Goal: Transaction & Acquisition: Book appointment/travel/reservation

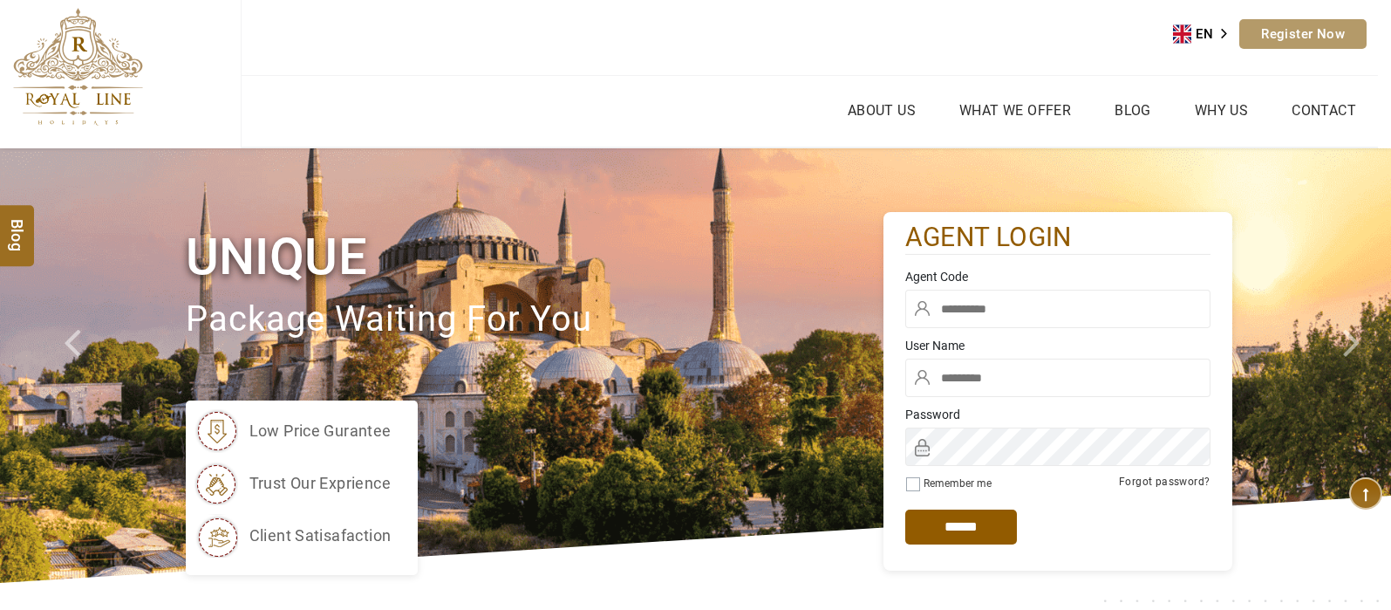
type input "****"
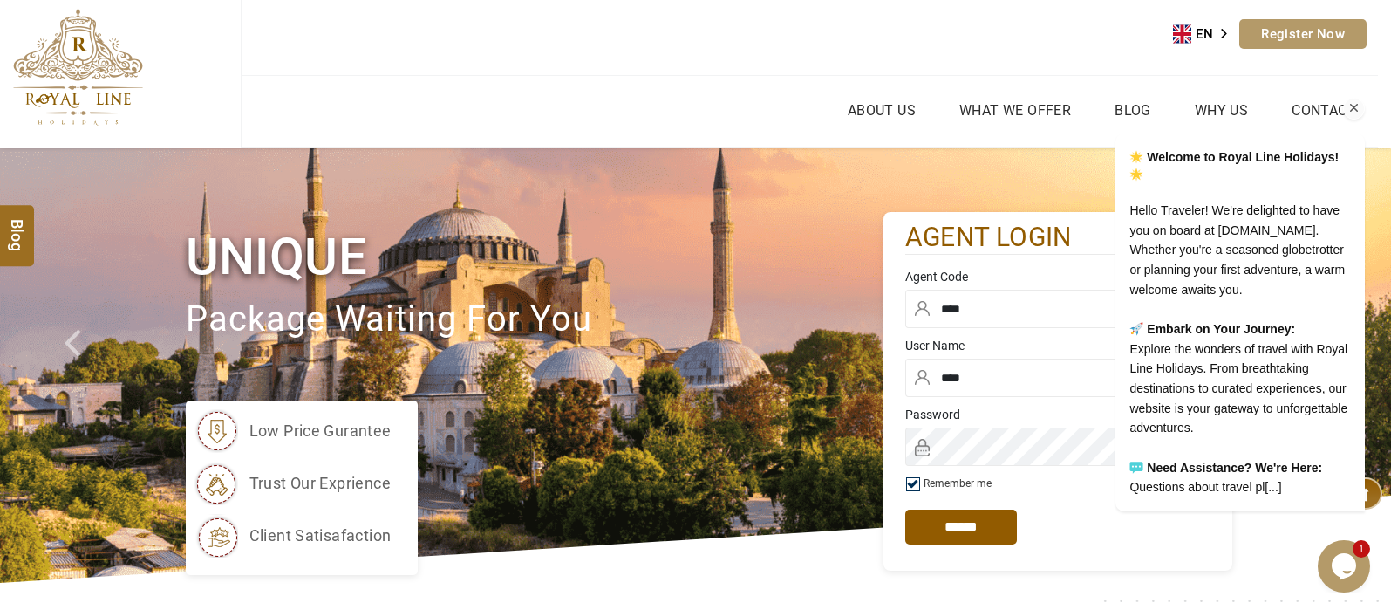
click at [1356, 100] on icon "Chat attention grabber" at bounding box center [1355, 108] width 16 height 16
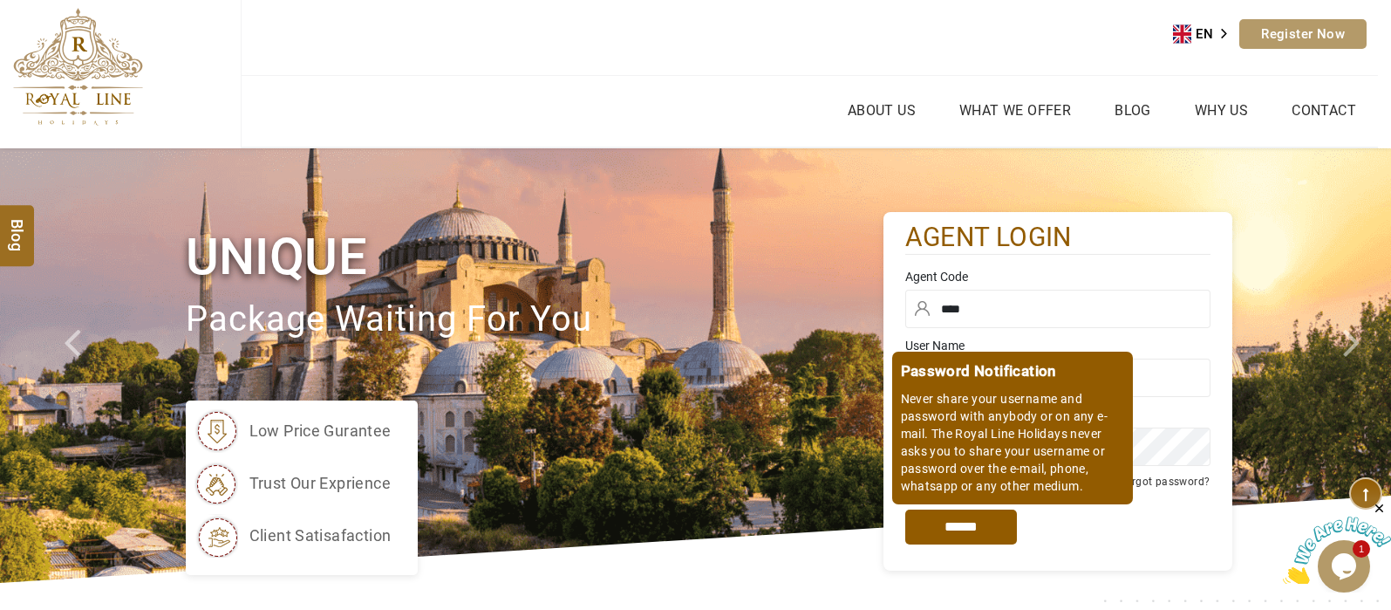
click at [984, 529] on input "*****" at bounding box center [961, 526] width 112 height 35
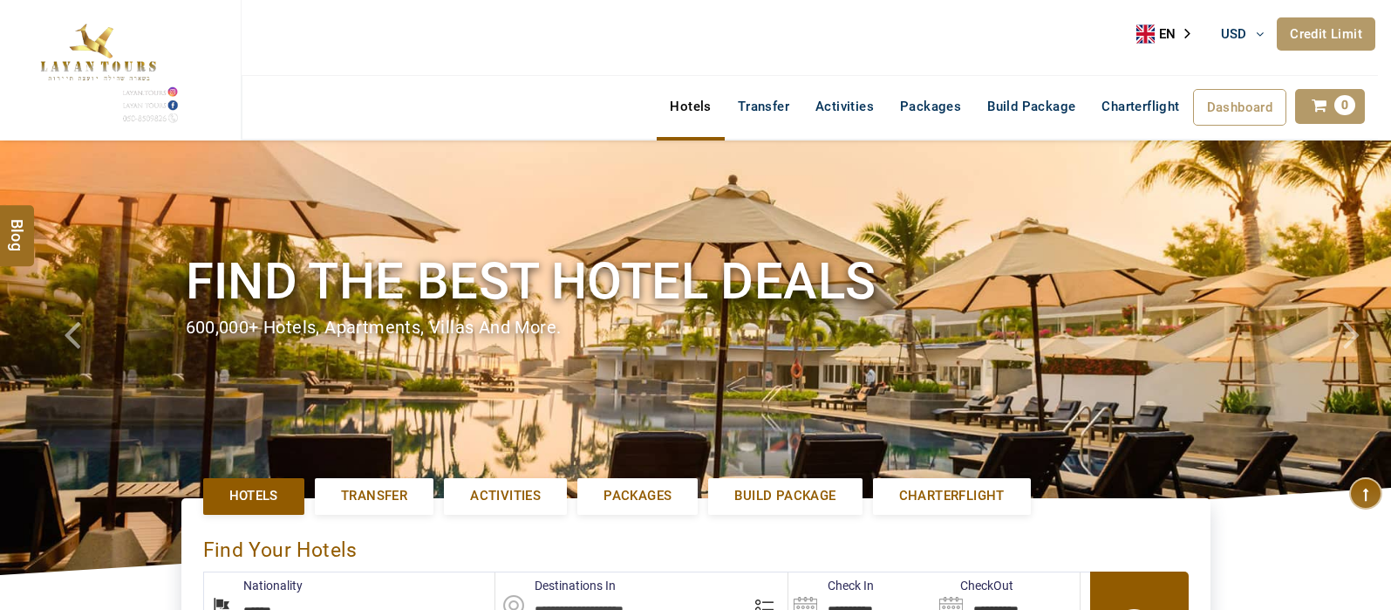
select select "******"
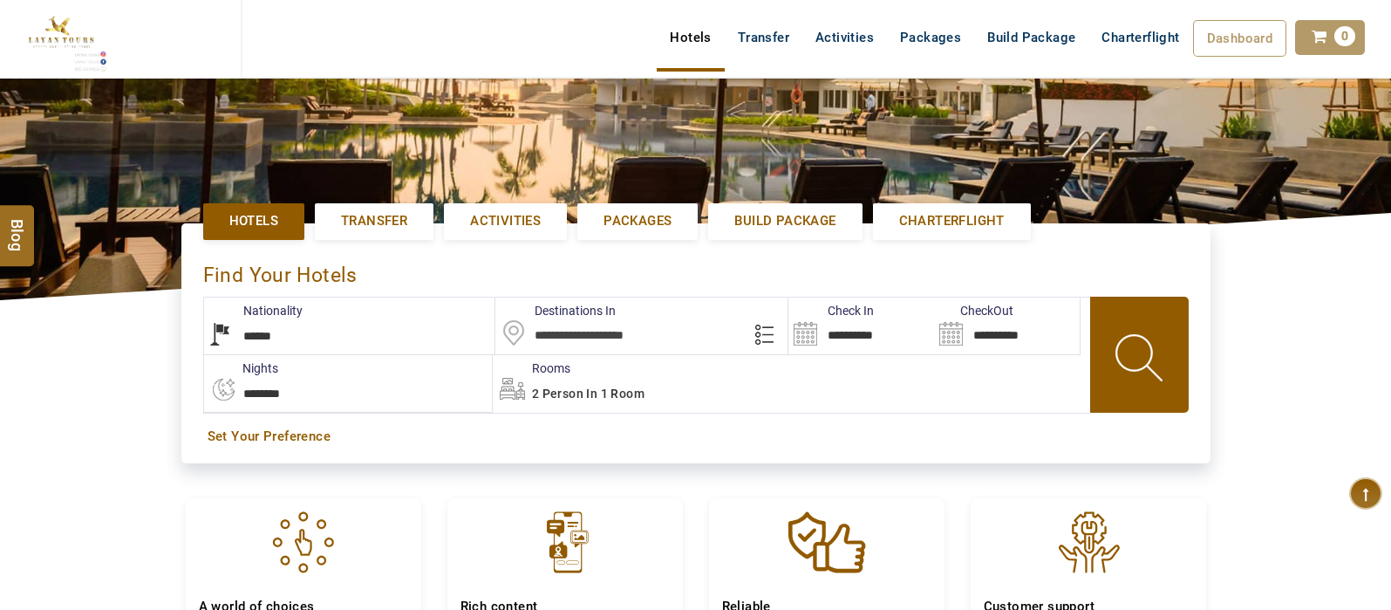
scroll to position [277, 0]
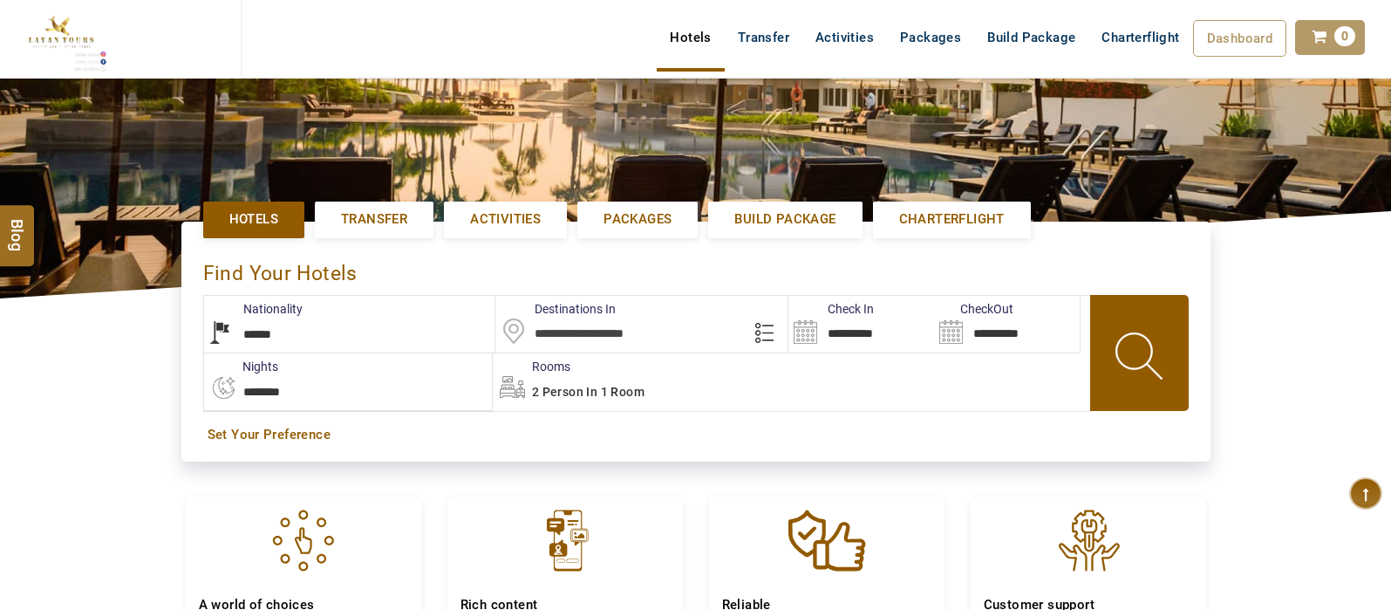
click at [624, 340] on input "text" at bounding box center [641, 324] width 292 height 57
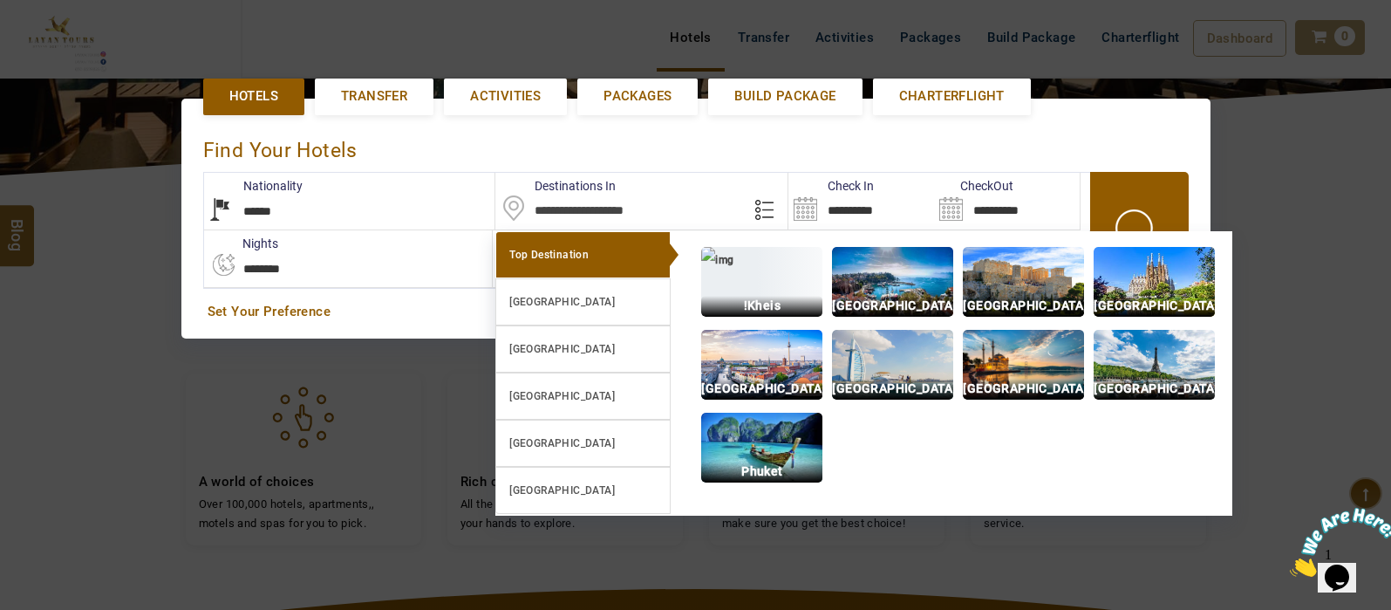
scroll to position [400, 0]
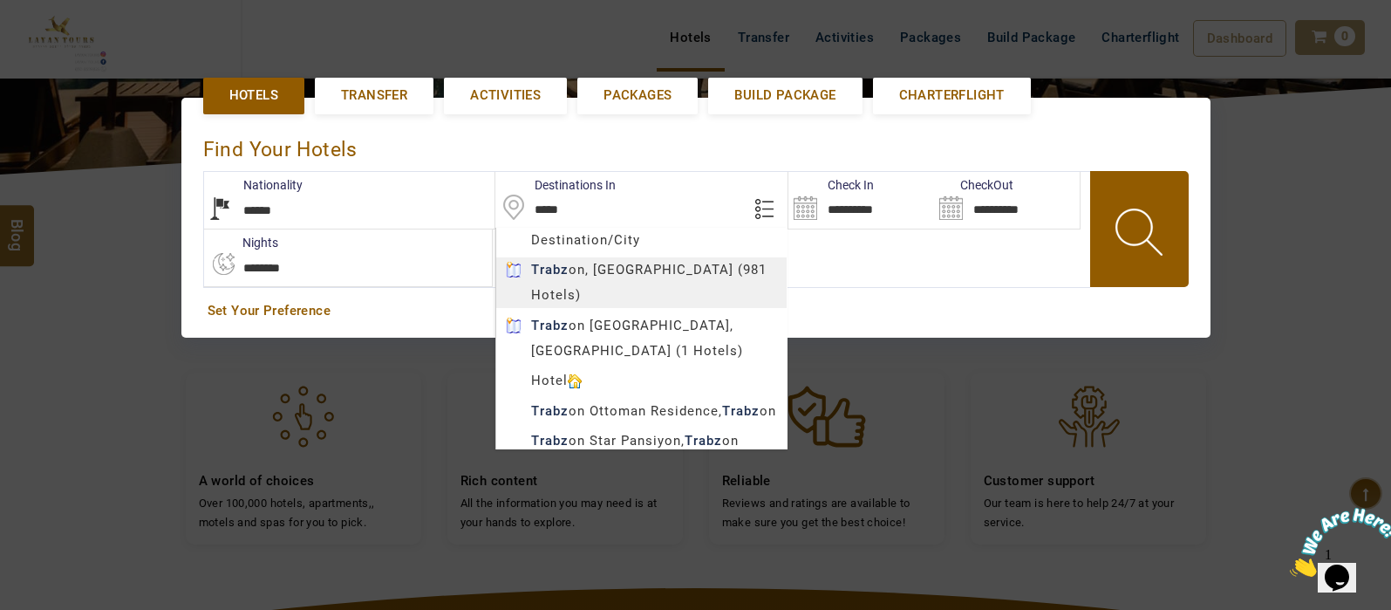
type input "*******"
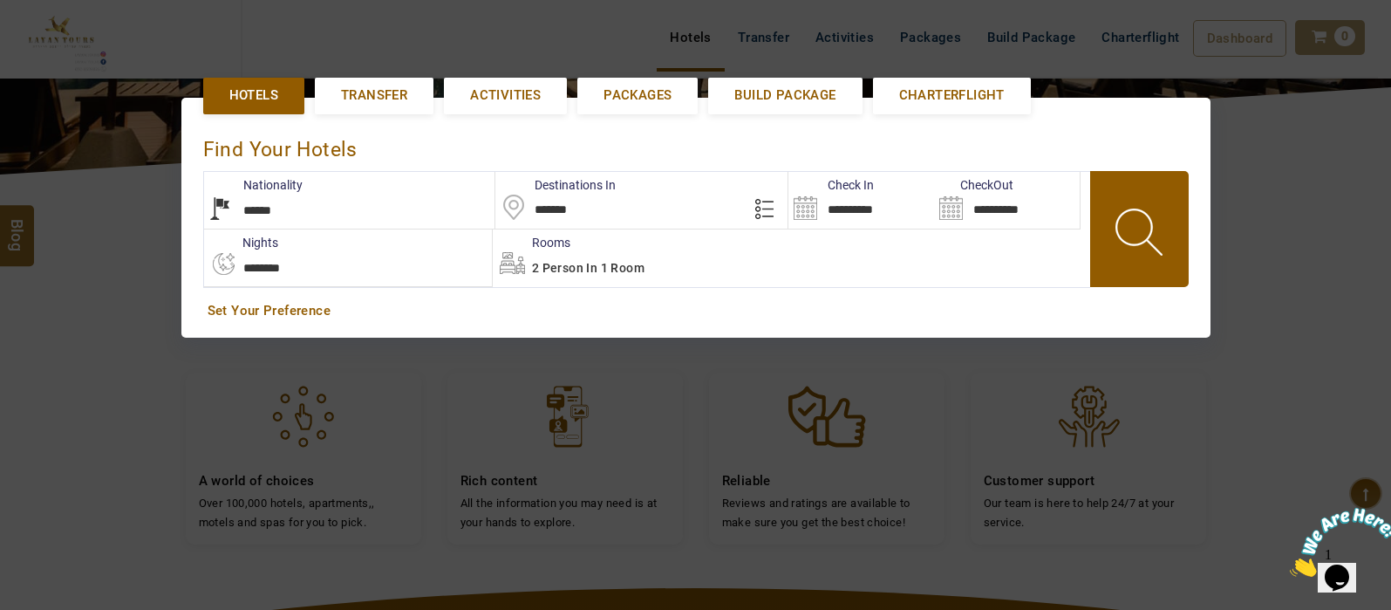
click at [632, 266] on body "SHAHLA BSHARA USD AED AED EUR € USD $ INR ₹ THB ฿ IDR Rp BHD BHD TRY ₺ Credit L…" at bounding box center [695, 322] width 1391 height 1445
click at [815, 209] on input "**********" at bounding box center [862, 200] width 146 height 57
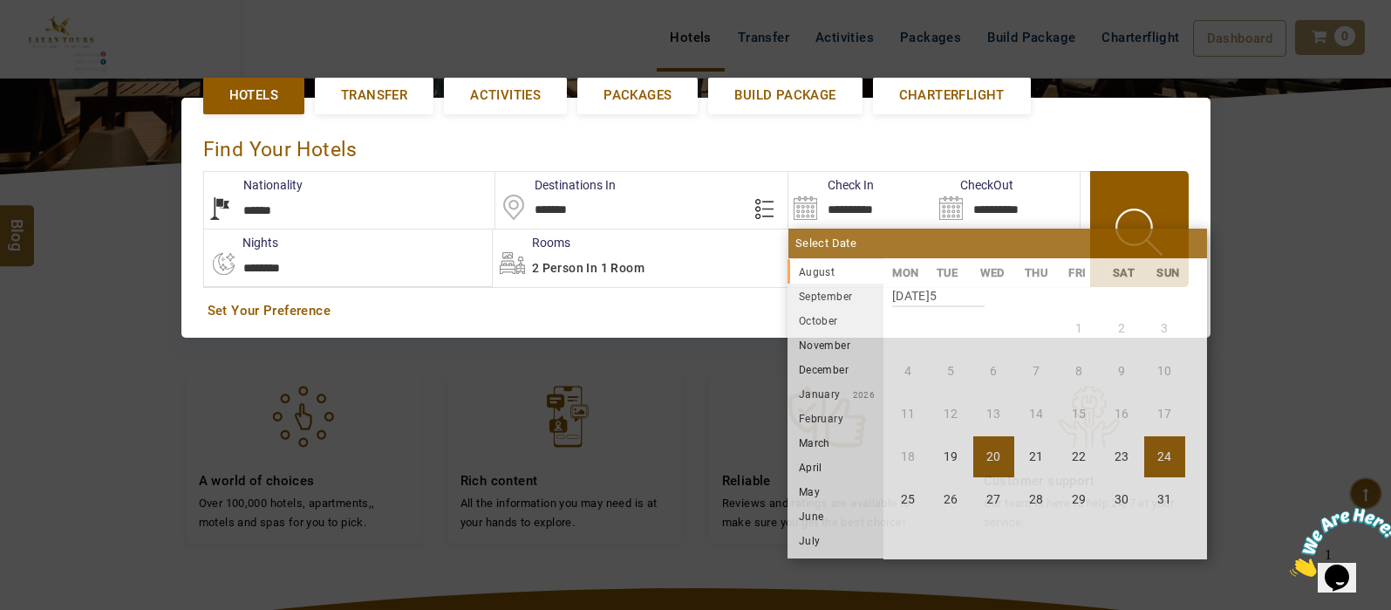
click at [1150, 458] on li "24" at bounding box center [1164, 456] width 41 height 41
type input "**********"
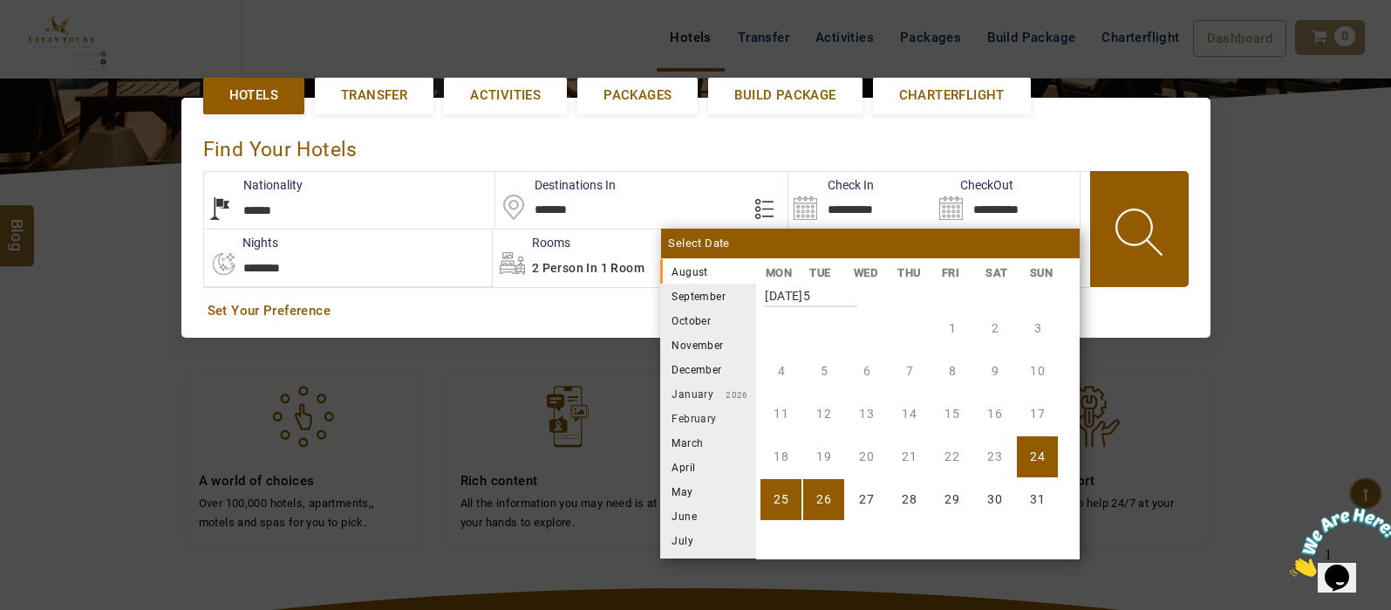
click at [820, 502] on li "26" at bounding box center [823, 499] width 41 height 41
type input "**********"
select select "*"
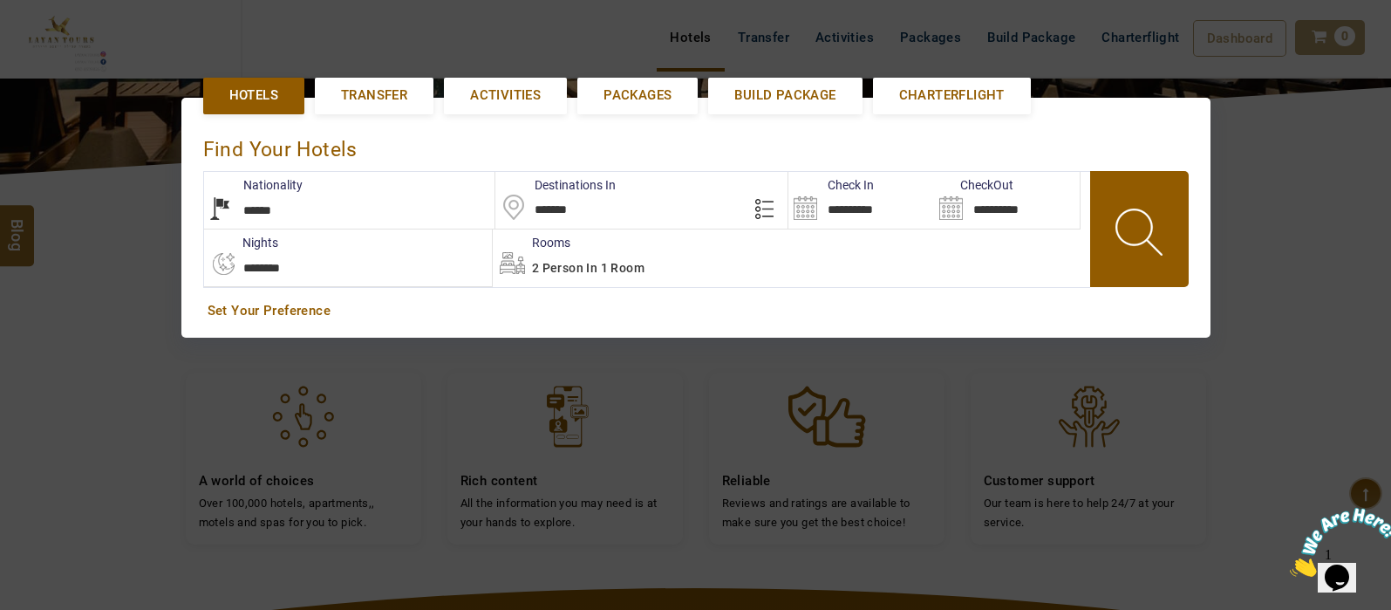
click at [1117, 240] on span at bounding box center [1141, 235] width 79 height 86
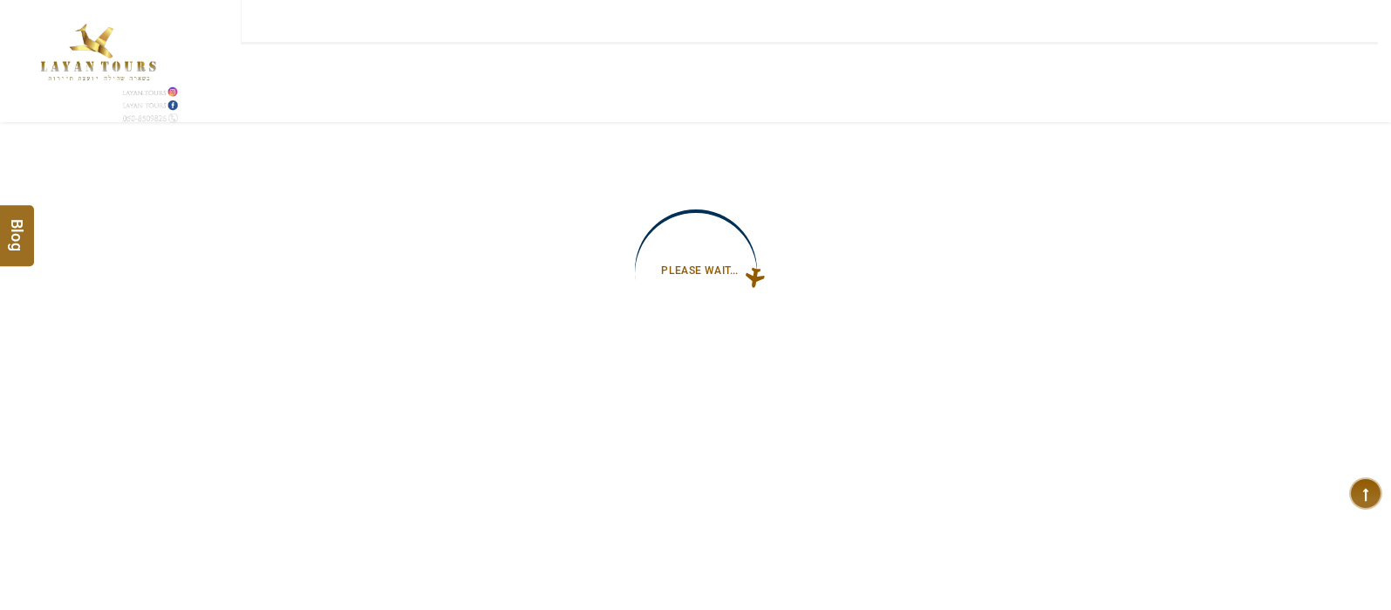
type input "**********"
select select "*"
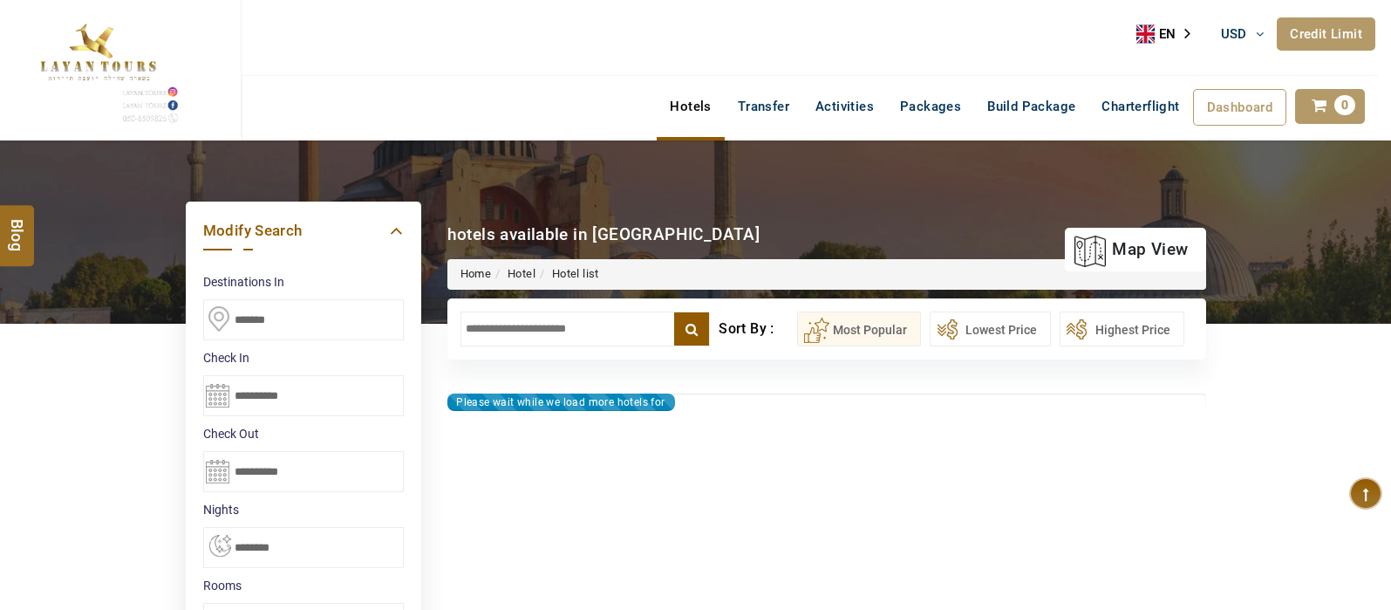
type input "**********"
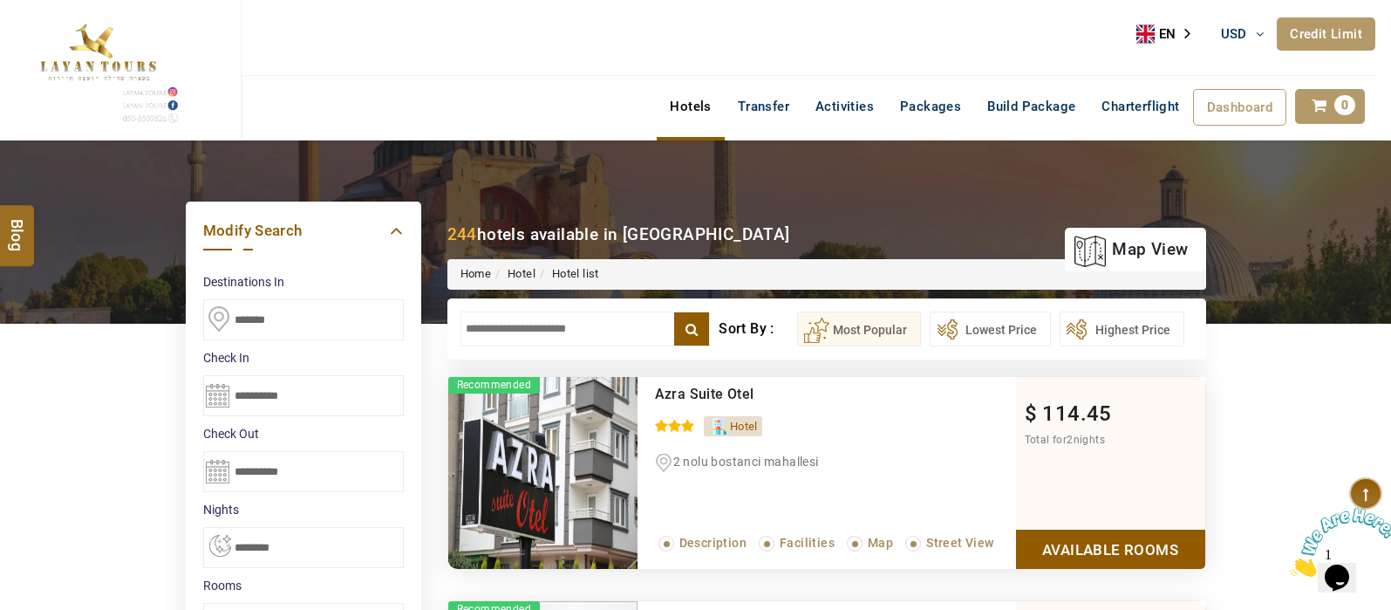
click at [556, 334] on input "text" at bounding box center [586, 328] width 250 height 35
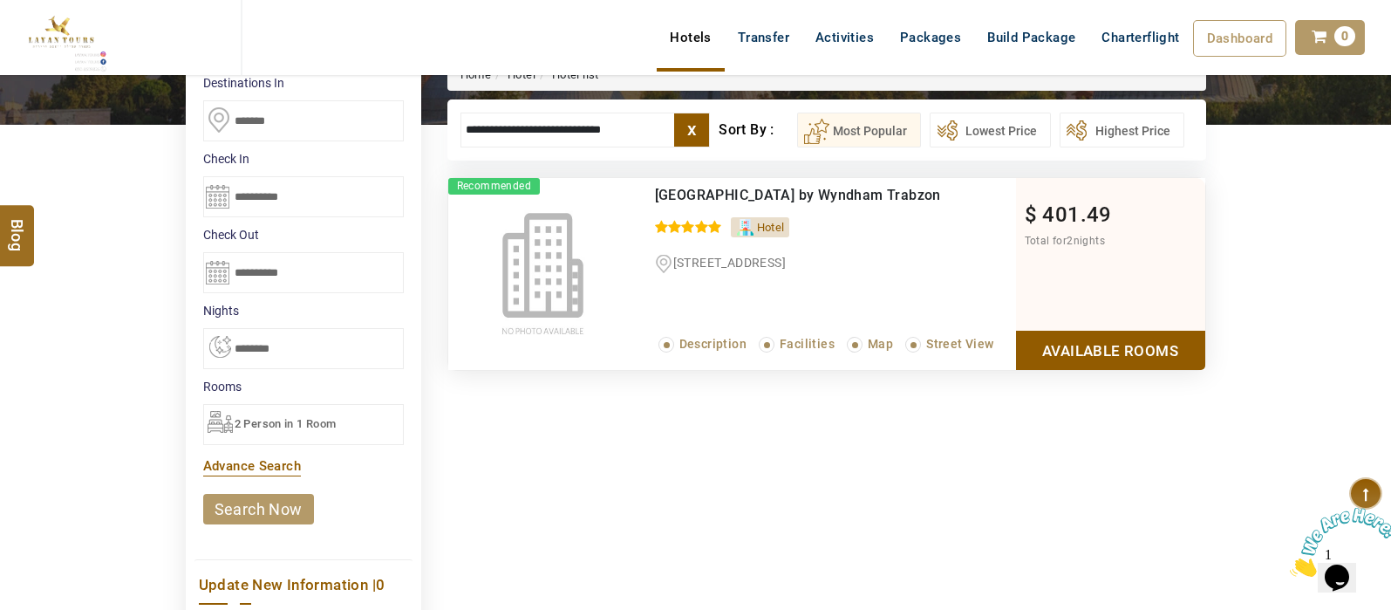
scroll to position [204, 0]
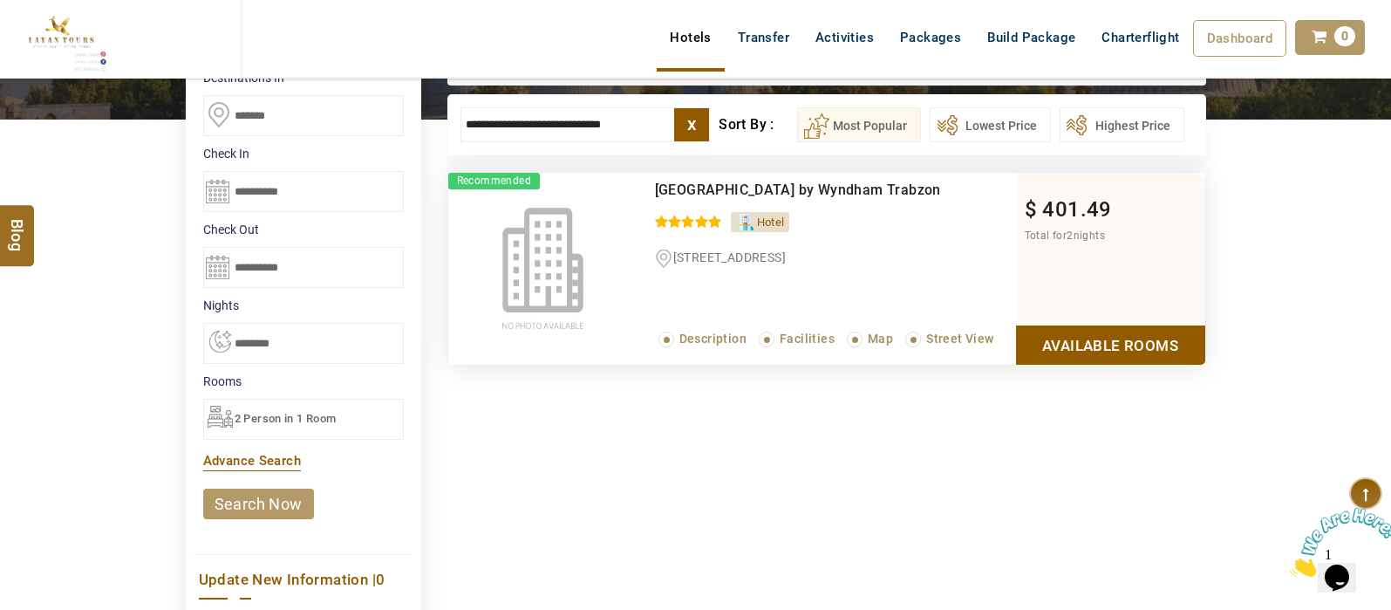
type input "**********"
click at [217, 186] on input "**********" at bounding box center [303, 191] width 201 height 41
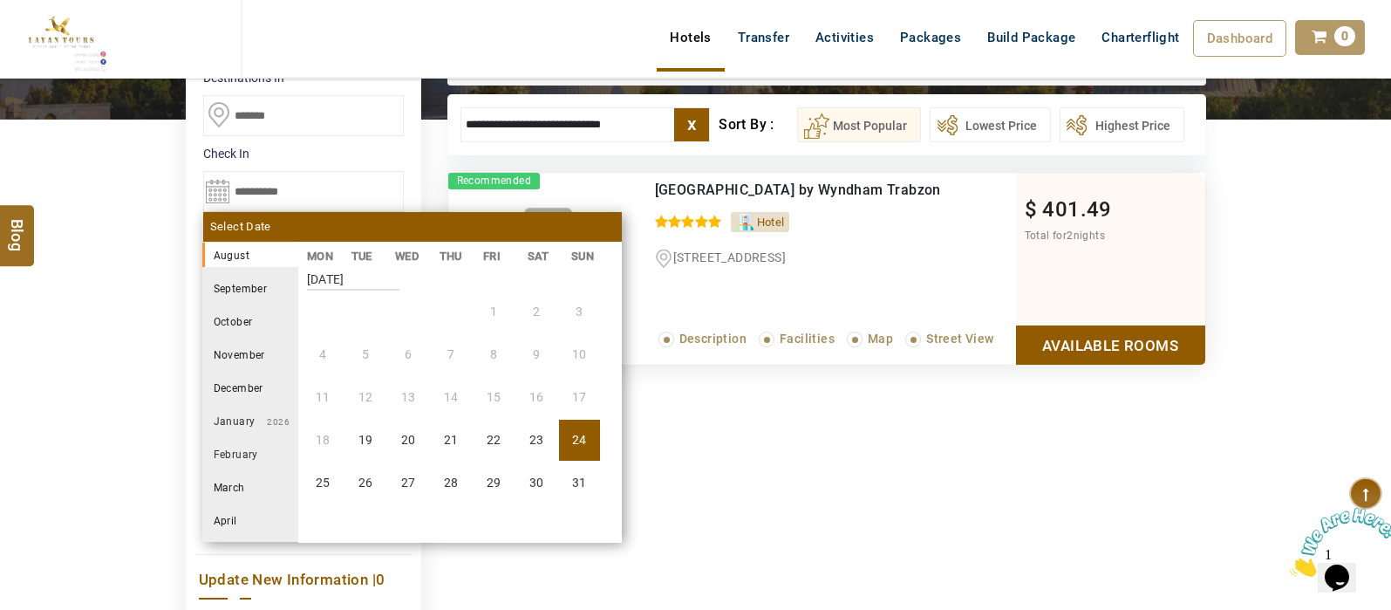
click at [573, 434] on li "24" at bounding box center [579, 440] width 41 height 41
select select "*"
type input "**********"
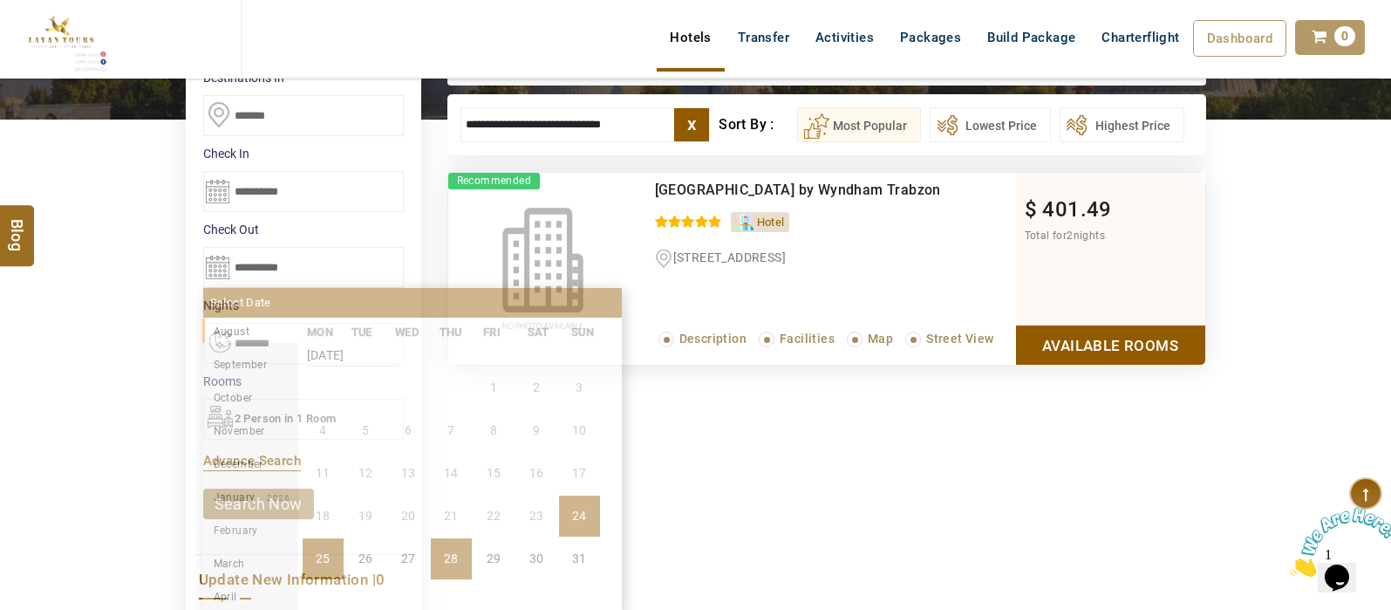
click at [445, 560] on li "28" at bounding box center [451, 558] width 41 height 41
select select "*"
type input "**********"
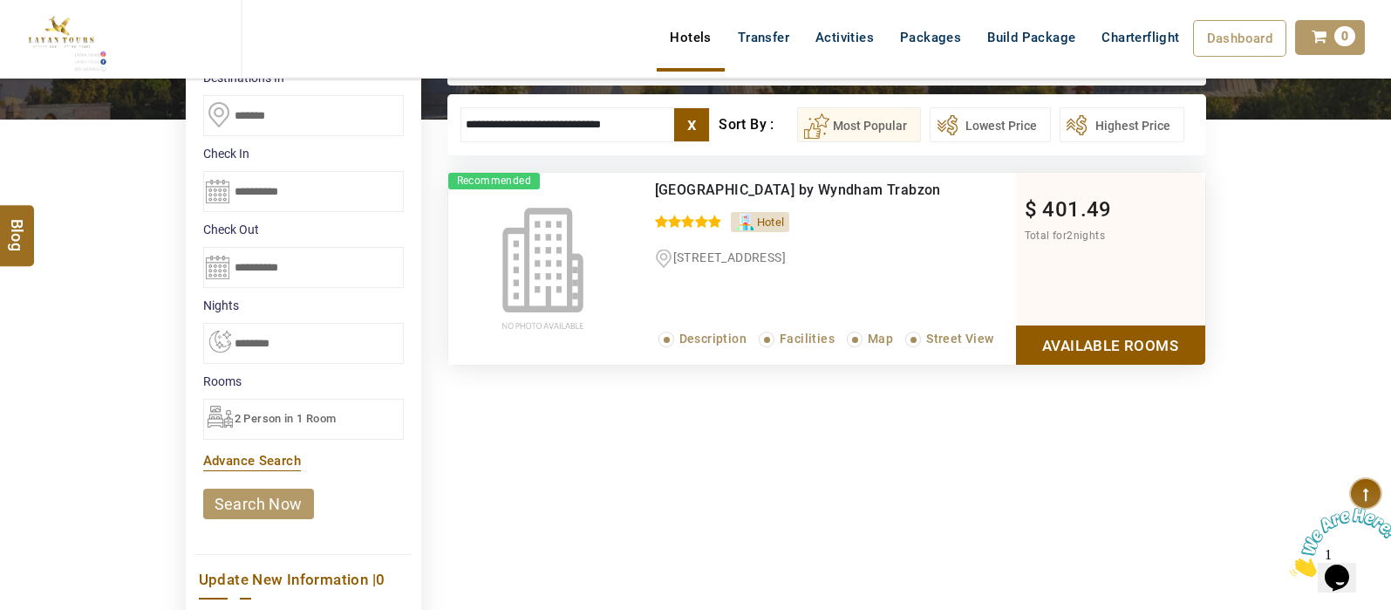
click at [292, 509] on link "search now" at bounding box center [258, 503] width 111 height 31
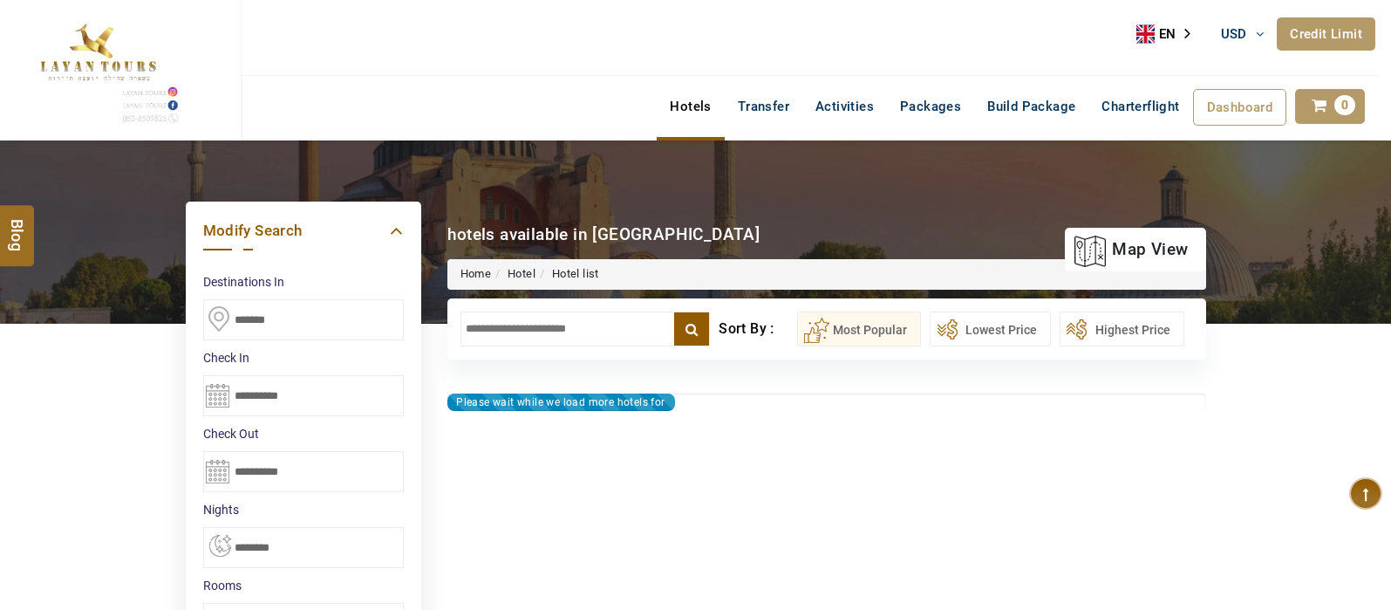
select select "*"
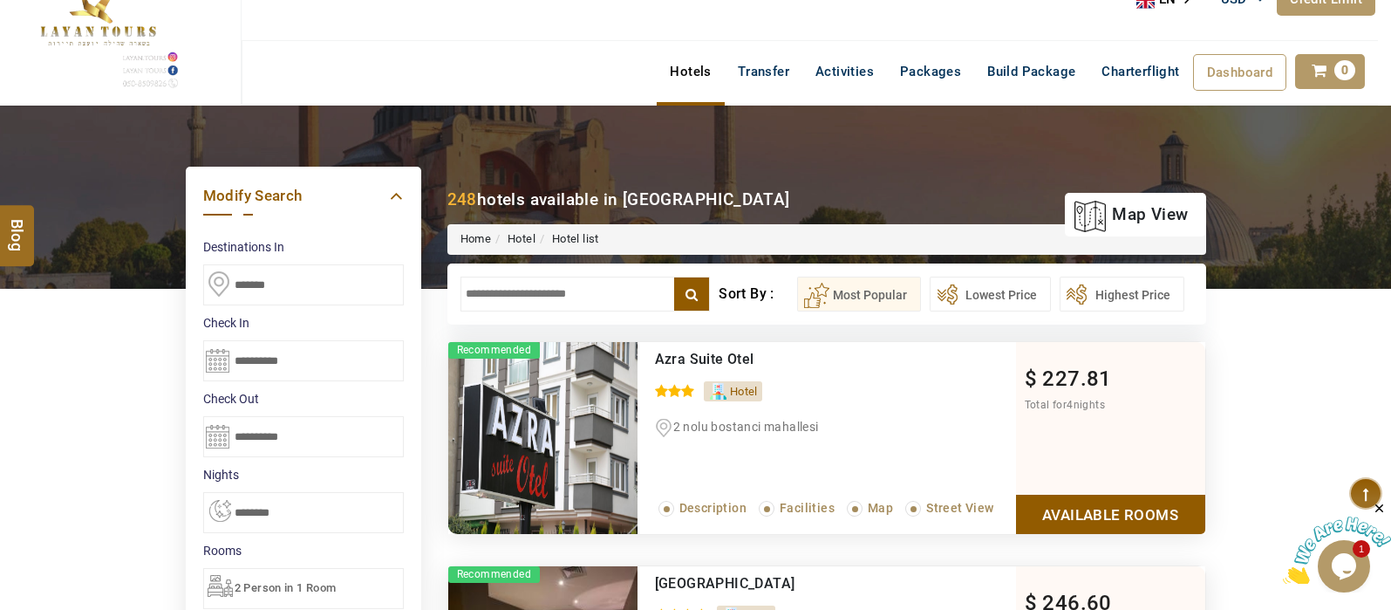
scroll to position [44, 0]
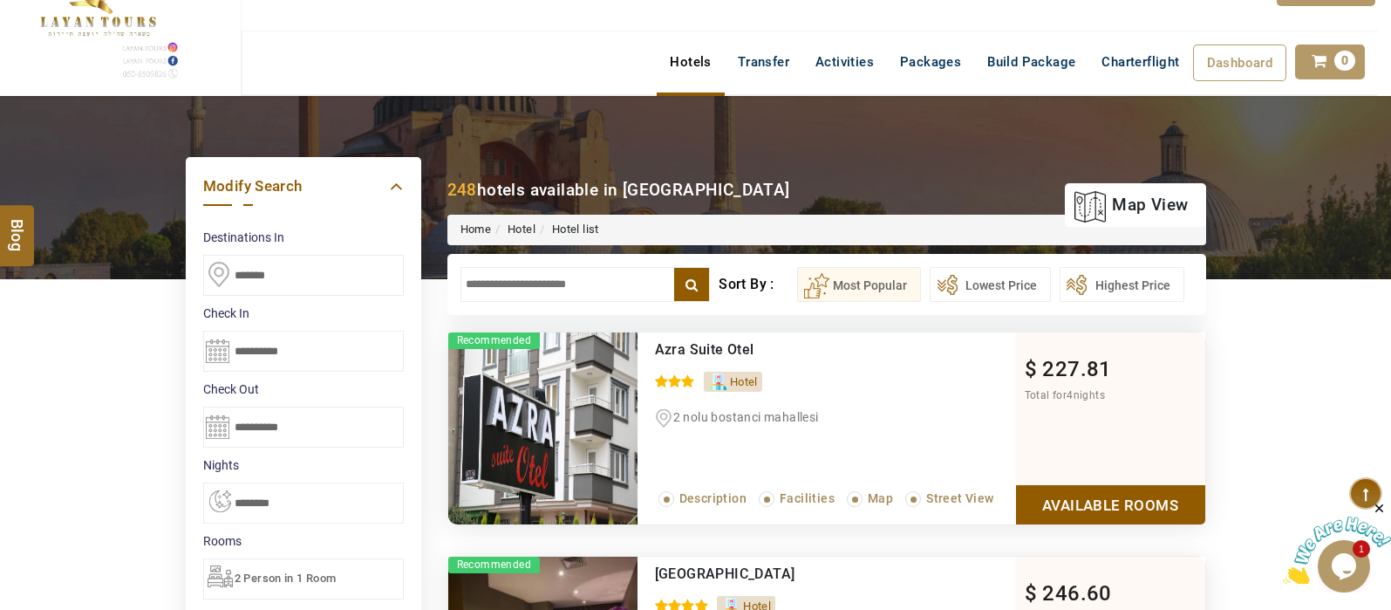
click at [579, 283] on input "text" at bounding box center [586, 284] width 250 height 35
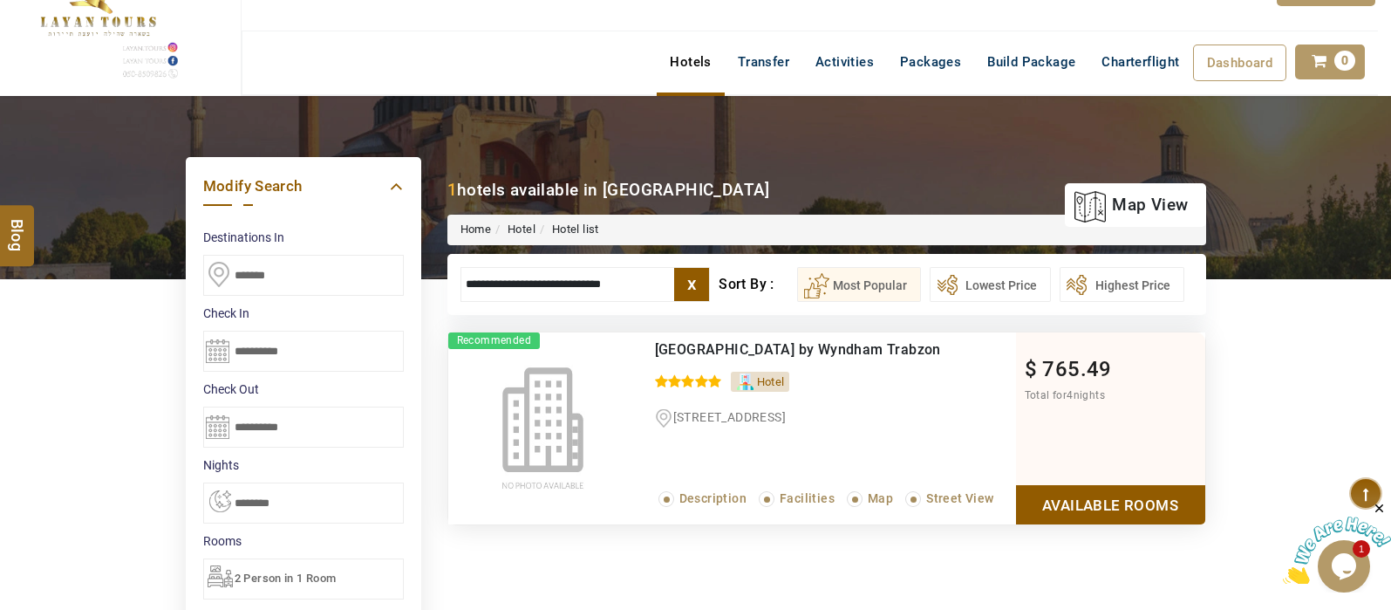
type input "**********"
click at [1134, 515] on link "Available Rooms" at bounding box center [1110, 504] width 189 height 39
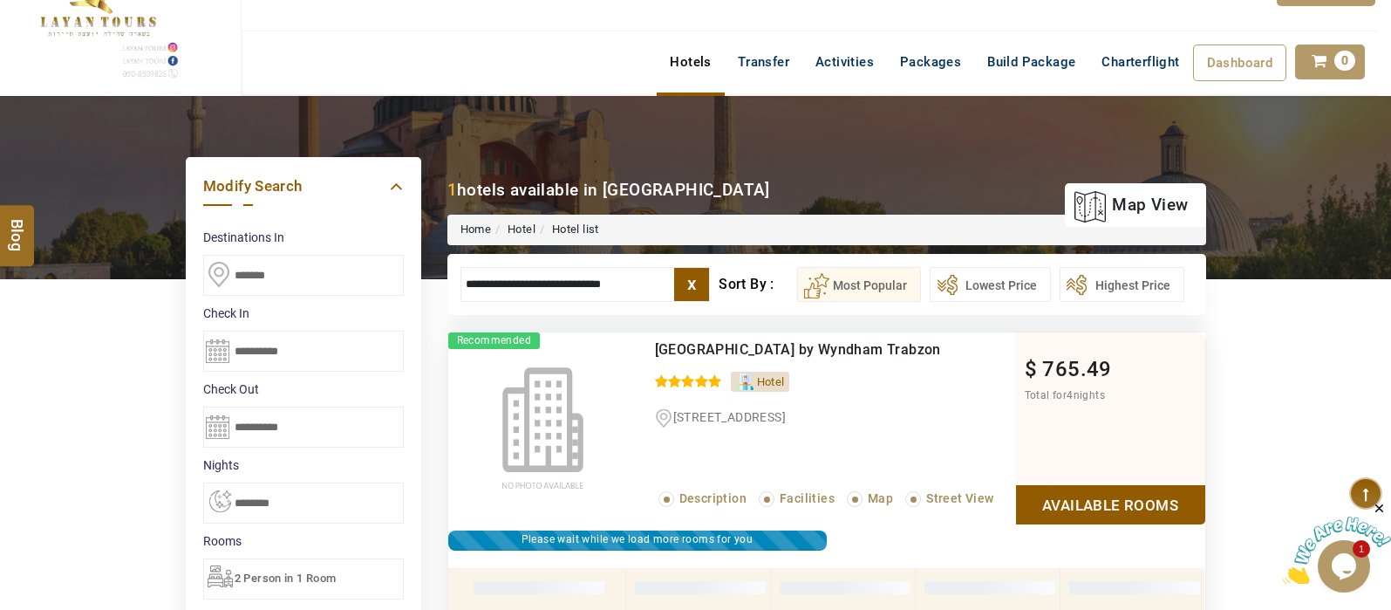
scroll to position [331, 0]
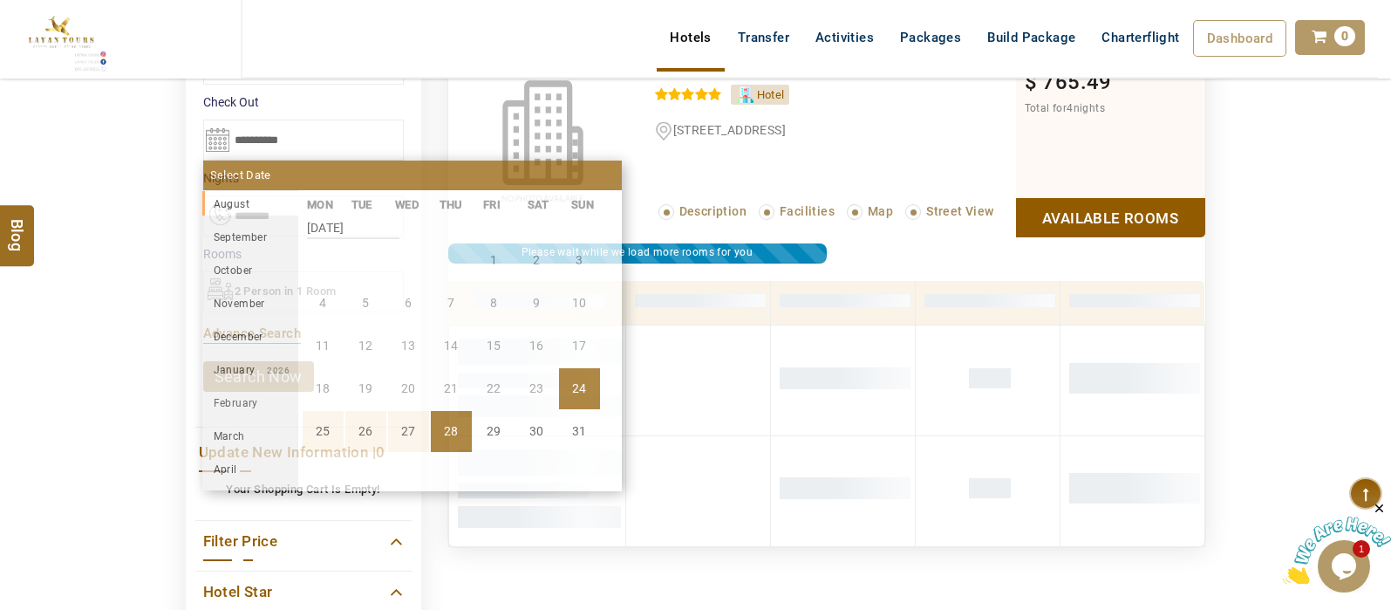
click at [211, 129] on input "**********" at bounding box center [303, 139] width 201 height 41
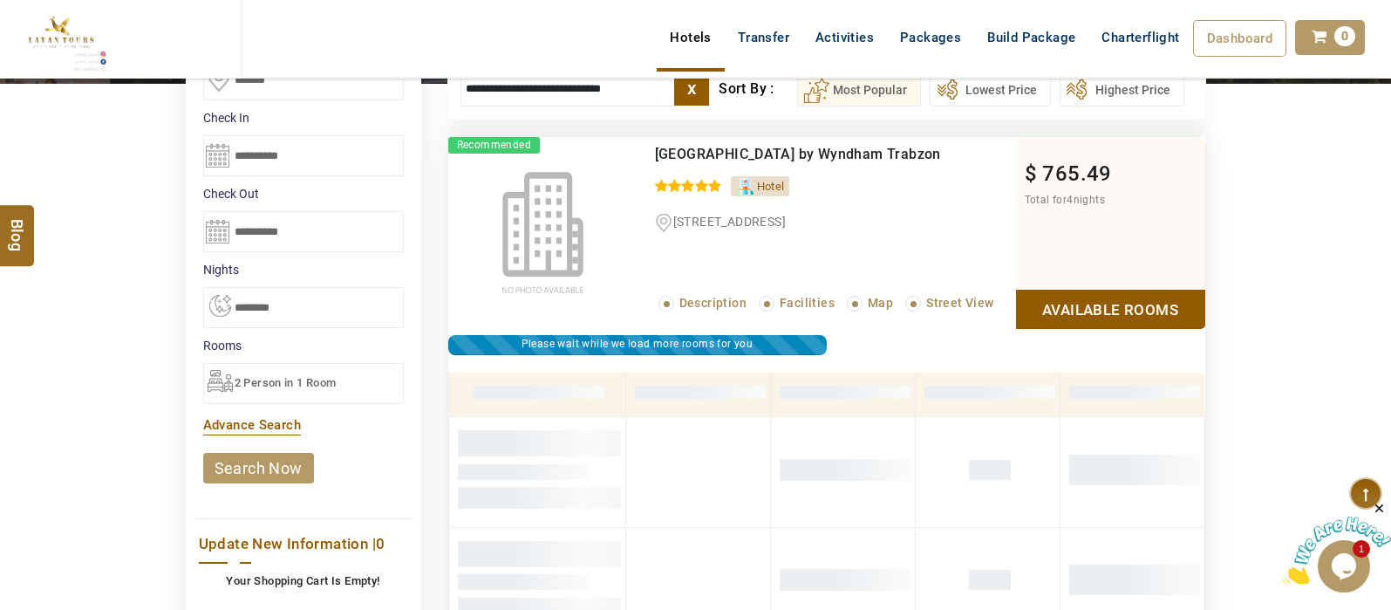
scroll to position [187, 0]
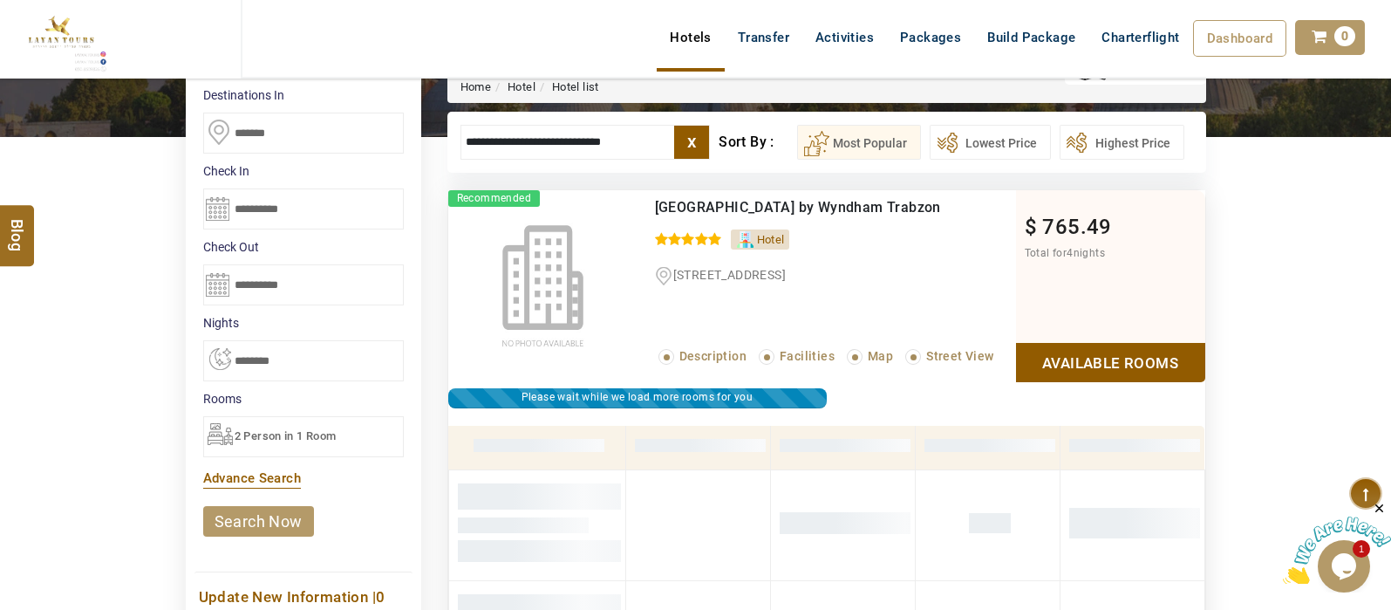
click at [222, 207] on input "**********" at bounding box center [303, 208] width 201 height 41
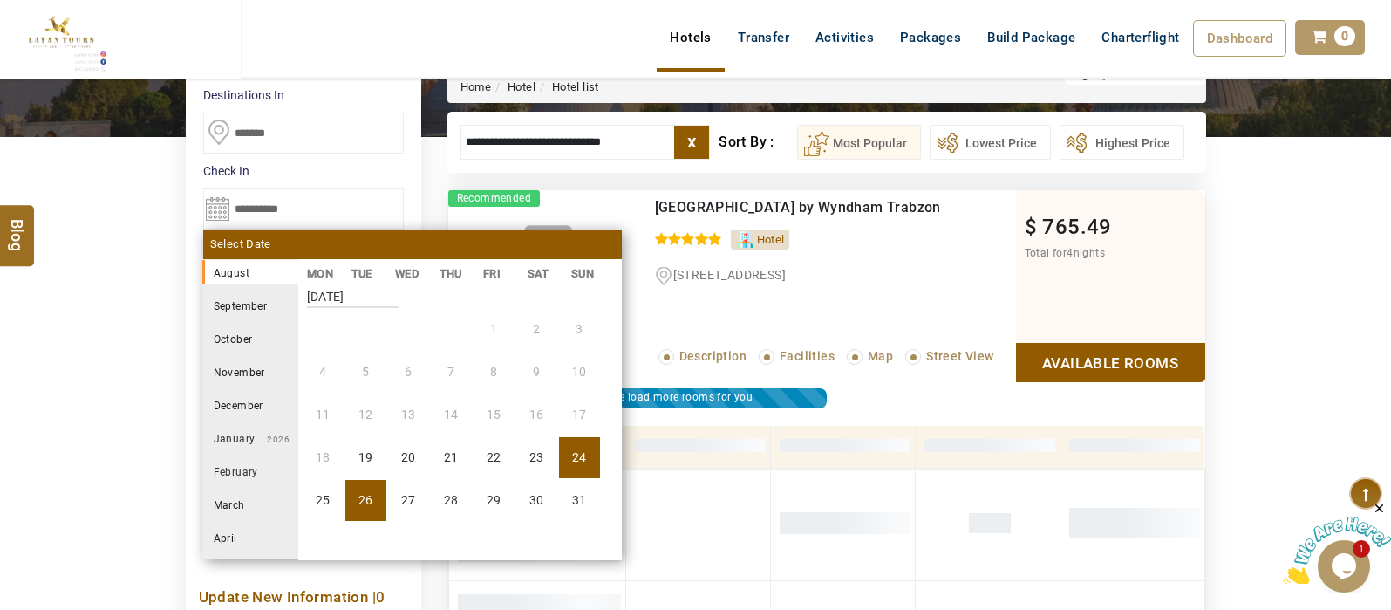
click at [364, 498] on li "26" at bounding box center [365, 500] width 41 height 41
type input "**********"
select select "*"
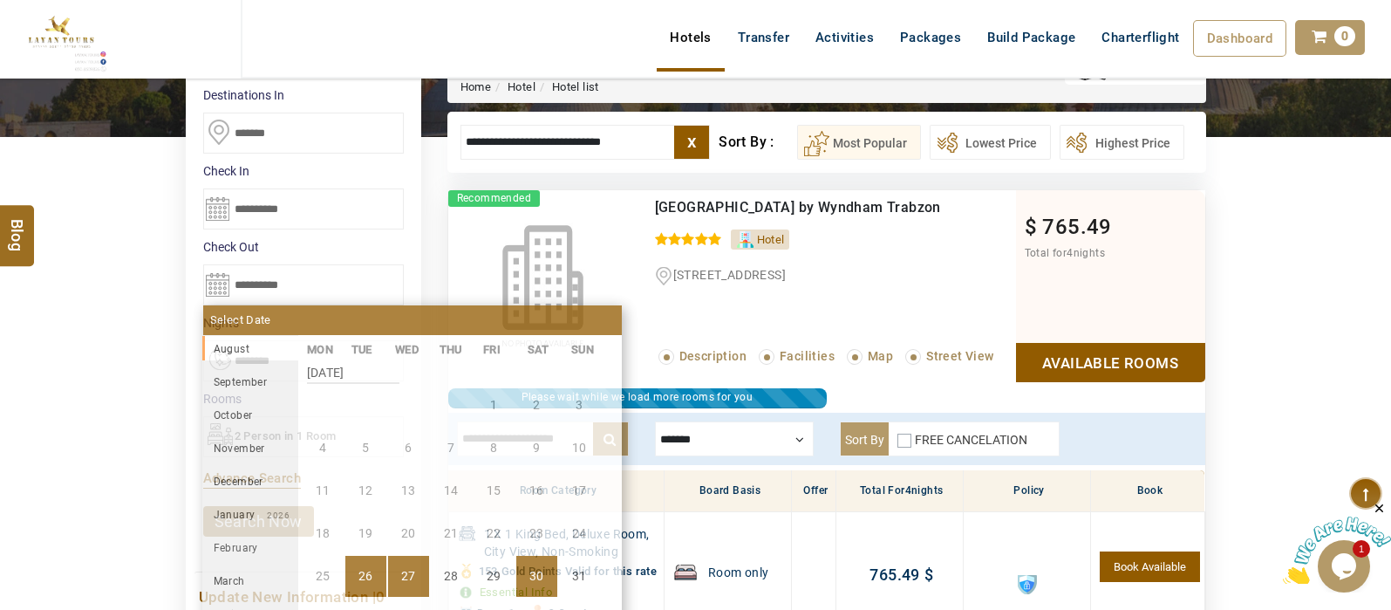
click at [539, 576] on li "30" at bounding box center [536, 576] width 41 height 41
type input "**********"
select select "*"
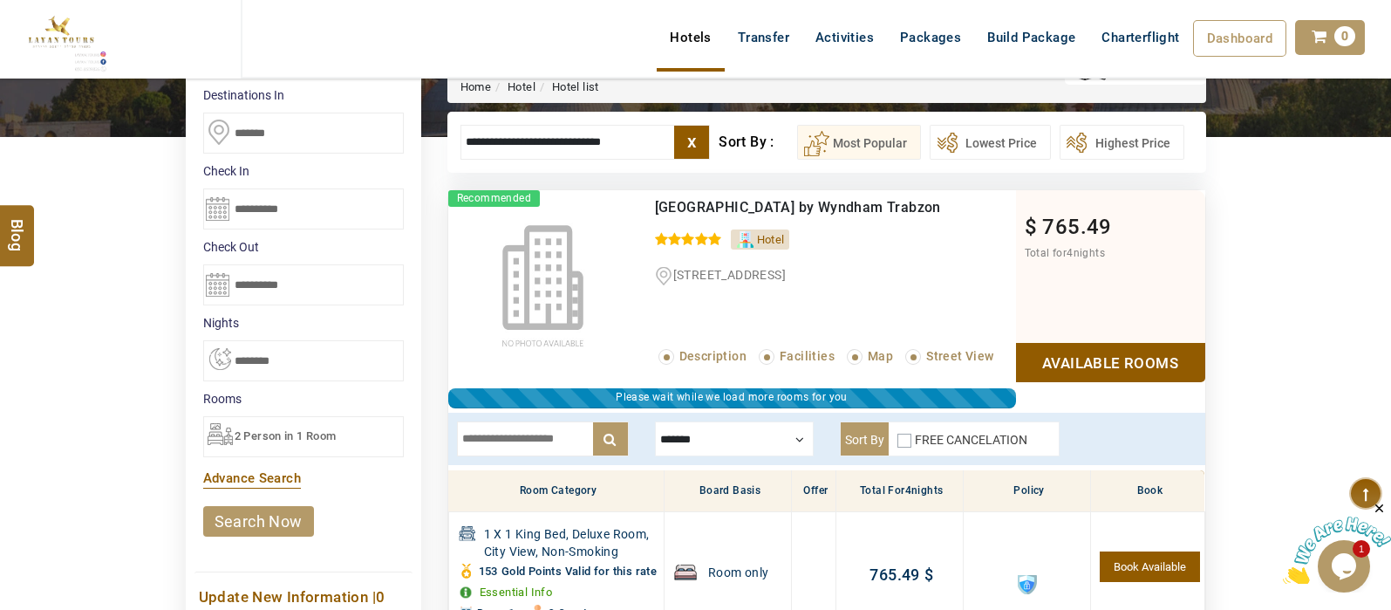
click at [263, 519] on link "search now" at bounding box center [258, 521] width 111 height 31
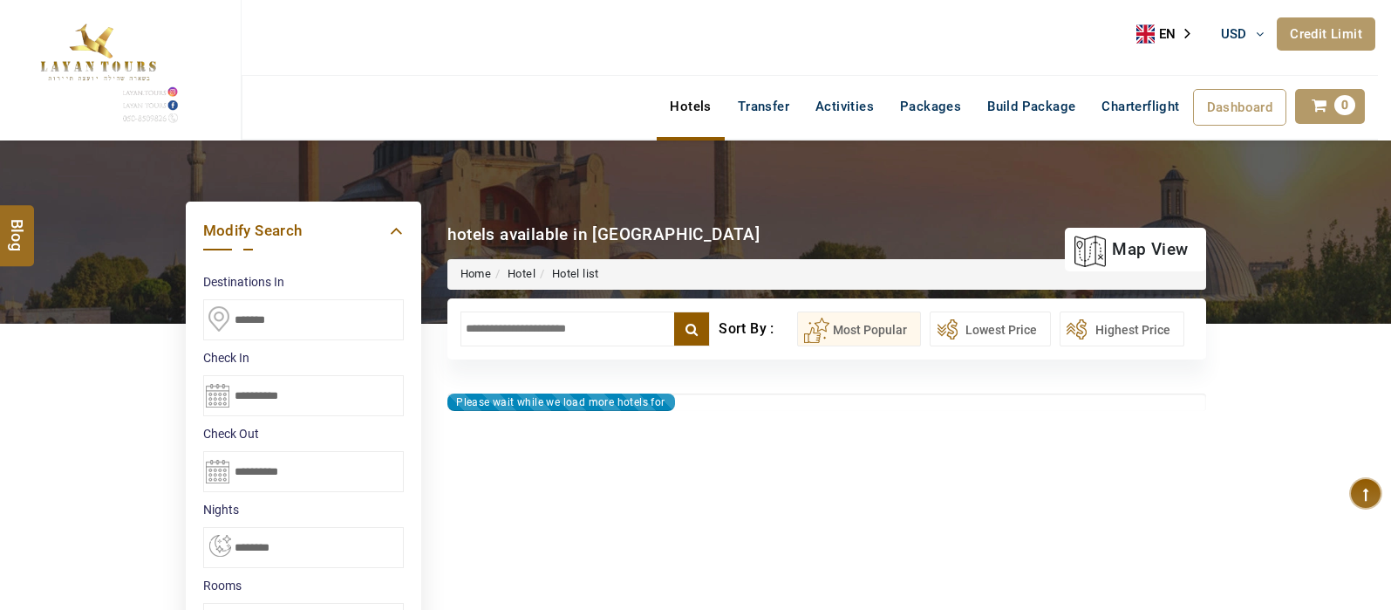
select select "*"
type input "**********"
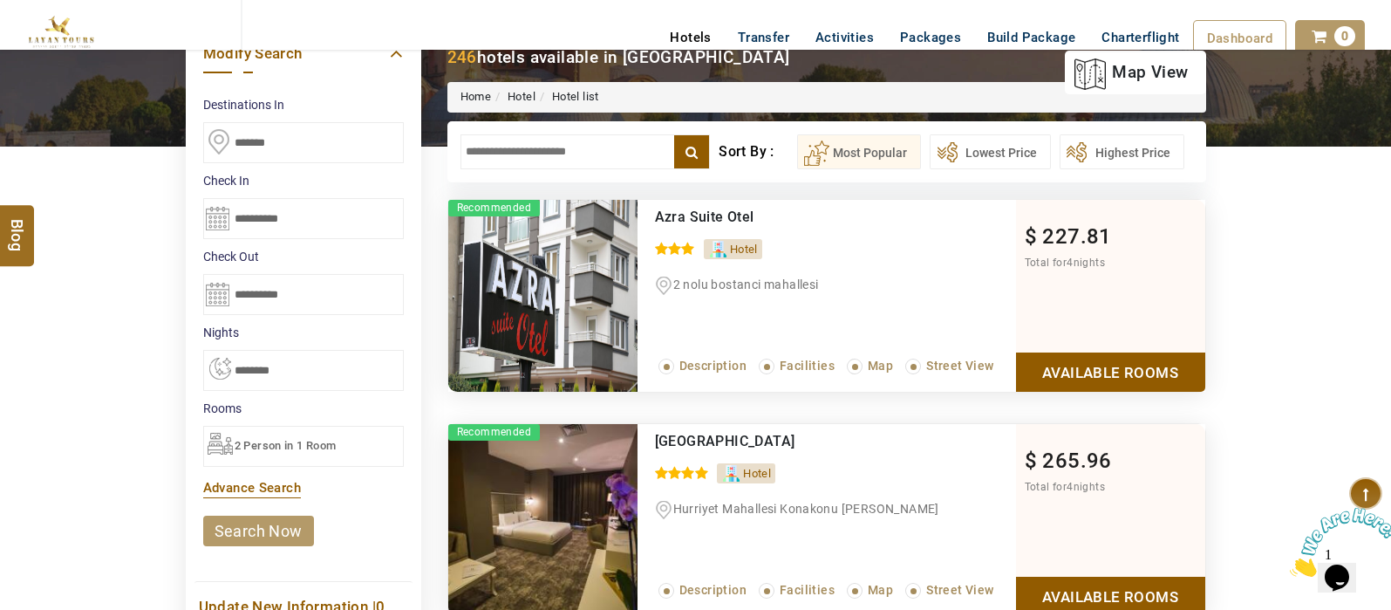
scroll to position [181, 0]
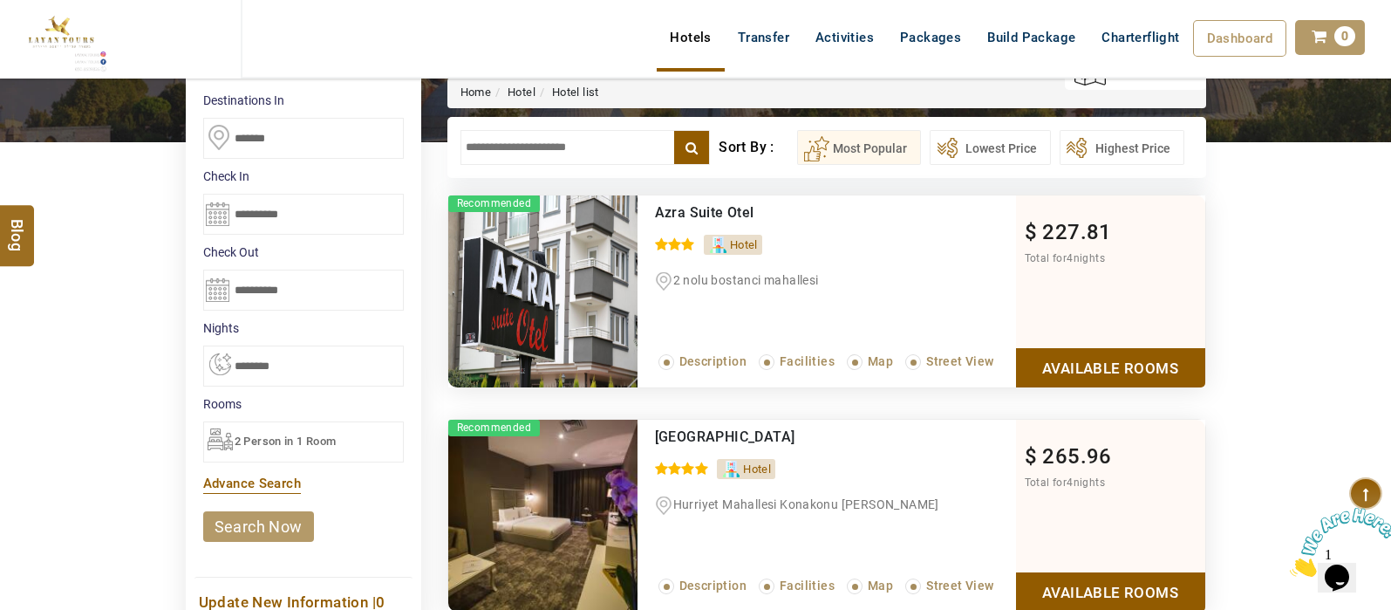
click at [275, 535] on link "search now" at bounding box center [258, 526] width 111 height 31
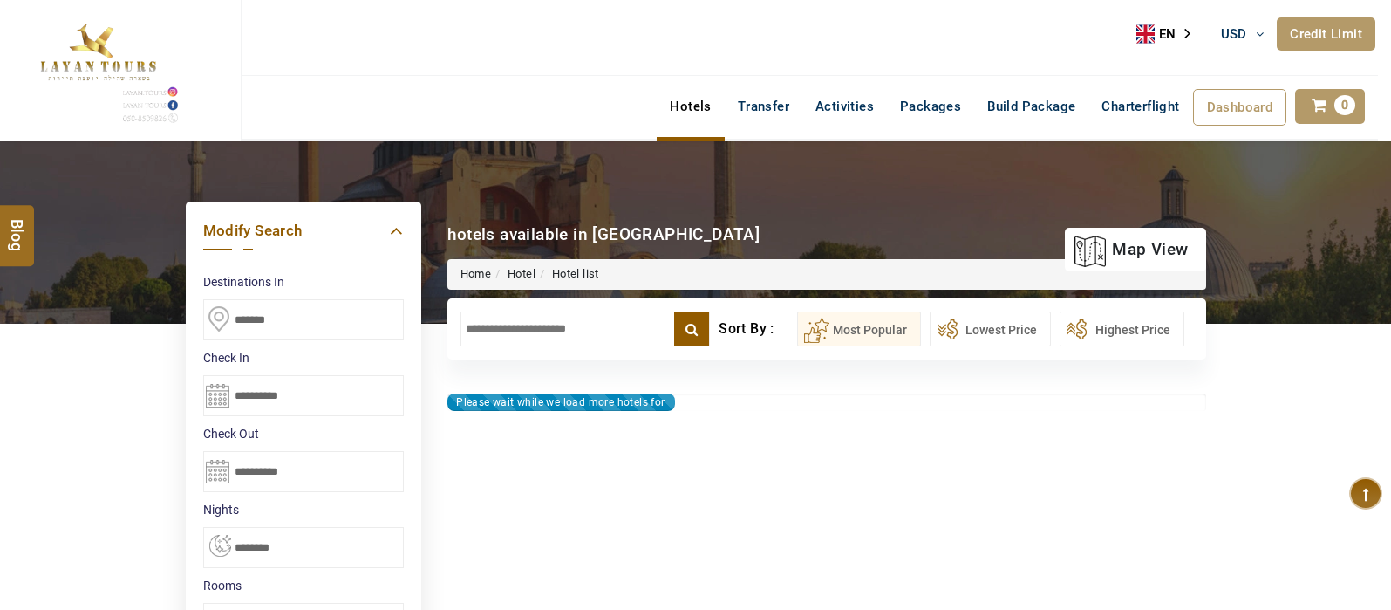
select select "*"
type input "**********"
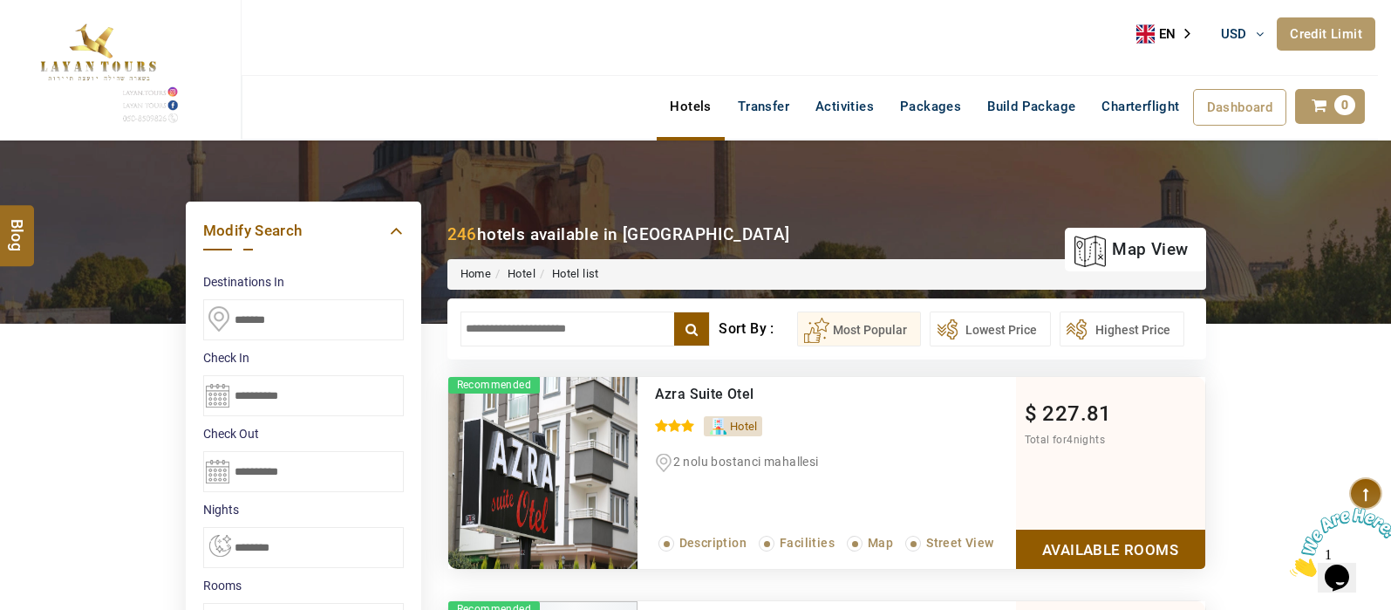
click at [543, 323] on input "text" at bounding box center [586, 328] width 250 height 35
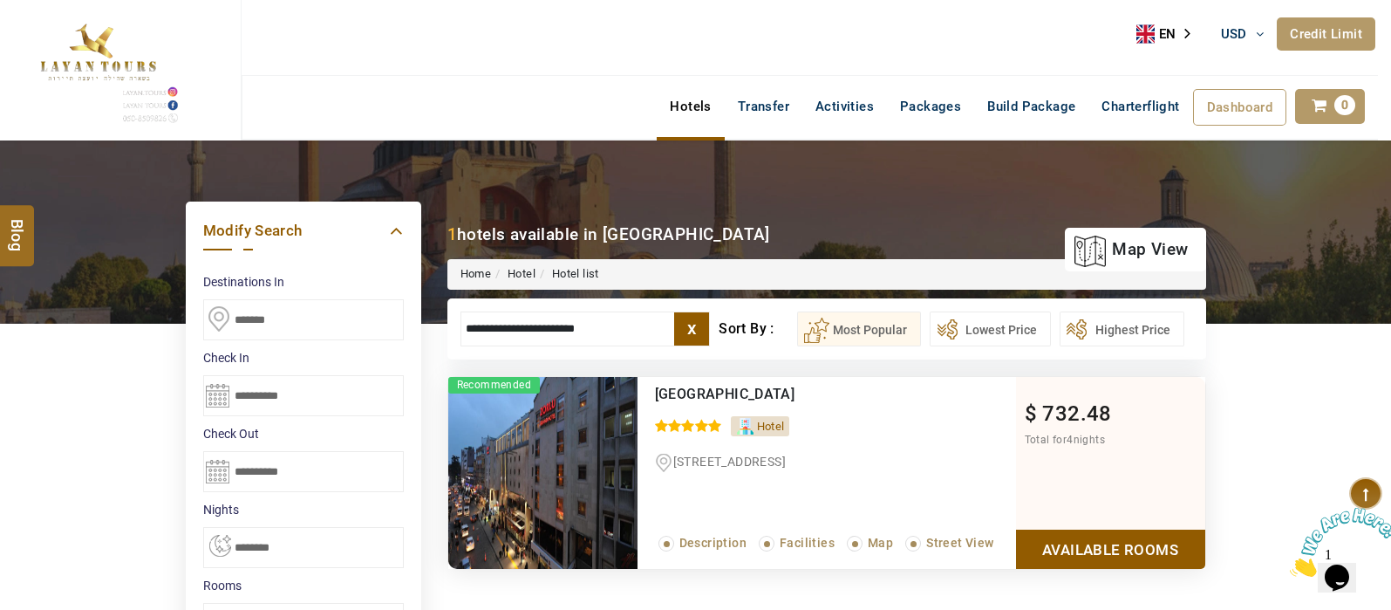
type input "**********"
click at [1097, 546] on link "Available Rooms" at bounding box center [1110, 548] width 189 height 39
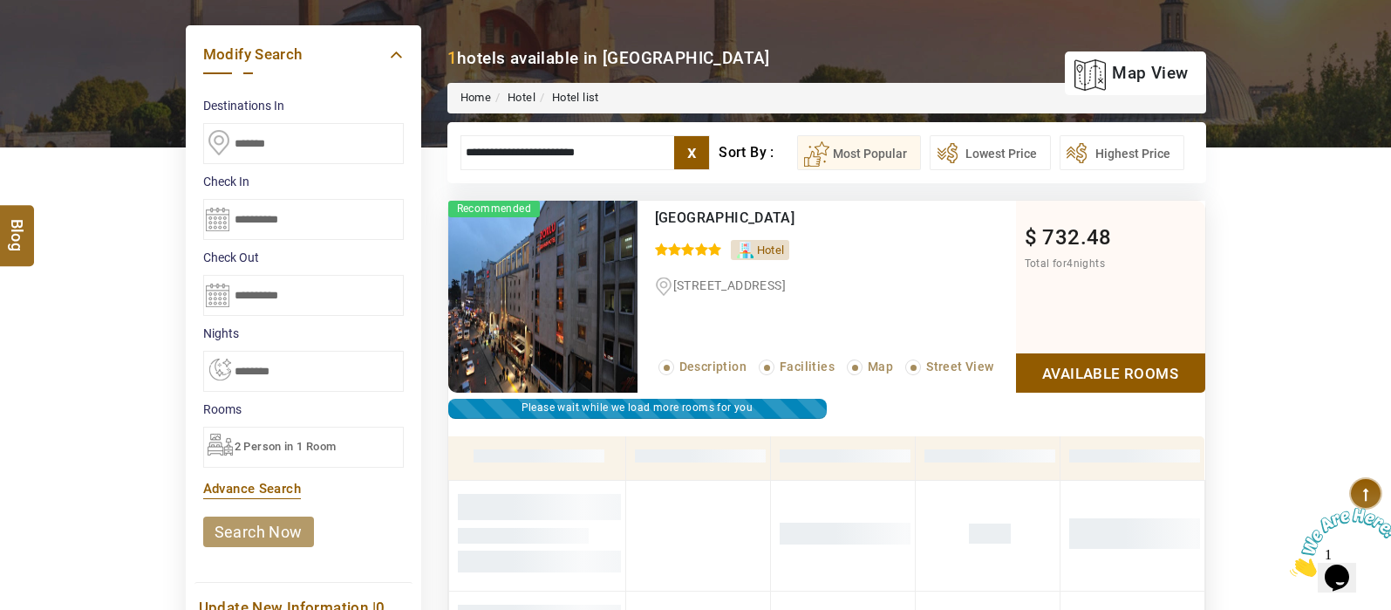
scroll to position [331, 0]
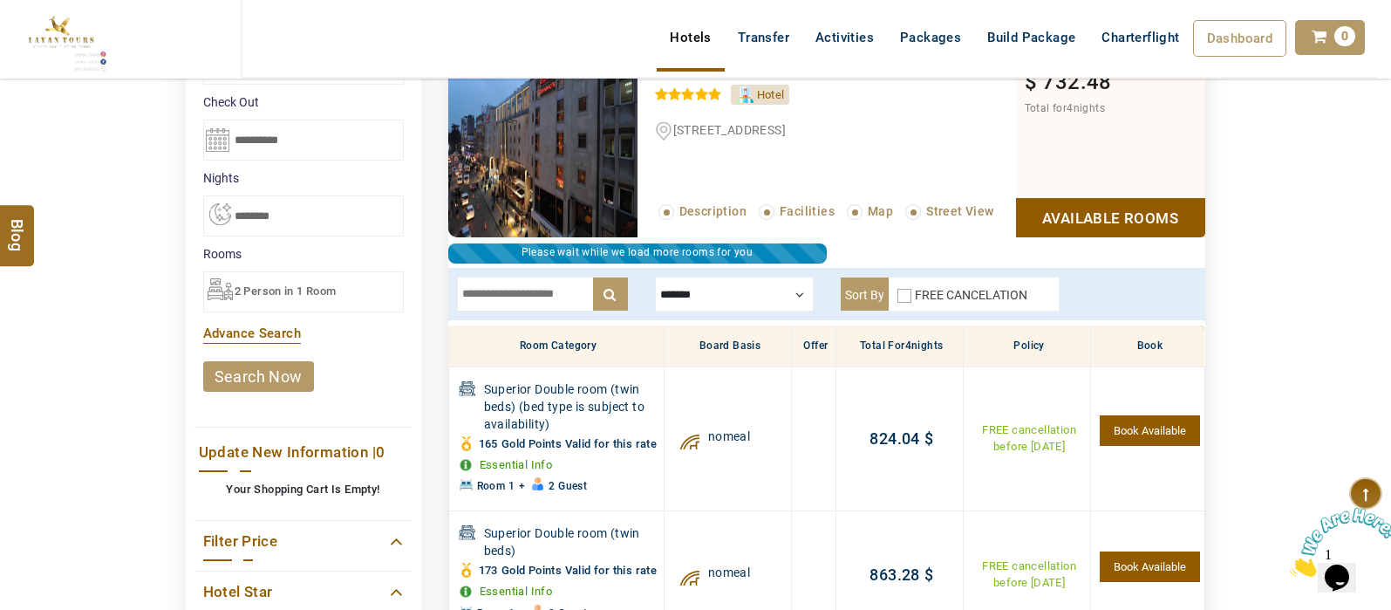
click at [525, 307] on input "text" at bounding box center [543, 294] width 172 height 35
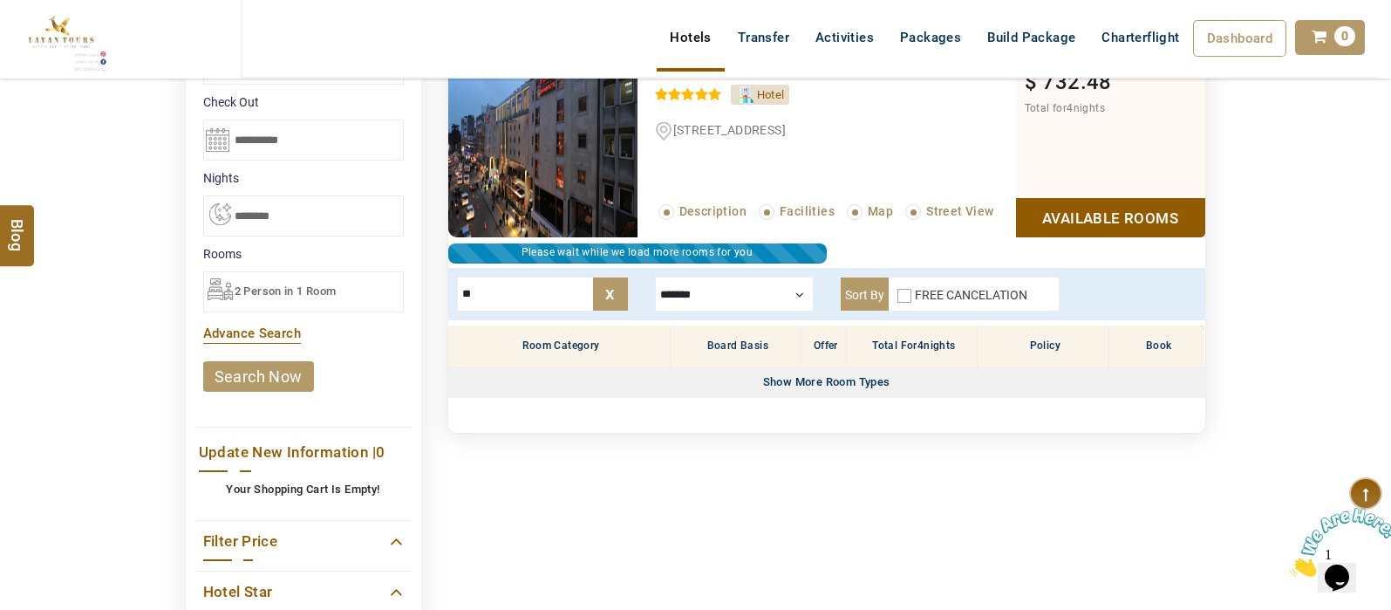
type input "*"
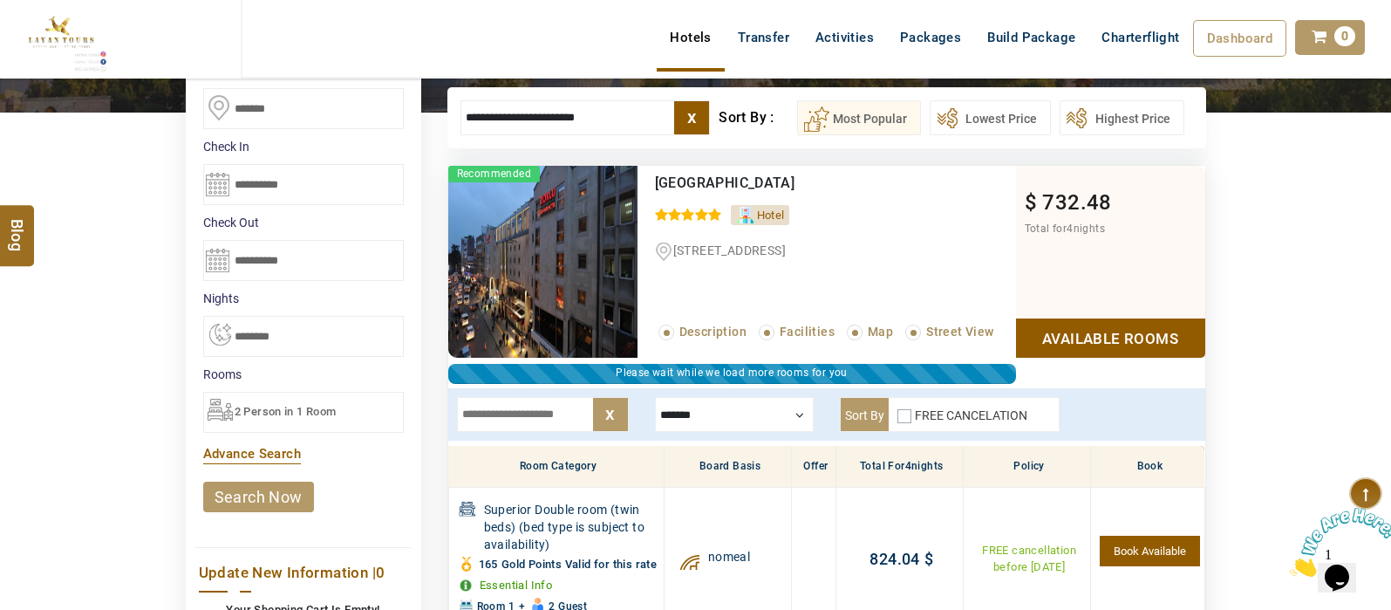
scroll to position [208, 0]
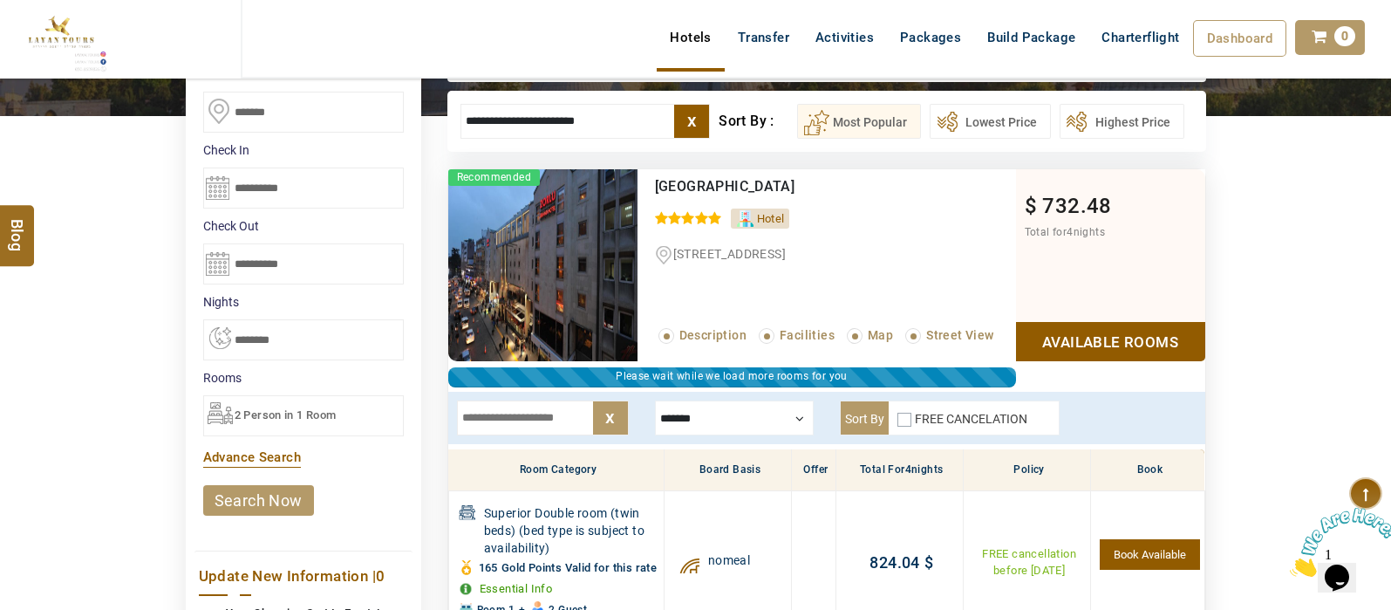
drag, startPoint x: 635, startPoint y: 126, endPoint x: 262, endPoint y: 128, distance: 373.3
click at [262, 128] on div "DESTINATION + Add Destination Nationality [GEOGRAPHIC_DATA] [DEMOGRAPHIC_DATA] …" at bounding box center [695, 604] width 1391 height 1342
click at [584, 114] on header "[PERSON_NAME] USD AED AED EUR € USD $ INR ₹ THB ฿ IDR Rp BHD BHD TRY ₺ Credit L…" at bounding box center [695, 61] width 1391 height 122
click at [597, 116] on header "[PERSON_NAME] USD AED AED EUR € USD $ INR ₹ THB ฿ IDR Rp BHD BHD TRY ₺ Credit L…" at bounding box center [695, 61] width 1391 height 122
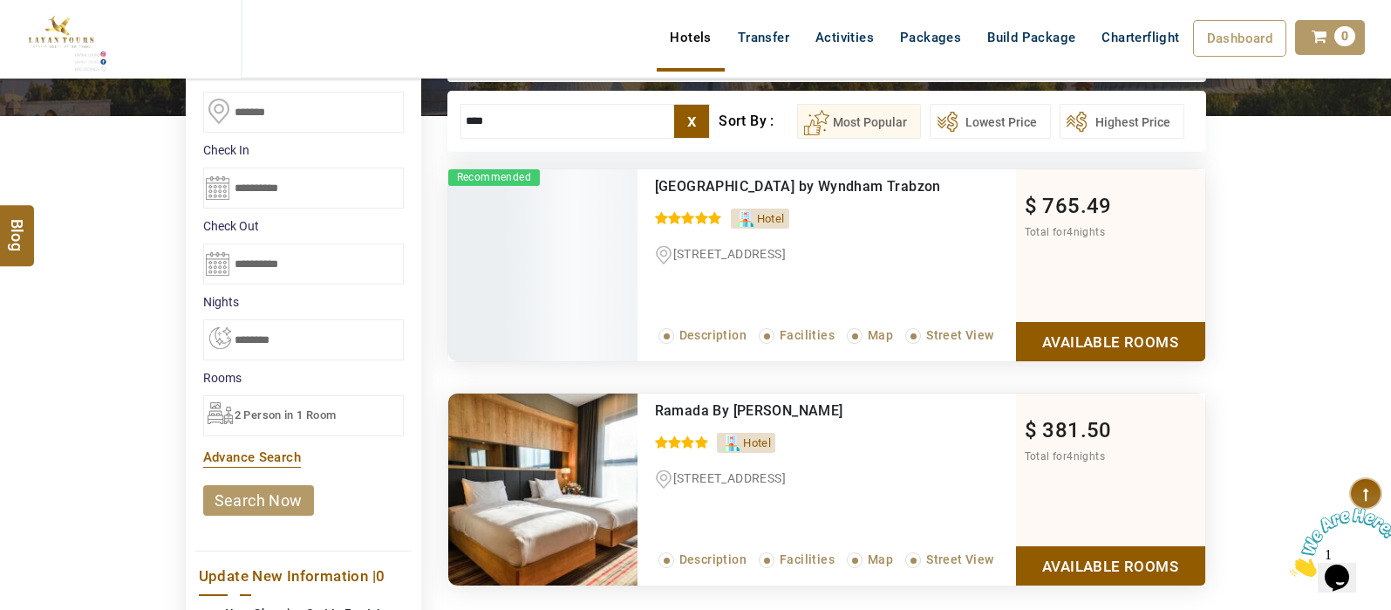
scroll to position [182, 0]
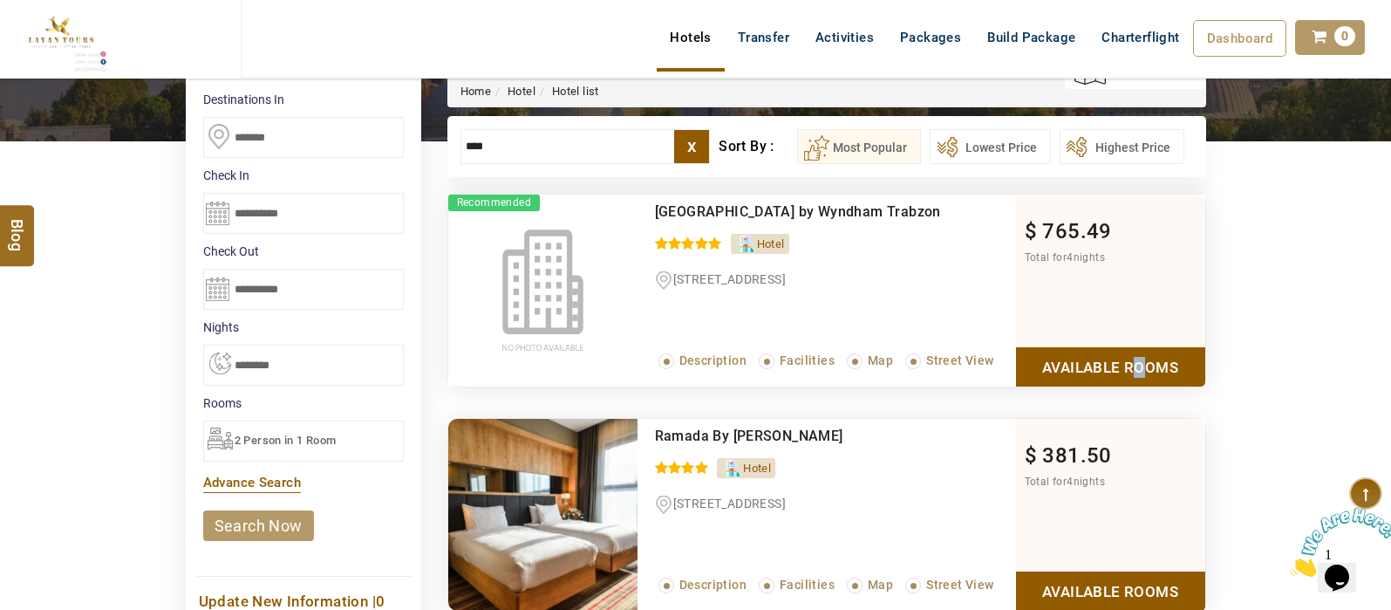
drag, startPoint x: 1127, startPoint y: 369, endPoint x: 1140, endPoint y: 365, distance: 13.8
click at [1140, 365] on link "Available Rooms" at bounding box center [1110, 366] width 189 height 39
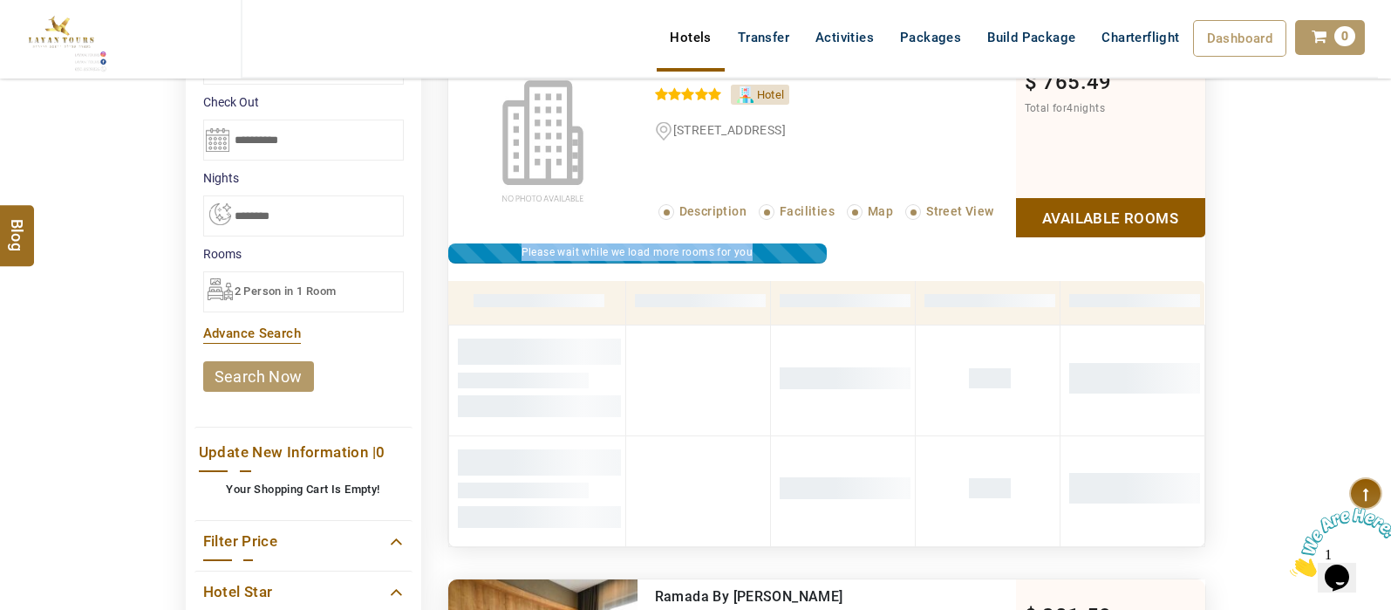
drag, startPoint x: 1387, startPoint y: 250, endPoint x: 1395, endPoint y: 276, distance: 26.5
click at [1390, 276] on html "SHAHLA BSHARA USD AED AED EUR € USD $ INR ₹ THB ฿ IDR Rp BHD BHD TRY ₺ Credit L…" at bounding box center [695, 540] width 1391 height 1743
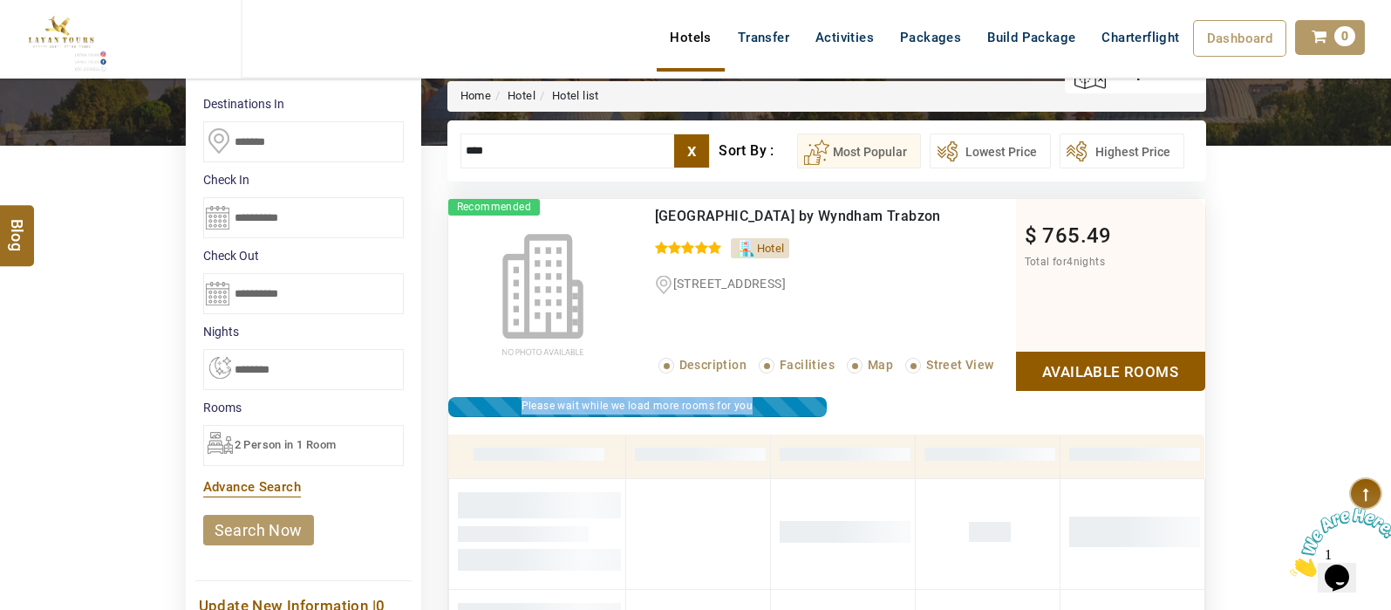
scroll to position [161, 0]
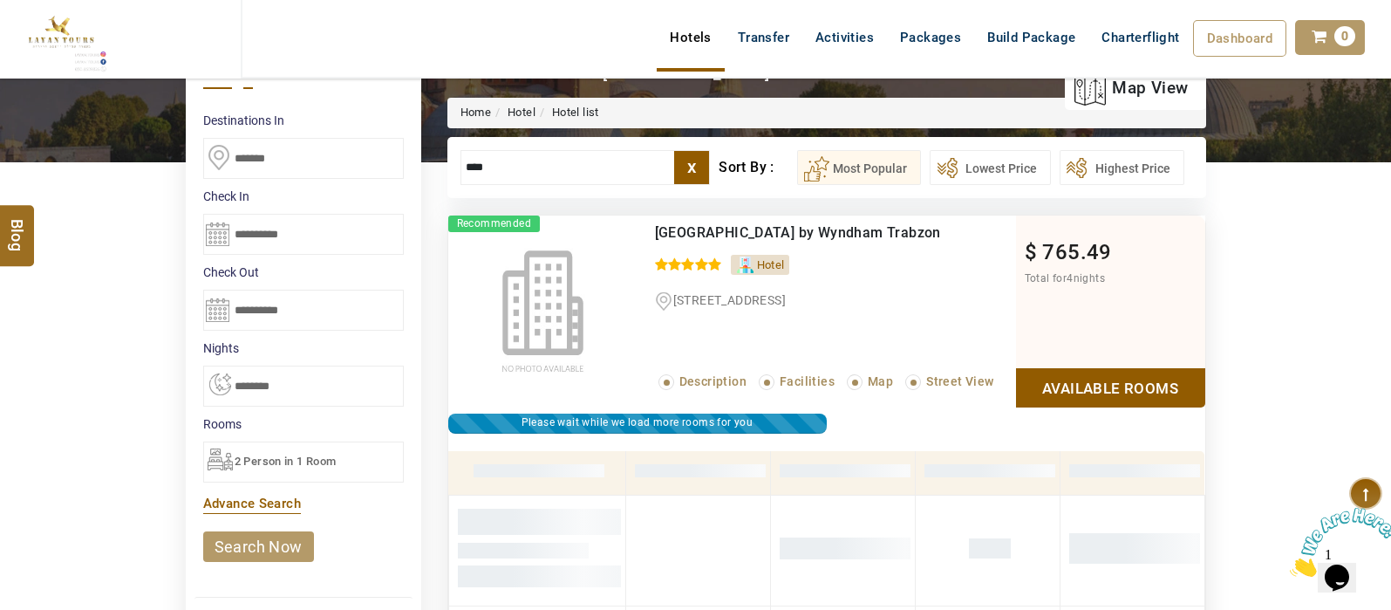
click at [528, 166] on input "****" at bounding box center [586, 167] width 250 height 35
type input "*"
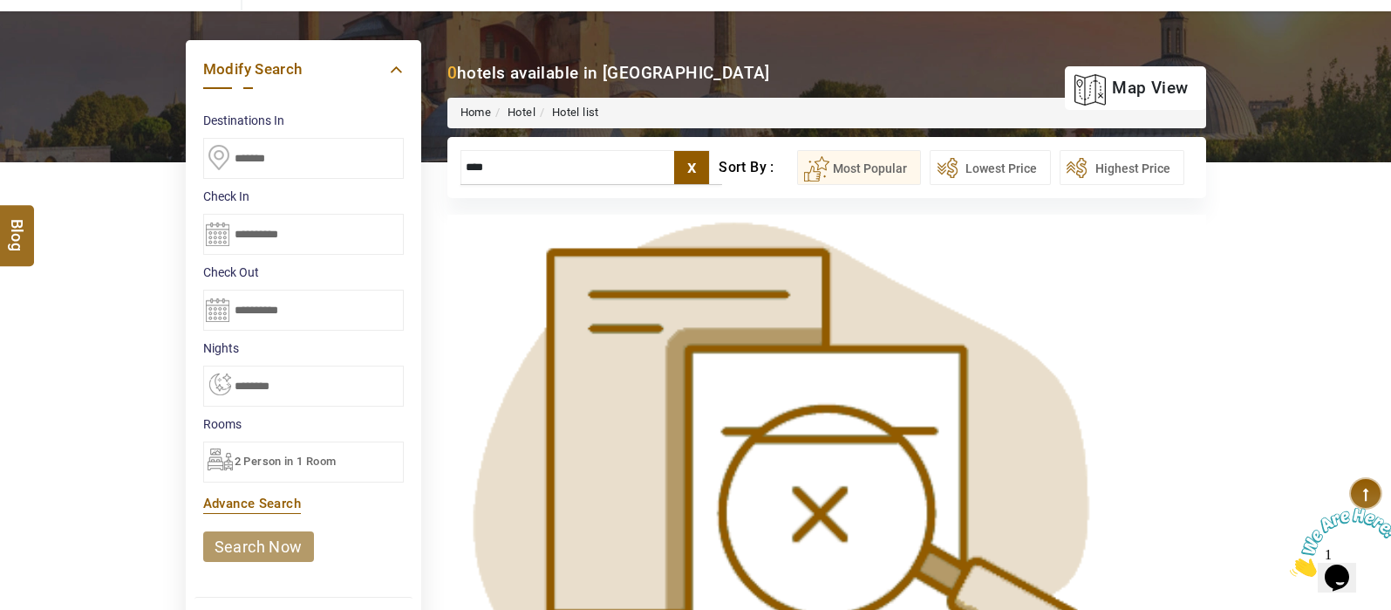
scroll to position [32, 0]
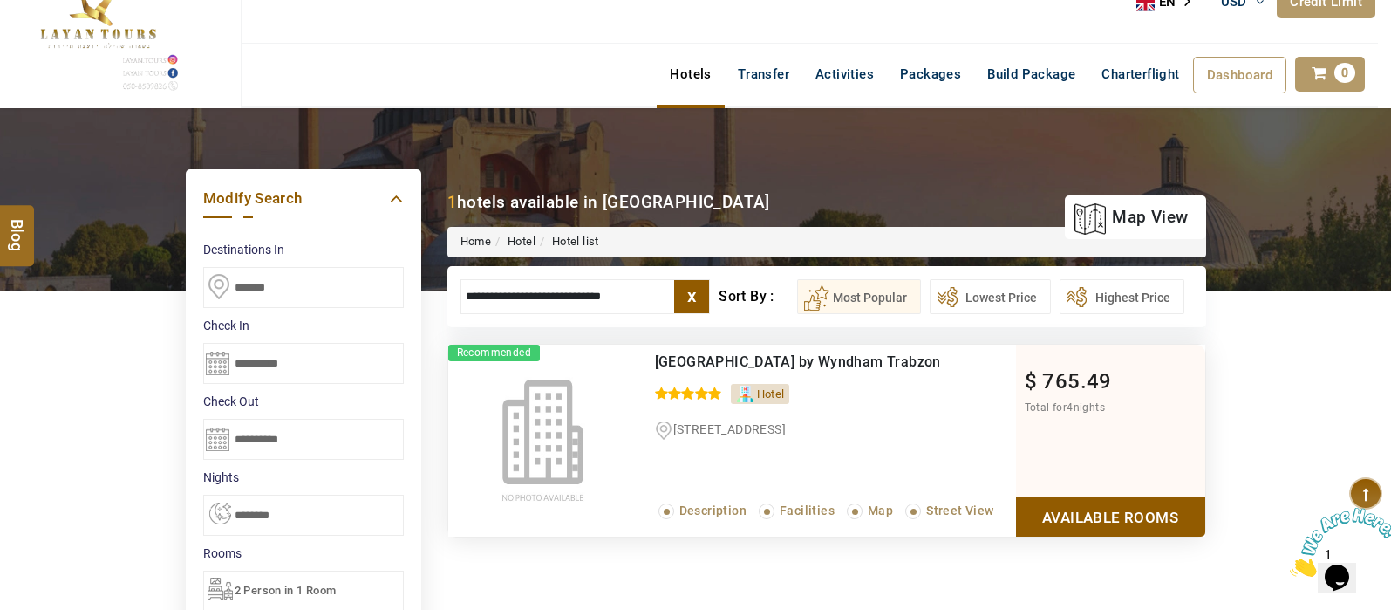
click at [1118, 510] on link "Available Rooms" at bounding box center [1110, 516] width 189 height 39
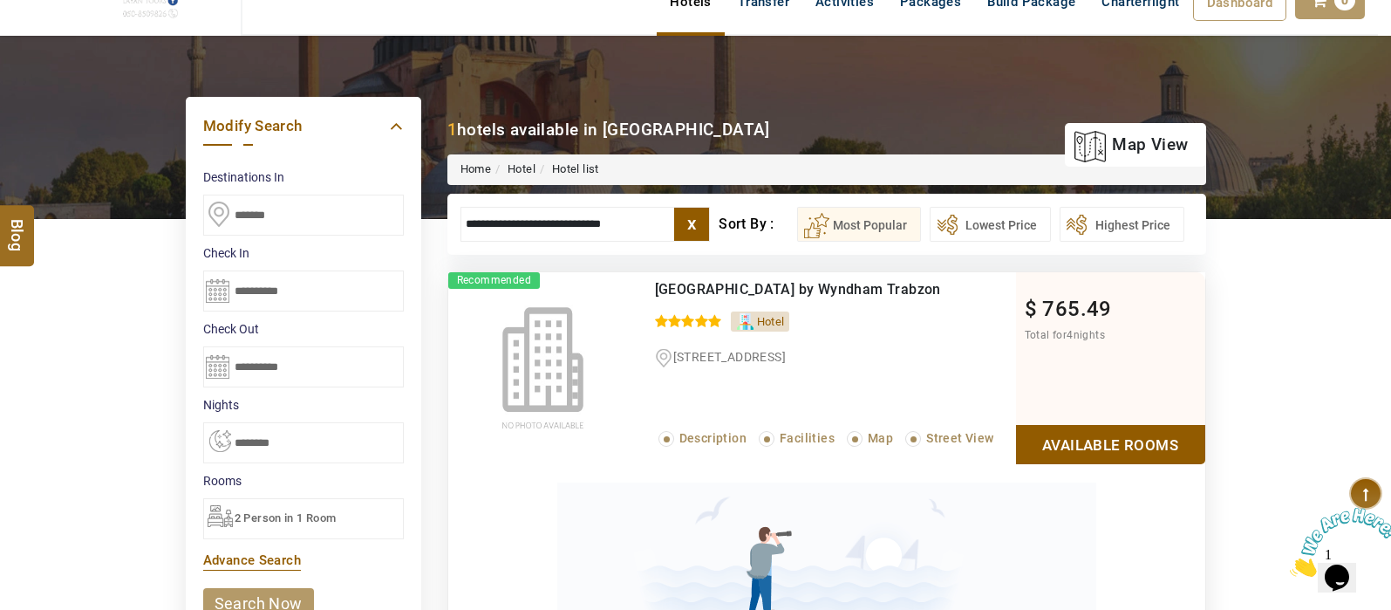
scroll to position [107, 0]
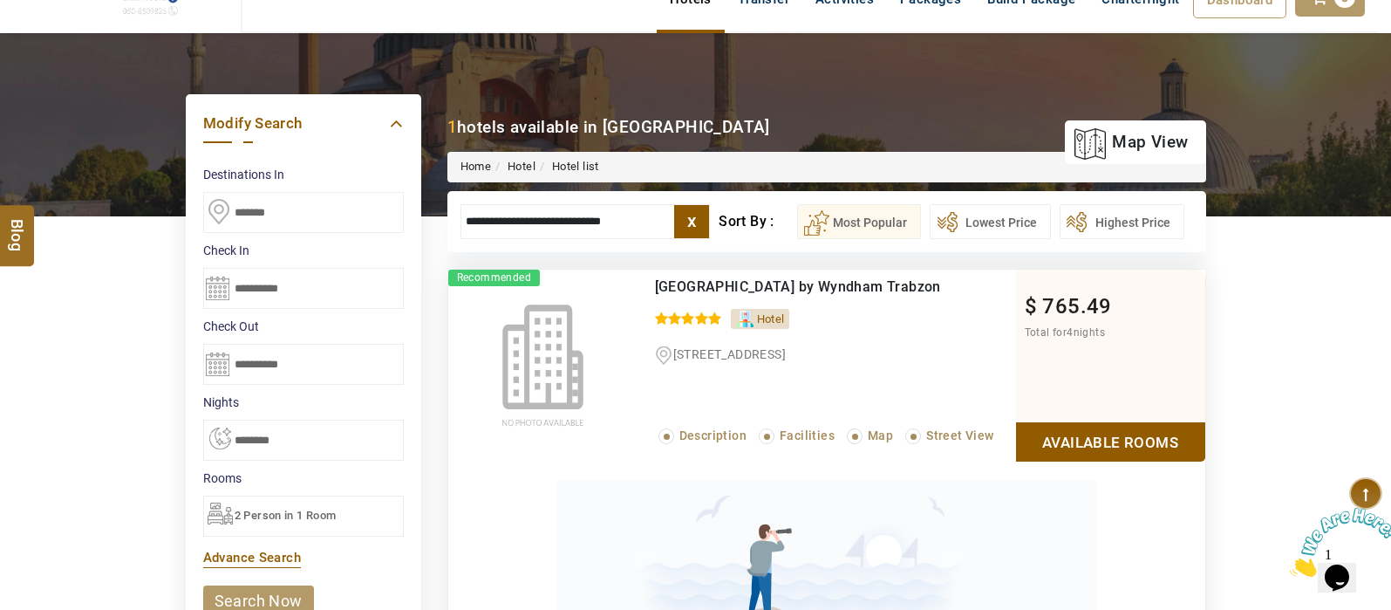
click at [672, 219] on input "**********" at bounding box center [586, 221] width 250 height 35
type input "*"
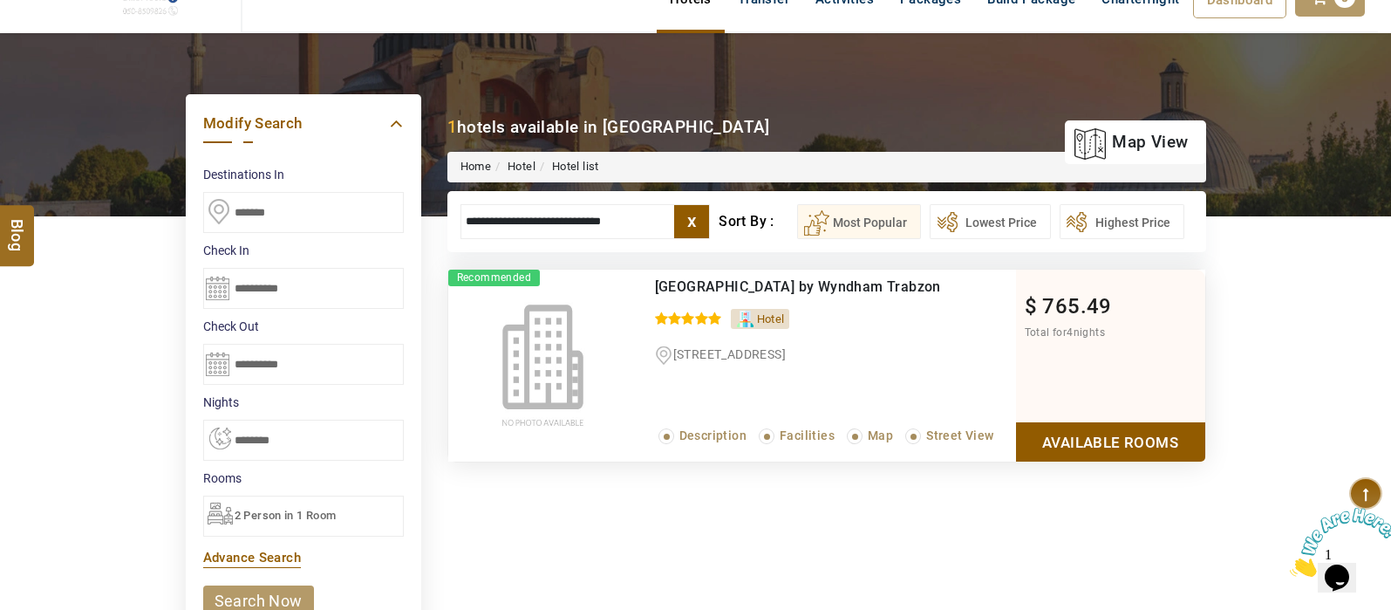
click at [1116, 443] on link "Available Rooms" at bounding box center [1110, 441] width 189 height 39
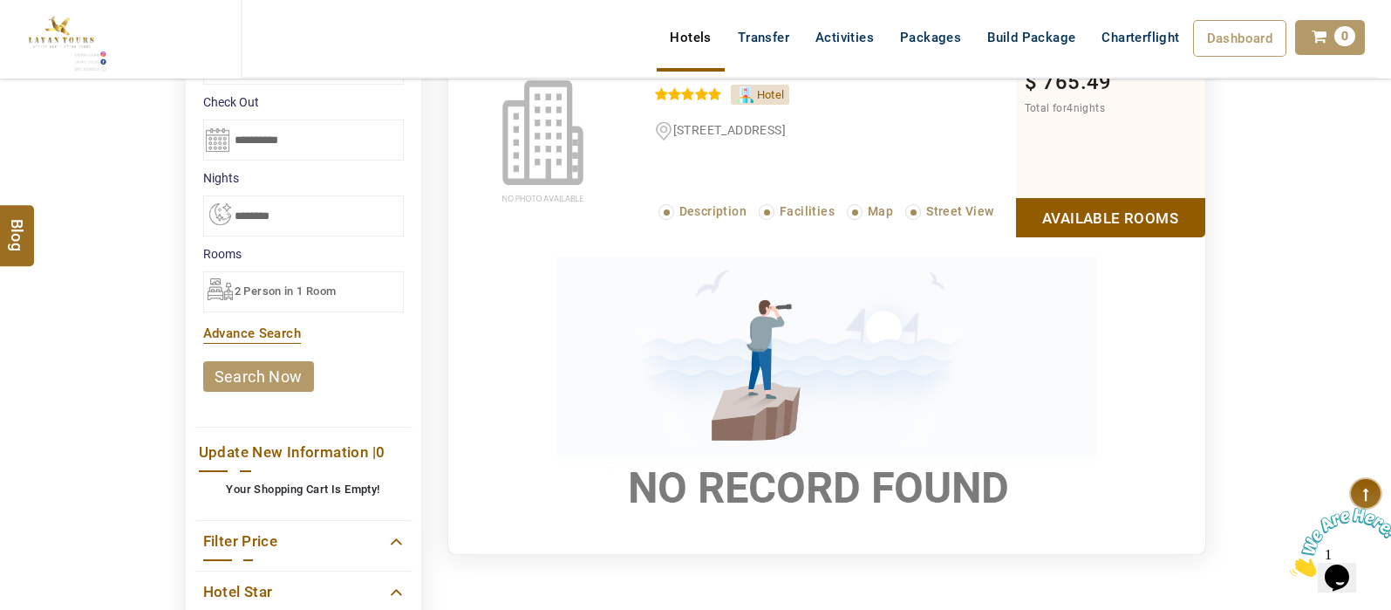
scroll to position [211, 0]
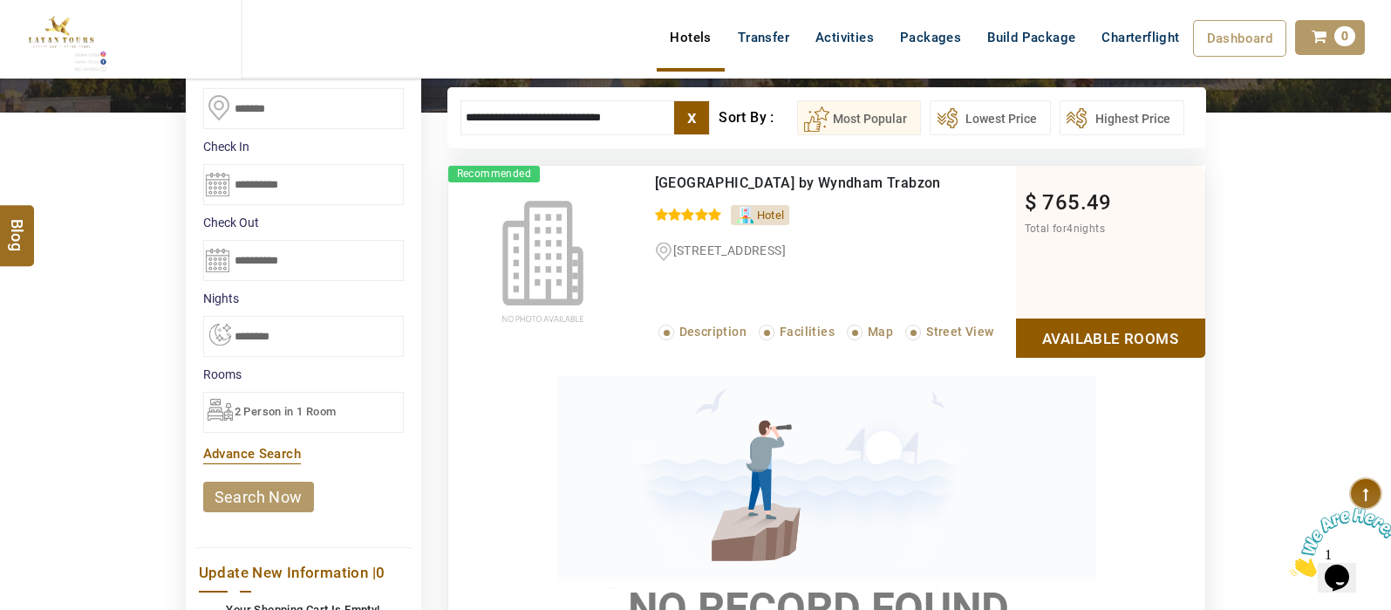
click at [650, 117] on header "SHAHLA BSHARA USD AED AED EUR € USD $ INR ₹ THB ฿ IDR Rp BHD BHD TRY ₺ Credit L…" at bounding box center [695, 61] width 1391 height 122
drag, startPoint x: 650, startPoint y: 116, endPoint x: 666, endPoint y: 106, distance: 19.1
click at [666, 106] on header "SHAHLA BSHARA USD AED AED EUR € USD $ INR ₹ THB ฿ IDR Rp BHD BHD TRY ₺ Credit L…" at bounding box center [695, 61] width 1391 height 122
click at [650, 110] on header "SHAHLA BSHARA USD AED AED EUR € USD $ INR ₹ THB ฿ IDR Rp BHD BHD TRY ₺ Credit L…" at bounding box center [695, 61] width 1391 height 122
click at [643, 114] on header "SHAHLA BSHARA USD AED AED EUR € USD $ INR ₹ THB ฿ IDR Rp BHD BHD TRY ₺ Credit L…" at bounding box center [695, 61] width 1391 height 122
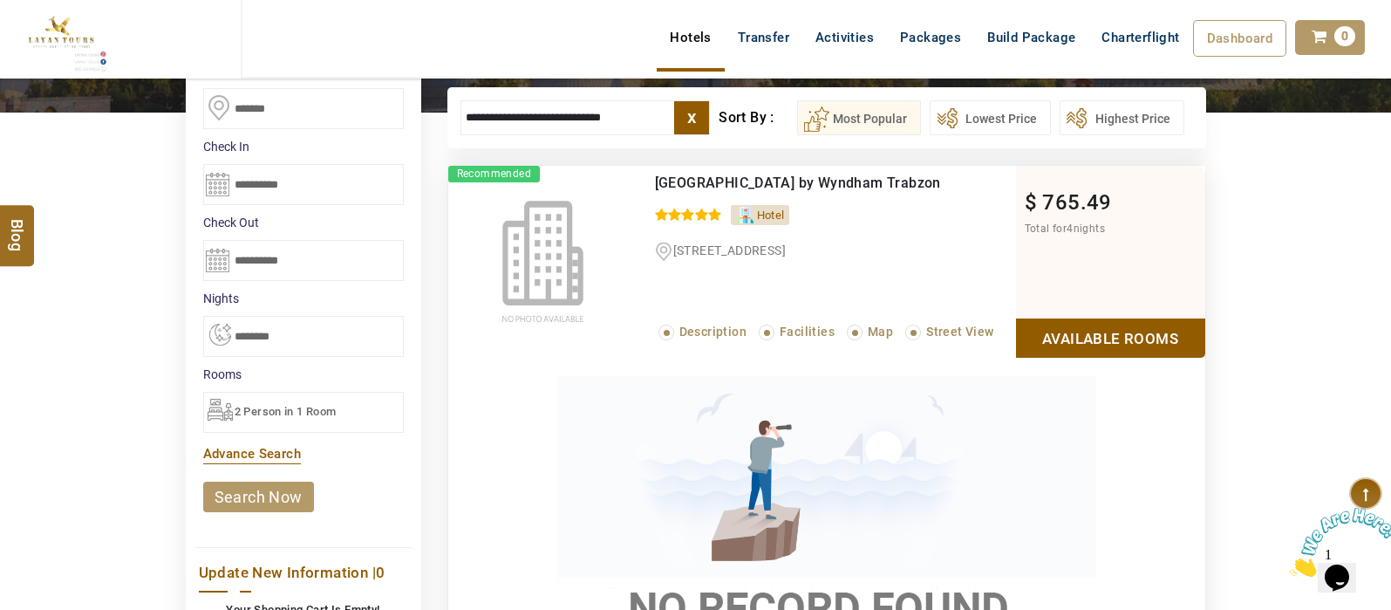
click at [643, 114] on header "SHAHLA BSHARA USD AED AED EUR € USD $ INR ₹ THB ฿ IDR Rp BHD BHD TRY ₺ Credit L…" at bounding box center [695, 61] width 1391 height 122
click at [661, 118] on header "SHAHLA BSHARA USD AED AED EUR € USD $ INR ₹ THB ฿ IDR Rp BHD BHD TRY ₺ Credit L…" at bounding box center [695, 61] width 1391 height 122
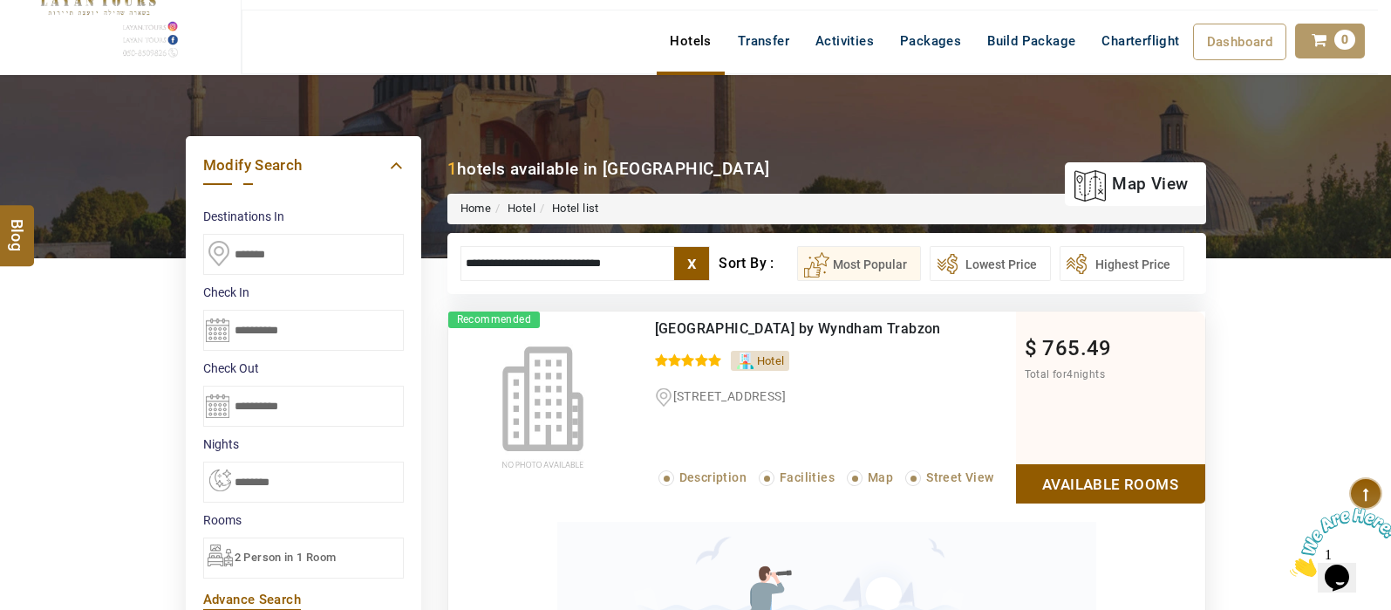
scroll to position [61, 0]
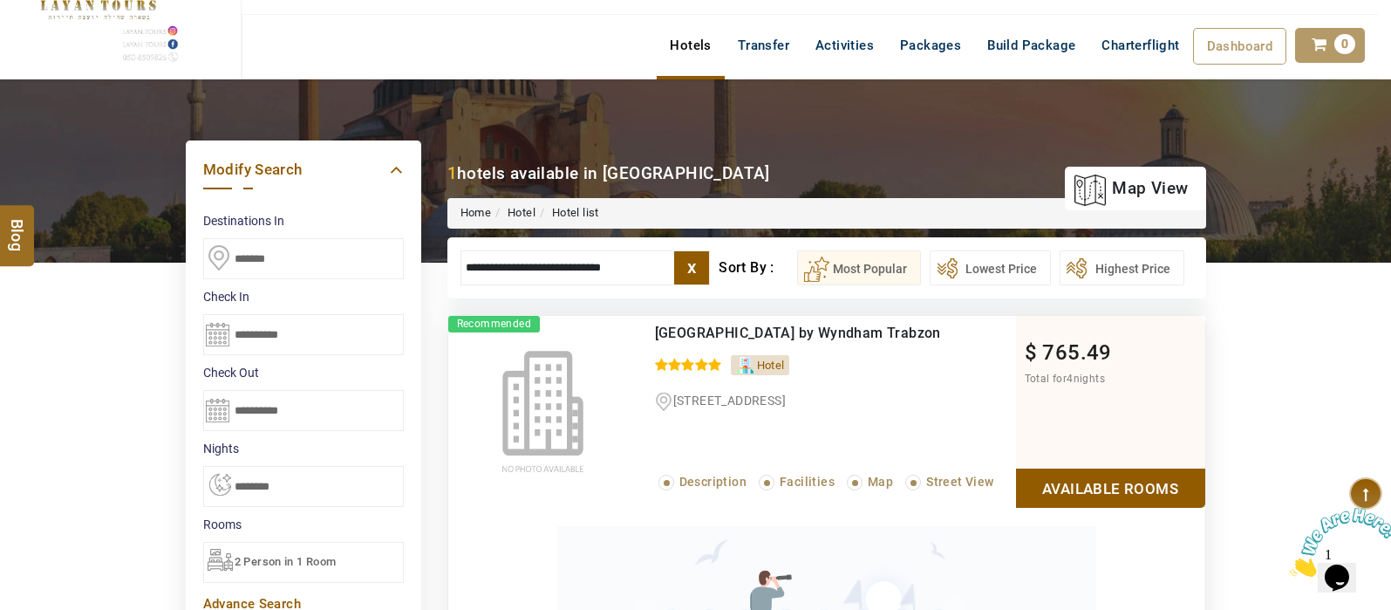
click at [653, 262] on input "**********" at bounding box center [586, 267] width 250 height 35
type input "*"
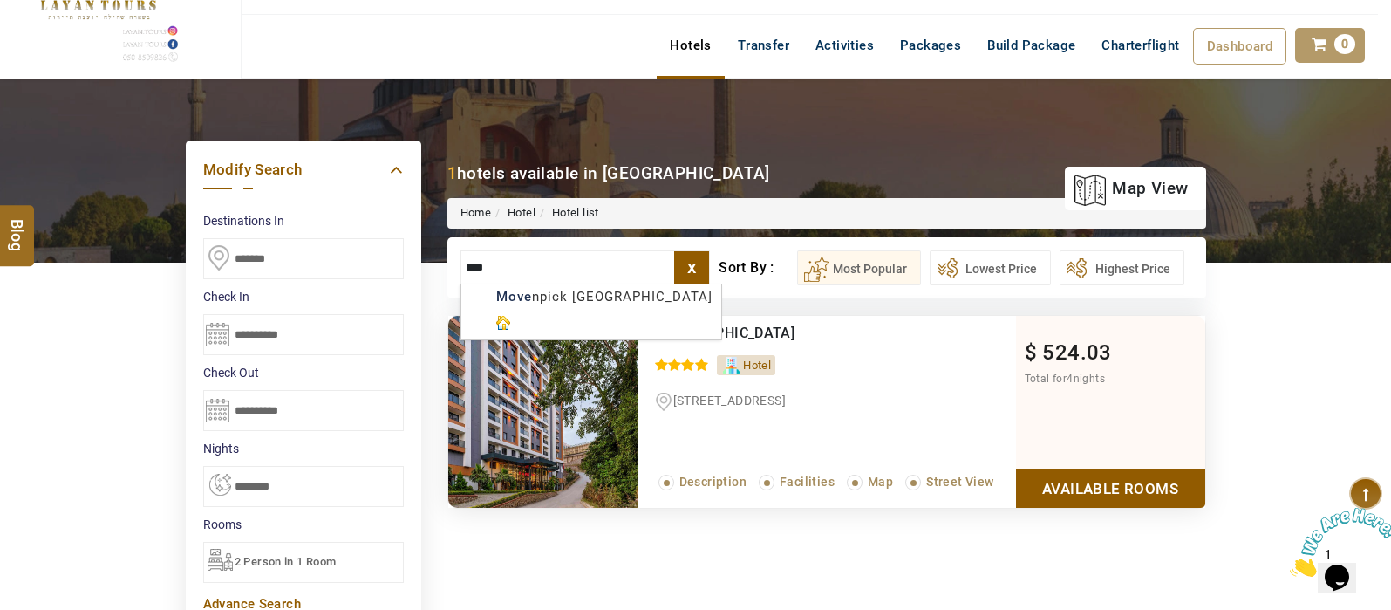
type input "****"
click at [1103, 492] on link "Available Rooms" at bounding box center [1110, 487] width 189 height 39
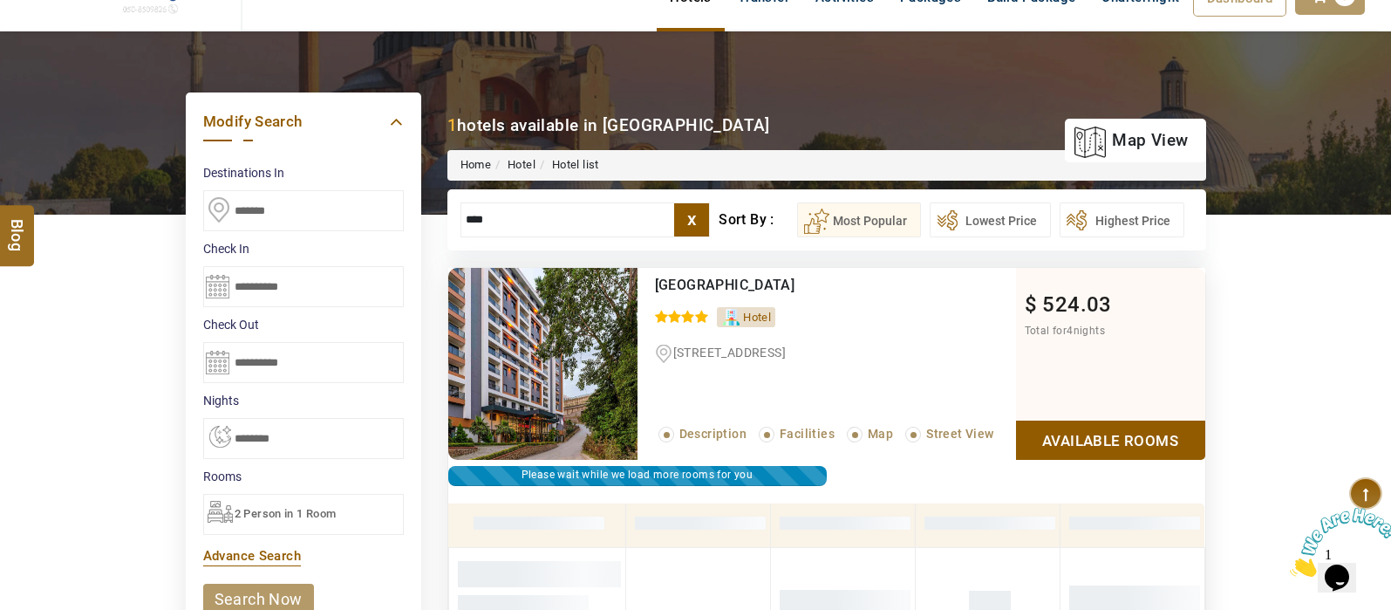
scroll to position [113, 0]
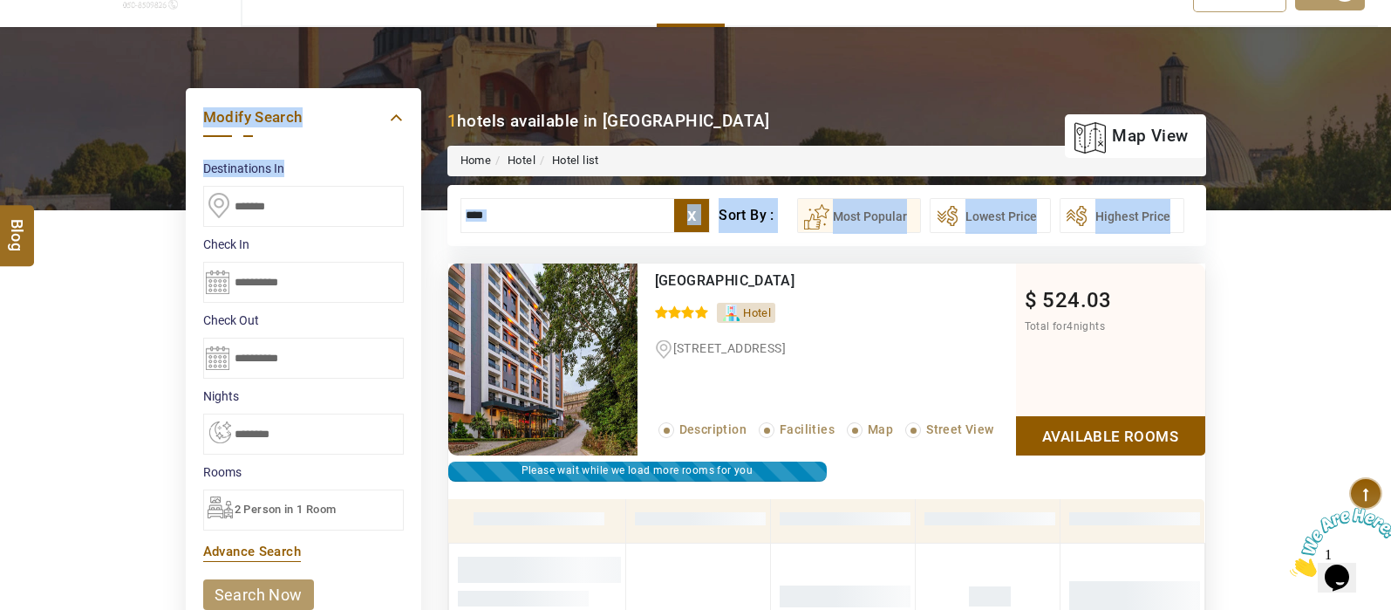
drag, startPoint x: 445, startPoint y: 211, endPoint x: 294, endPoint y: 207, distance: 151.0
click at [294, 207] on div "DESTINATION + Add Destination Nationality [GEOGRAPHIC_DATA] [DEMOGRAPHIC_DATA] …" at bounding box center [695, 584] width 1391 height 1115
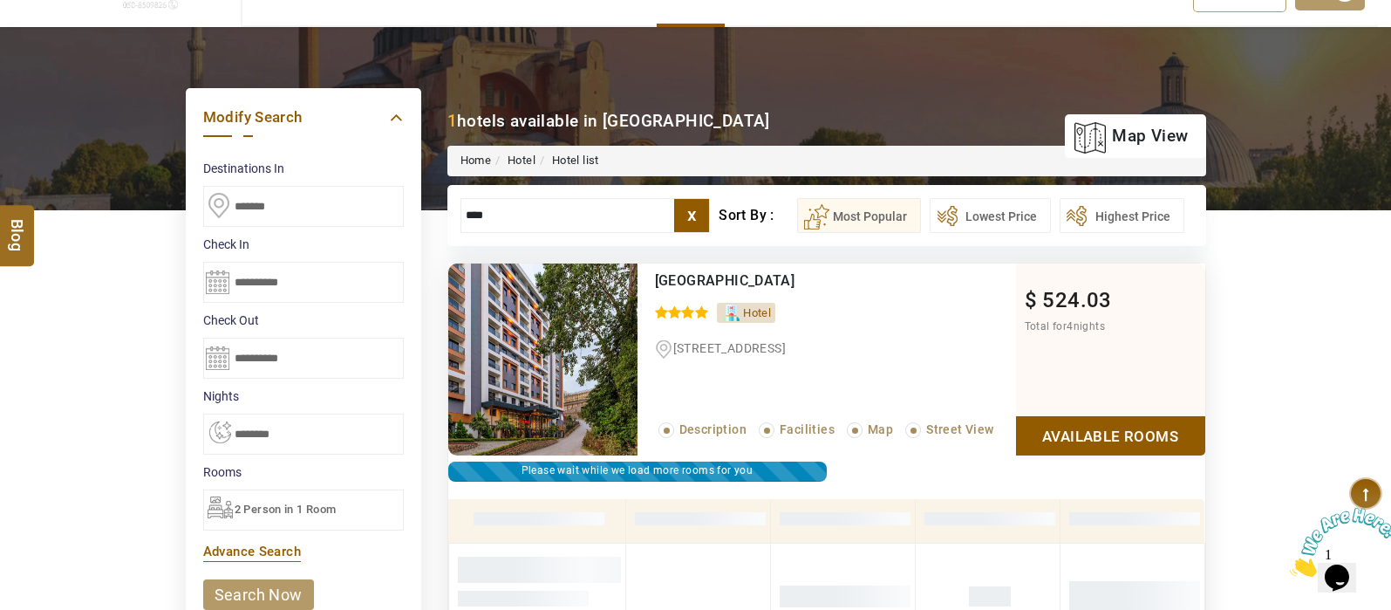
click at [294, 207] on input "*******" at bounding box center [303, 206] width 201 height 41
type input "*"
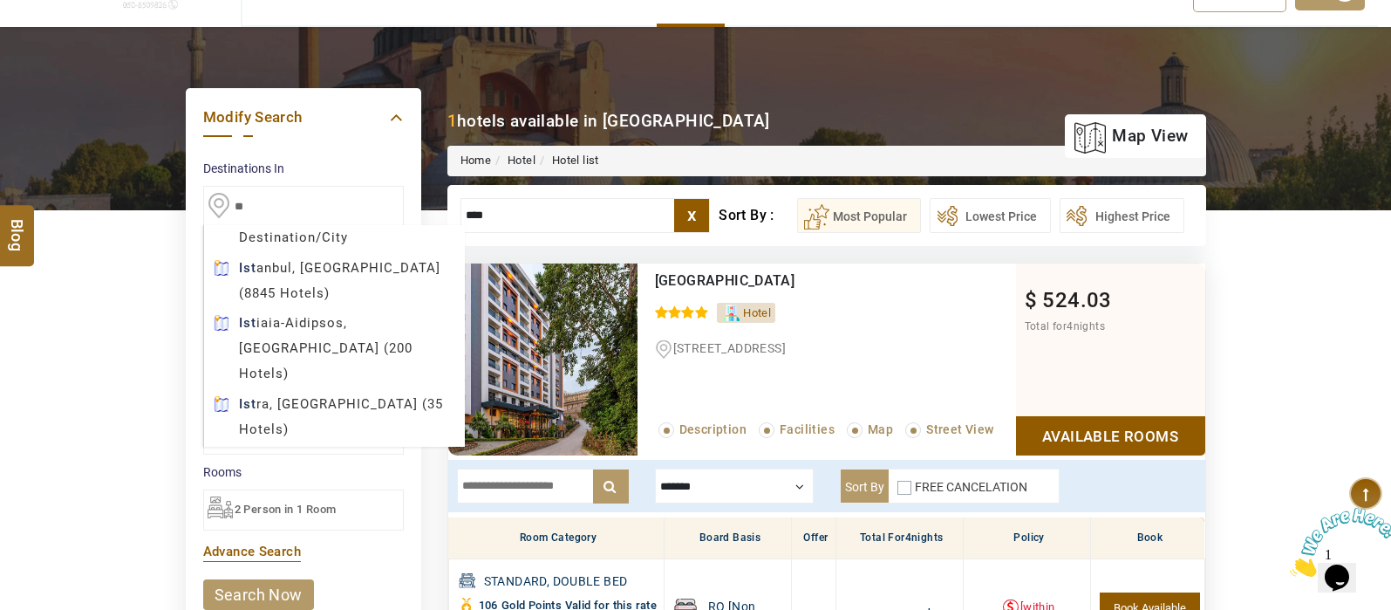
type input "*"
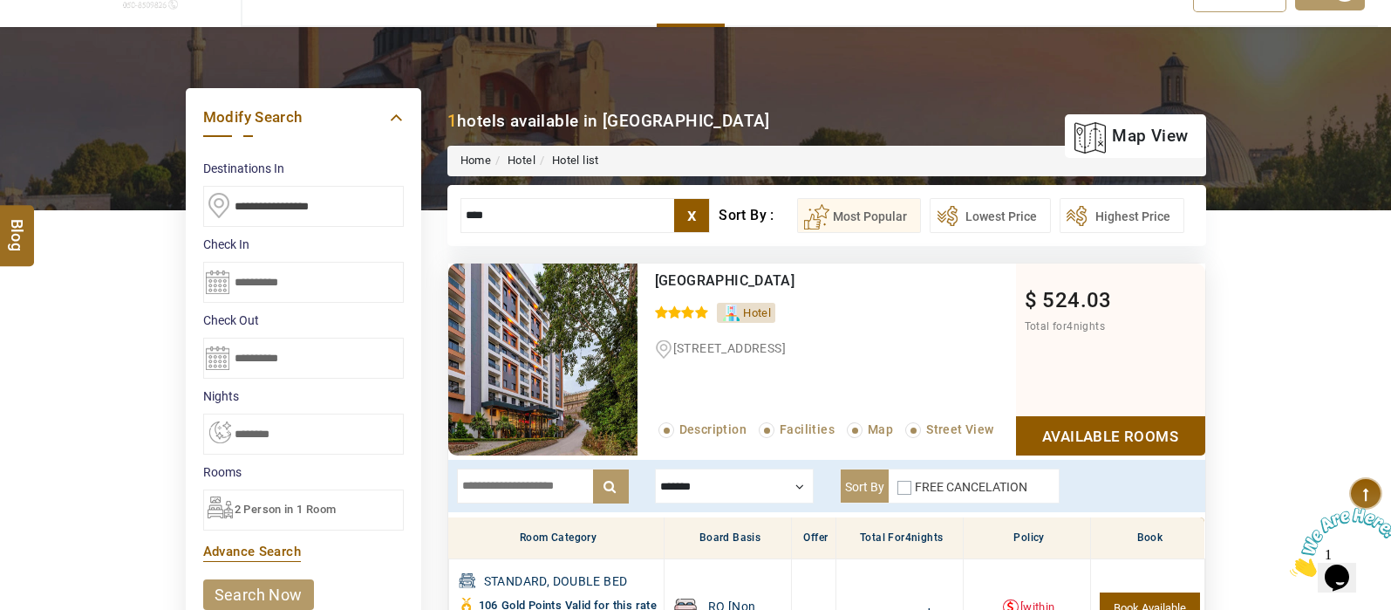
type input "*"
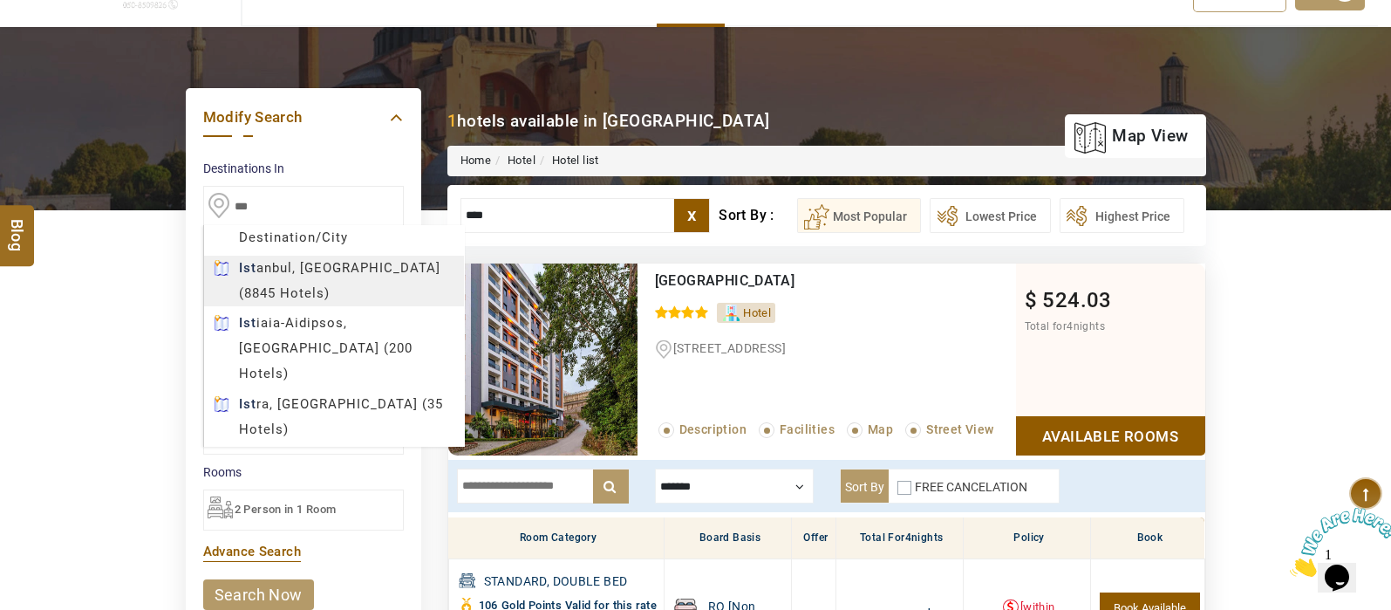
type input "********"
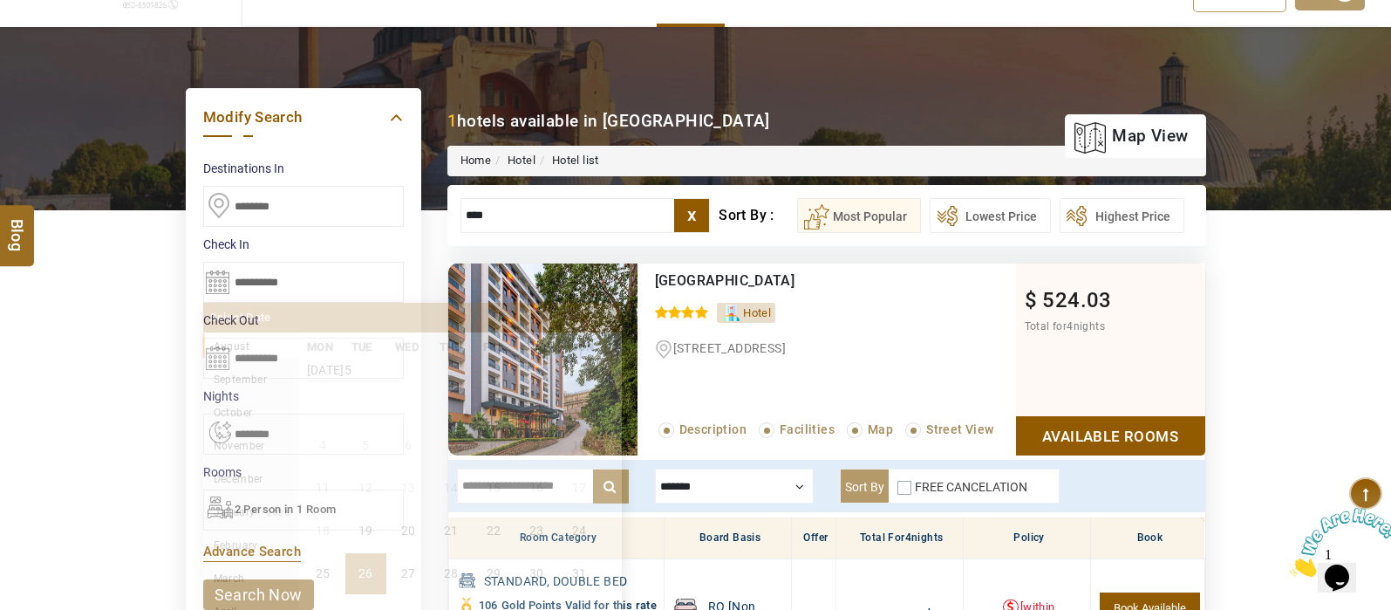
click at [220, 275] on input "**********" at bounding box center [303, 282] width 201 height 41
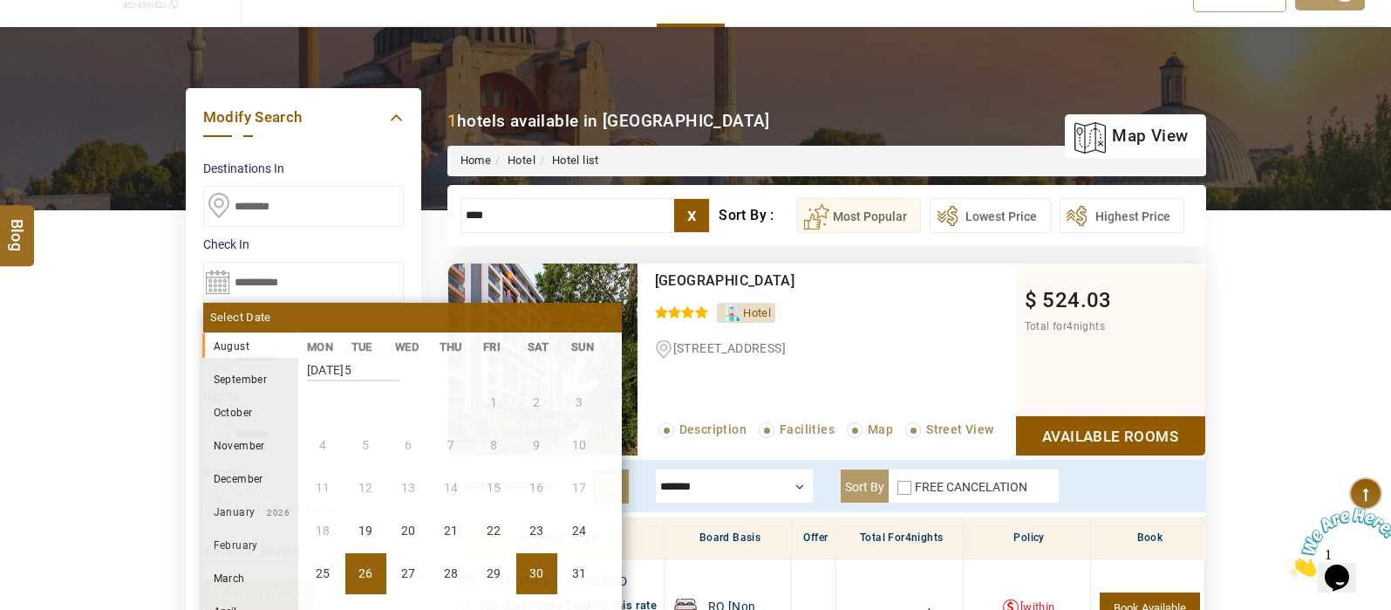
click at [546, 567] on li "30" at bounding box center [536, 573] width 41 height 41
select select "*"
type input "**********"
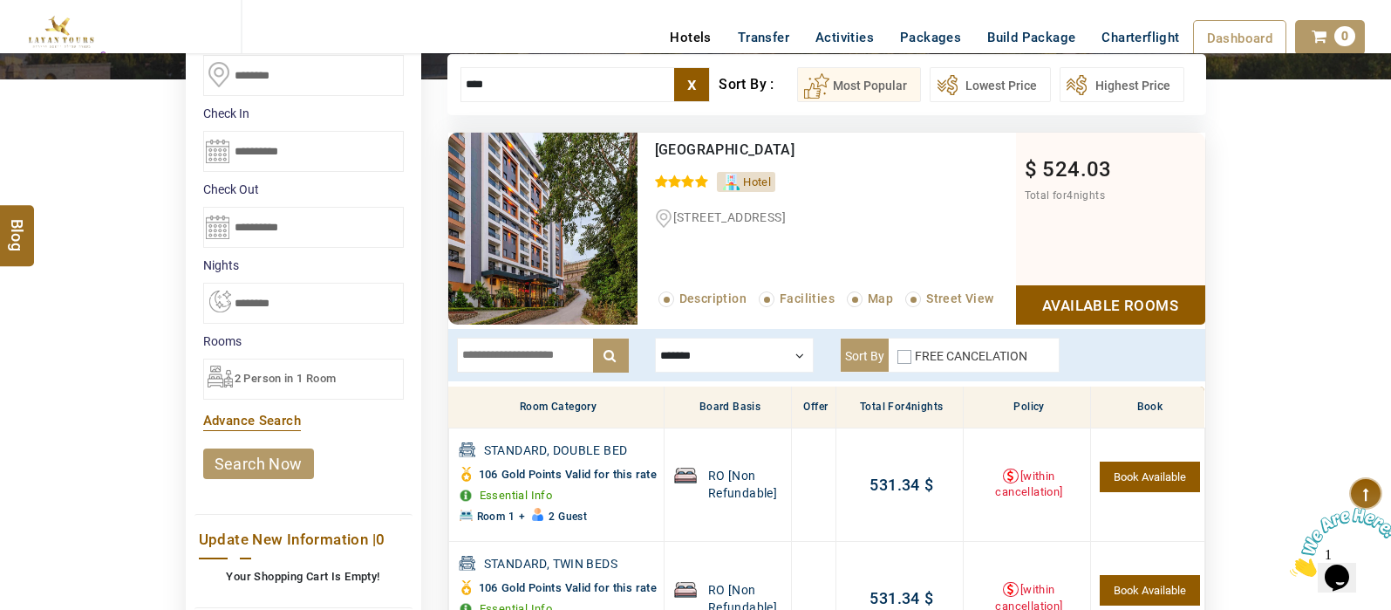
scroll to position [273, 0]
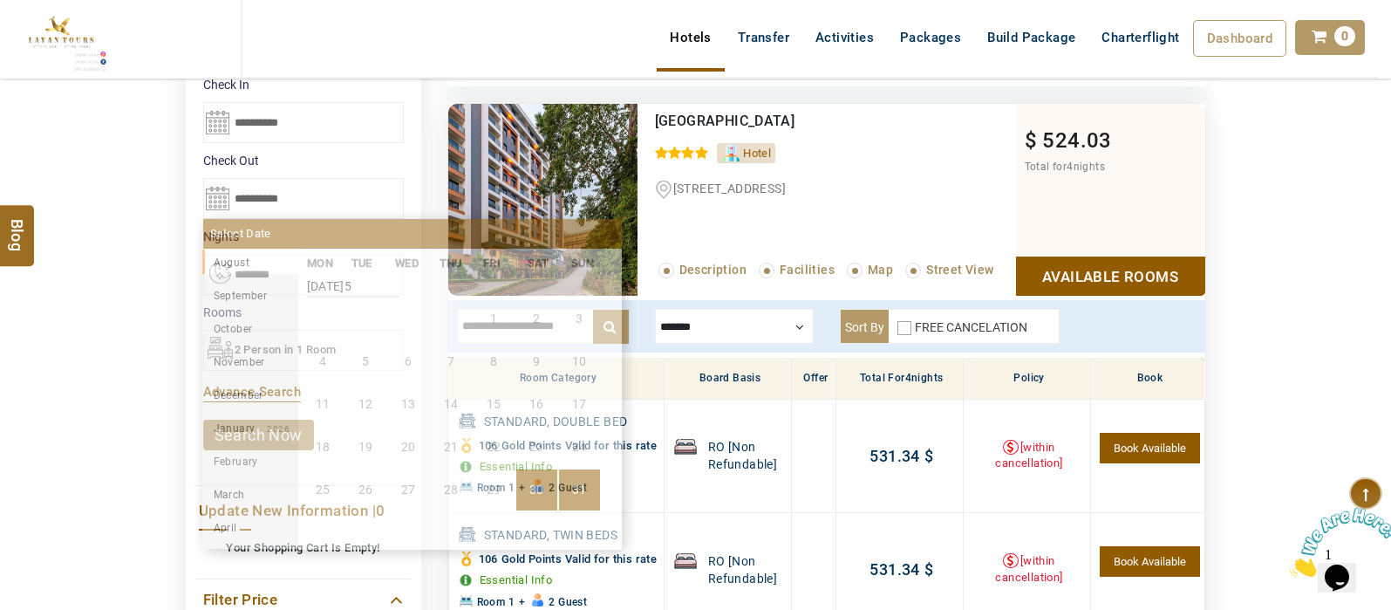
click at [222, 195] on input "**********" at bounding box center [303, 198] width 201 height 41
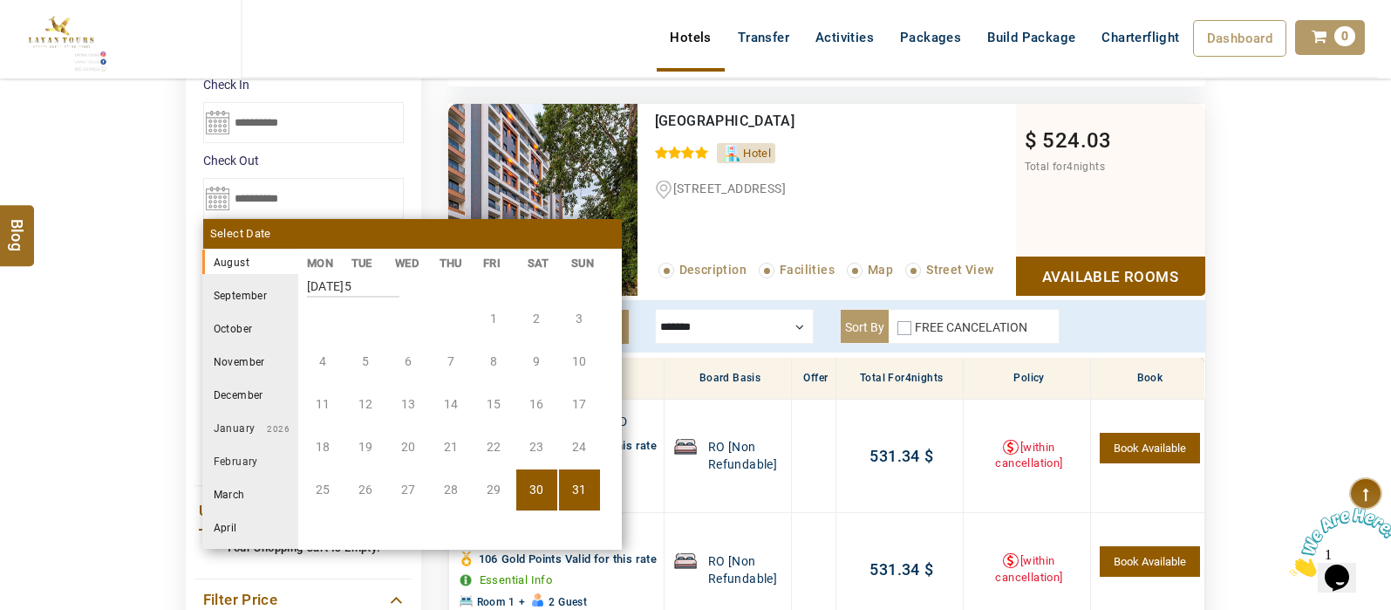
click at [257, 299] on li "September" at bounding box center [250, 295] width 96 height 24
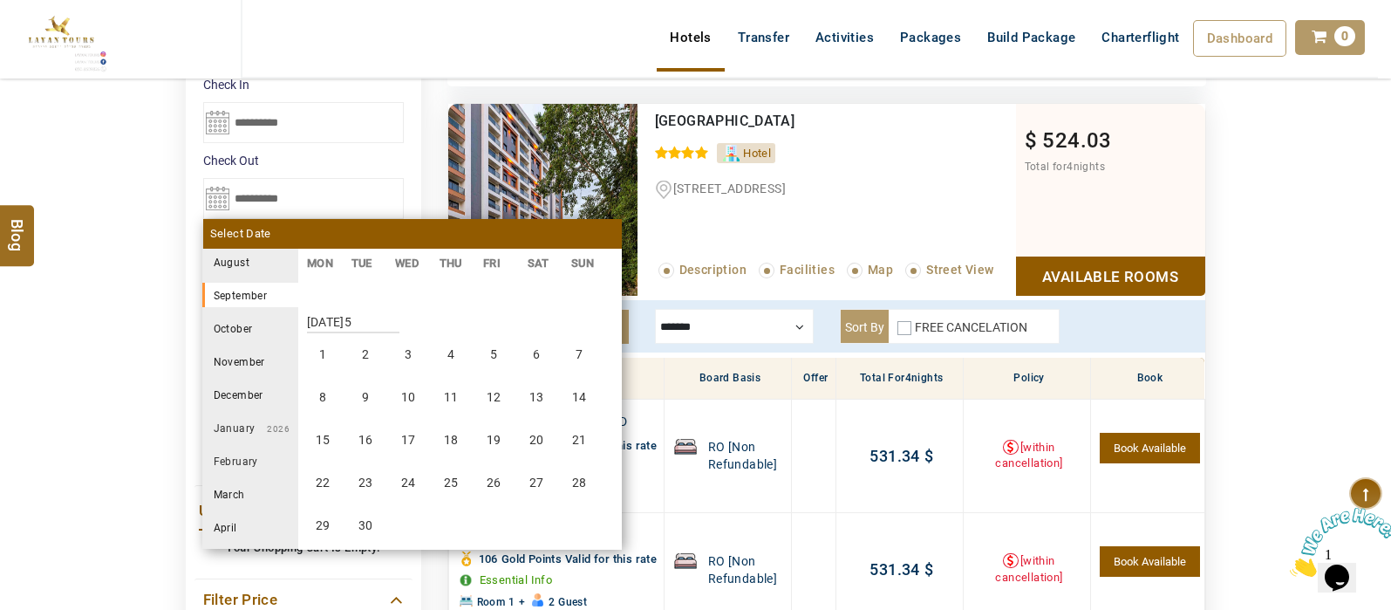
scroll to position [323, 0]
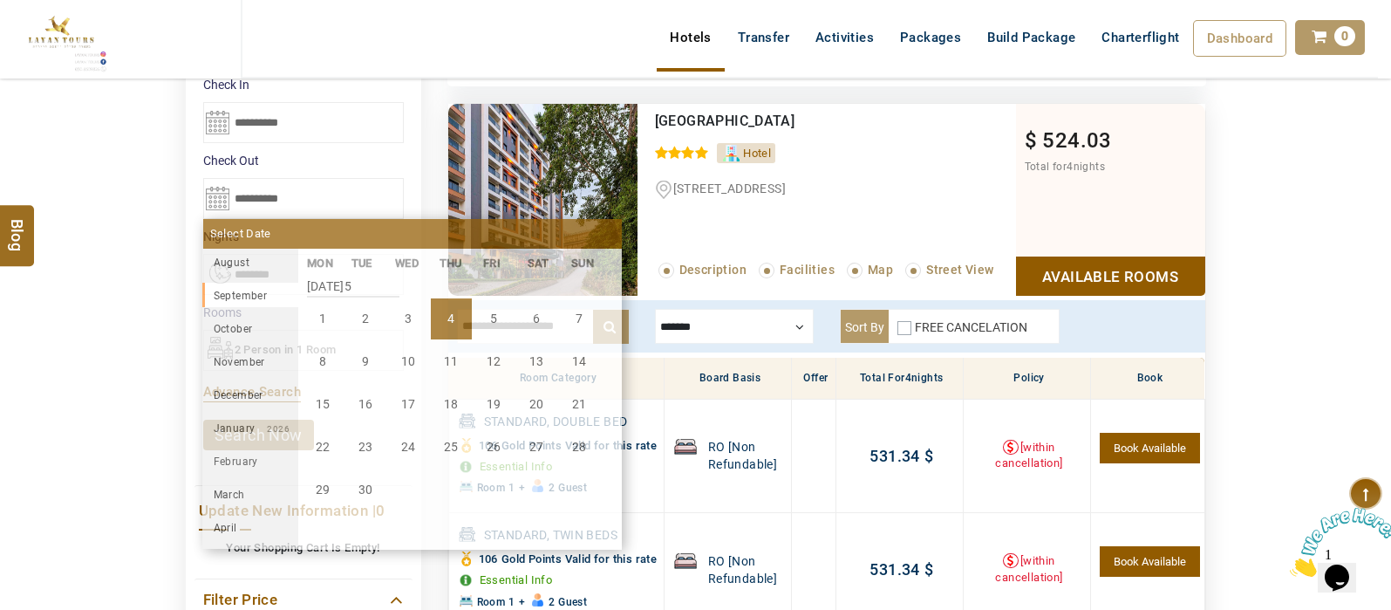
click at [456, 316] on li "4" at bounding box center [451, 318] width 41 height 41
select select "*"
type input "**********"
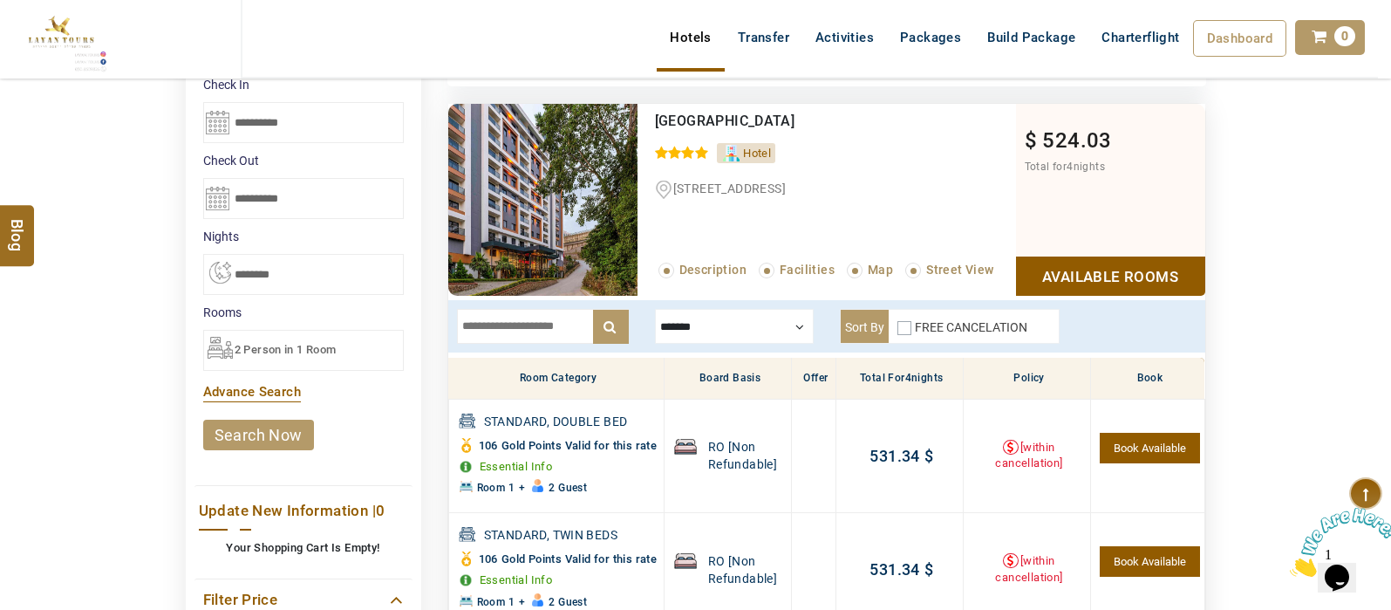
click at [270, 427] on link "search now" at bounding box center [258, 435] width 111 height 31
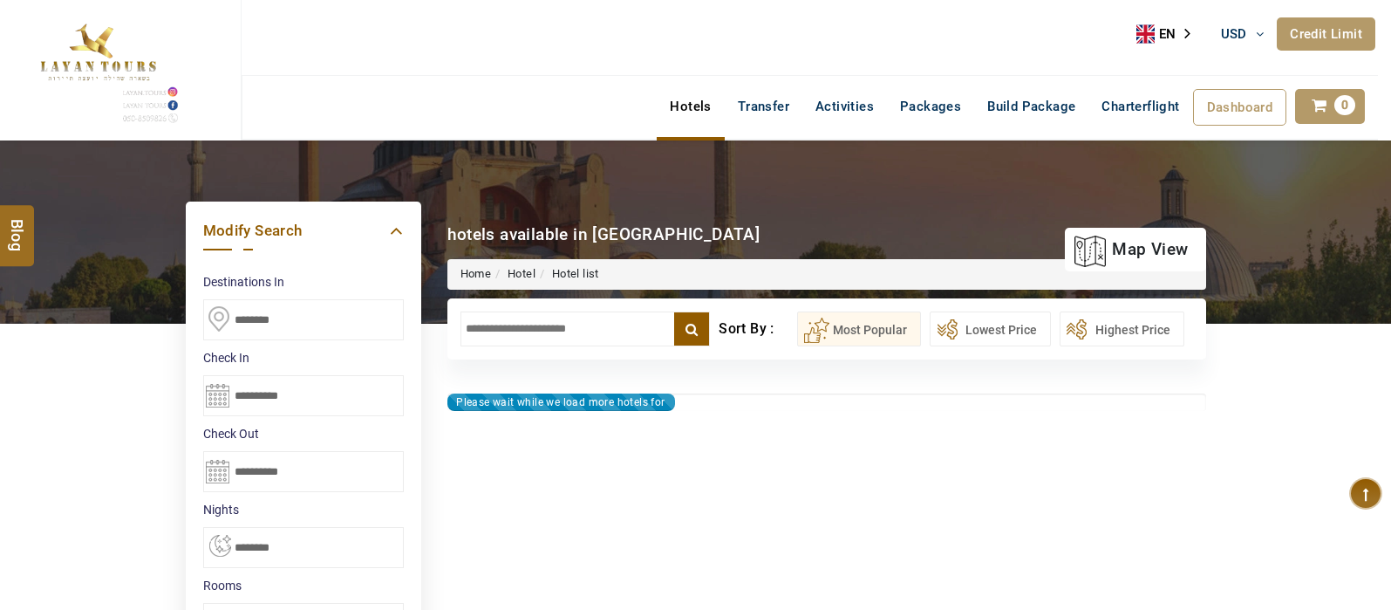
select select "*"
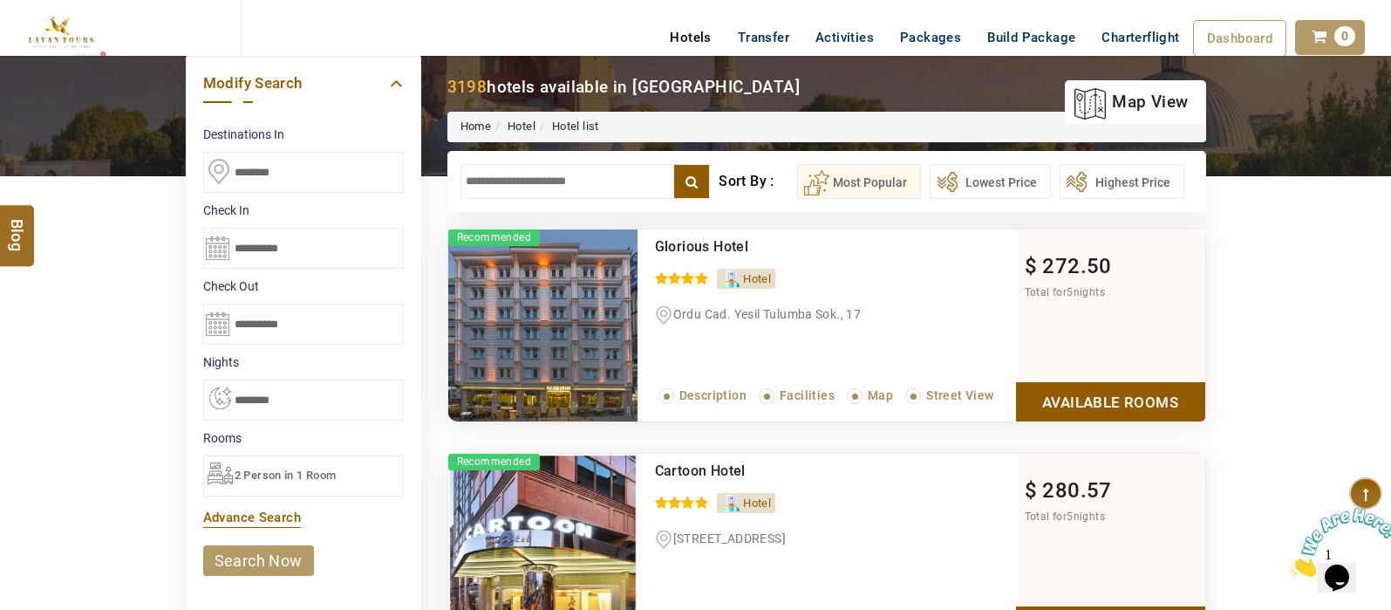
scroll to position [136, 0]
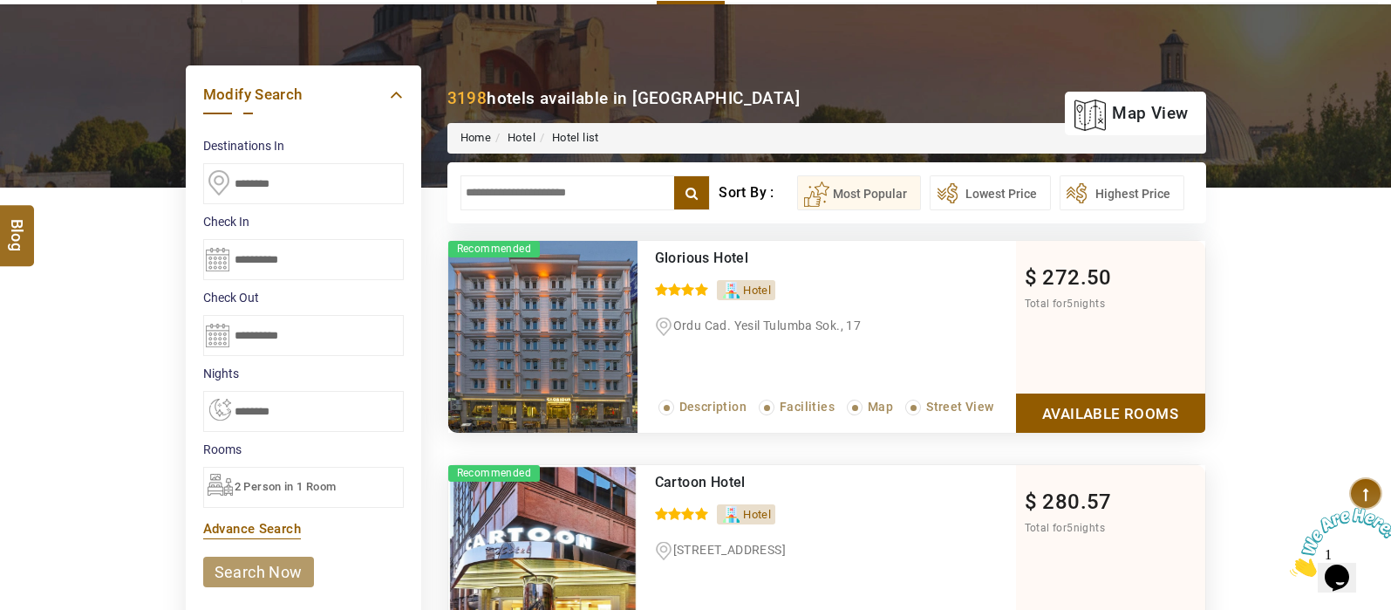
click at [524, 195] on input "text" at bounding box center [586, 192] width 250 height 35
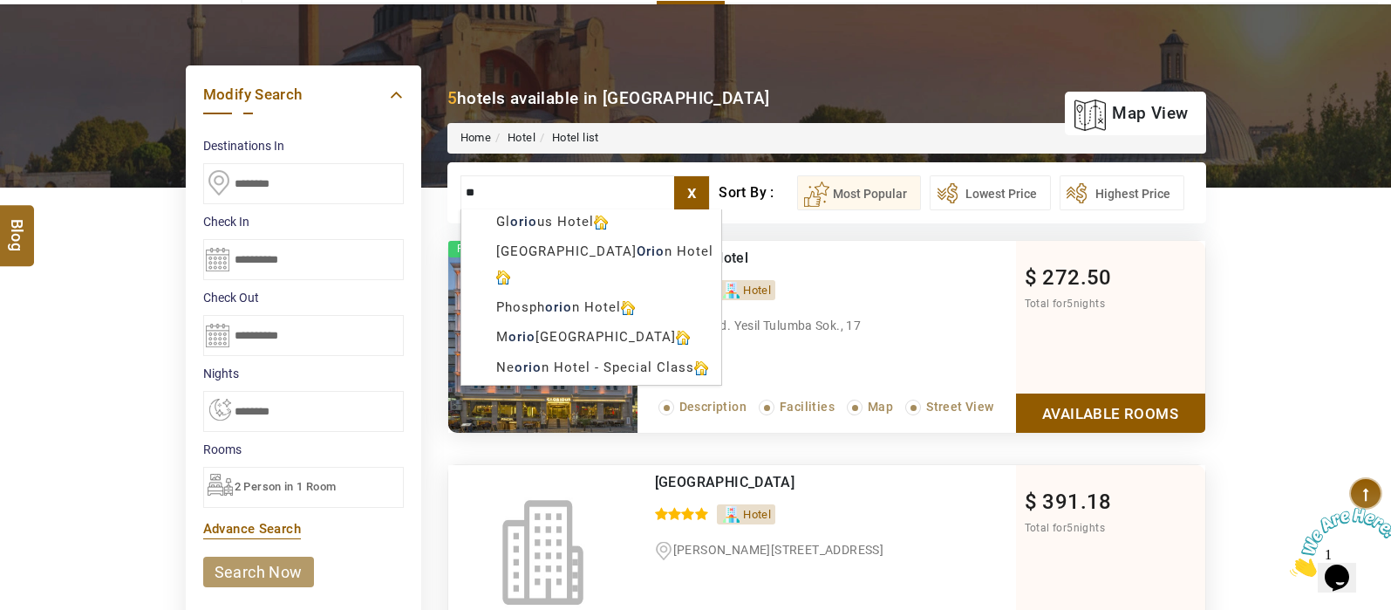
type input "*"
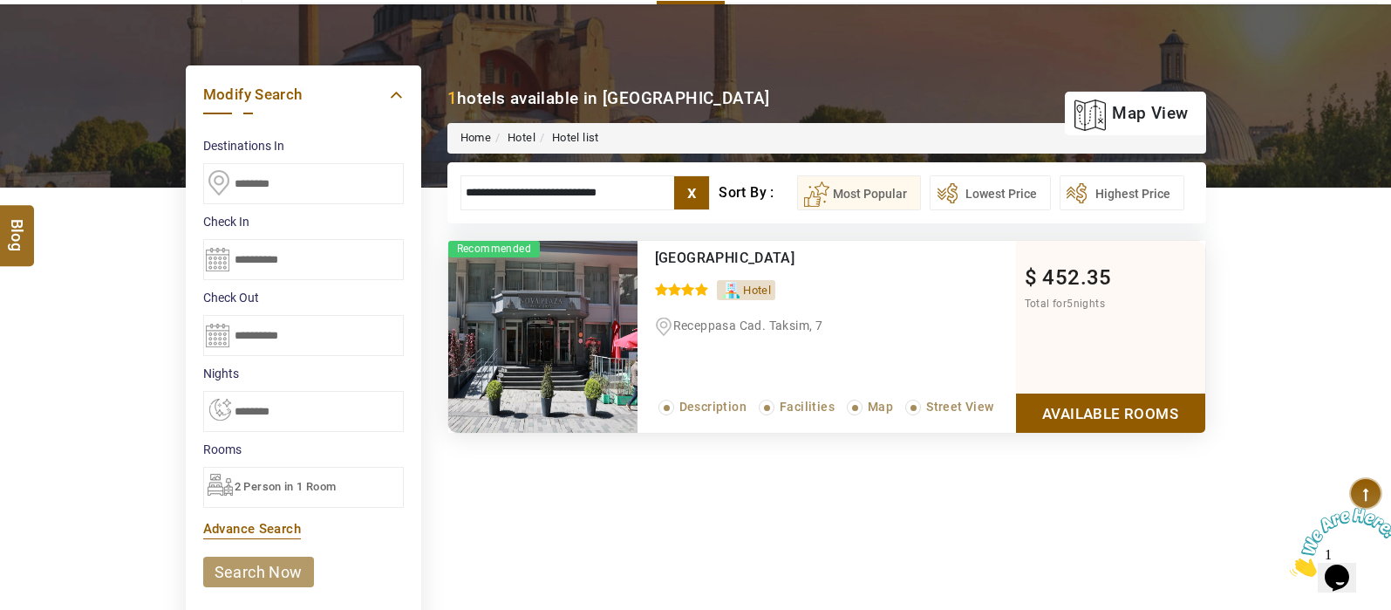
type input "**********"
click at [1157, 413] on link "Available Rooms" at bounding box center [1110, 412] width 189 height 39
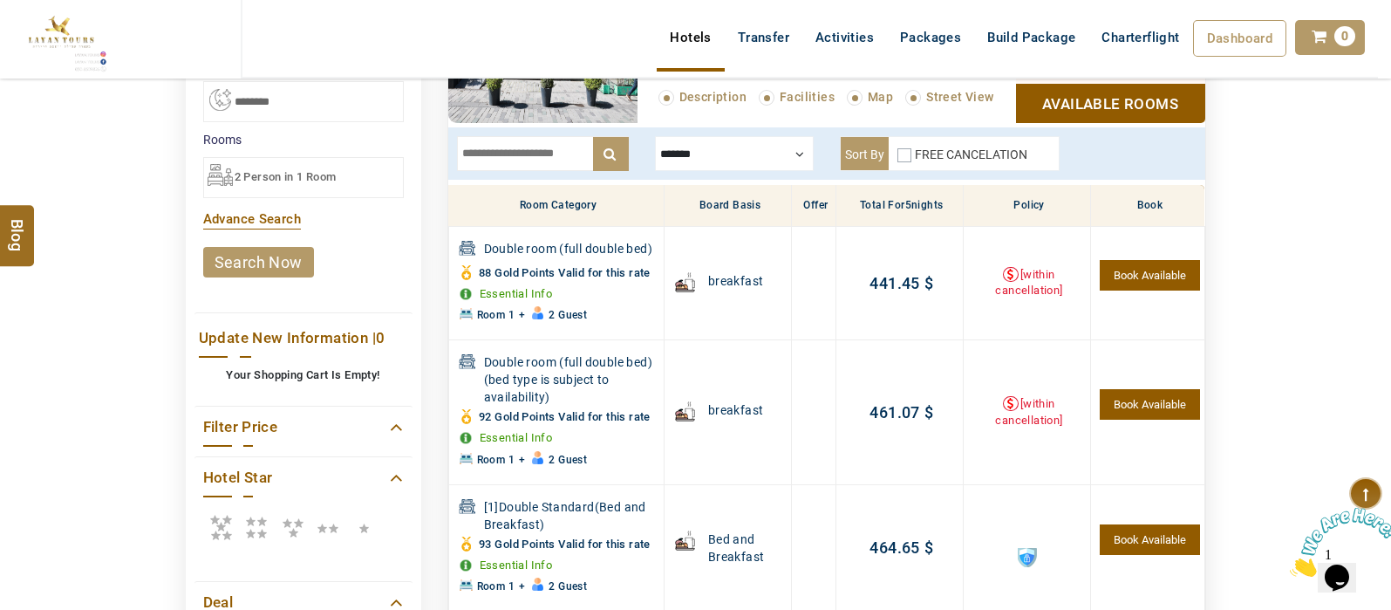
scroll to position [458, 0]
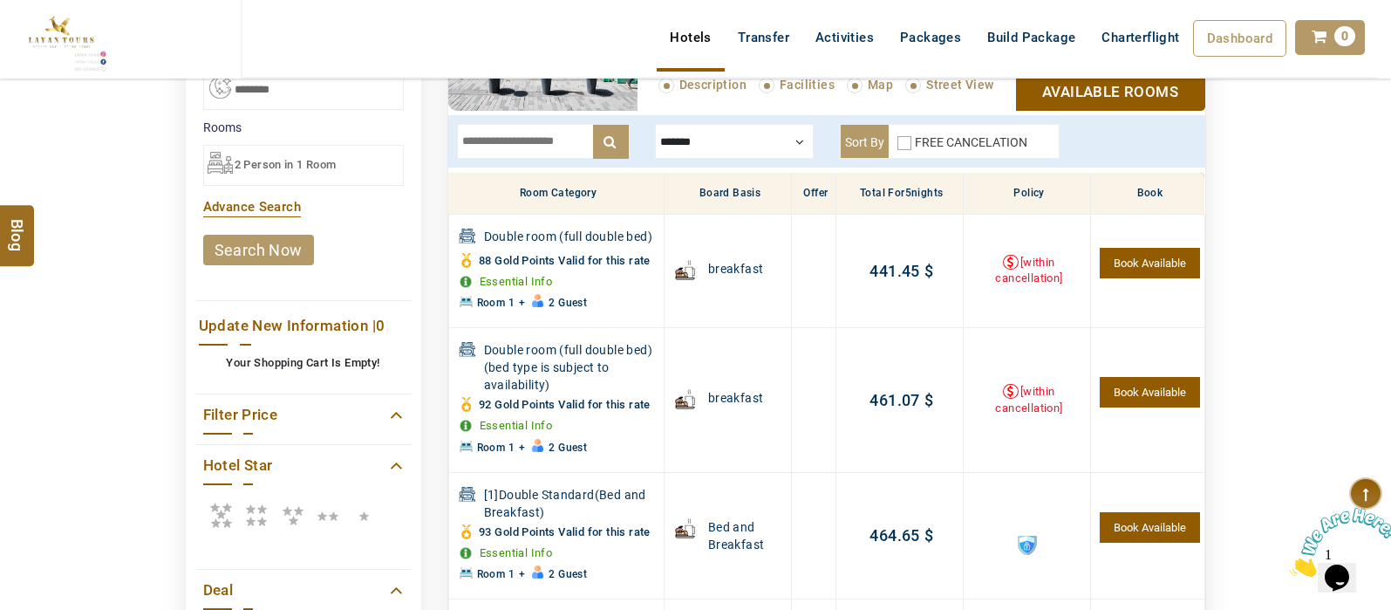
click at [911, 140] on div "FREE CANCELATION" at bounding box center [963, 145] width 130 height 24
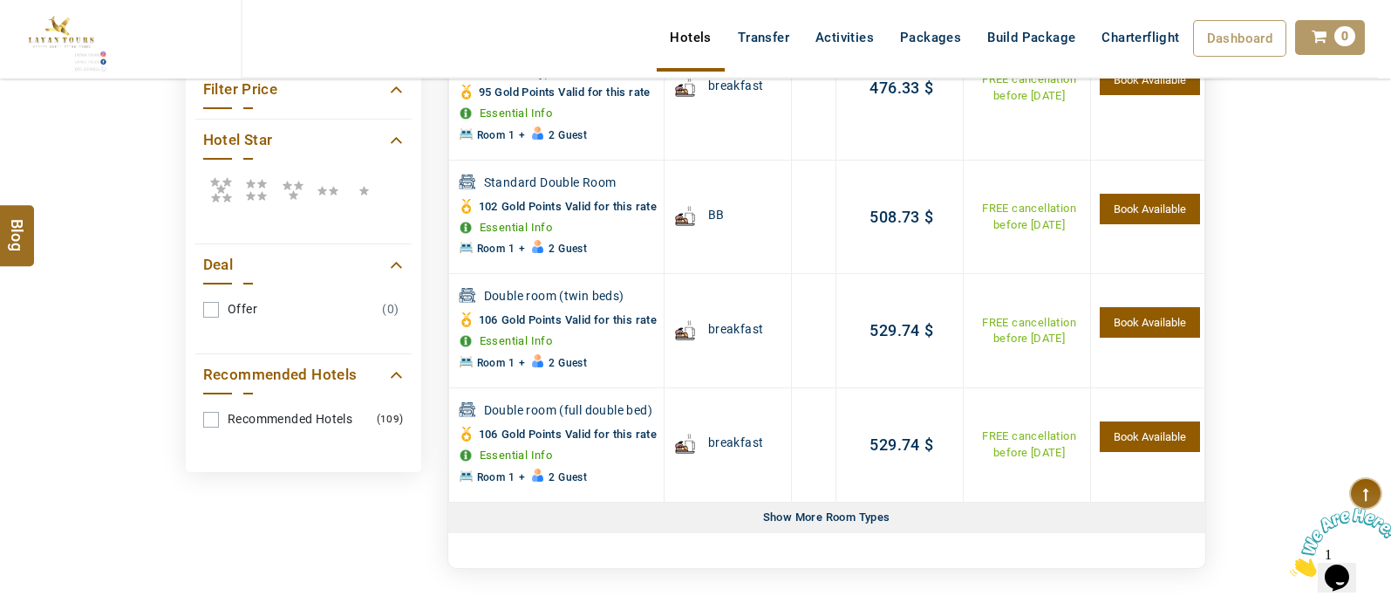
scroll to position [785, 0]
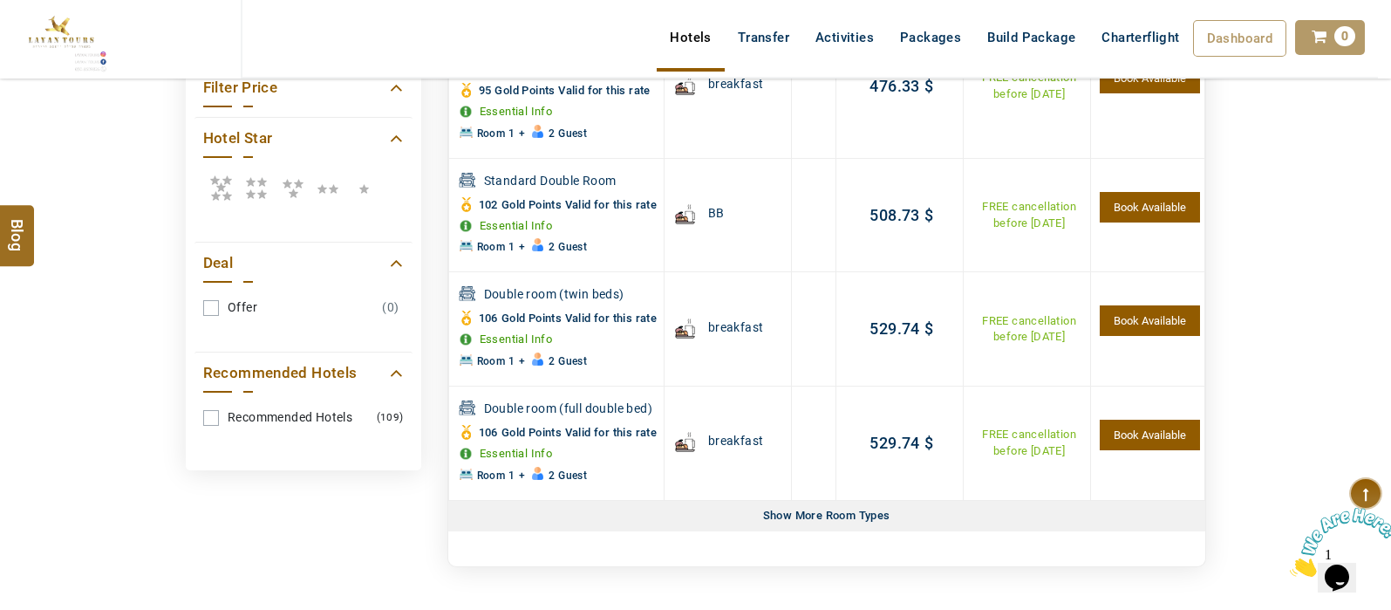
click at [864, 531] on div "Show More Room Types" at bounding box center [826, 516] width 141 height 31
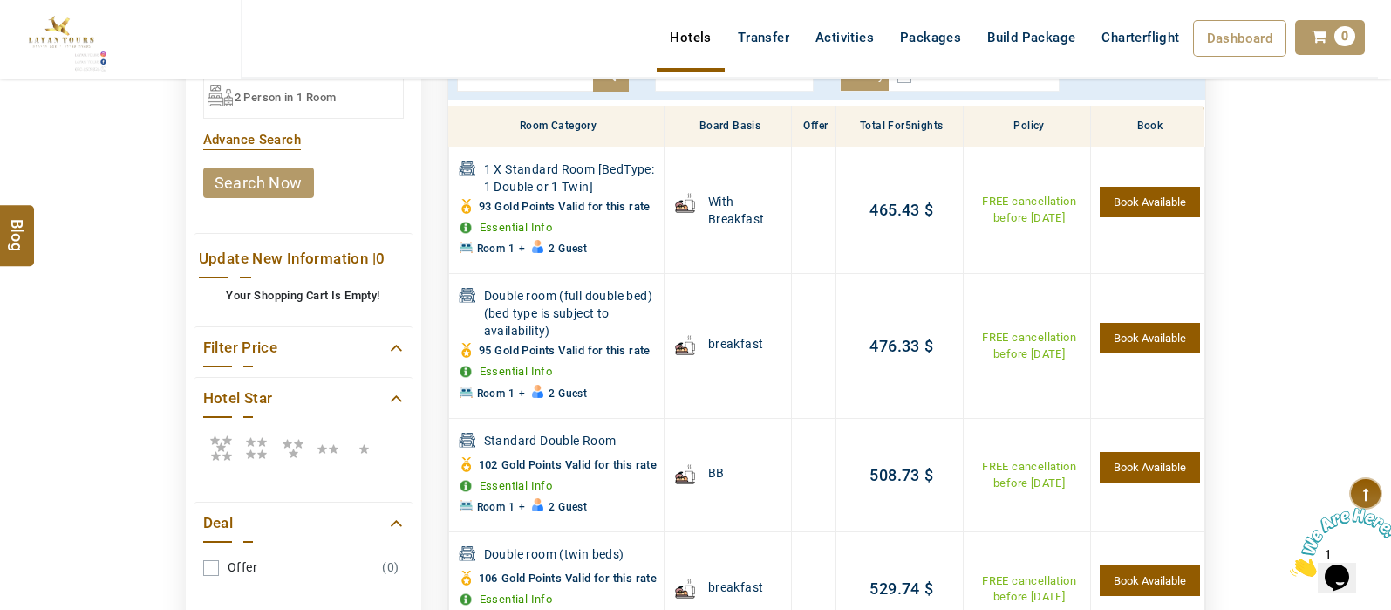
scroll to position [0, 0]
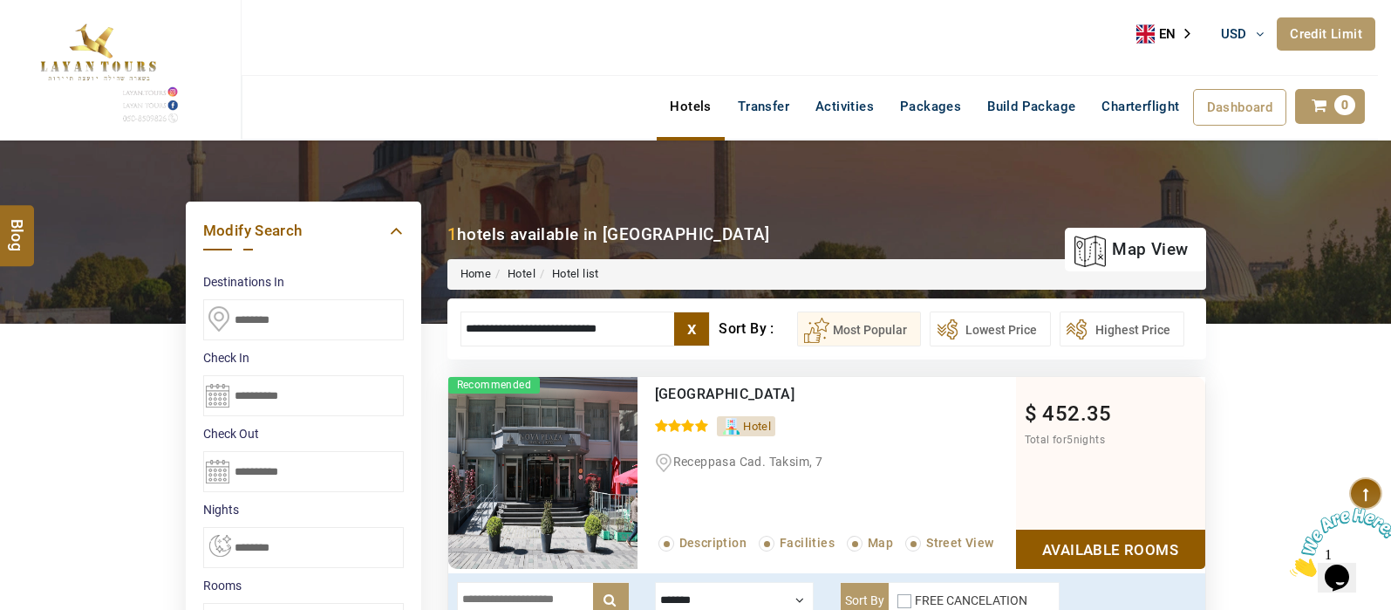
drag, startPoint x: 634, startPoint y: 335, endPoint x: 358, endPoint y: 390, distance: 281.9
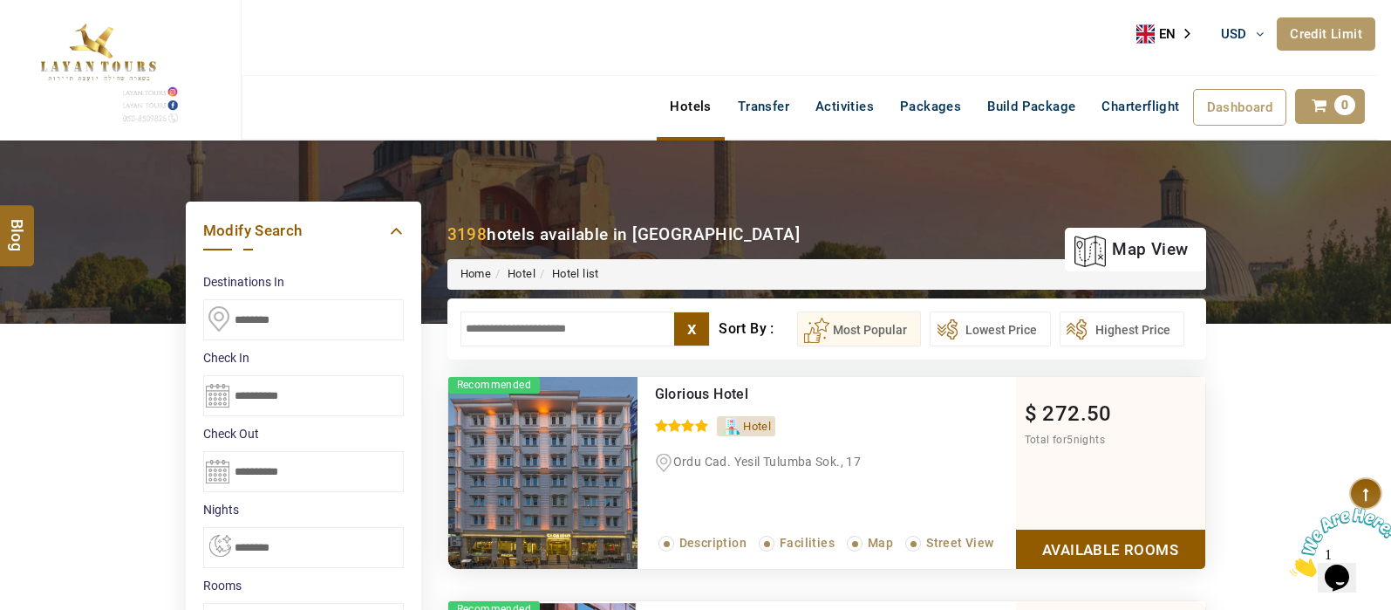
click at [1269, 189] on img at bounding box center [695, 231] width 1391 height 183
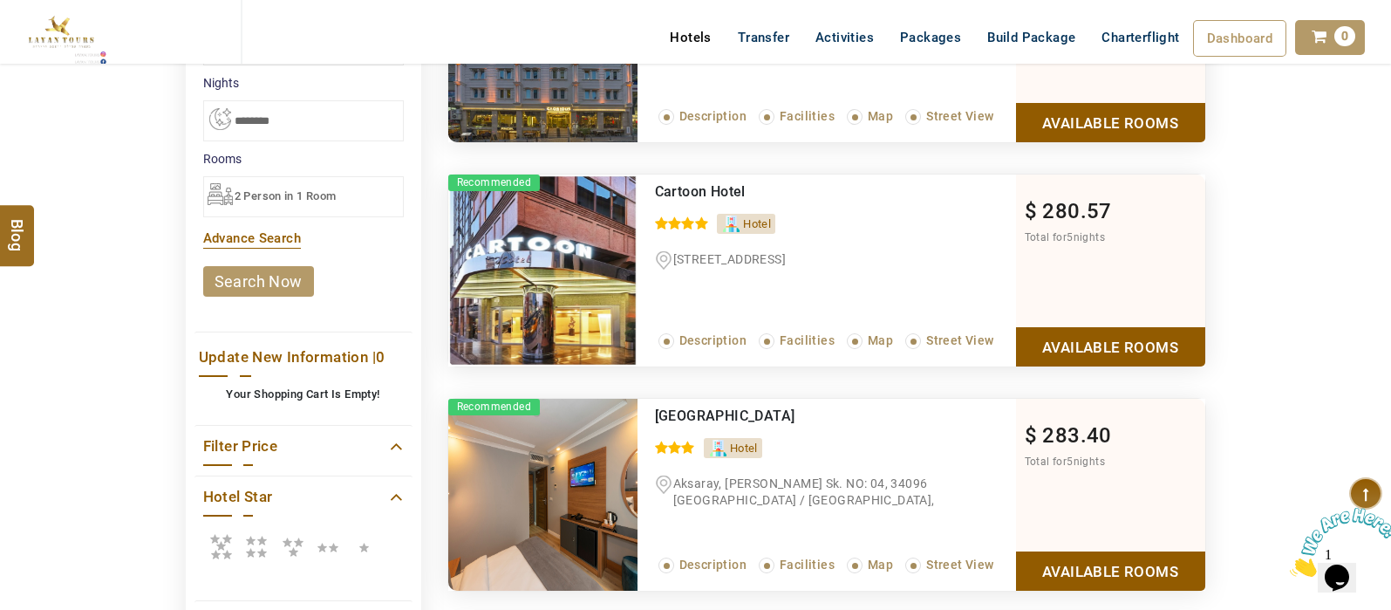
scroll to position [434, 0]
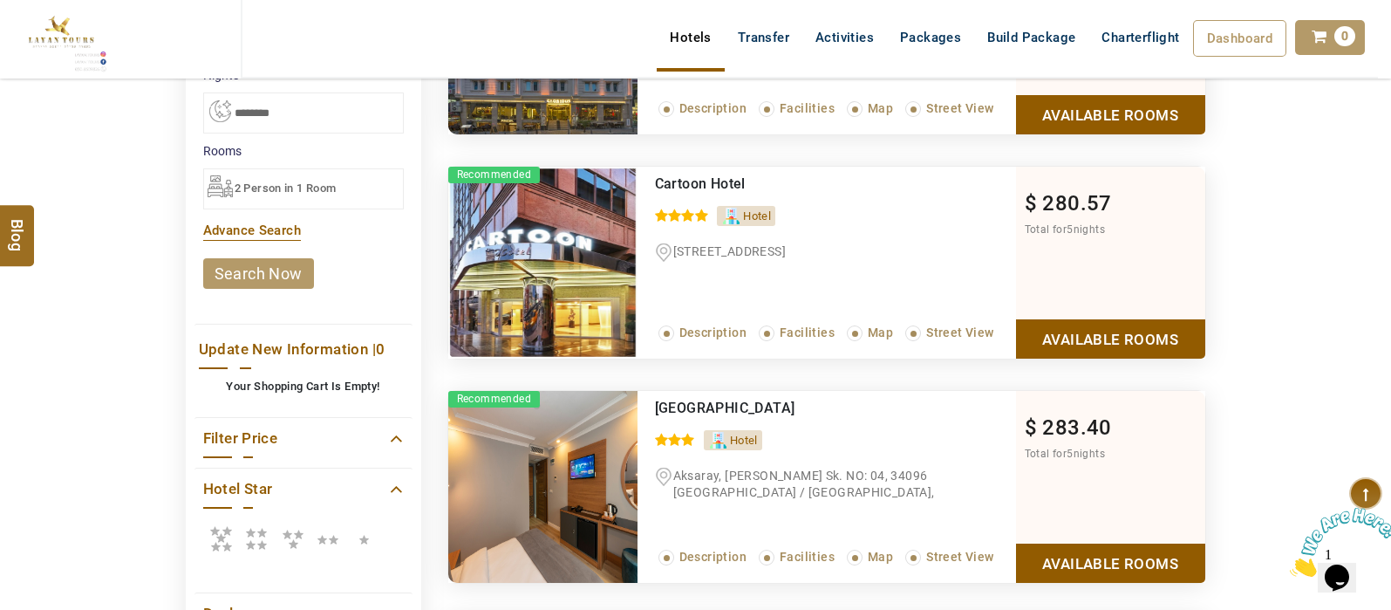
click at [256, 542] on icon at bounding box center [256, 538] width 35 height 35
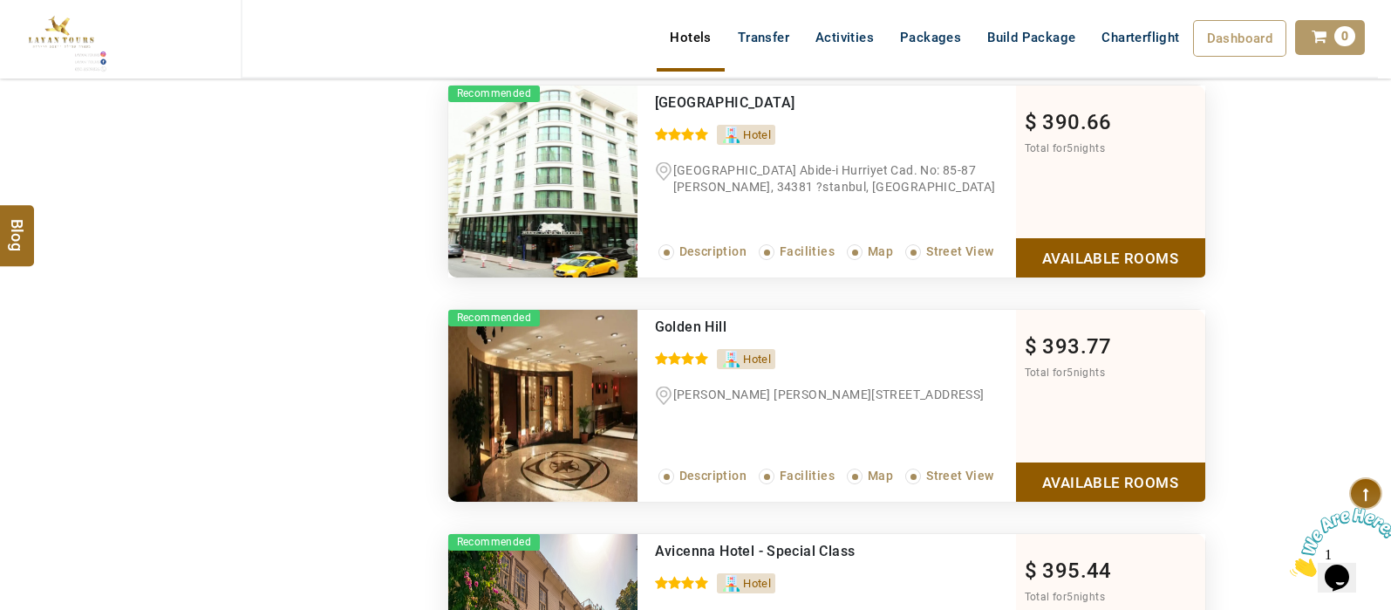
scroll to position [6791, 0]
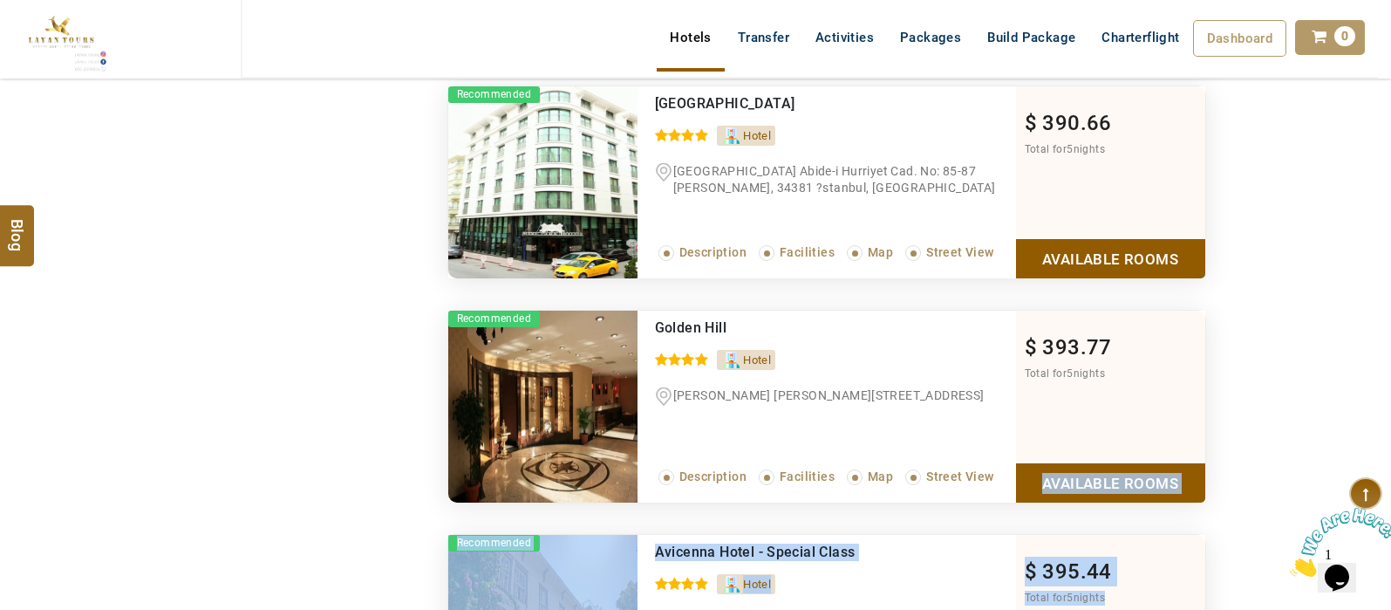
drag, startPoint x: 1395, startPoint y: 564, endPoint x: 1395, endPoint y: 589, distance: 24.4
drag, startPoint x: 2672, startPoint y: 981, endPoint x: 1387, endPoint y: 513, distance: 1367.5
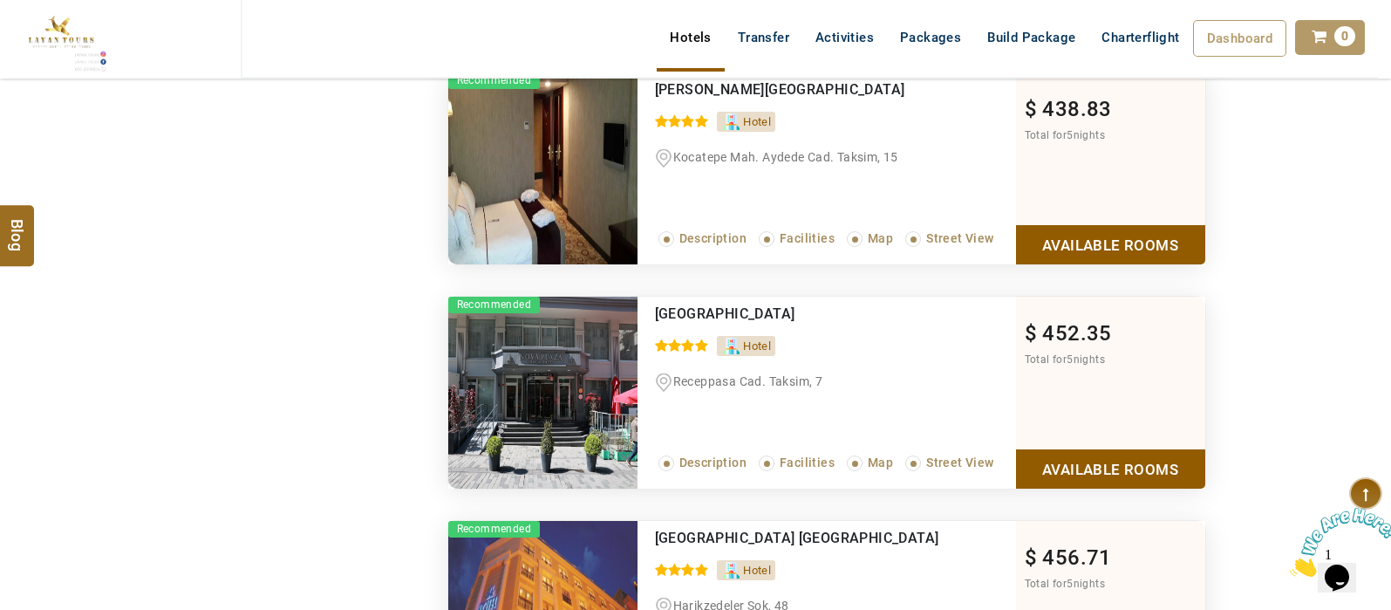
scroll to position [9088, 0]
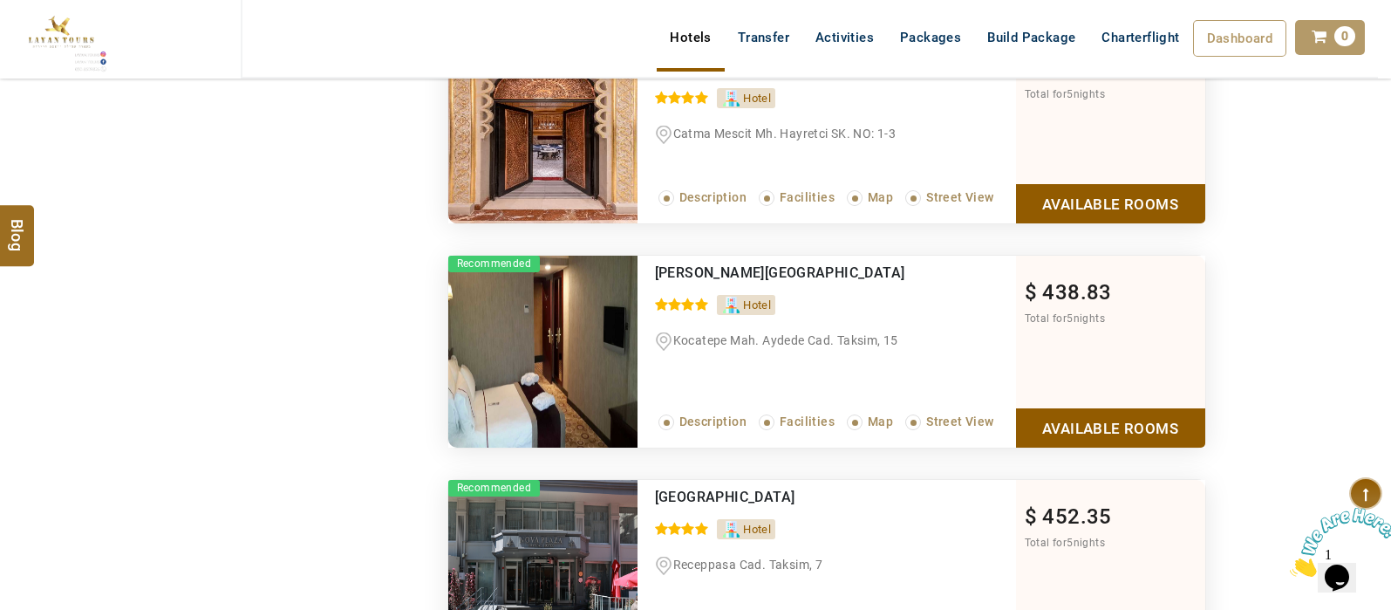
click at [1121, 413] on link "Available Rooms" at bounding box center [1110, 427] width 189 height 39
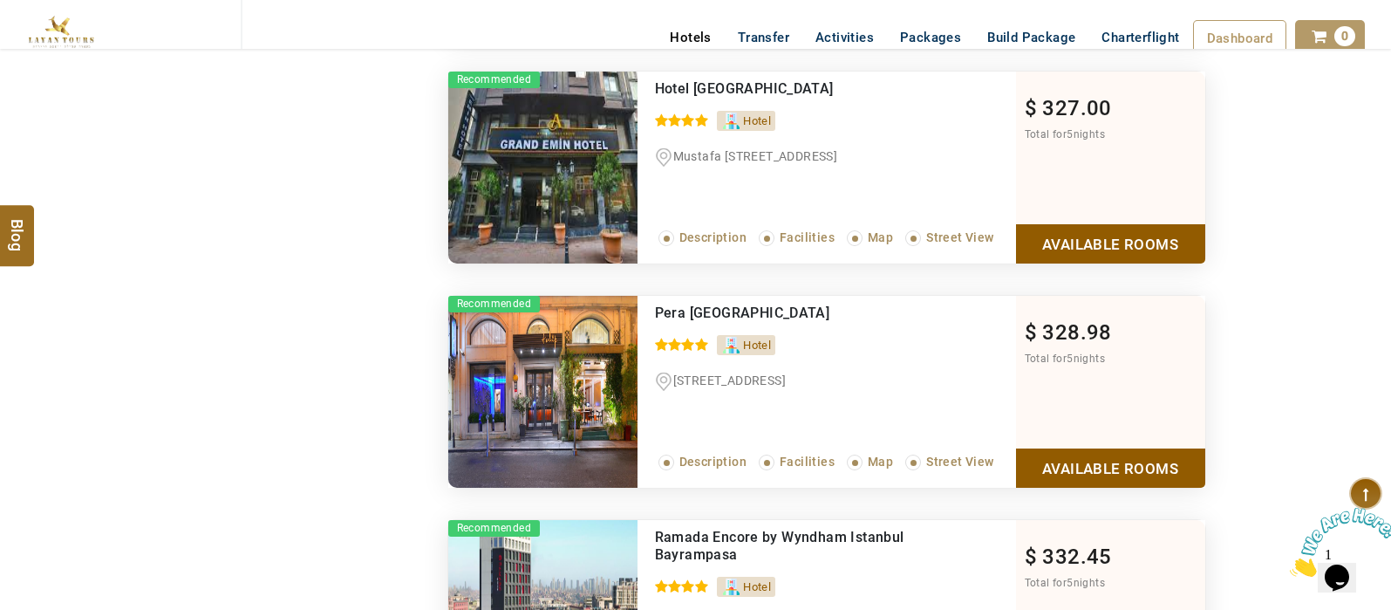
scroll to position [0, 0]
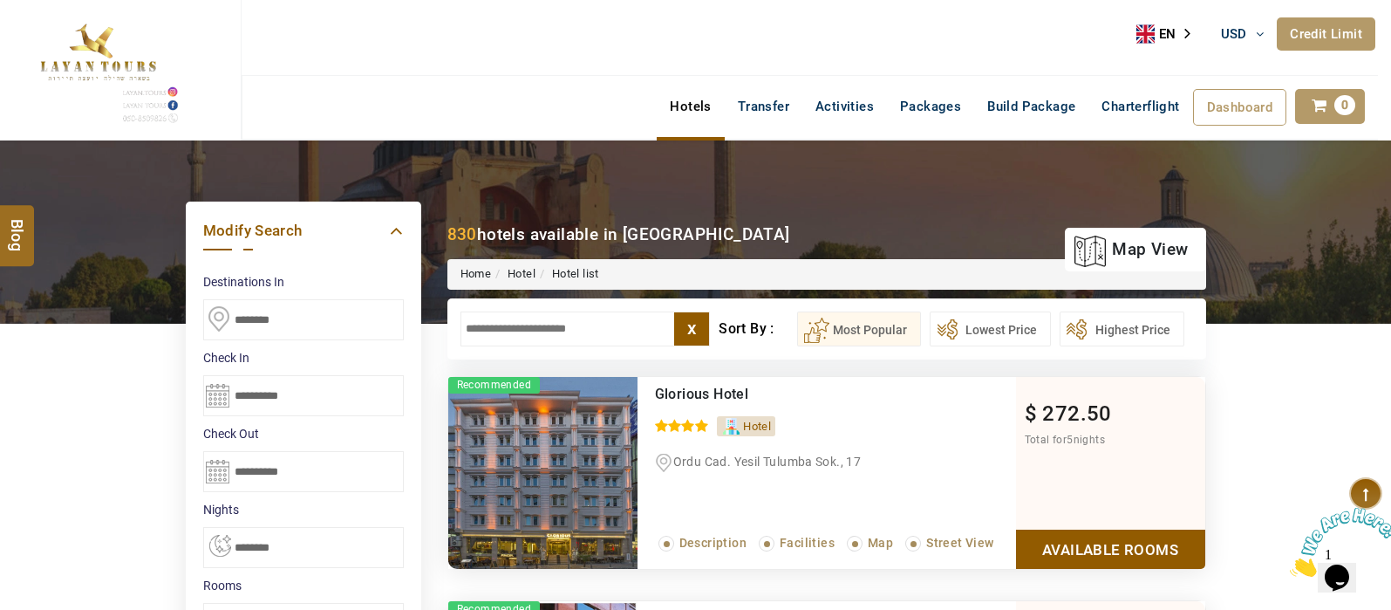
click at [556, 322] on input "text" at bounding box center [586, 328] width 250 height 35
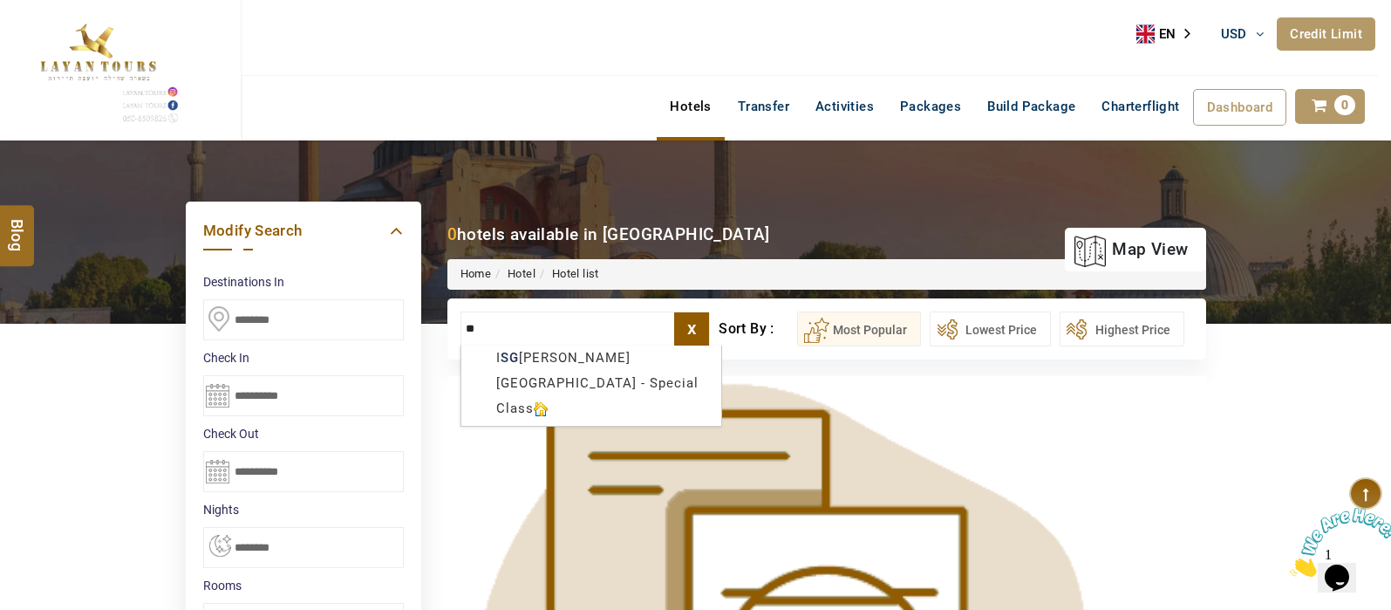
type input "*"
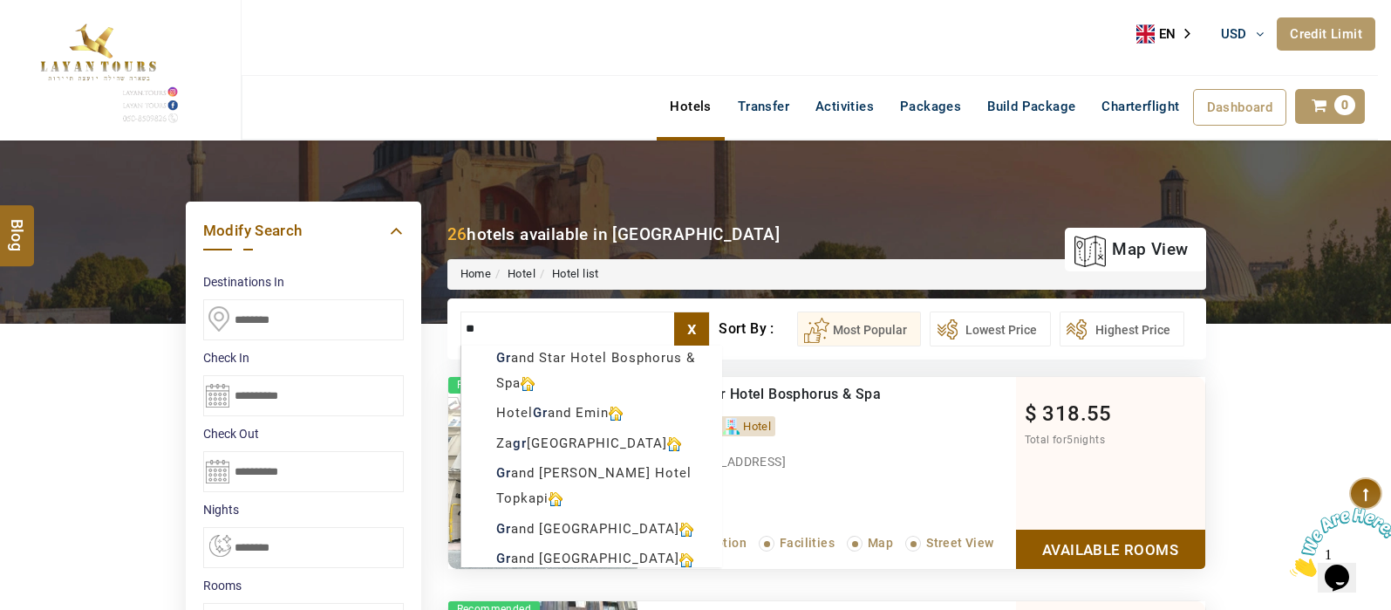
type input "*"
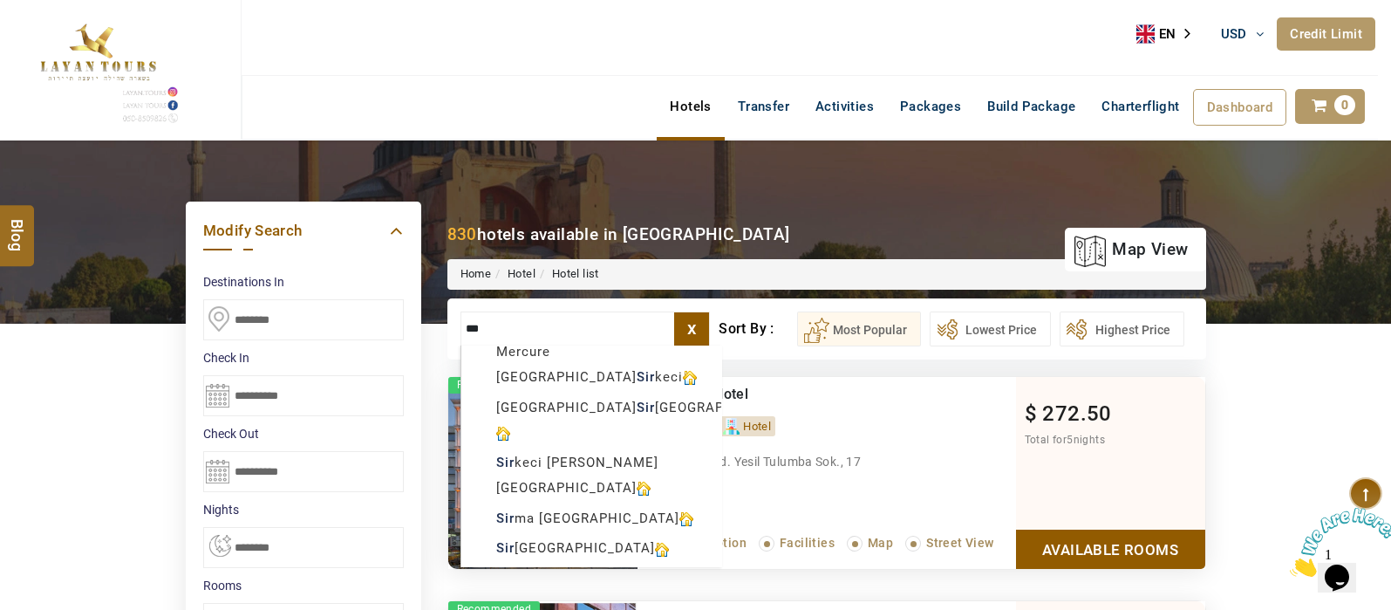
scroll to position [31, 0]
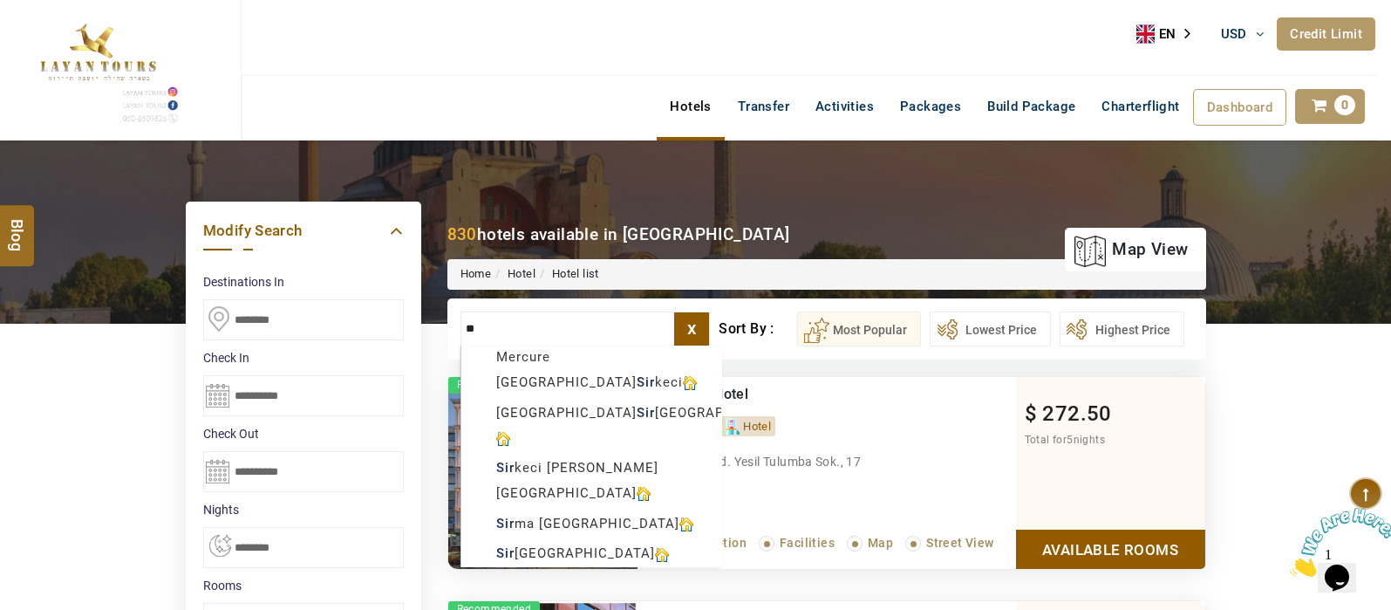
type input "*"
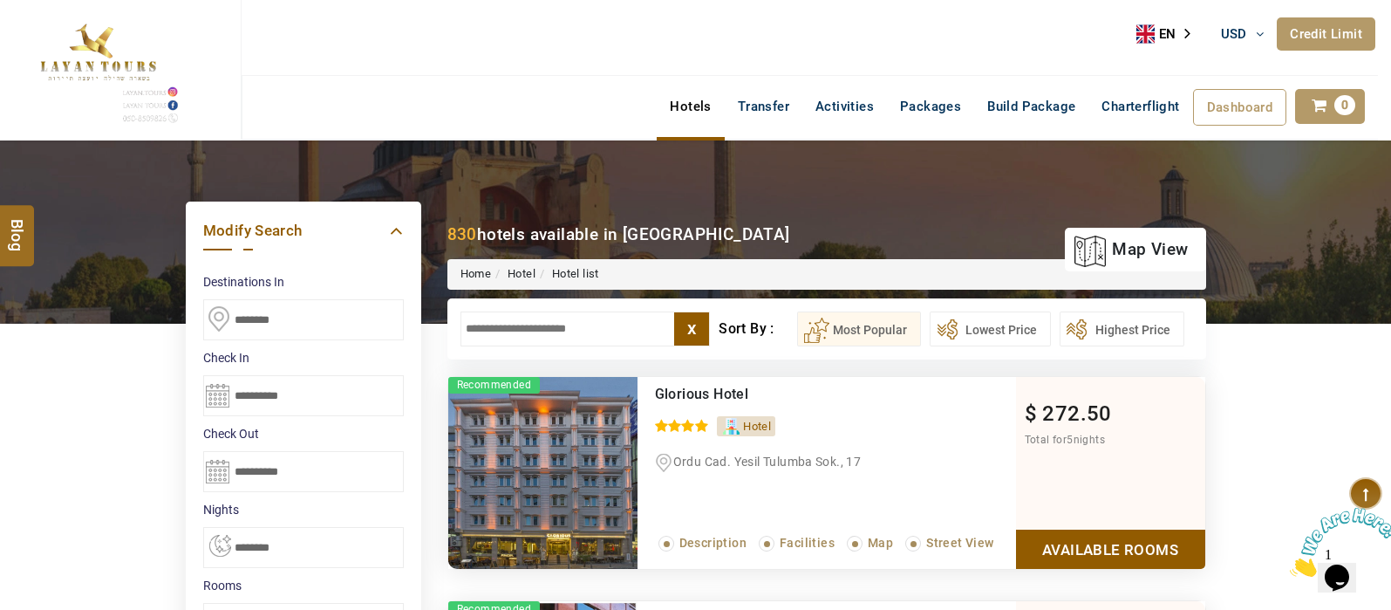
scroll to position [0, 0]
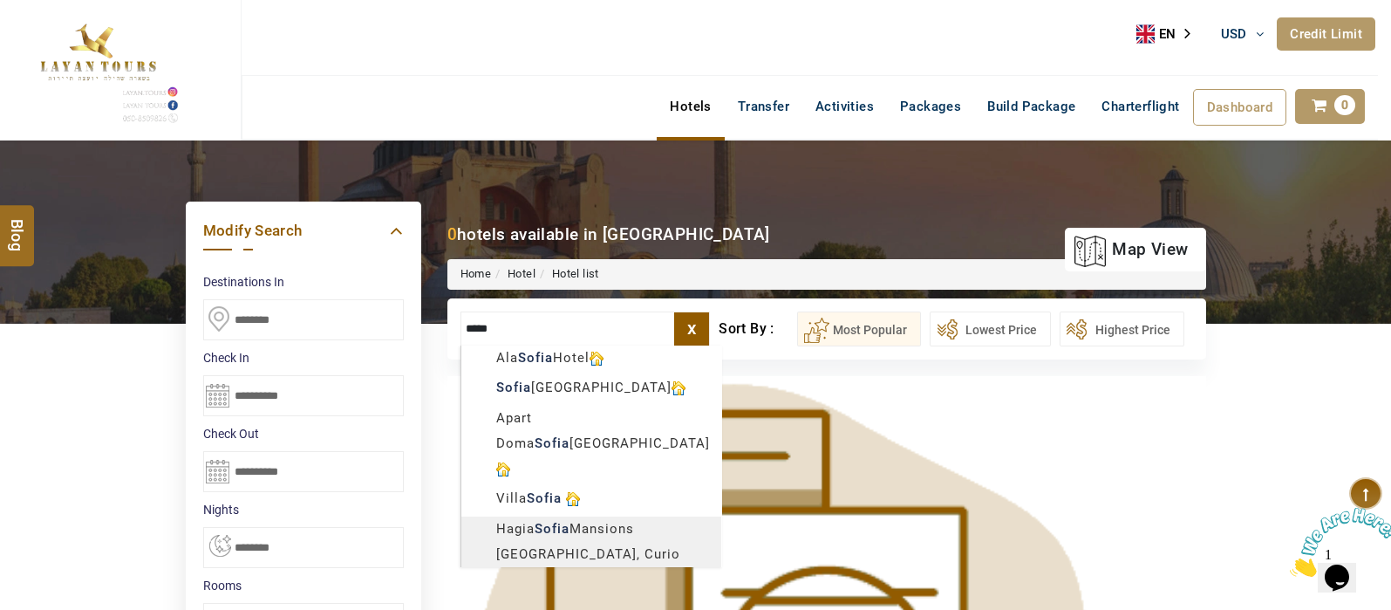
type input "**********"
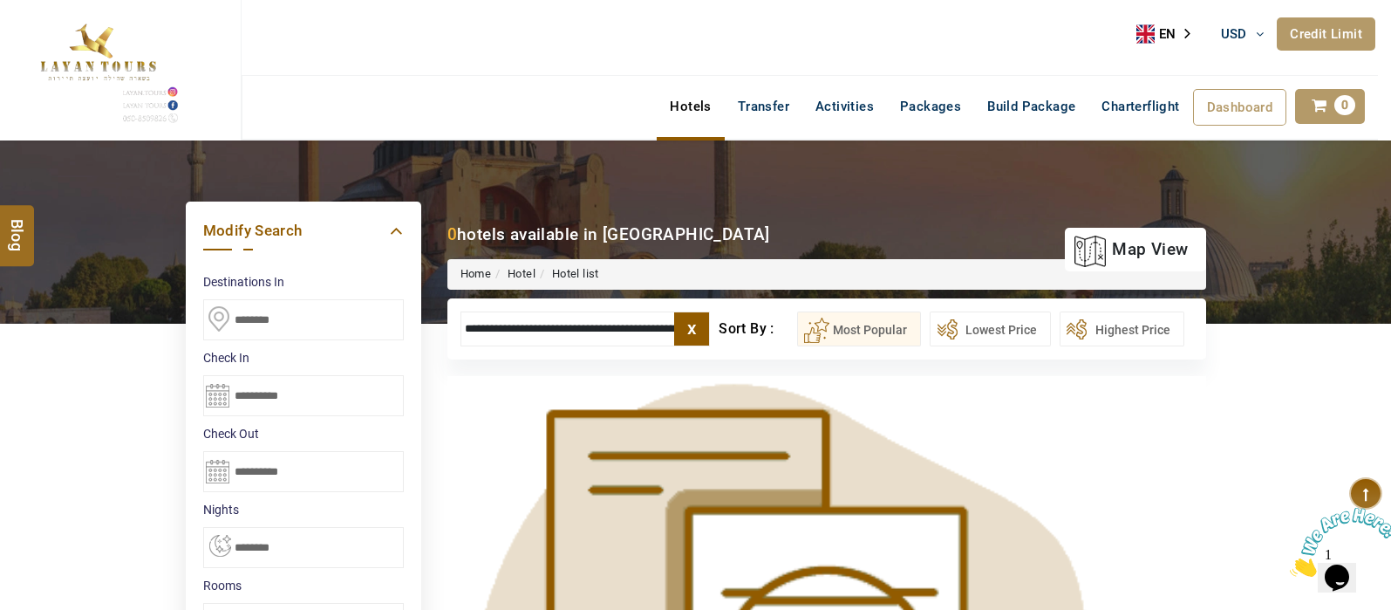
scroll to position [0, 51]
drag, startPoint x: 462, startPoint y: 317, endPoint x: 760, endPoint y: 330, distance: 297.7
click at [760, 330] on ul "**********" at bounding box center [827, 328] width 733 height 35
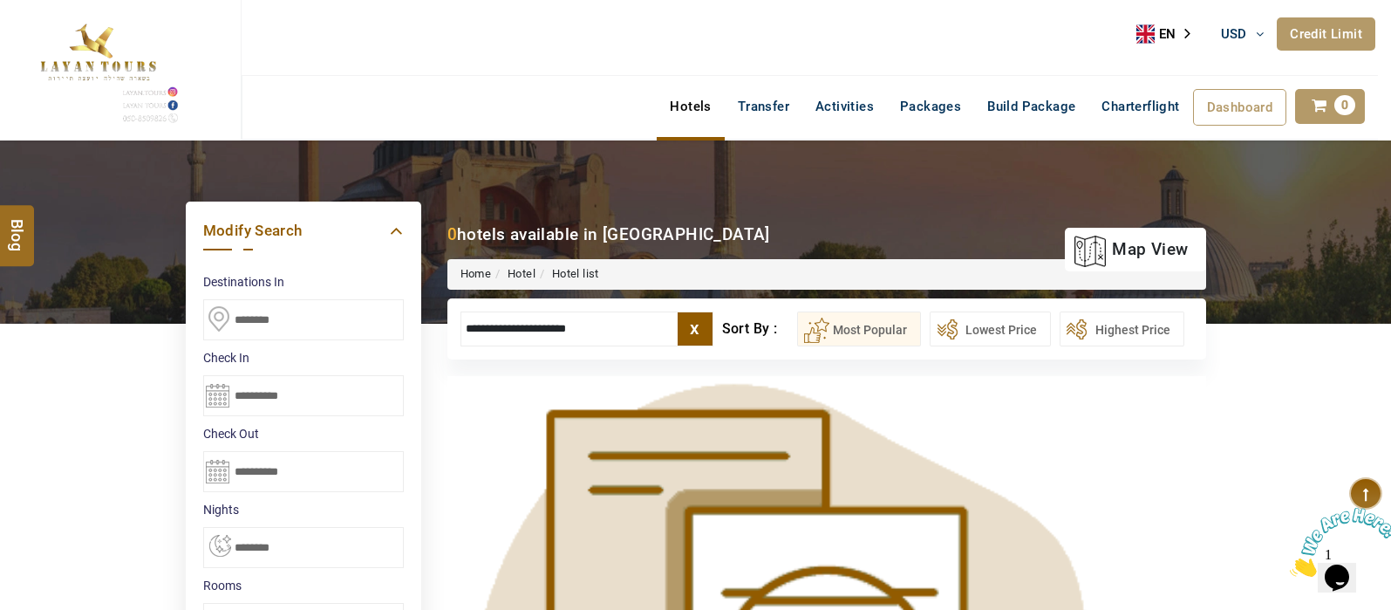
click at [611, 334] on input "**********" at bounding box center [587, 328] width 253 height 35
type input "*"
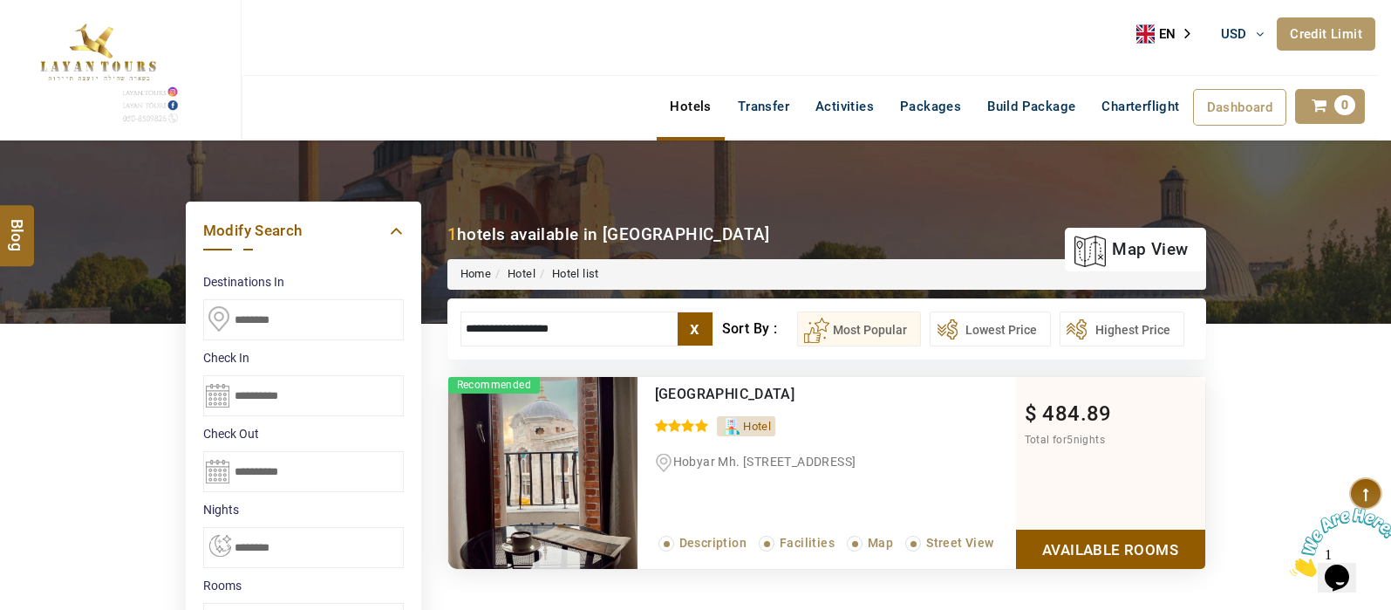
type input "**********"
click at [1126, 555] on link "Available Rooms" at bounding box center [1110, 548] width 189 height 39
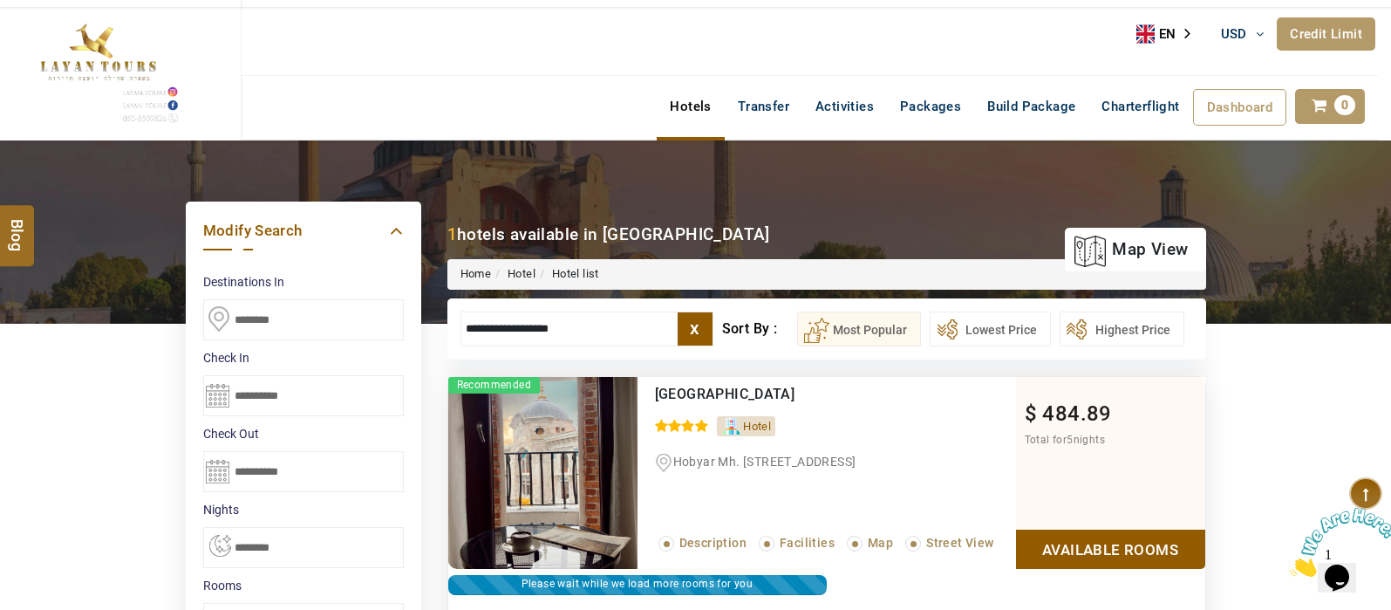
scroll to position [331, 0]
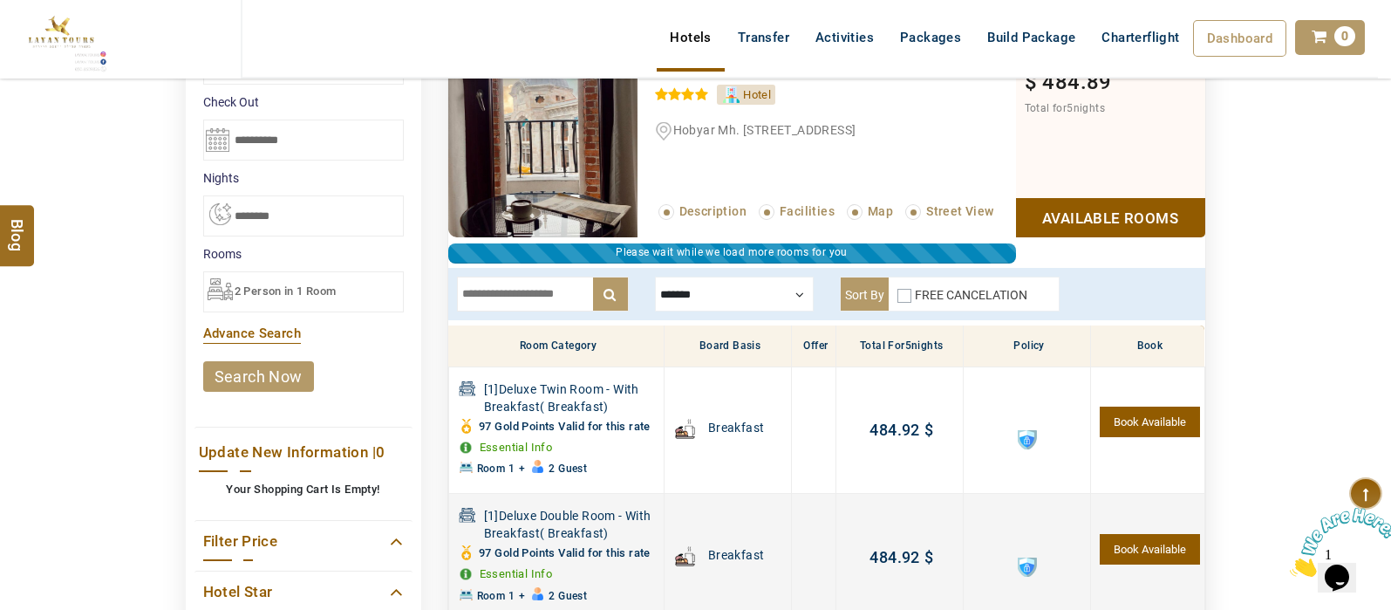
click at [1130, 555] on link "Book Available" at bounding box center [1149, 549] width 99 height 31
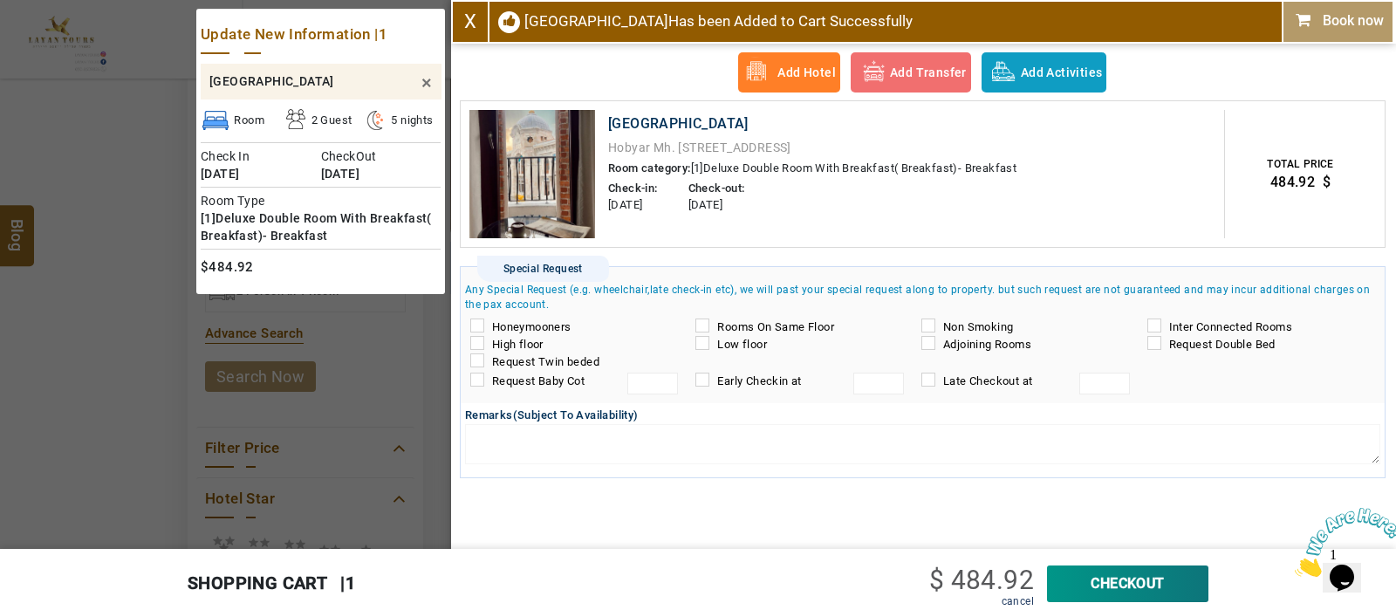
click at [468, 30] on link "X" at bounding box center [470, 21] width 12 height 22
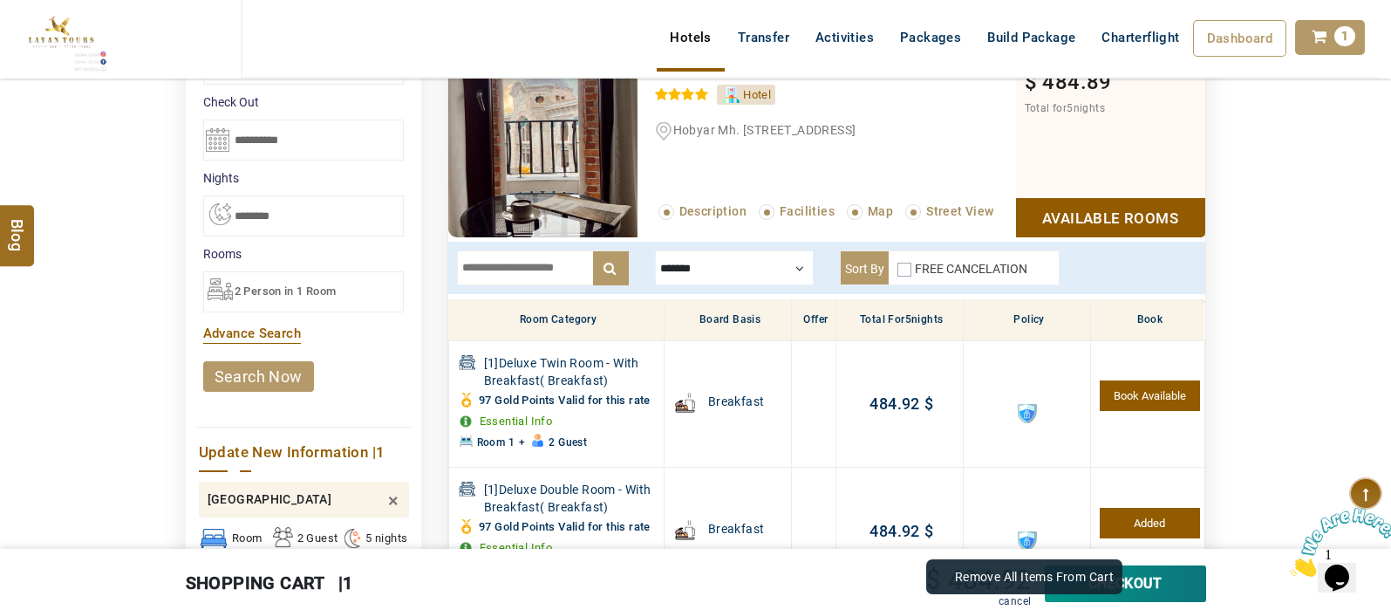
click at [1012, 597] on link "cancel" at bounding box center [1015, 601] width 32 height 12
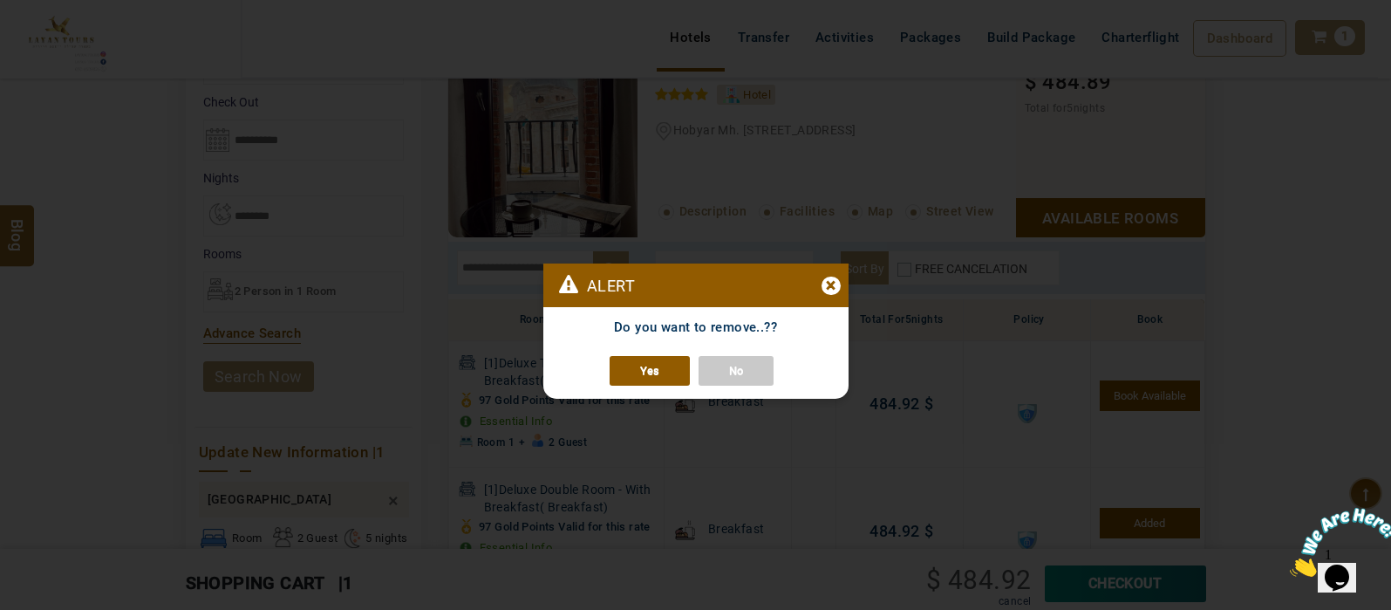
click at [662, 378] on link "Yes" at bounding box center [650, 371] width 80 height 30
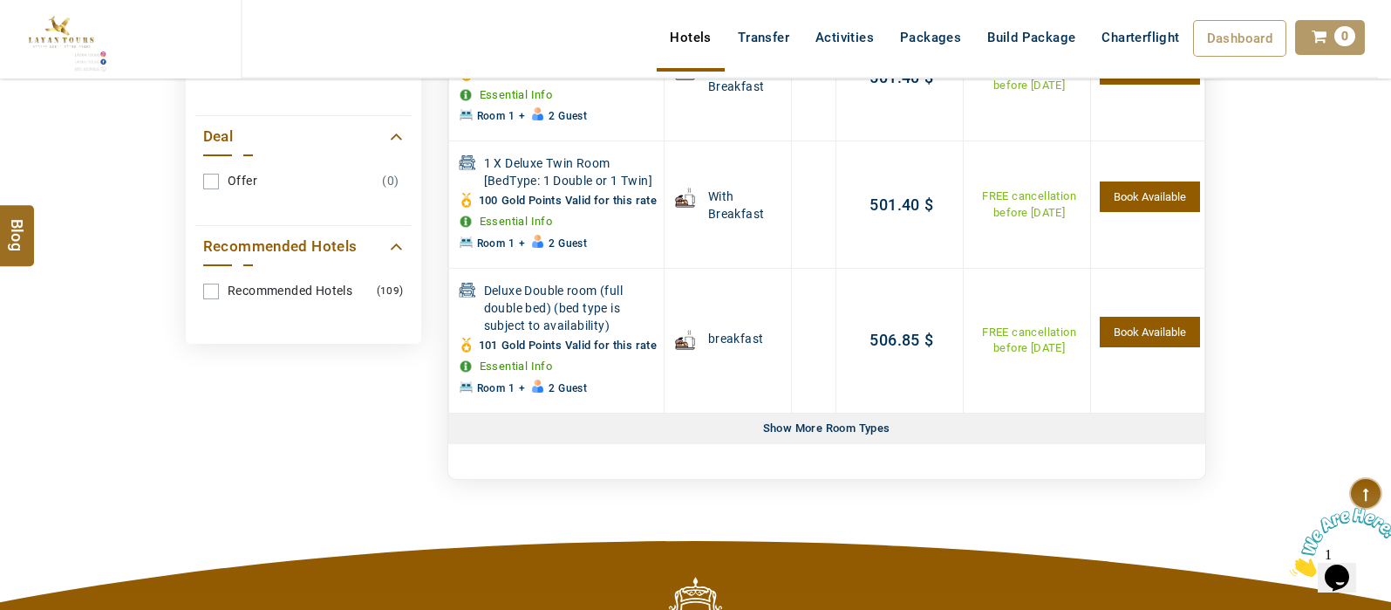
scroll to position [937, 0]
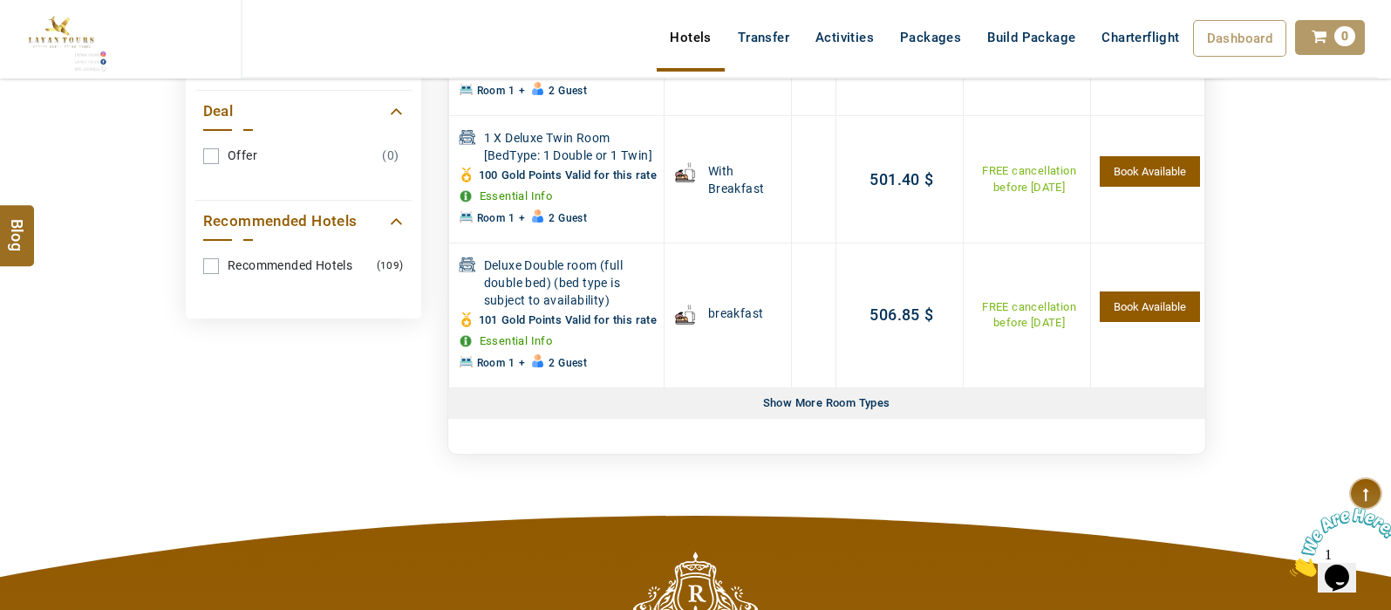
click at [824, 419] on div "Show More Room Types" at bounding box center [826, 403] width 141 height 31
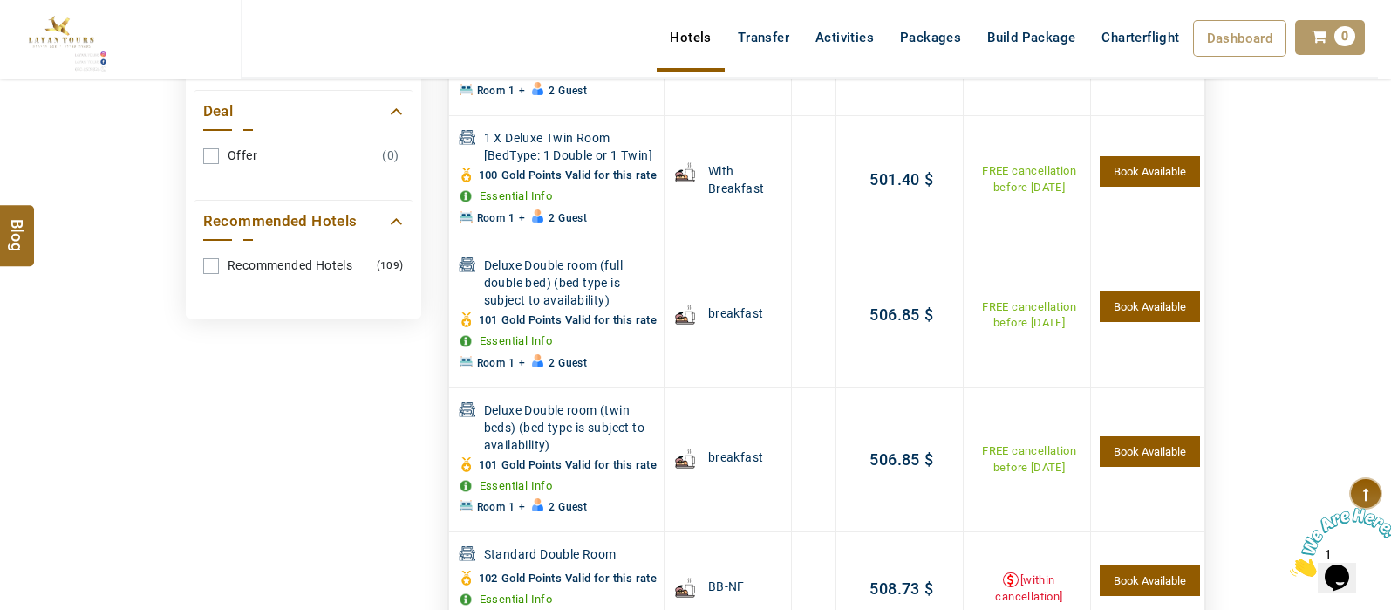
click at [824, 468] on td at bounding box center [814, 459] width 44 height 145
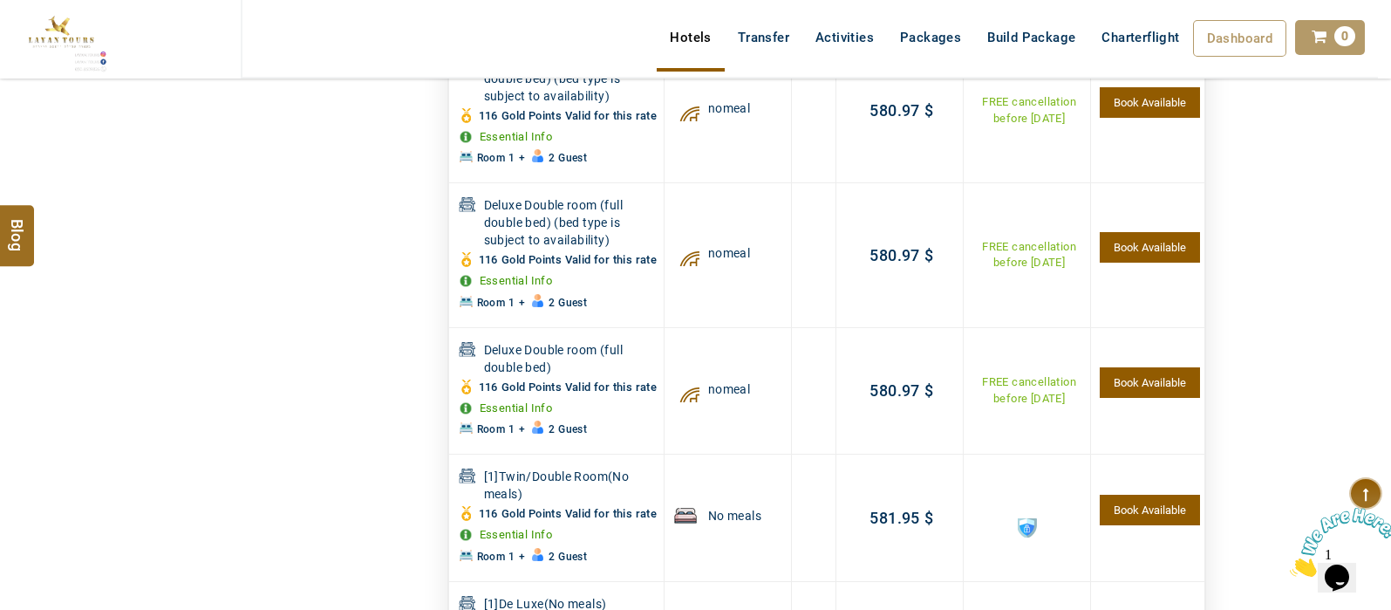
scroll to position [2486, 0]
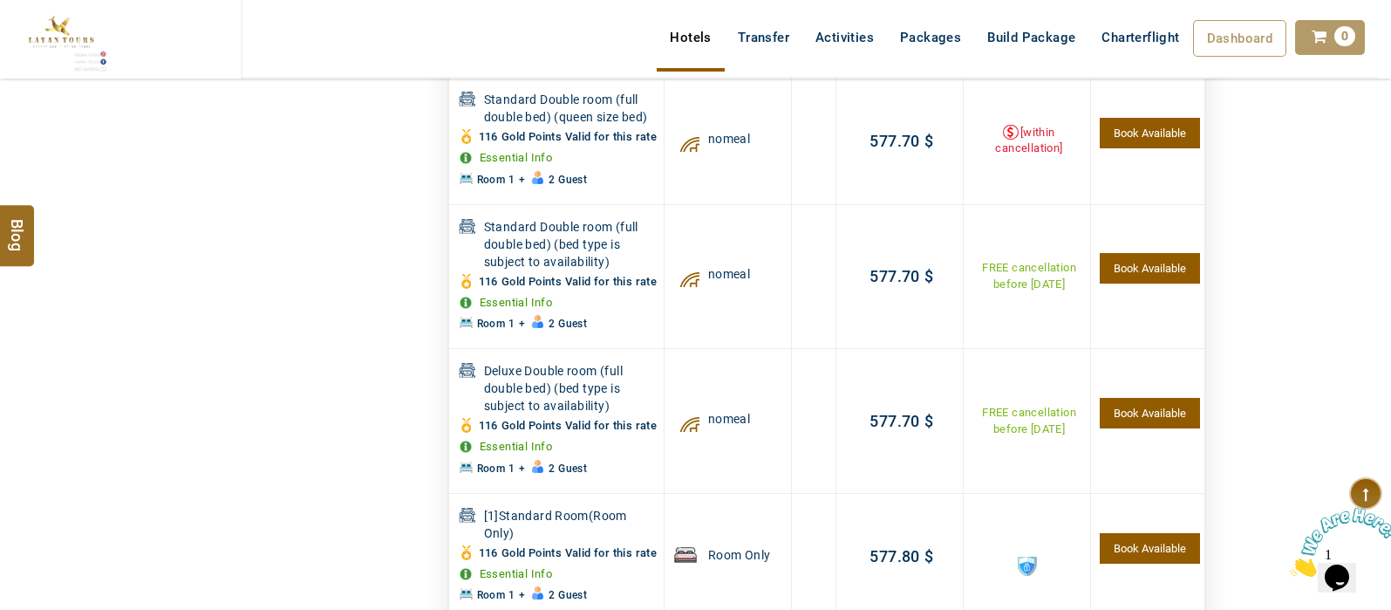
drag, startPoint x: 1390, startPoint y: 67, endPoint x: 1389, endPoint y: 53, distance: 14.1
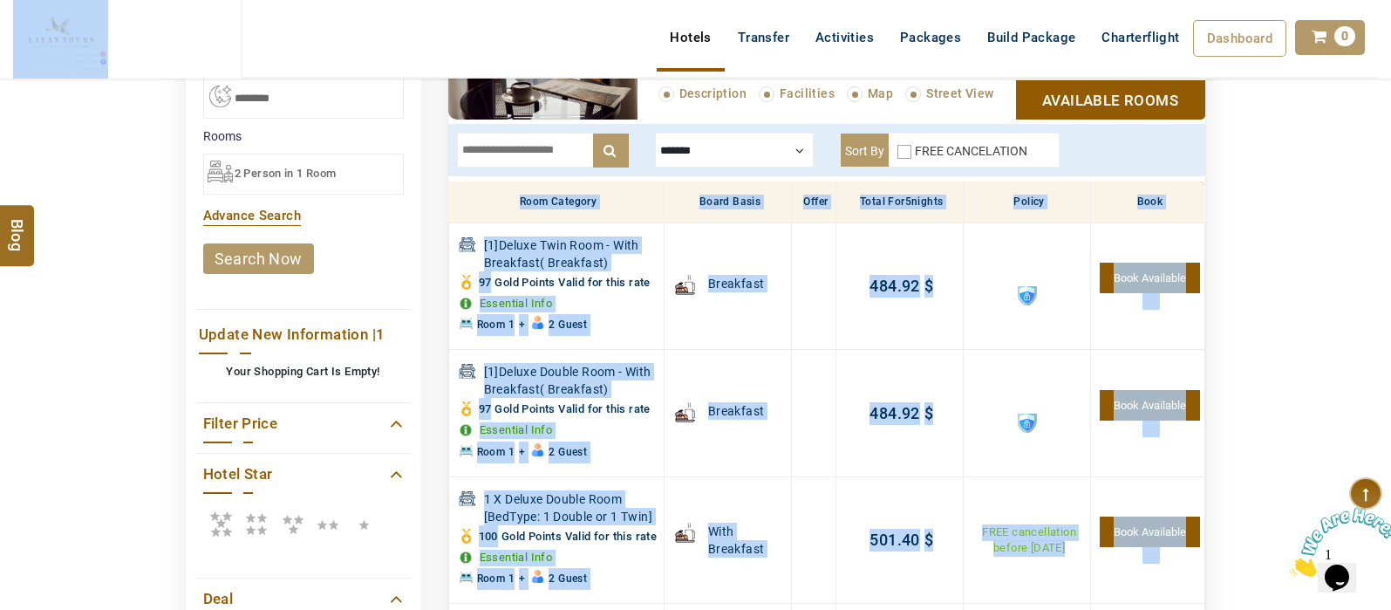
scroll to position [675, 0]
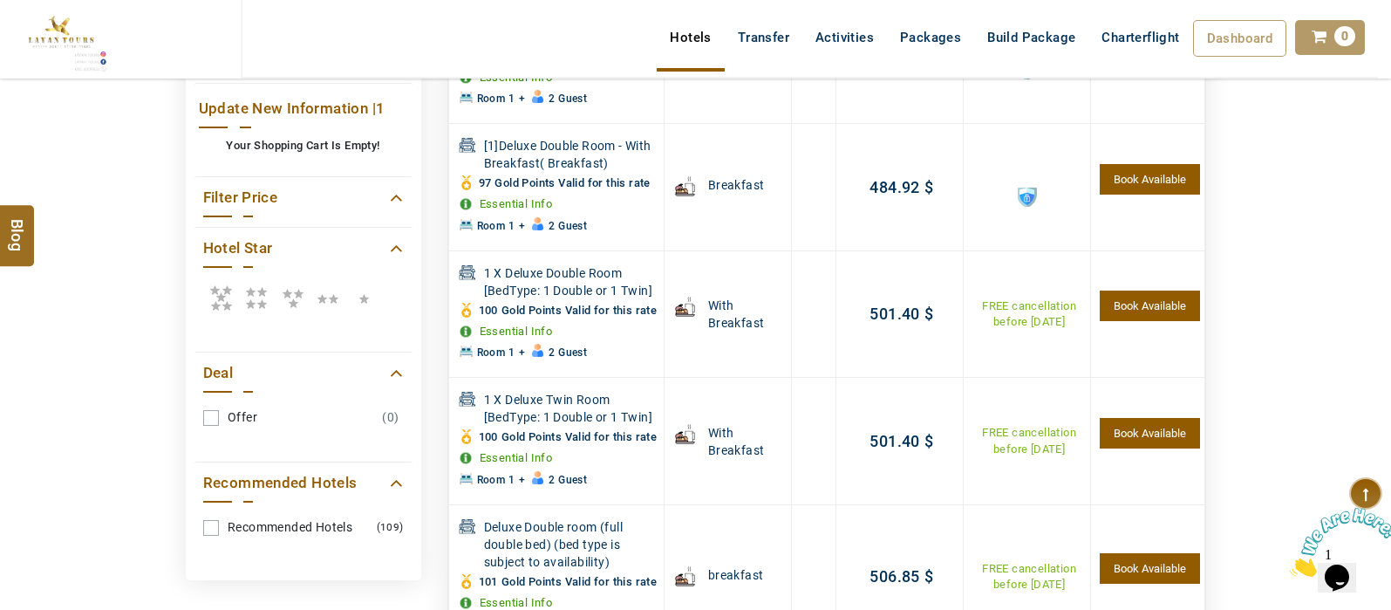
click at [221, 298] on icon at bounding box center [220, 297] width 35 height 35
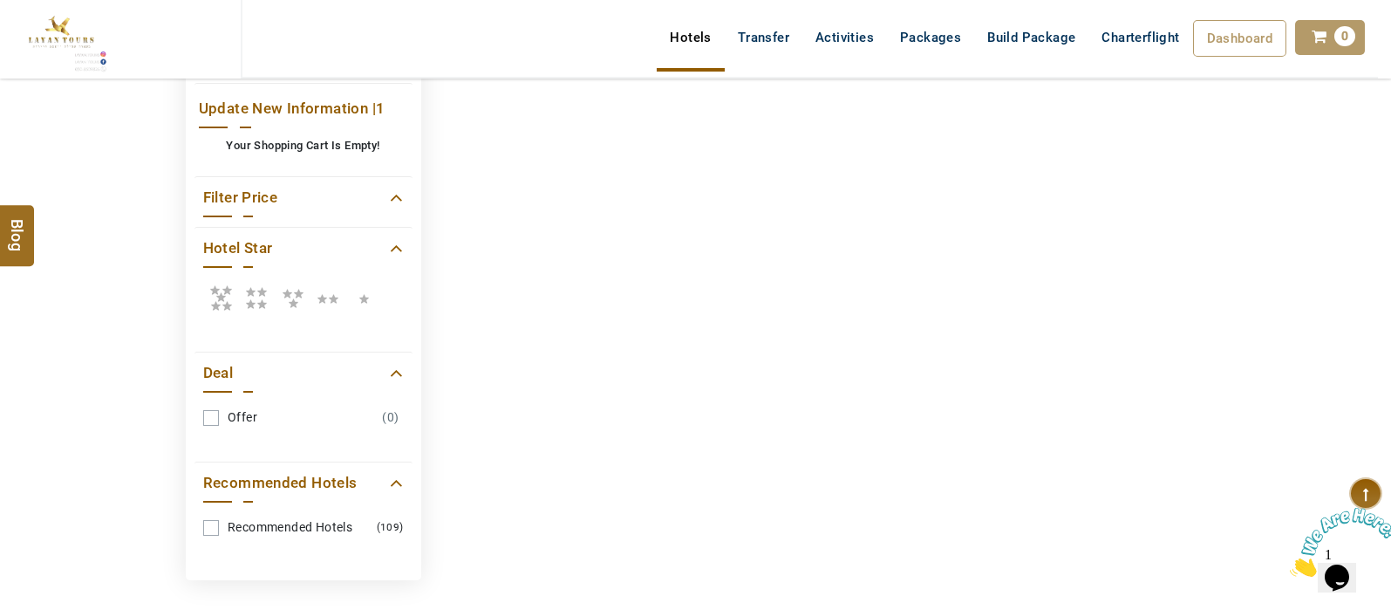
click at [258, 300] on icon at bounding box center [256, 297] width 35 height 35
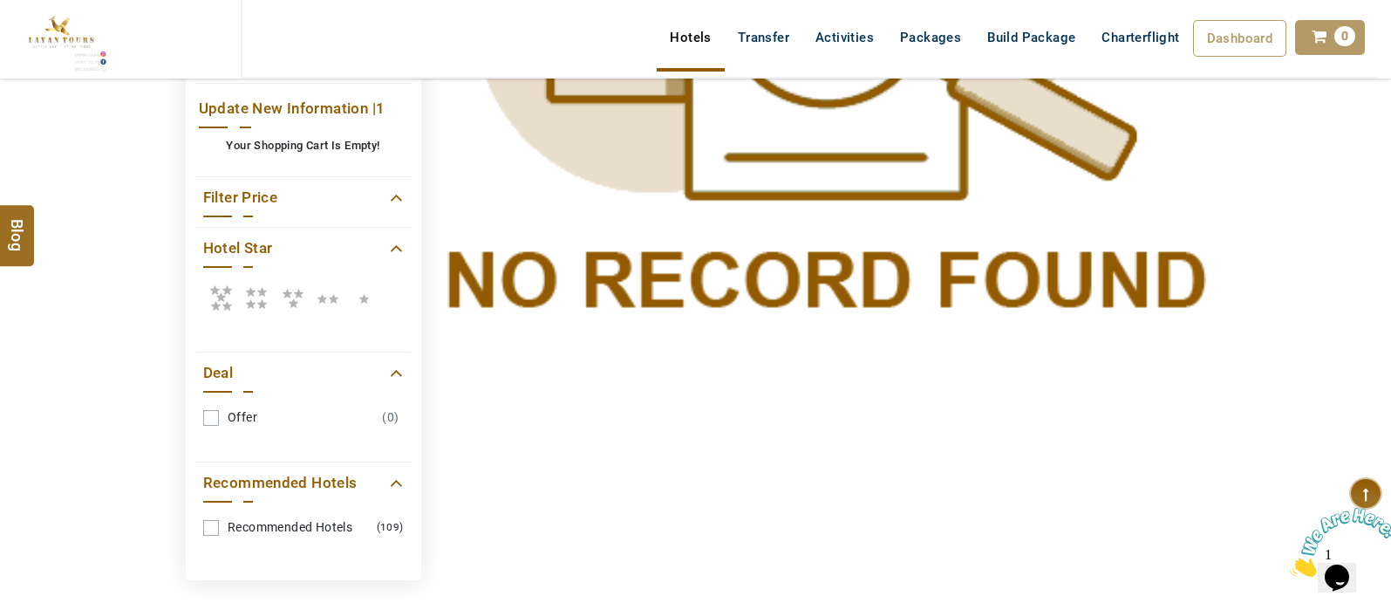
click at [226, 290] on icon at bounding box center [220, 297] width 35 height 35
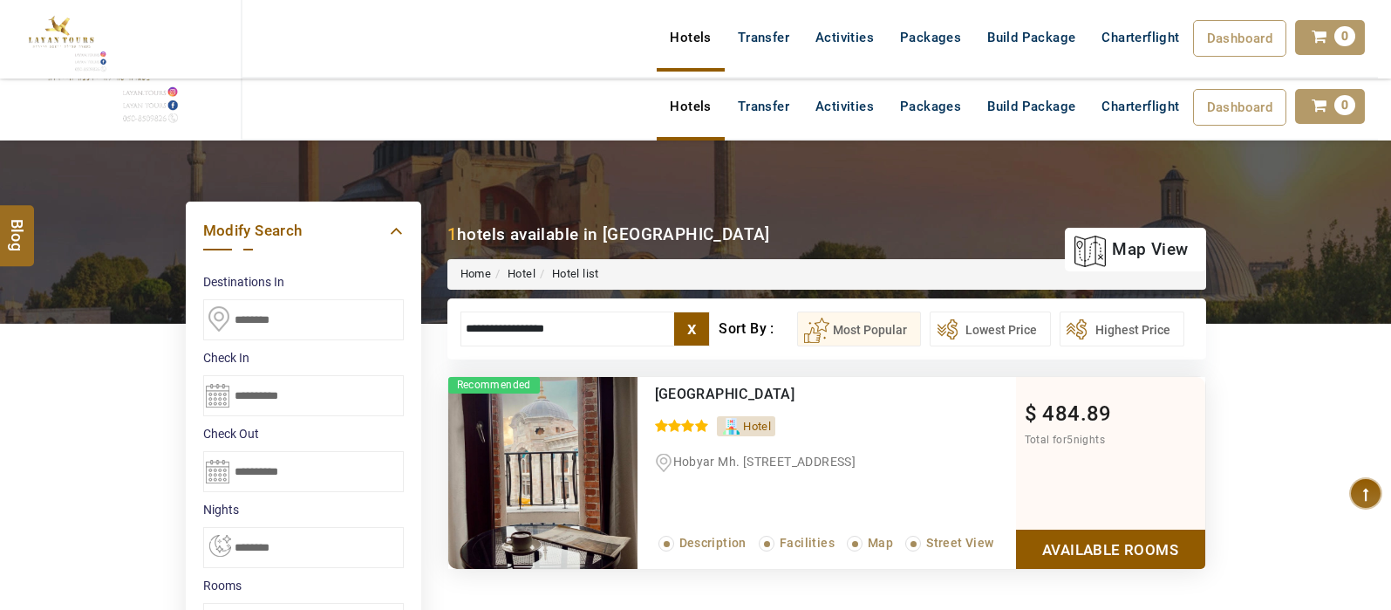
select select "*"
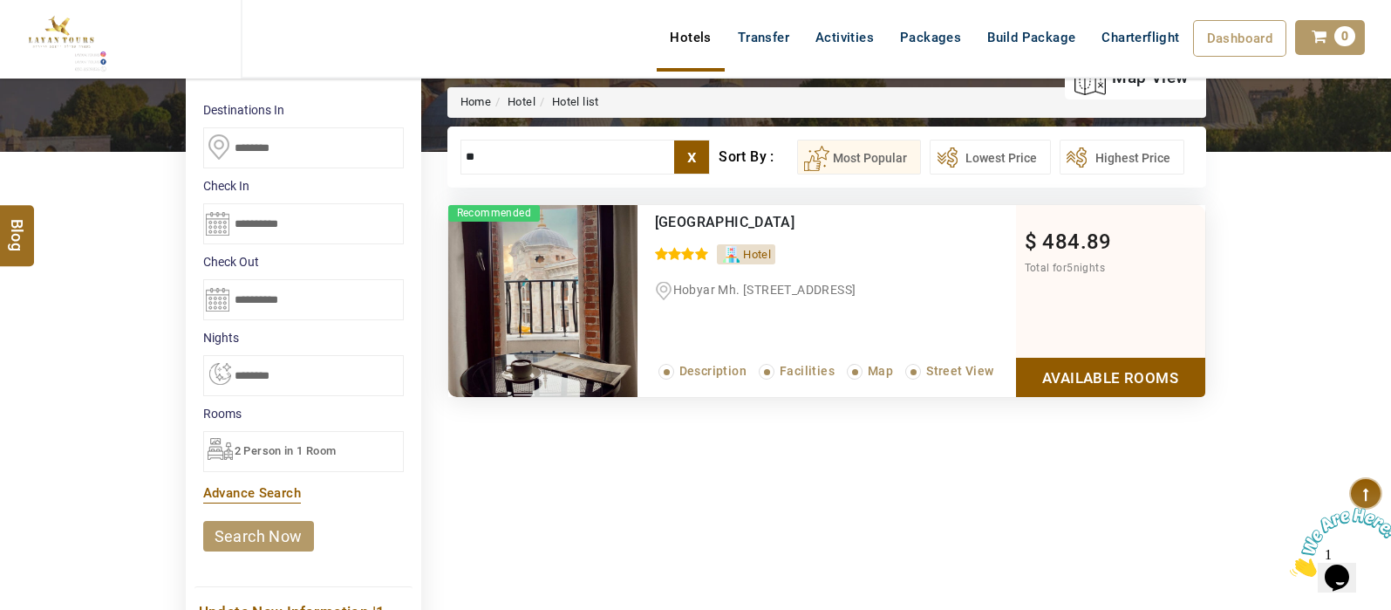
type input "*"
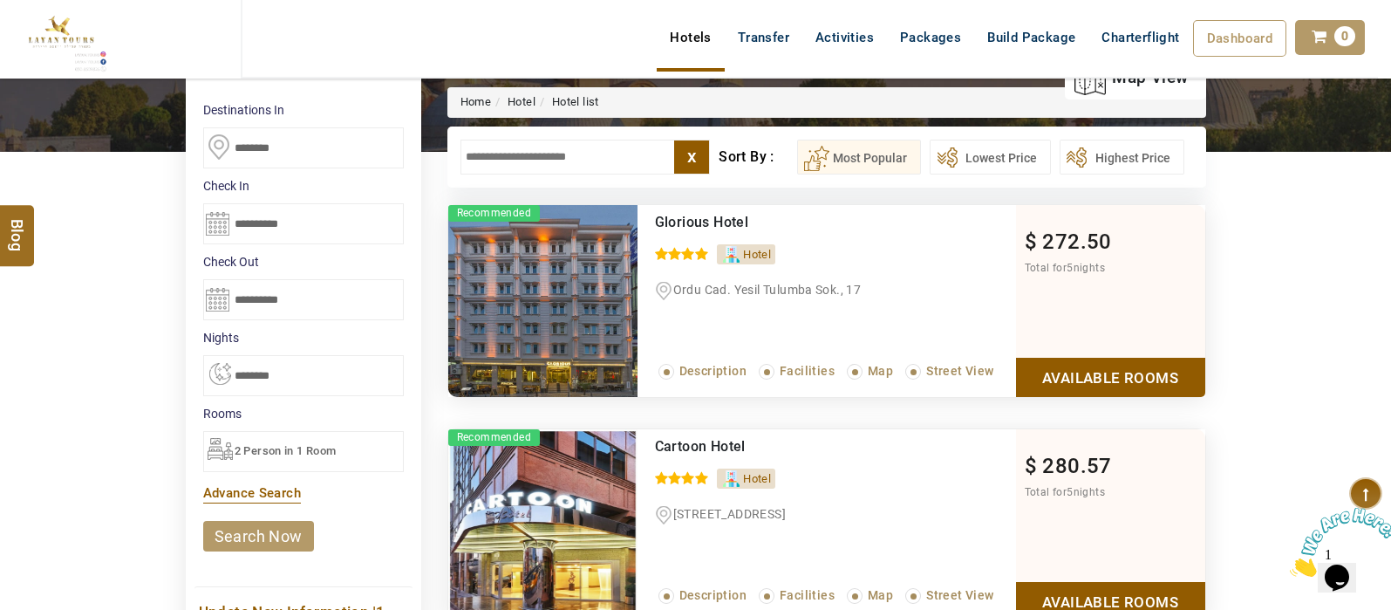
scroll to position [515, 0]
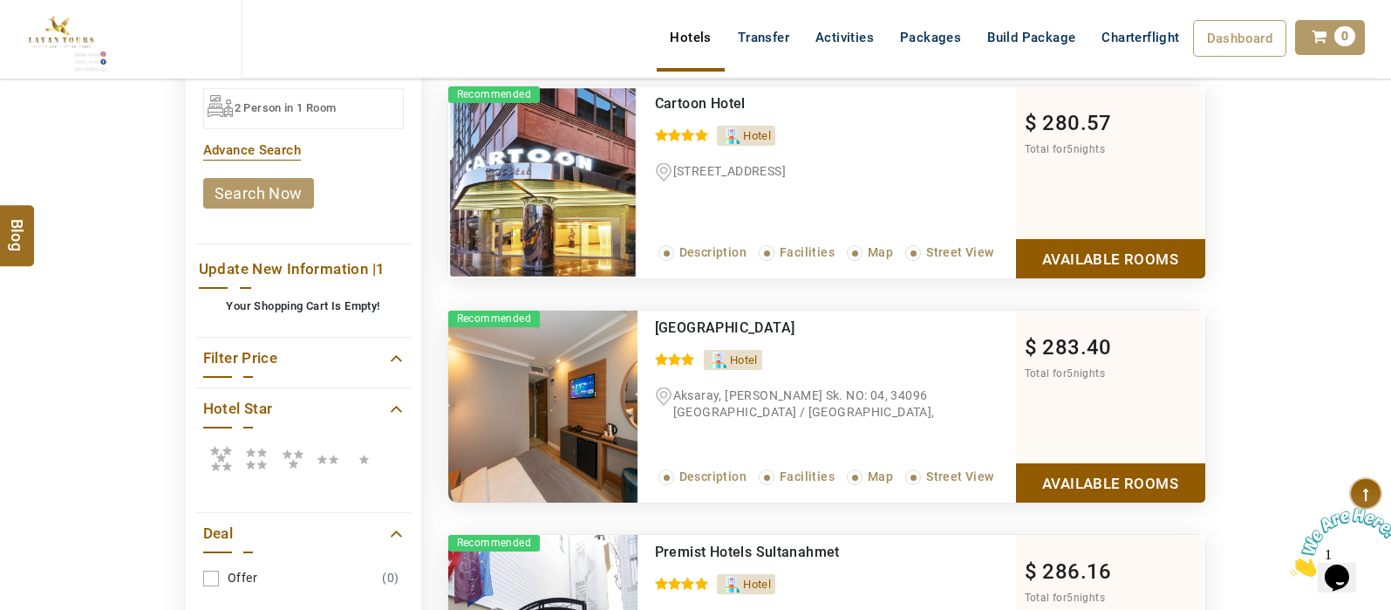
click at [229, 451] on icon at bounding box center [220, 457] width 35 height 35
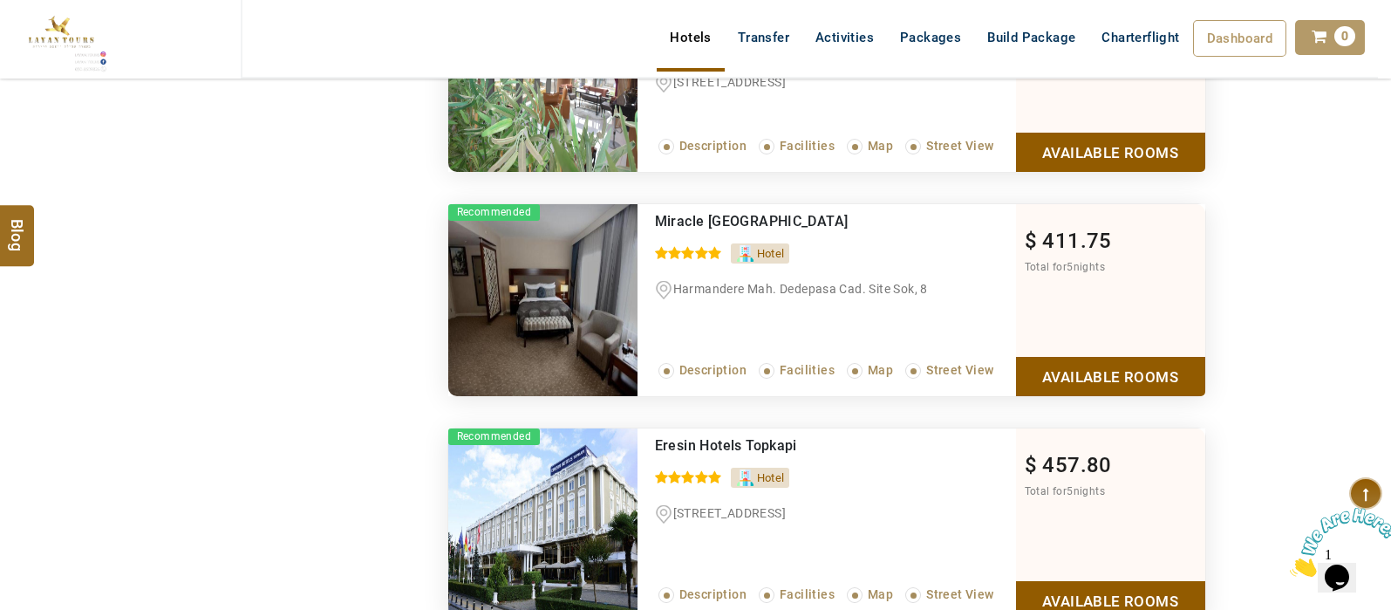
scroll to position [1305, 0]
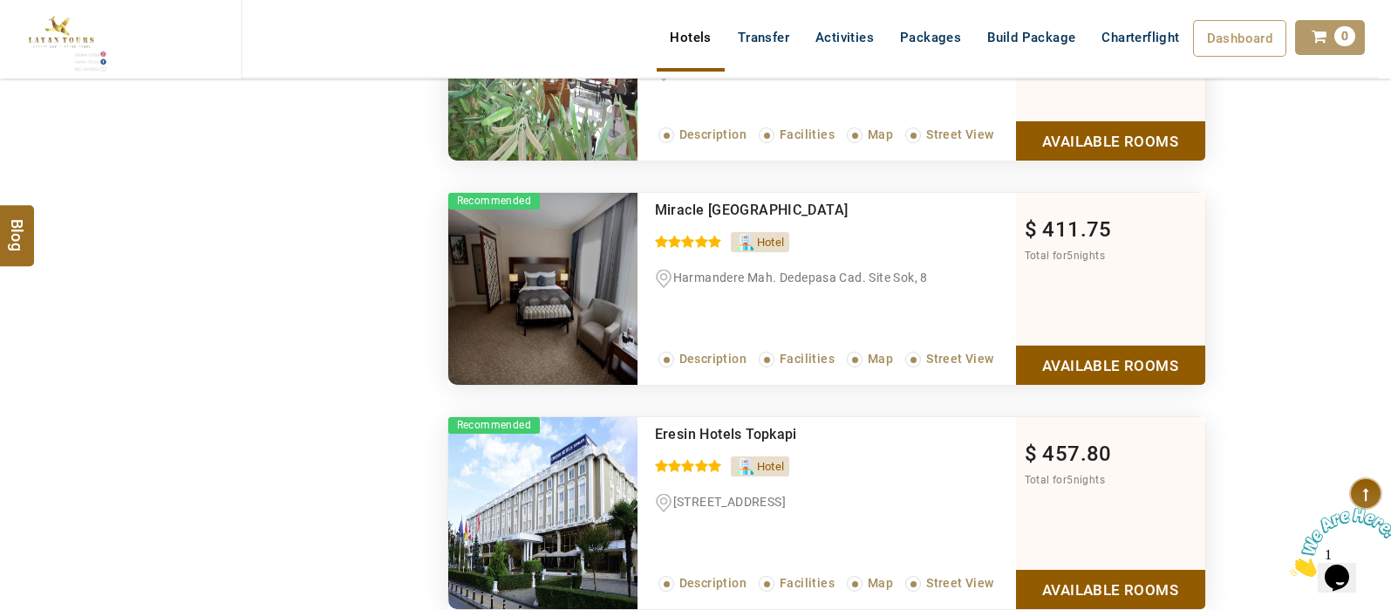
click at [1387, 413] on div "DESTINATION + Add Destination Nationality [GEOGRAPHIC_DATA] [DEMOGRAPHIC_DATA] …" at bounding box center [695, 74] width 1391 height 2477
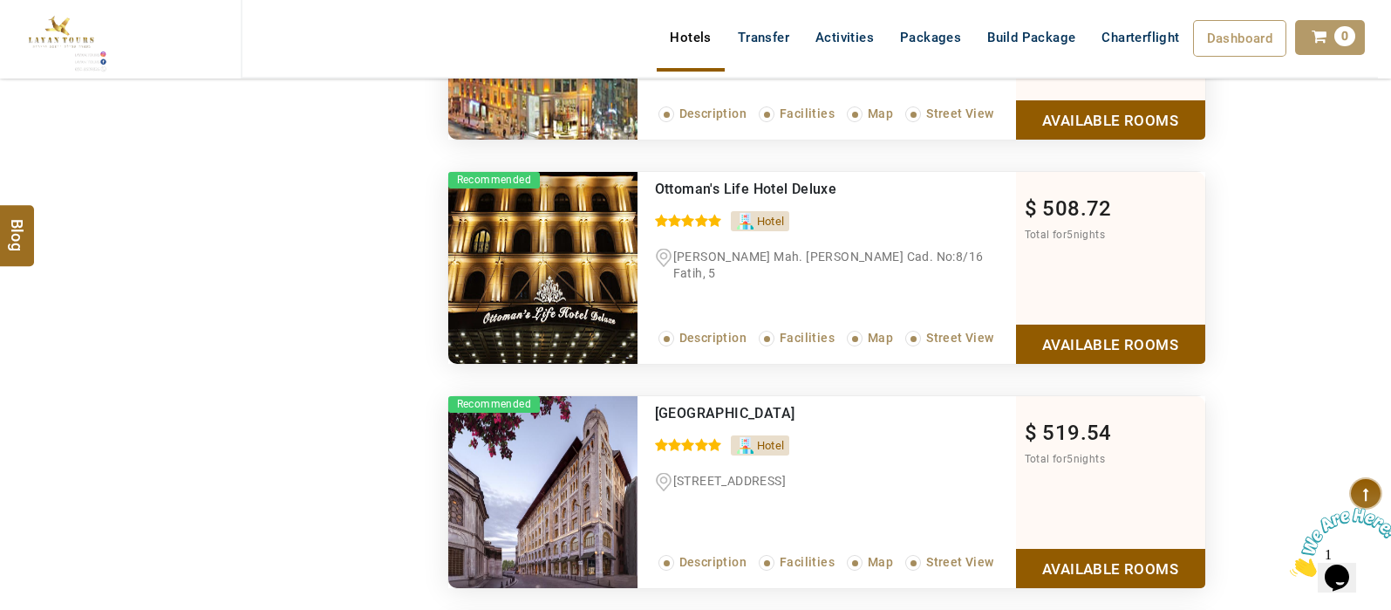
scroll to position [2092, 0]
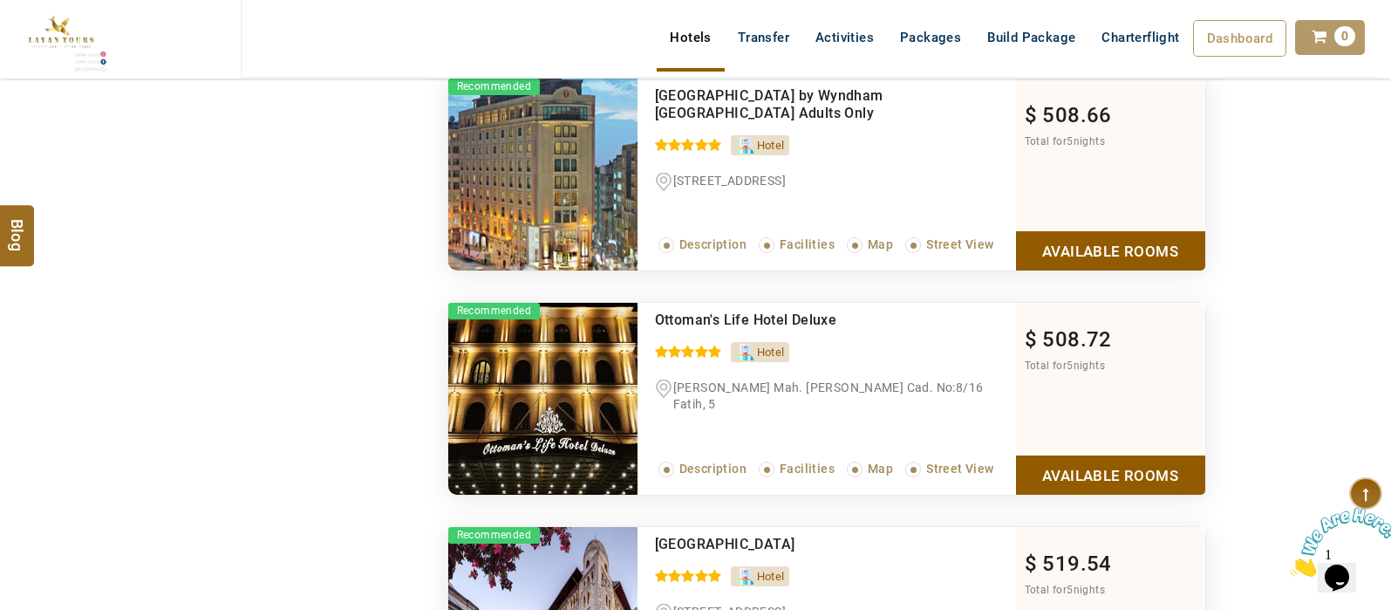
click at [1115, 478] on link "Available Rooms" at bounding box center [1110, 474] width 189 height 39
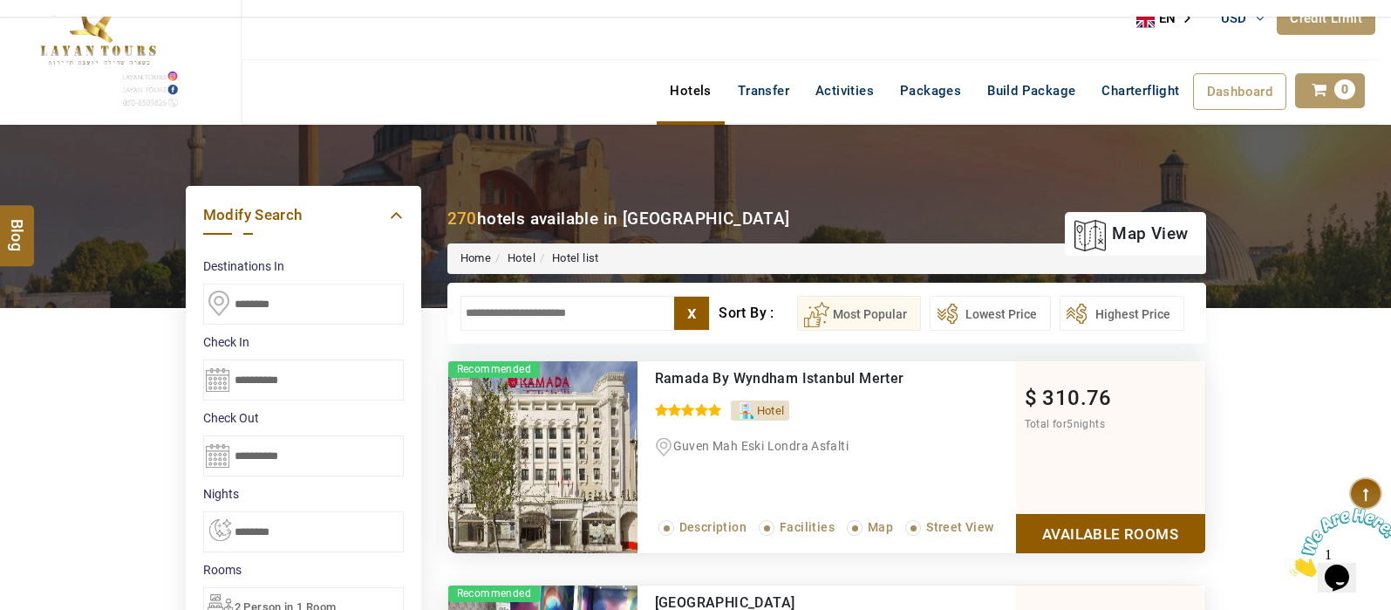
scroll to position [0, 0]
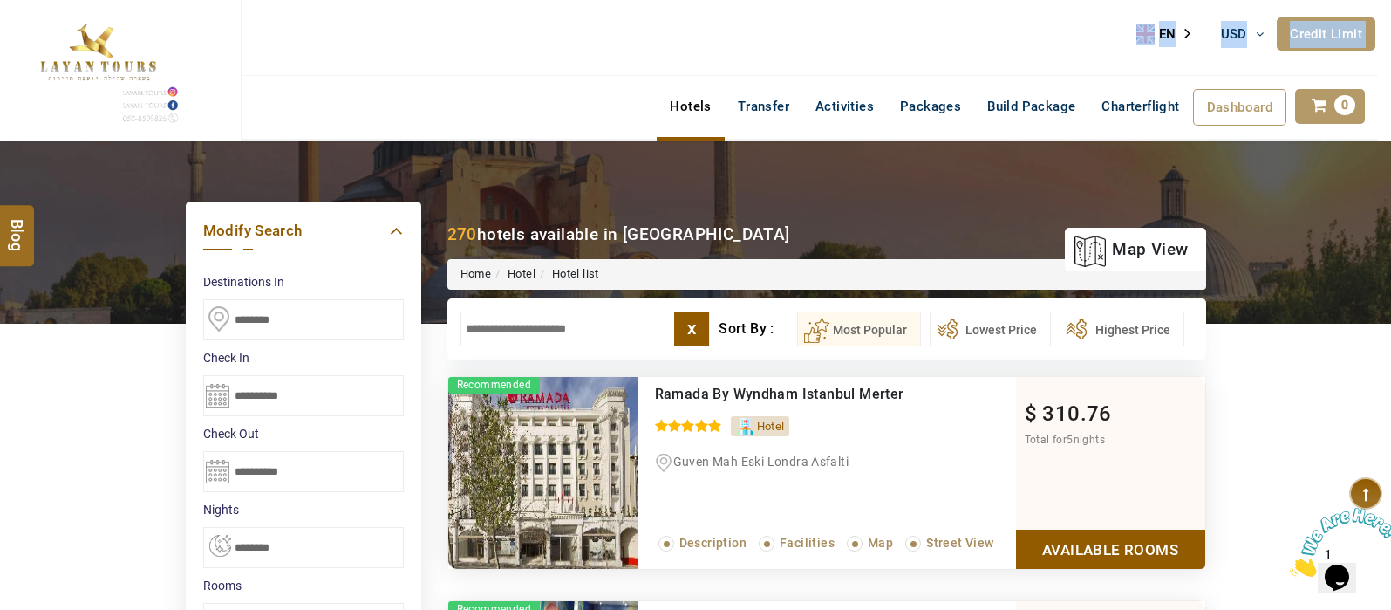
drag, startPoint x: 1389, startPoint y: 40, endPoint x: 1392, endPoint y: 119, distance: 79.5
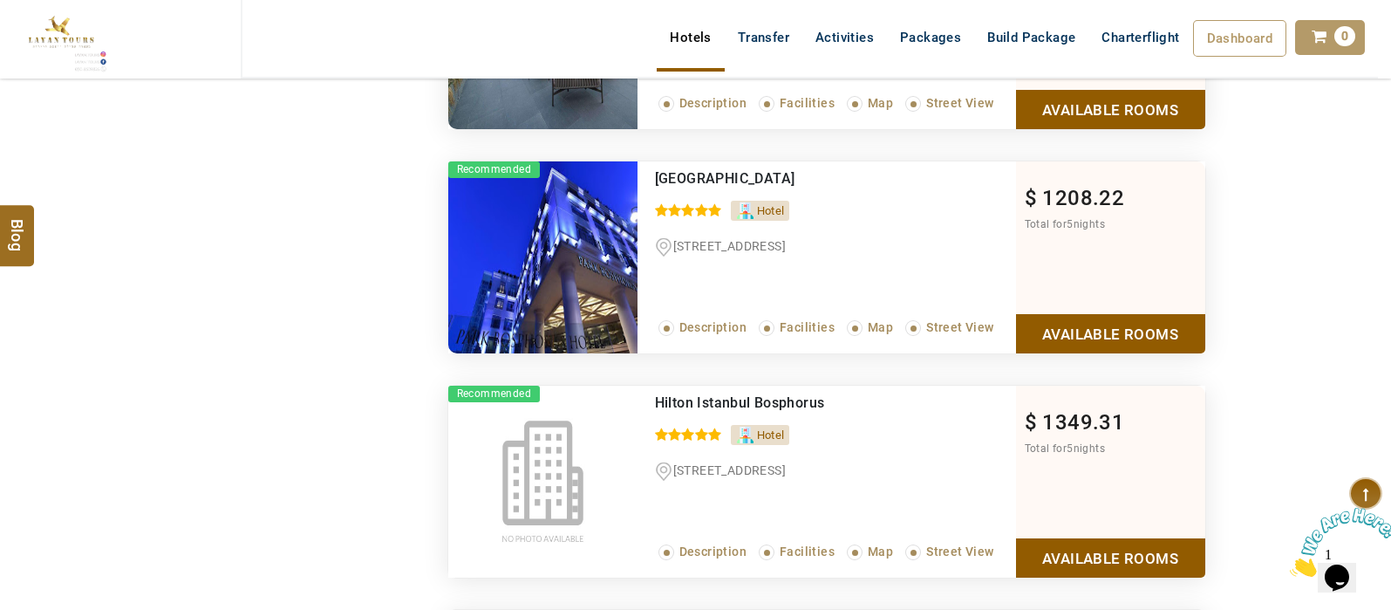
scroll to position [6146, 0]
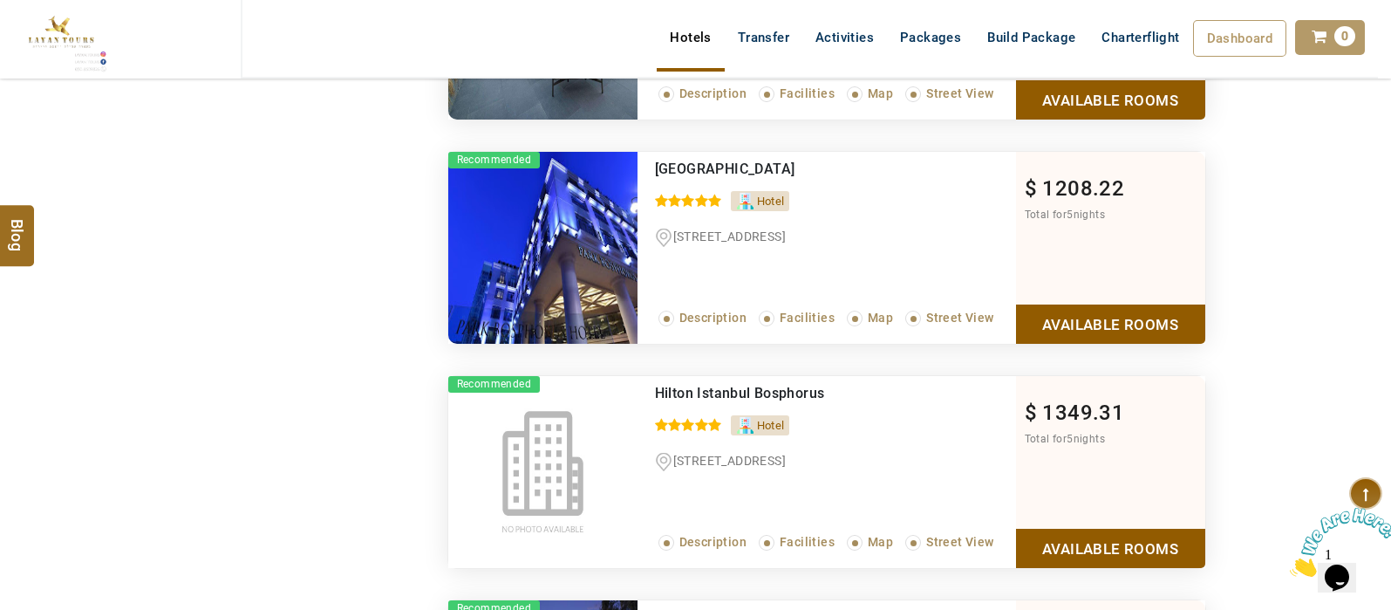
click at [1099, 311] on link "Available Rooms" at bounding box center [1110, 323] width 189 height 39
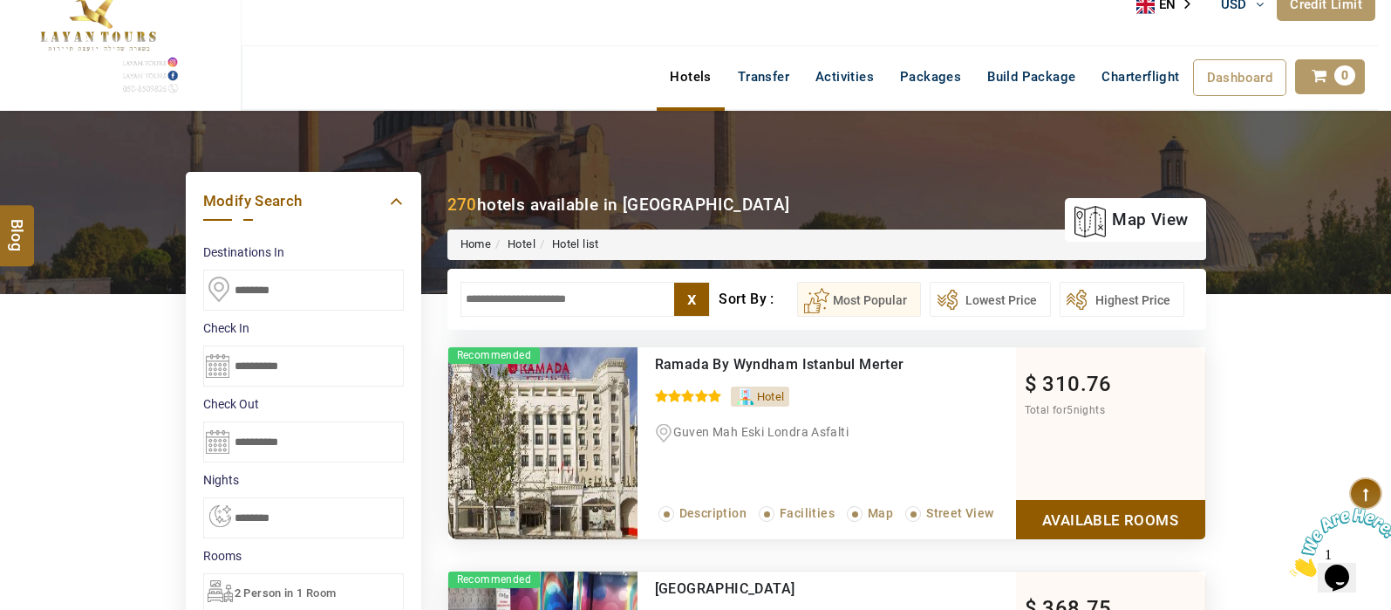
scroll to position [0, 0]
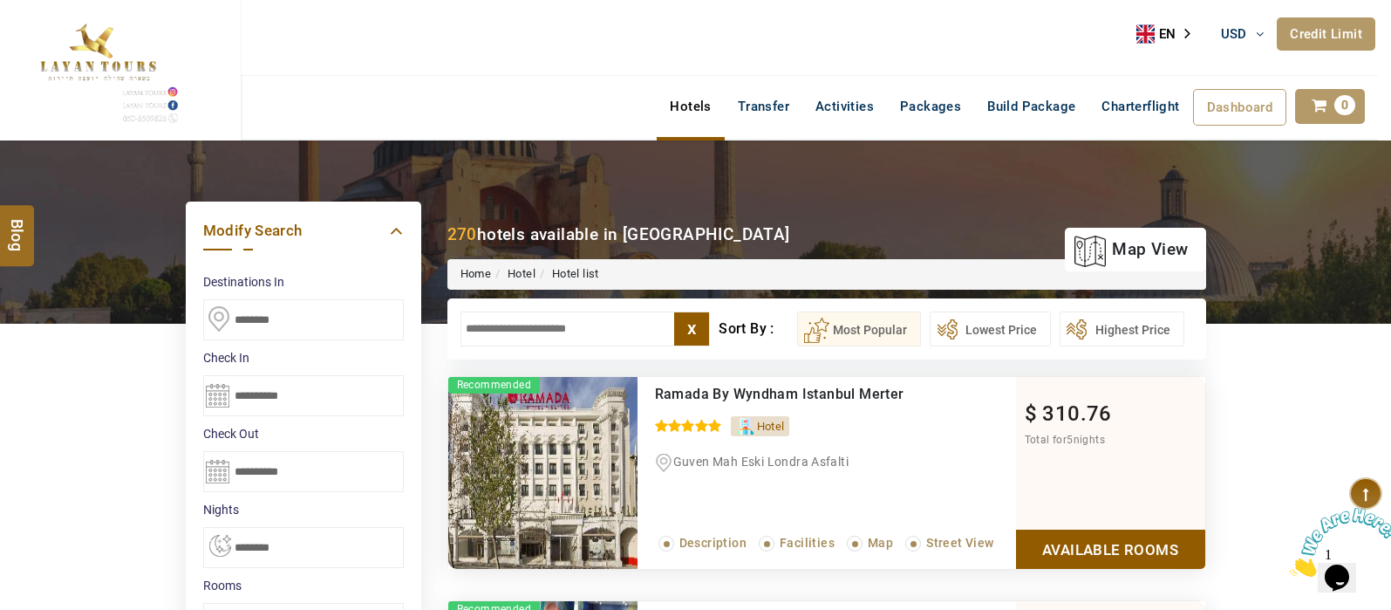
click at [502, 320] on input "text" at bounding box center [586, 328] width 250 height 35
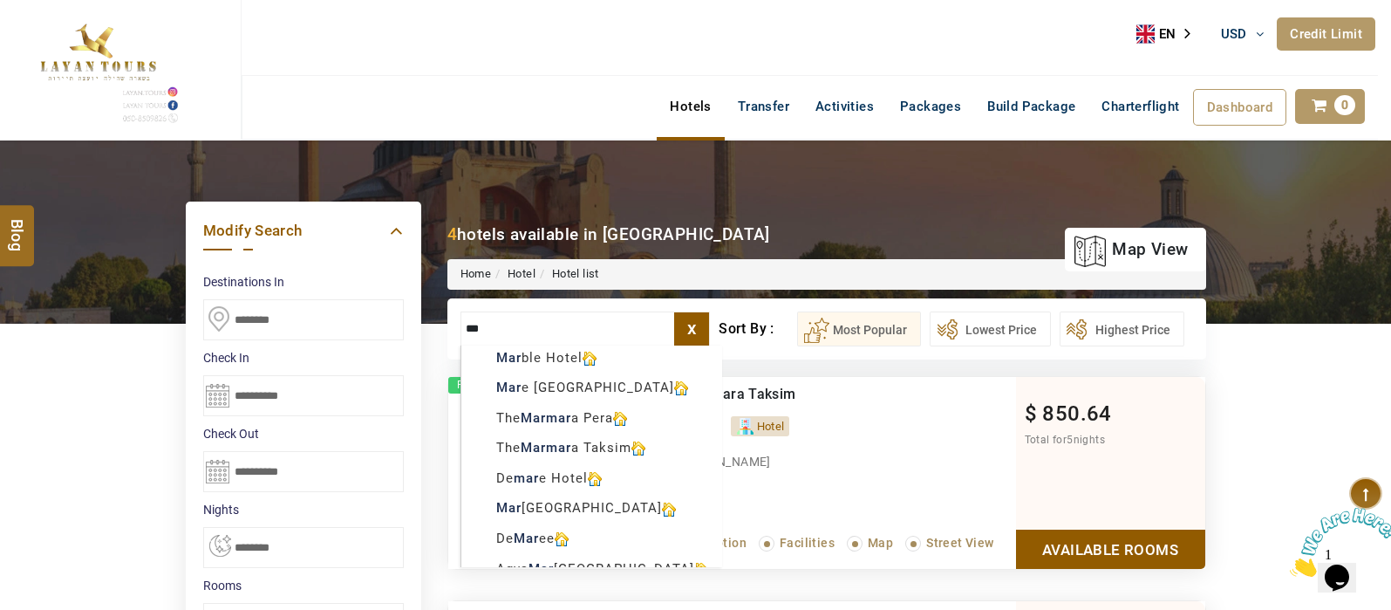
type input "***"
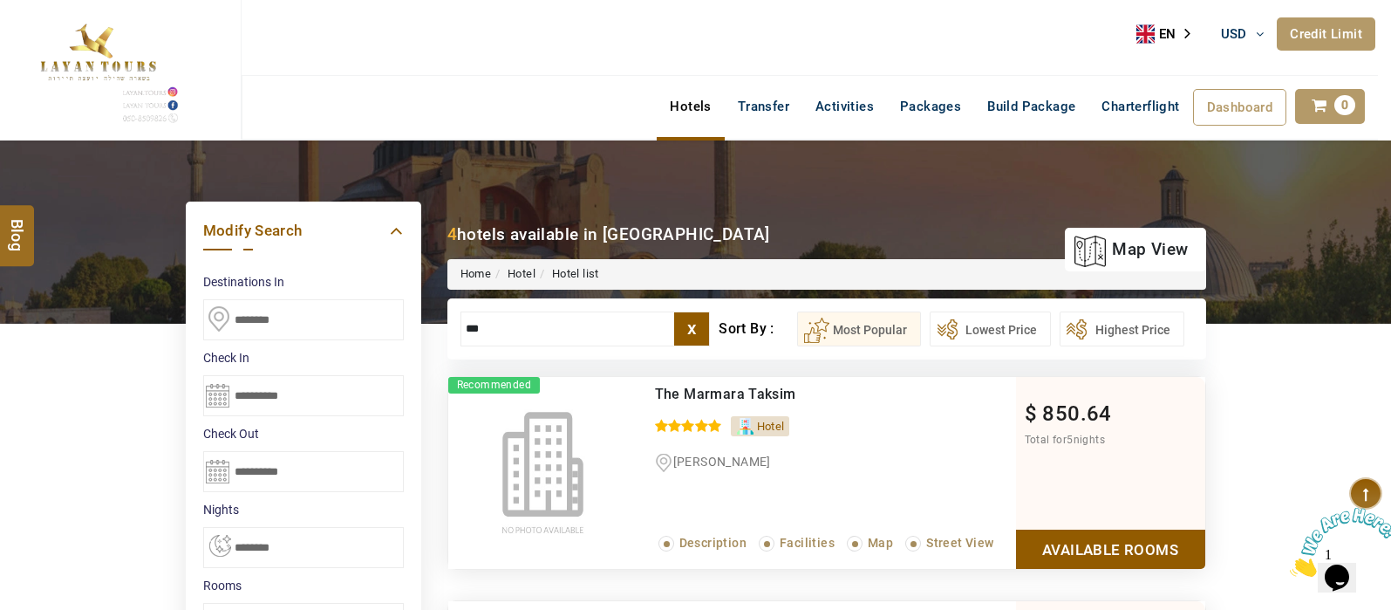
click at [1092, 551] on link "Available Rooms" at bounding box center [1110, 548] width 189 height 39
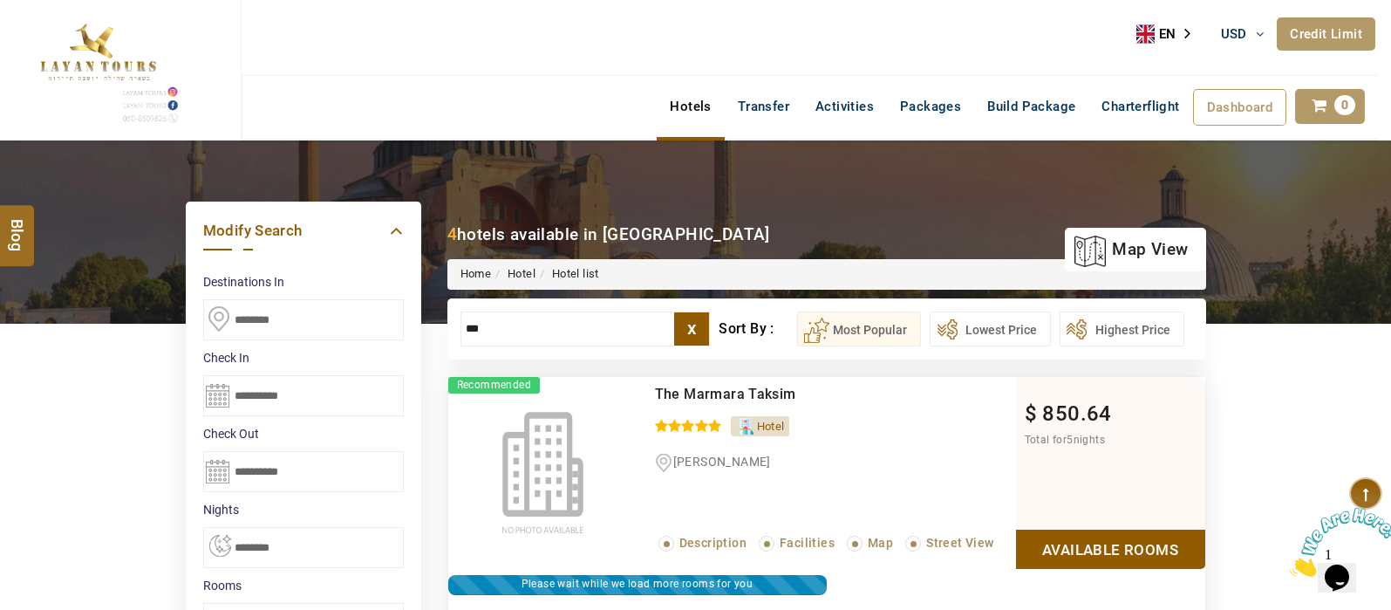
scroll to position [331, 0]
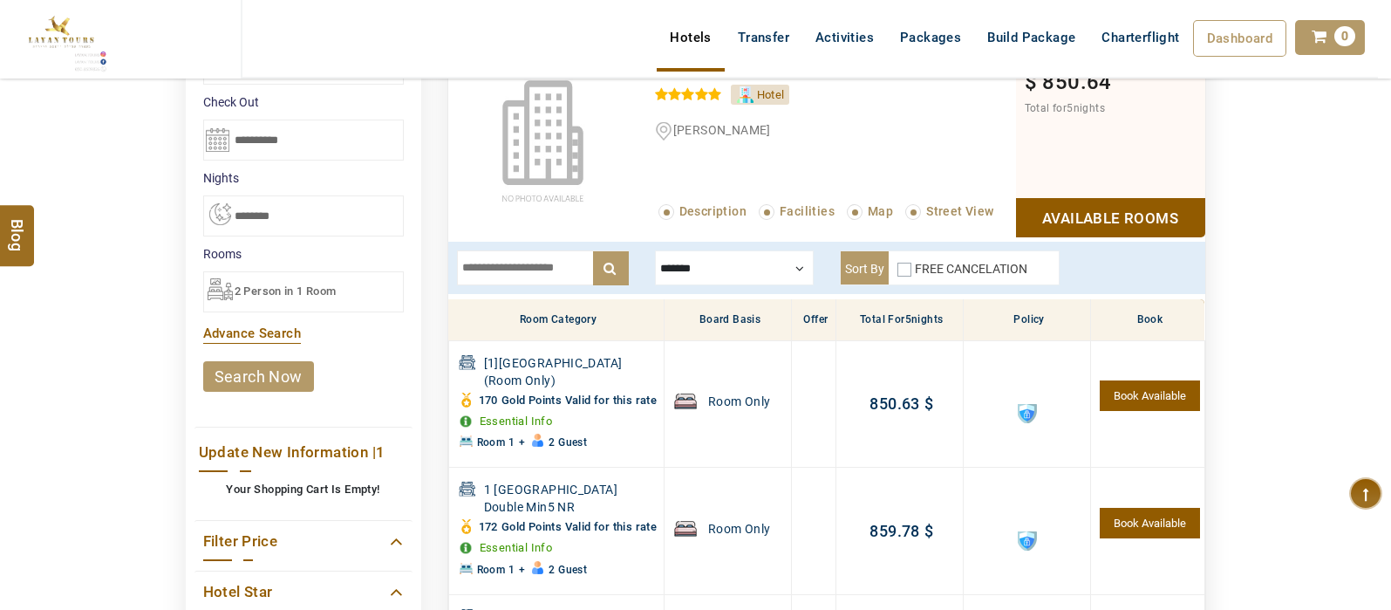
click at [759, 266] on div at bounding box center [734, 267] width 159 height 35
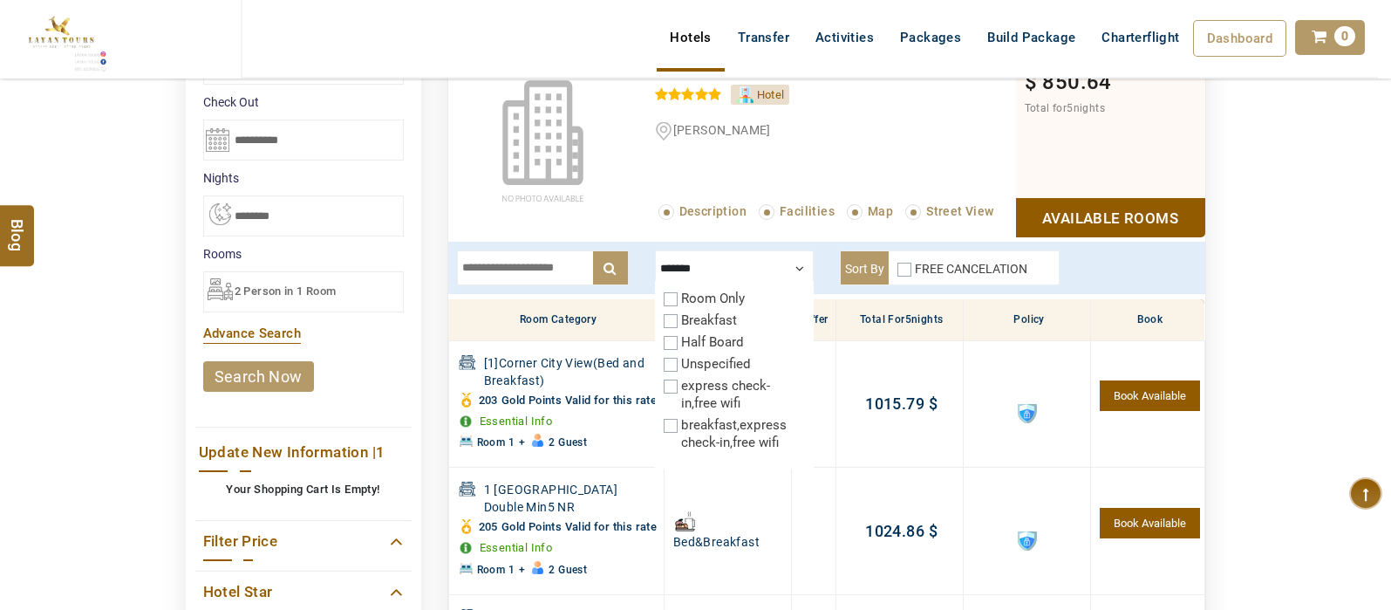
click at [774, 273] on div at bounding box center [734, 267] width 159 height 35
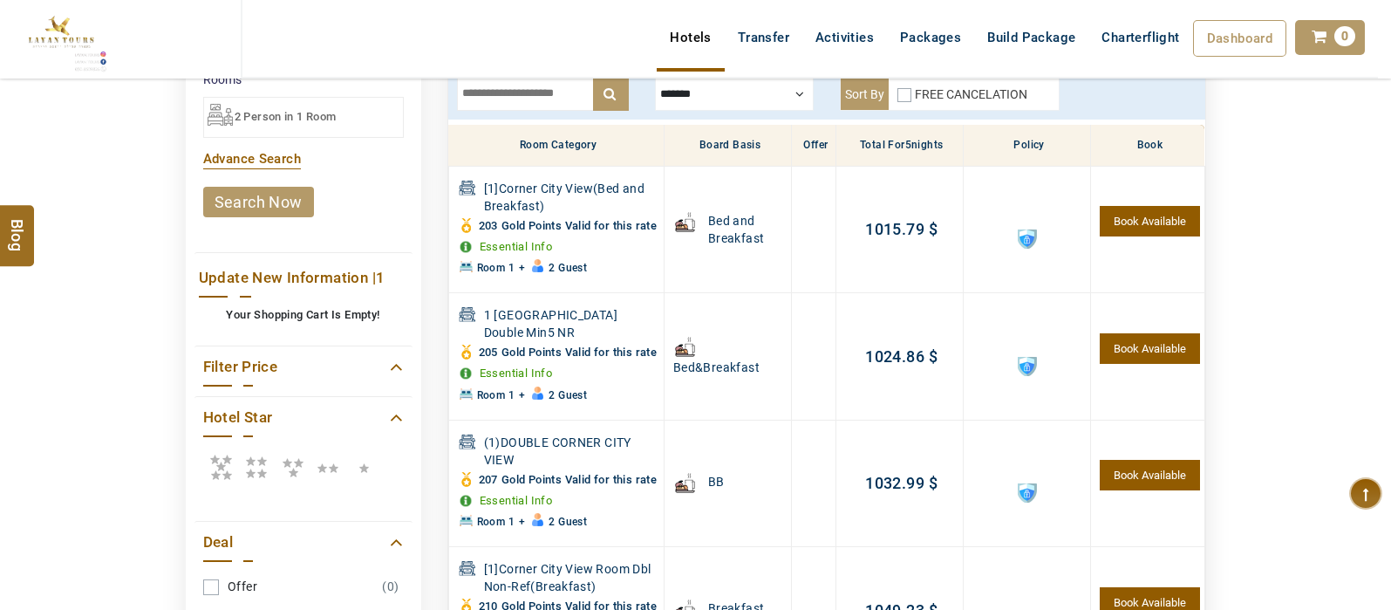
scroll to position [1010, 0]
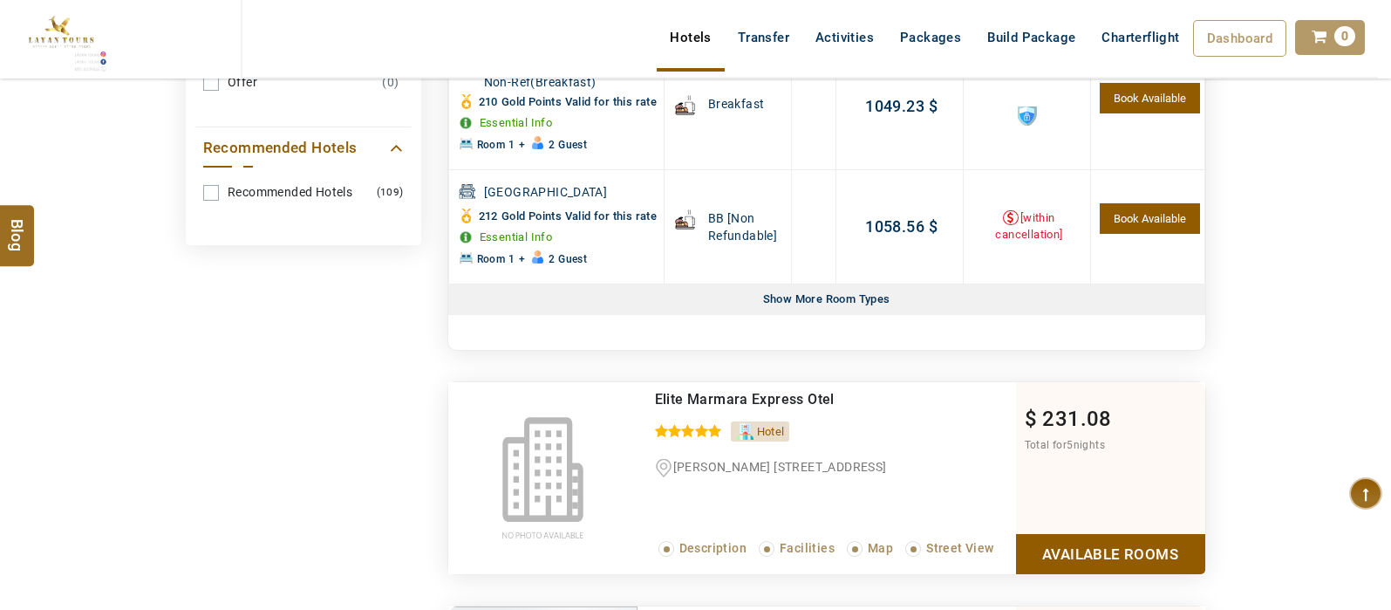
click at [831, 315] on div "Show More Room Types" at bounding box center [826, 299] width 141 height 31
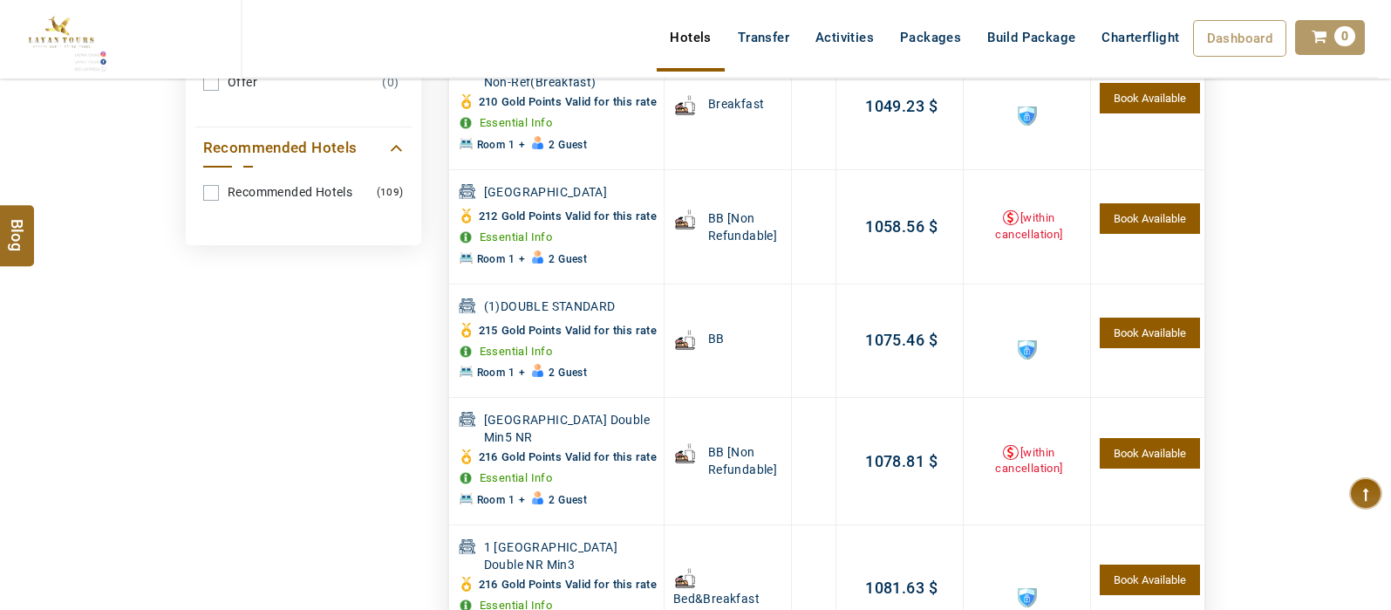
scroll to position [2386, 0]
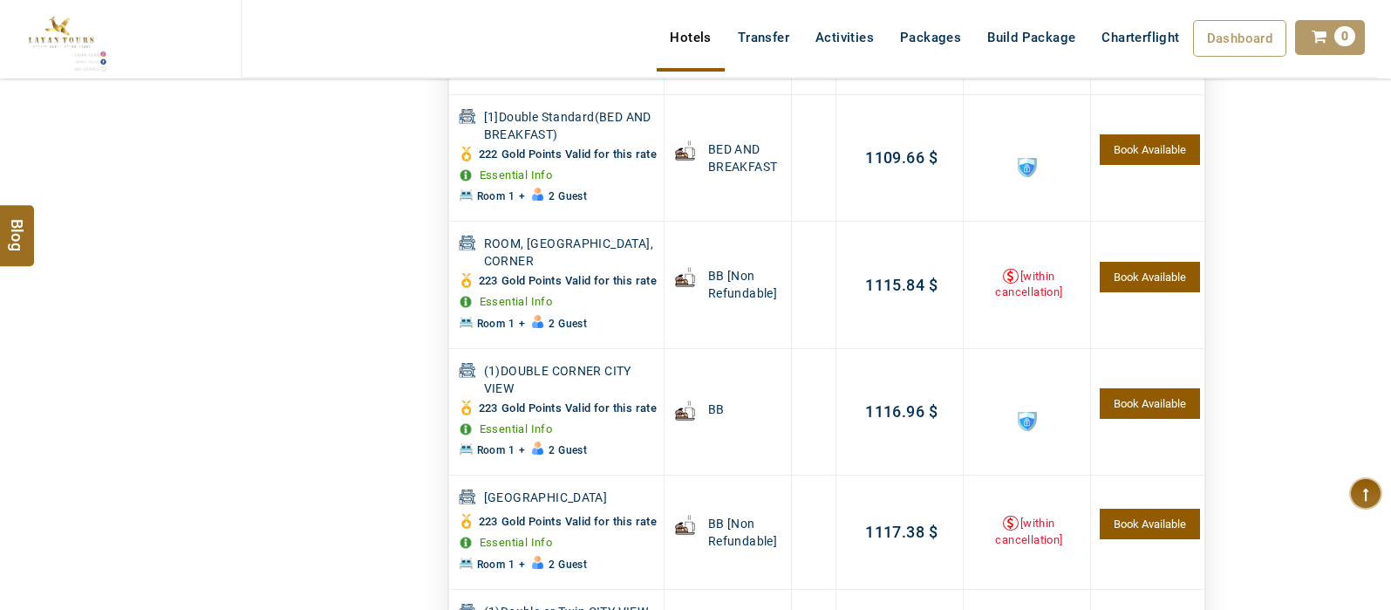
click at [1389, 84] on header "SHAHLA BSHARA USD AED AED EUR € USD $ INR ₹ THB ฿ IDR Rp BHD BHD TRY ₺ Credit L…" at bounding box center [695, 61] width 1391 height 122
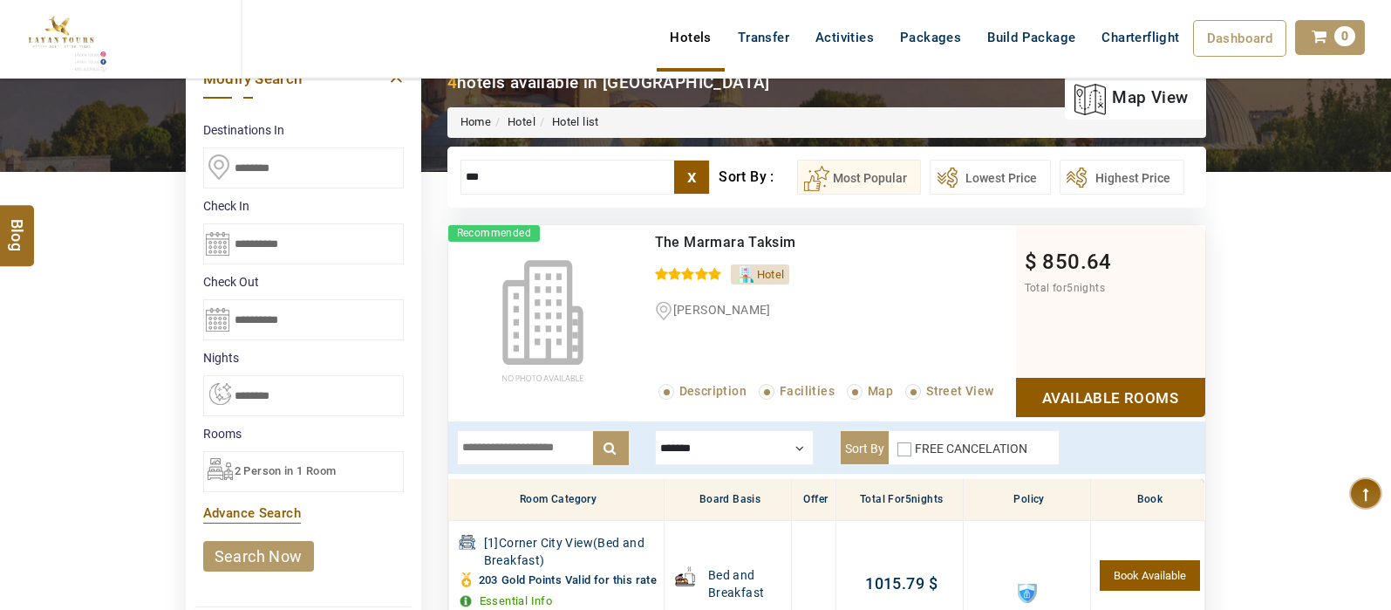
scroll to position [492, 0]
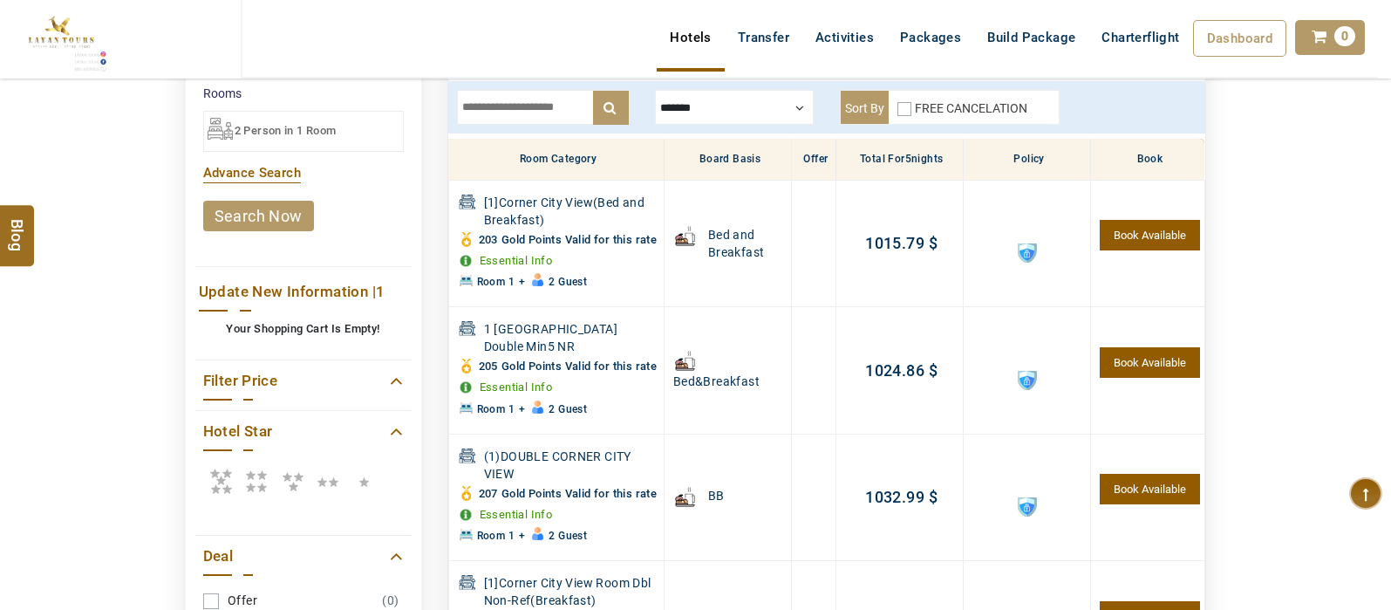
click at [517, 99] on header "SHAHLA BSHARA USD AED AED EUR € USD $ INR ₹ THB ฿ IDR Rp BHD BHD TRY ₺ Credit L…" at bounding box center [695, 61] width 1391 height 122
click at [541, 106] on header "SHAHLA BSHARA USD AED AED EUR € USD $ INR ₹ THB ฿ IDR Rp BHD BHD TRY ₺ Credit L…" at bounding box center [695, 61] width 1391 height 122
click at [543, 111] on header "SHAHLA BSHARA USD AED AED EUR € USD $ INR ₹ THB ฿ IDR Rp BHD BHD TRY ₺ Credit L…" at bounding box center [695, 61] width 1391 height 122
click at [541, 95] on header "SHAHLA BSHARA USD AED AED EUR € USD $ INR ₹ THB ฿ IDR Rp BHD BHD TRY ₺ Credit L…" at bounding box center [695, 61] width 1391 height 122
click at [547, 105] on header "SHAHLA BSHARA USD AED AED EUR € USD $ INR ₹ THB ฿ IDR Rp BHD BHD TRY ₺ Credit L…" at bounding box center [695, 61] width 1391 height 122
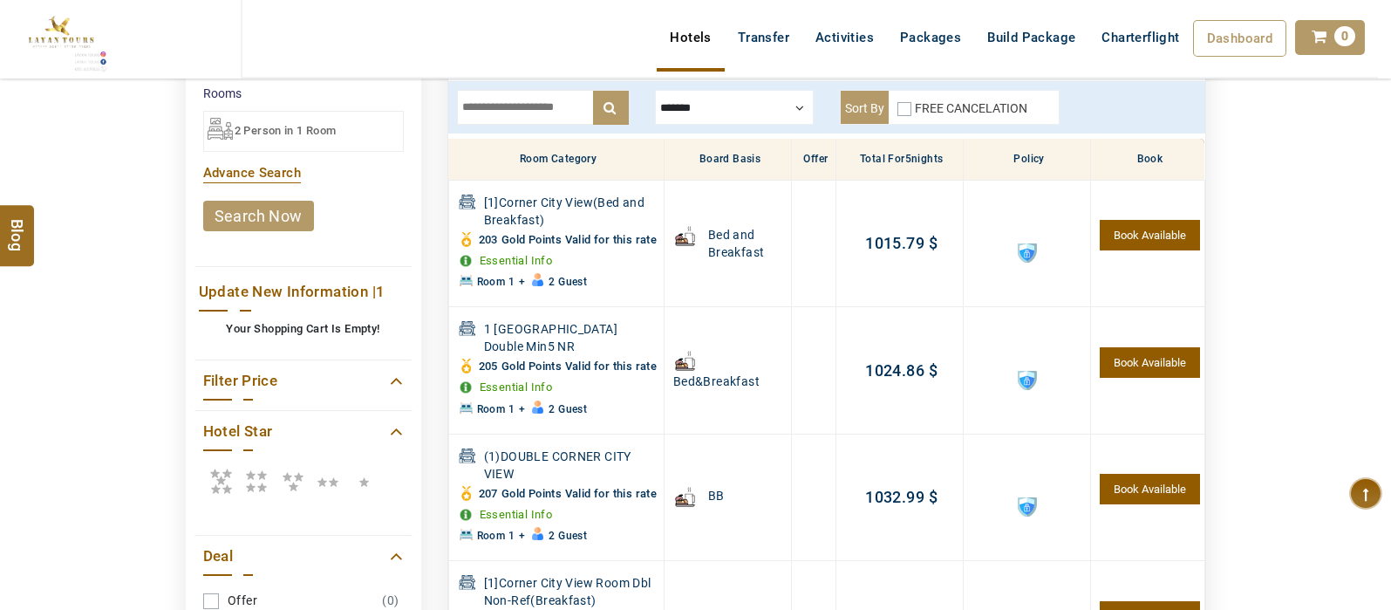
click at [554, 105] on header "SHAHLA BSHARA USD AED AED EUR € USD $ INR ₹ THB ฿ IDR Rp BHD BHD TRY ₺ Credit L…" at bounding box center [695, 61] width 1391 height 122
click at [550, 106] on header "SHAHLA BSHARA USD AED AED EUR € USD $ INR ₹ THB ฿ IDR Rp BHD BHD TRY ₺ Credit L…" at bounding box center [695, 61] width 1391 height 122
click at [548, 106] on header "SHAHLA BSHARA USD AED AED EUR € USD $ INR ₹ THB ฿ IDR Rp BHD BHD TRY ₺ Credit L…" at bounding box center [695, 61] width 1391 height 122
click at [539, 98] on header "SHAHLA BSHARA USD AED AED EUR € USD $ INR ₹ THB ฿ IDR Rp BHD BHD TRY ₺ Credit L…" at bounding box center [695, 61] width 1391 height 122
click at [541, 105] on header "SHAHLA BSHARA USD AED AED EUR € USD $ INR ₹ THB ฿ IDR Rp BHD BHD TRY ₺ Credit L…" at bounding box center [695, 61] width 1391 height 122
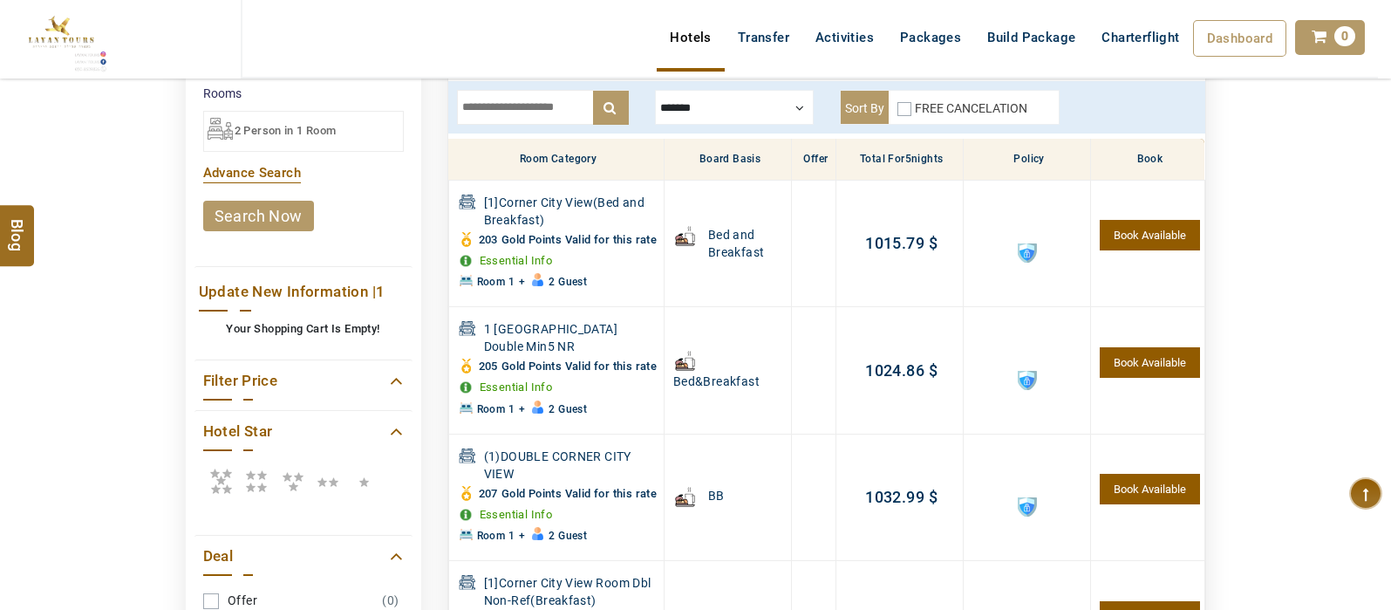
click at [541, 101] on header "SHAHLA BSHARA USD AED AED EUR € USD $ INR ₹ THB ฿ IDR Rp BHD BHD TRY ₺ Credit L…" at bounding box center [695, 61] width 1391 height 122
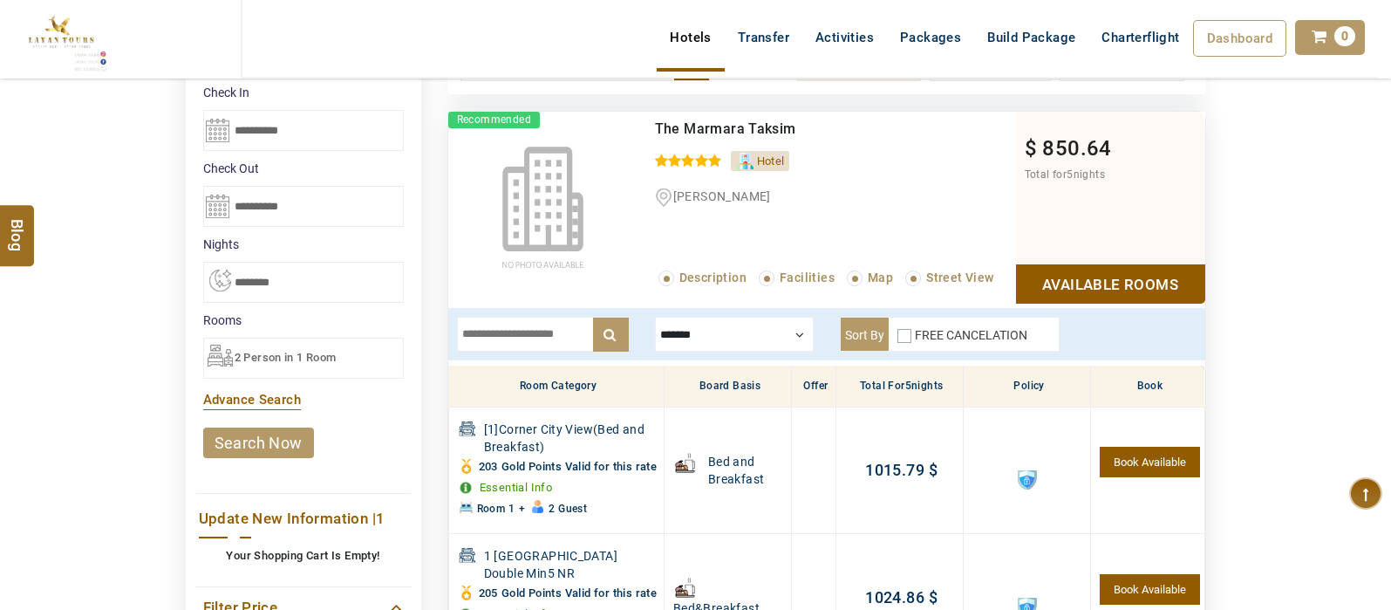
scroll to position [340, 0]
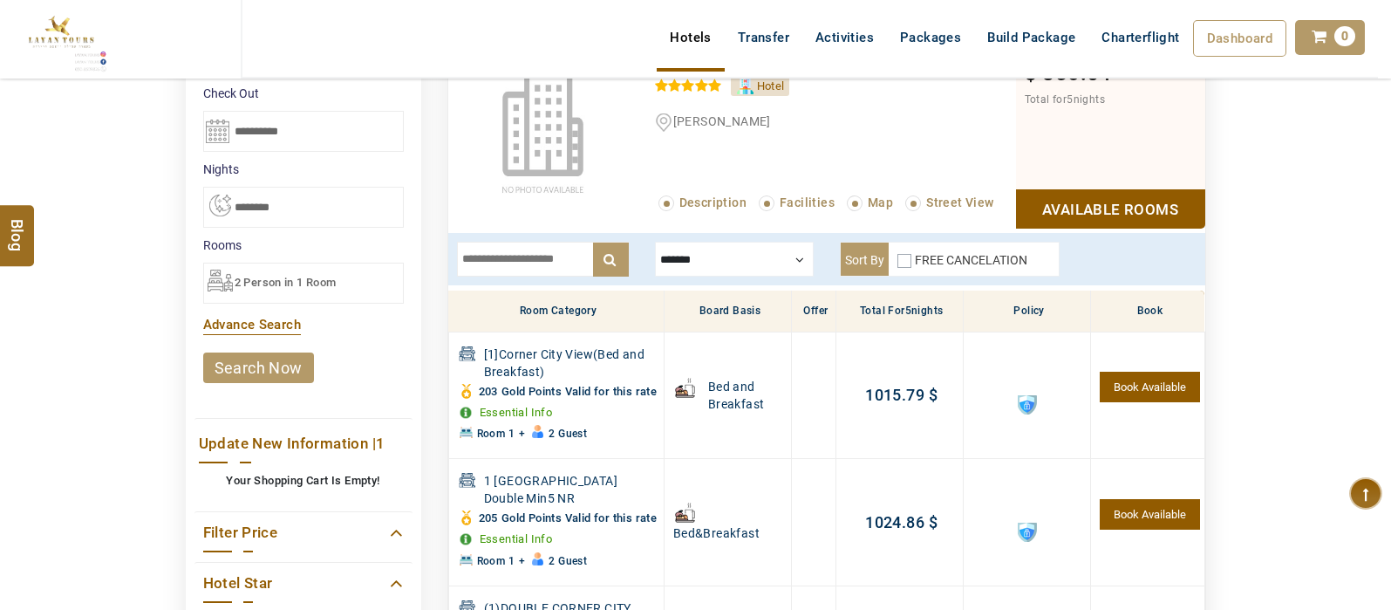
click at [551, 262] on input "text" at bounding box center [543, 259] width 172 height 35
type input "*********"
click at [908, 259] on div "FREE CANCELATION" at bounding box center [963, 263] width 130 height 24
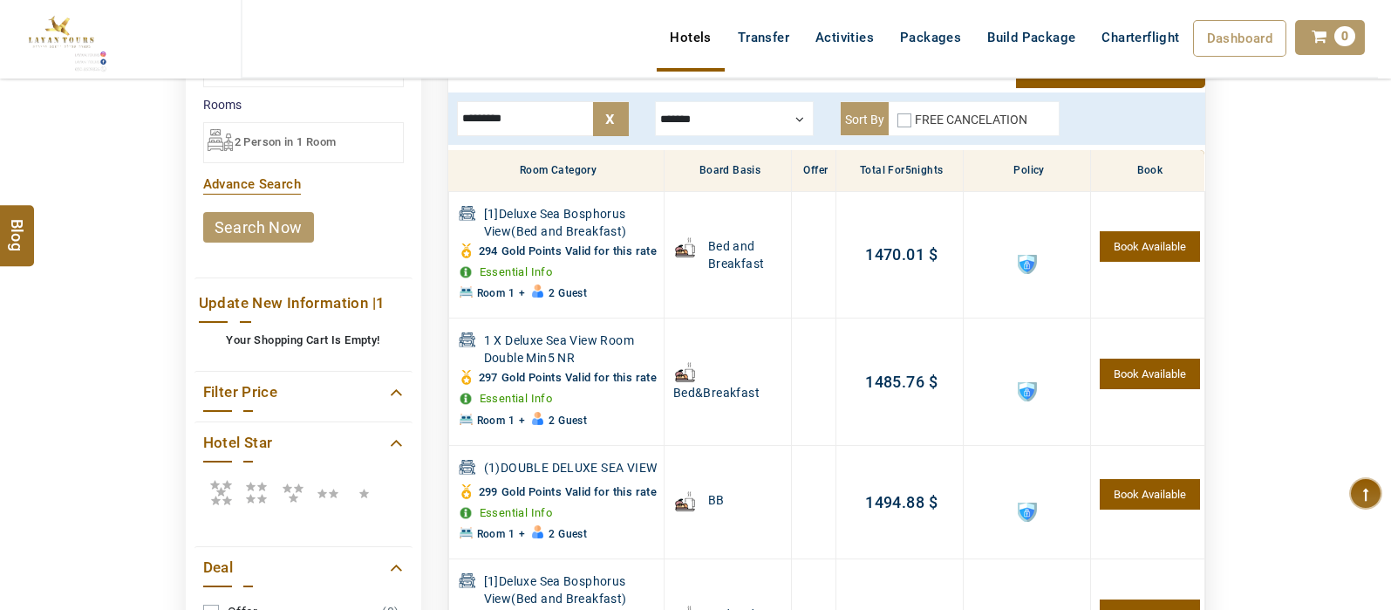
scroll to position [462, 0]
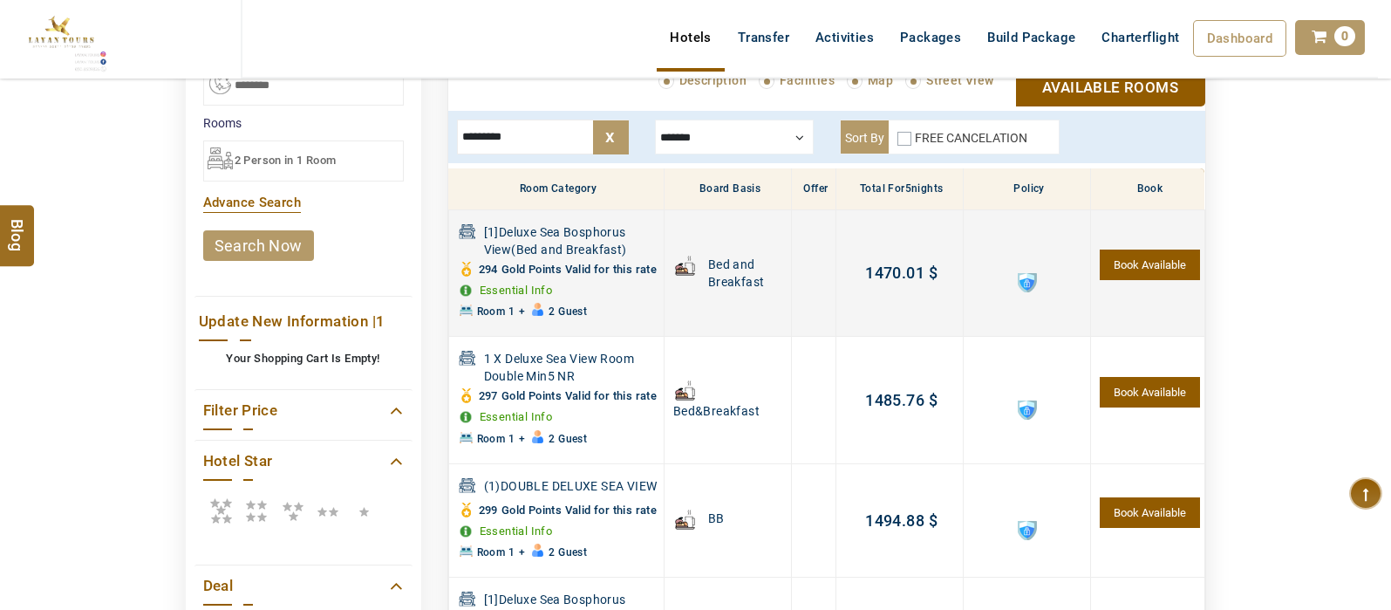
click at [1022, 292] on span at bounding box center [1027, 282] width 19 height 19
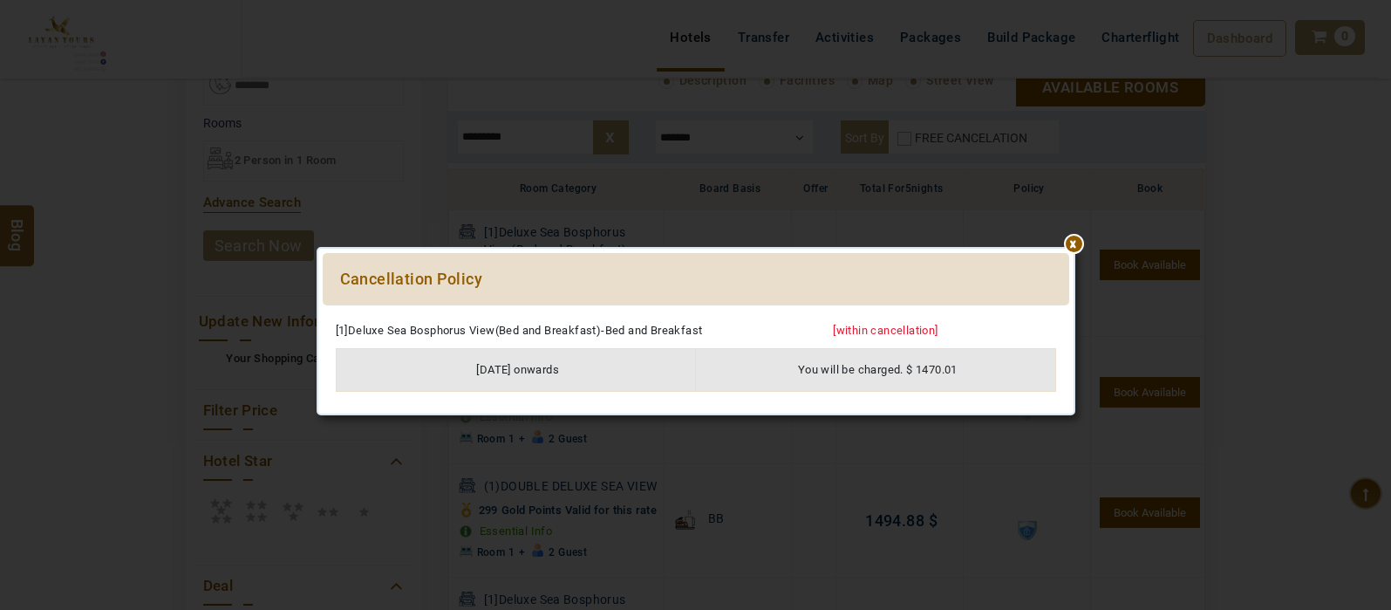
click at [1069, 314] on div at bounding box center [696, 314] width 747 height 0
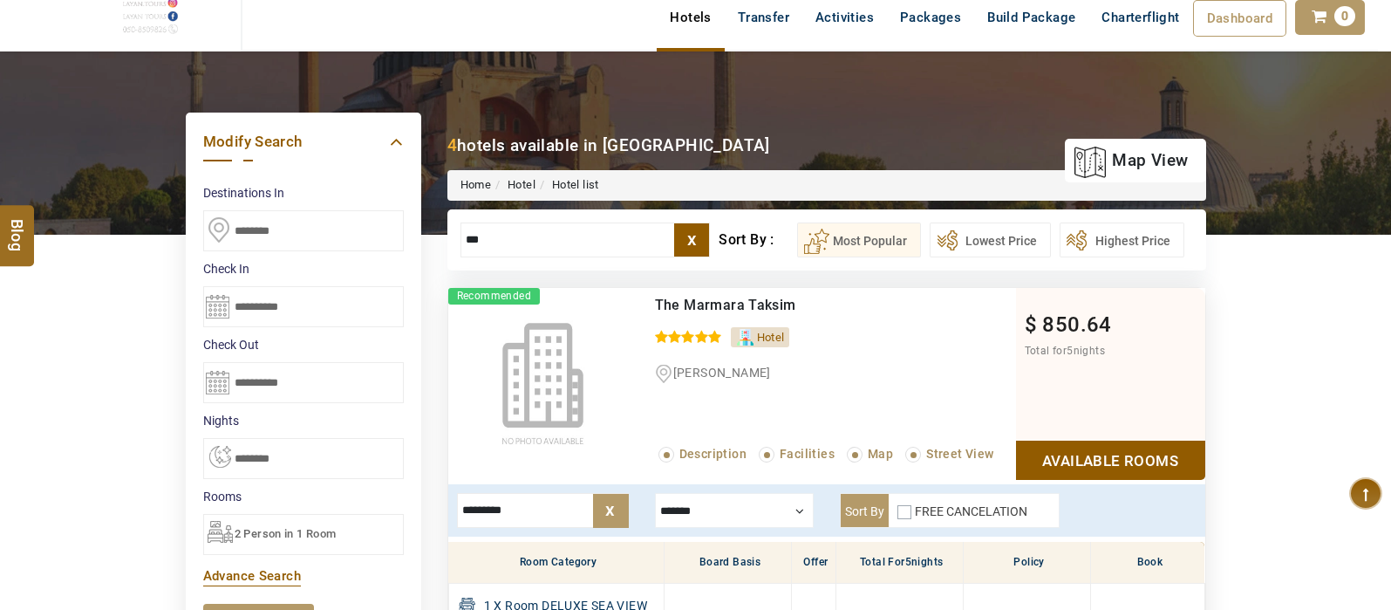
scroll to position [106, 0]
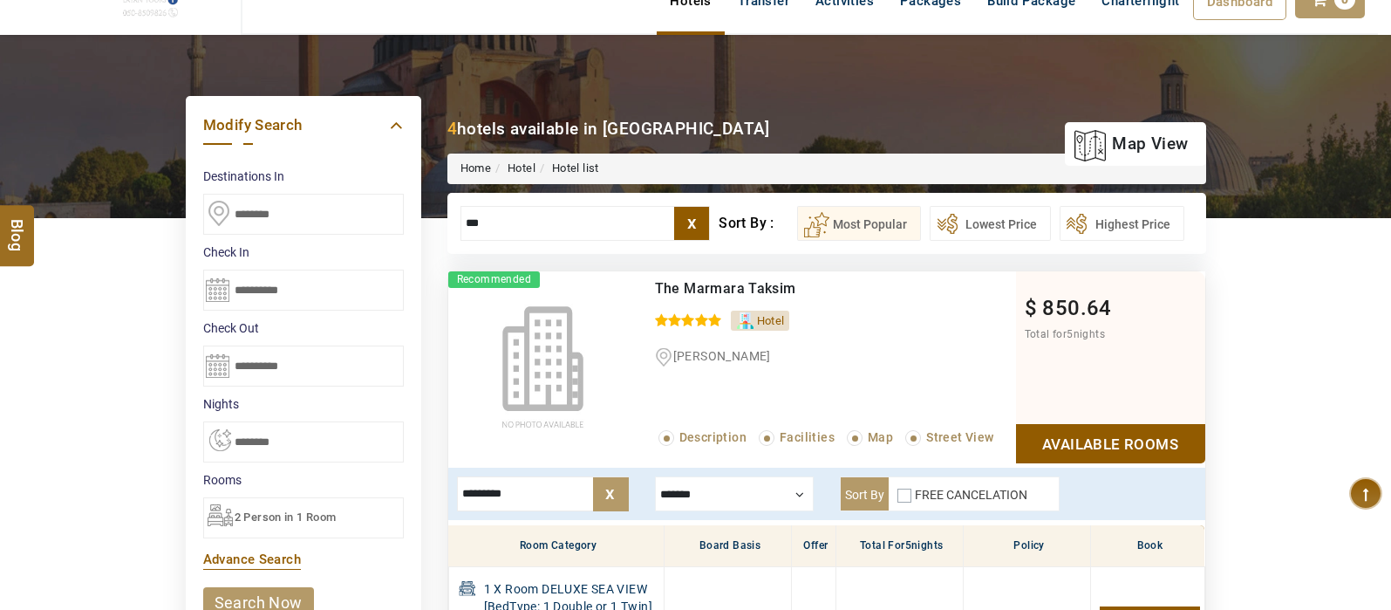
click at [547, 220] on input "***" at bounding box center [586, 223] width 250 height 35
type input "*"
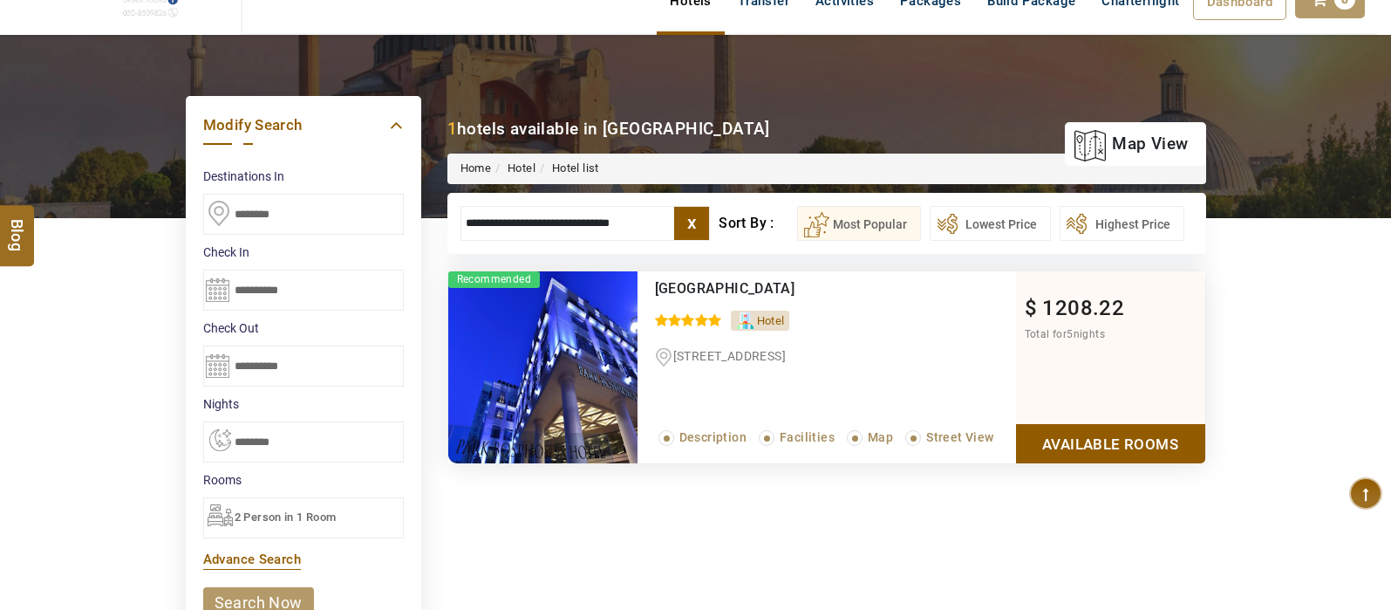
type input "**********"
click at [1084, 432] on link "Available Rooms" at bounding box center [1110, 443] width 189 height 39
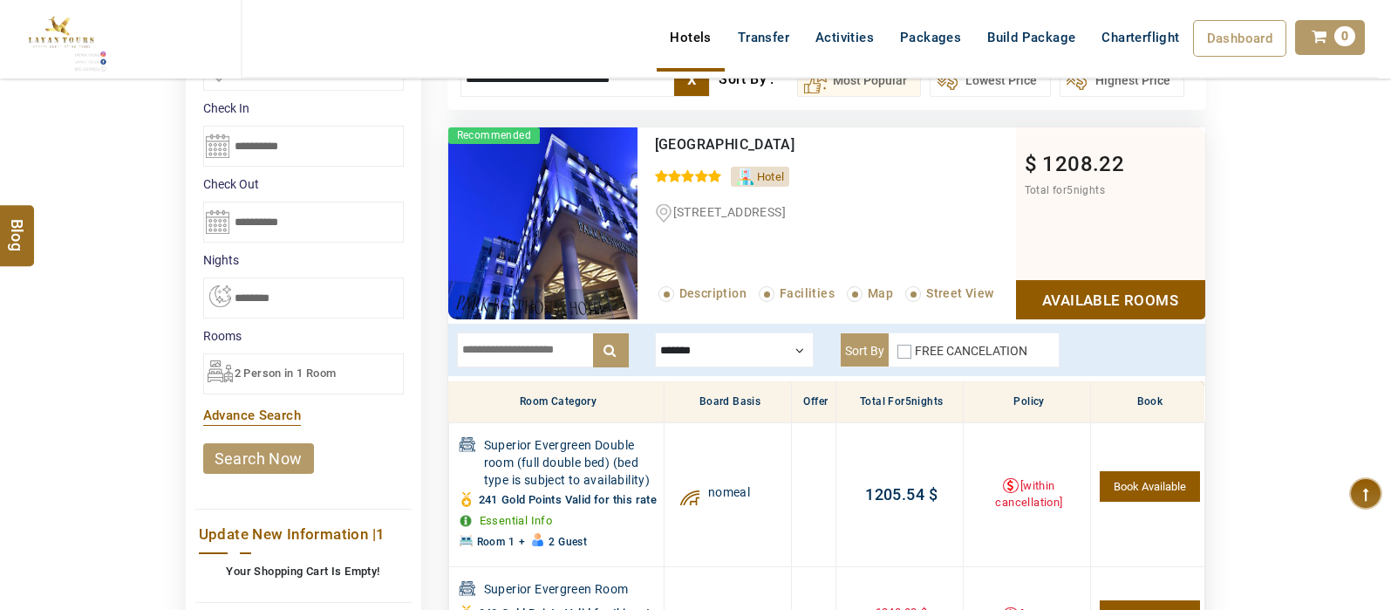
scroll to position [250, 0]
click at [567, 350] on input "text" at bounding box center [543, 348] width 172 height 35
click at [910, 352] on div "FREE CANCELATION" at bounding box center [963, 353] width 130 height 24
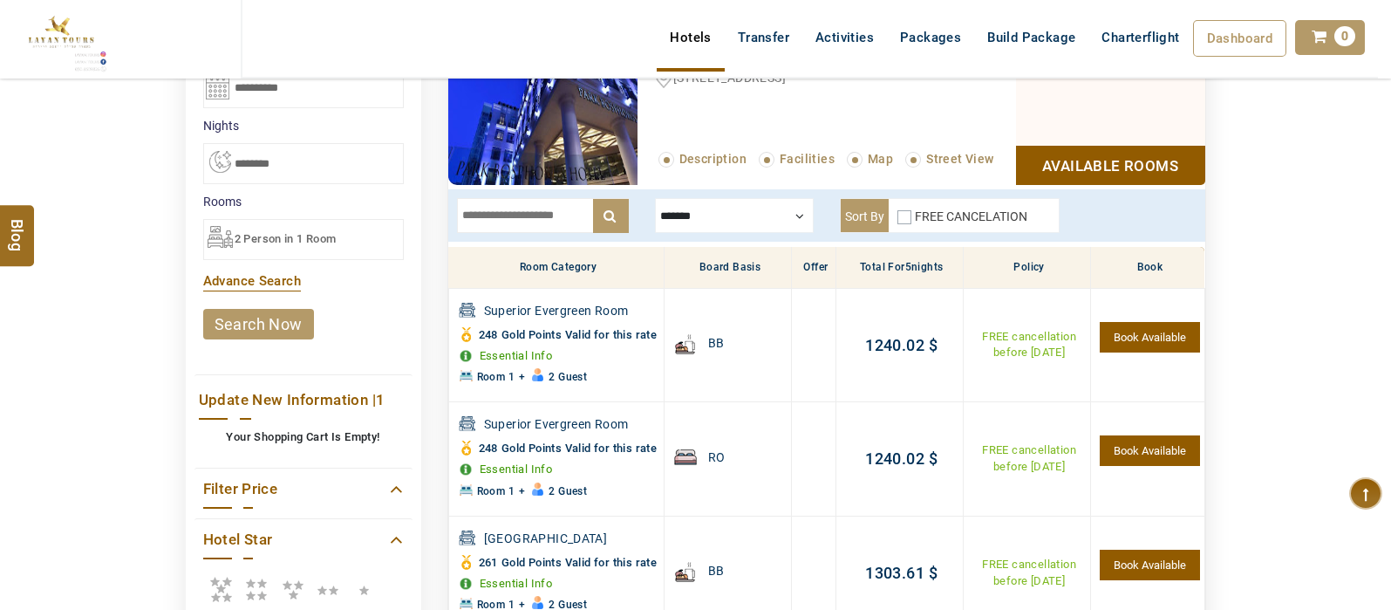
scroll to position [374, 0]
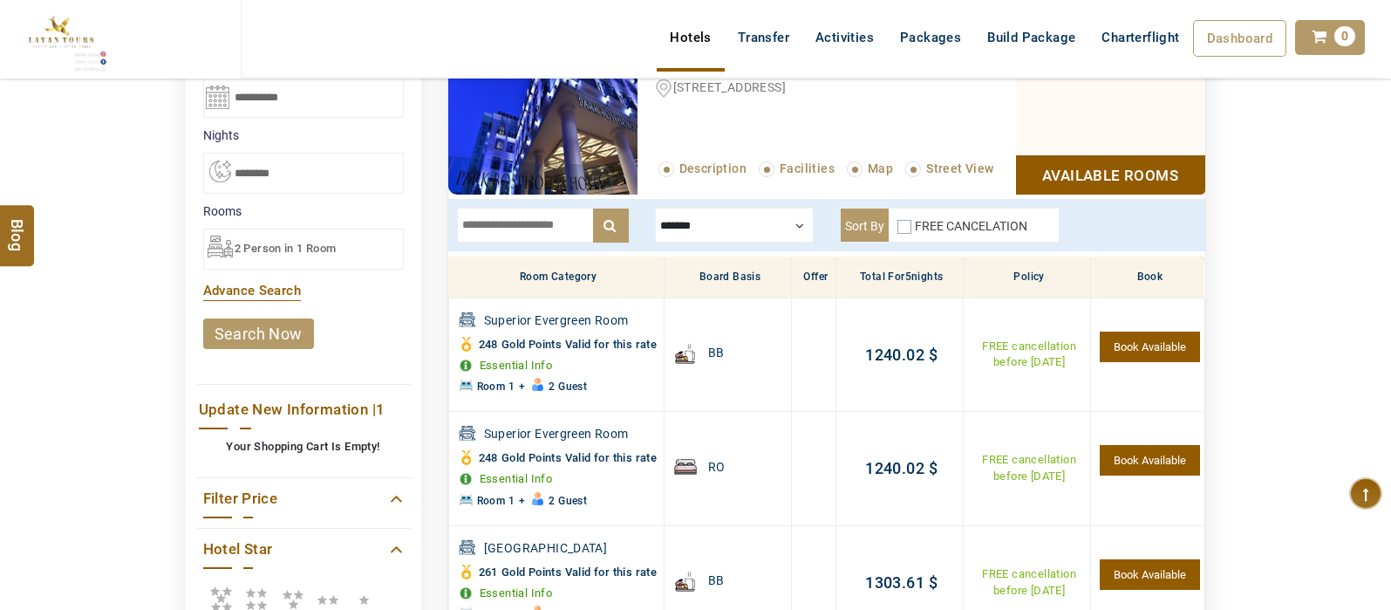
click at [543, 222] on input "text" at bounding box center [543, 225] width 172 height 35
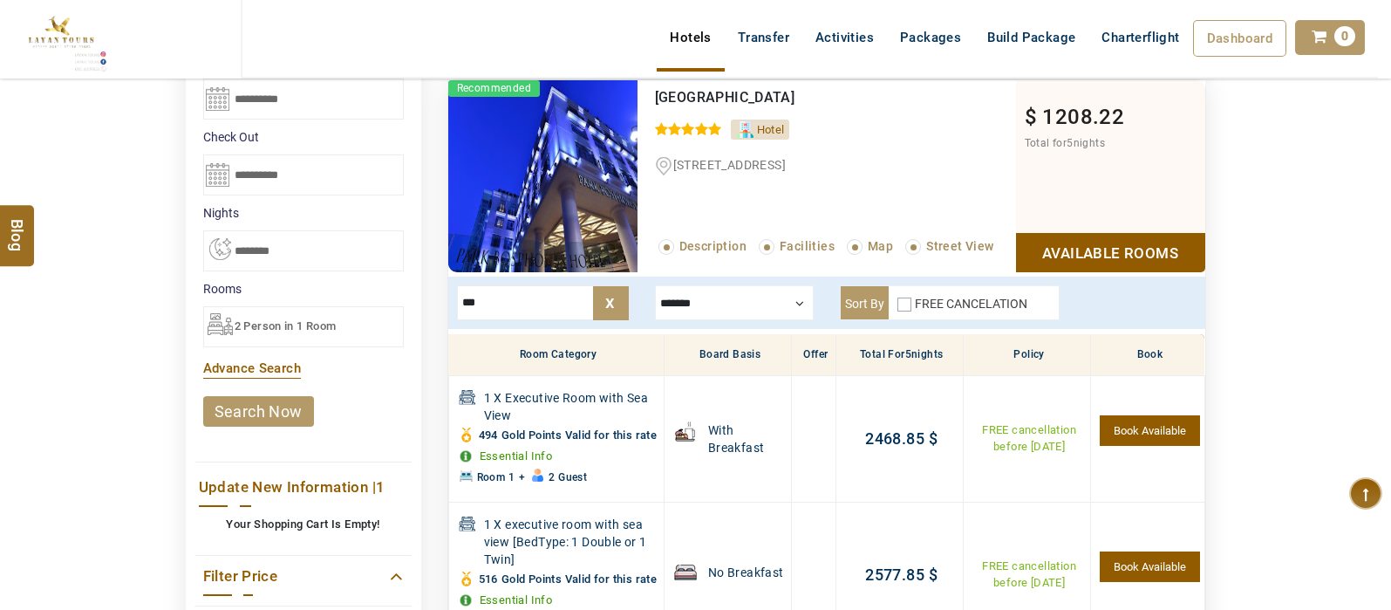
scroll to position [145, 0]
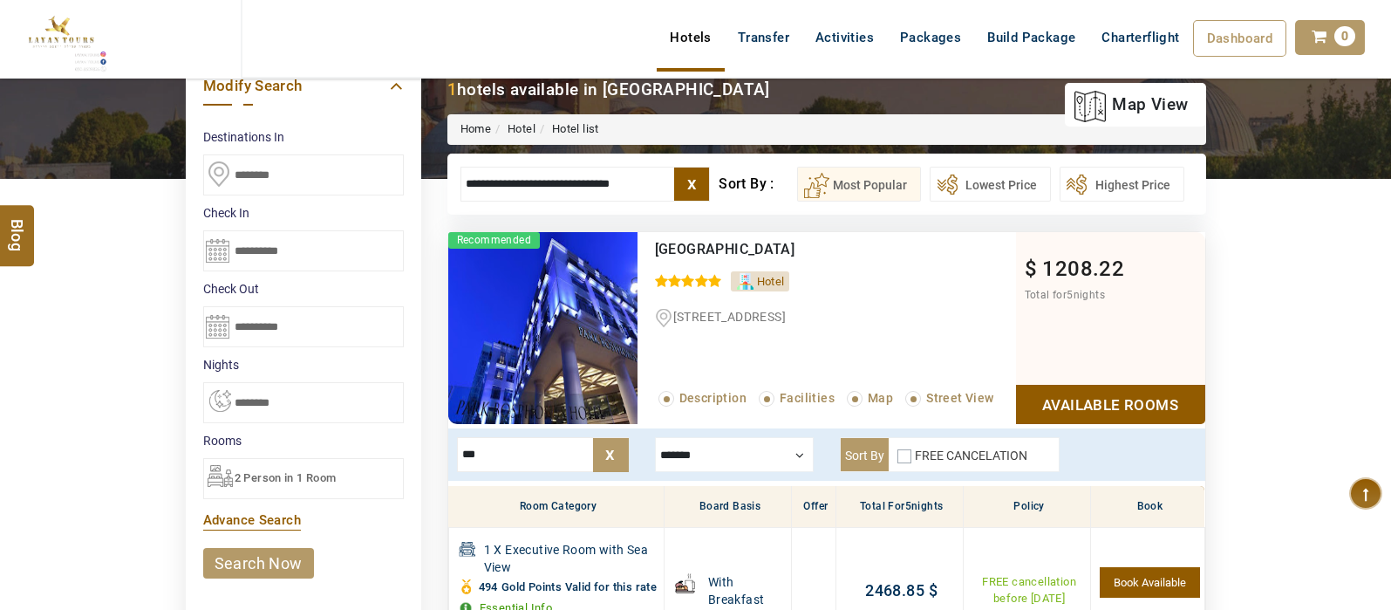
type input "***"
drag, startPoint x: 491, startPoint y: 182, endPoint x: 713, endPoint y: 161, distance: 222.5
click at [713, 161] on div "**********" at bounding box center [826, 184] width 759 height 61
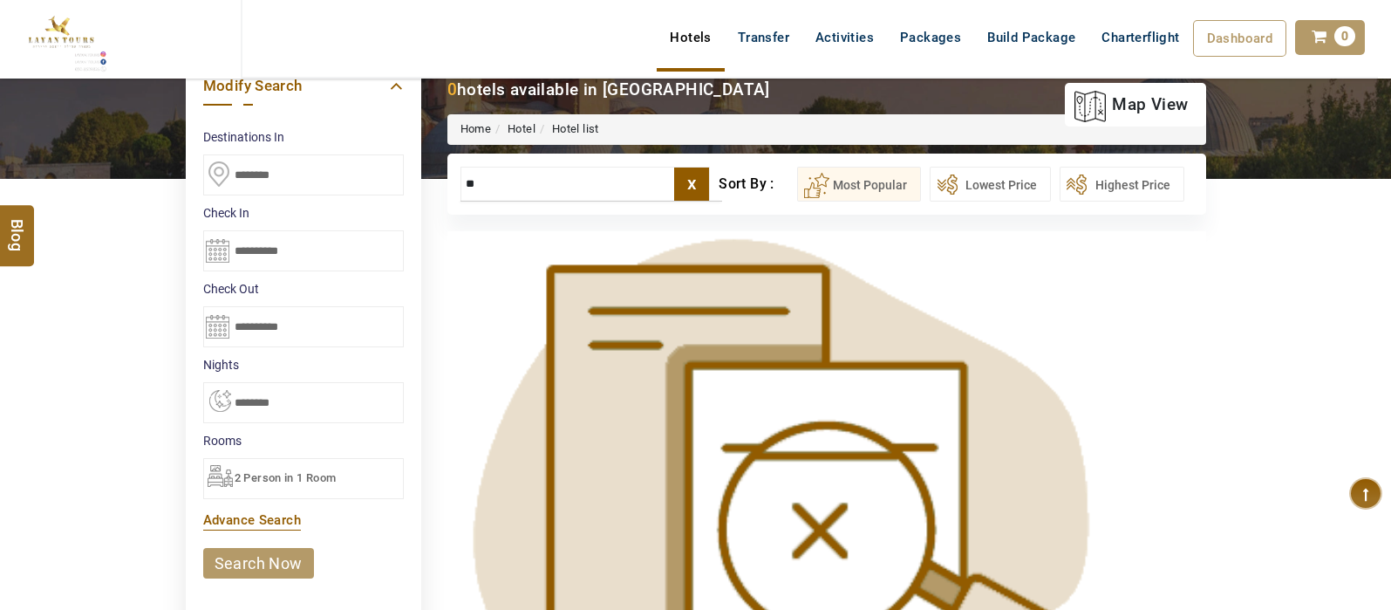
type input "*"
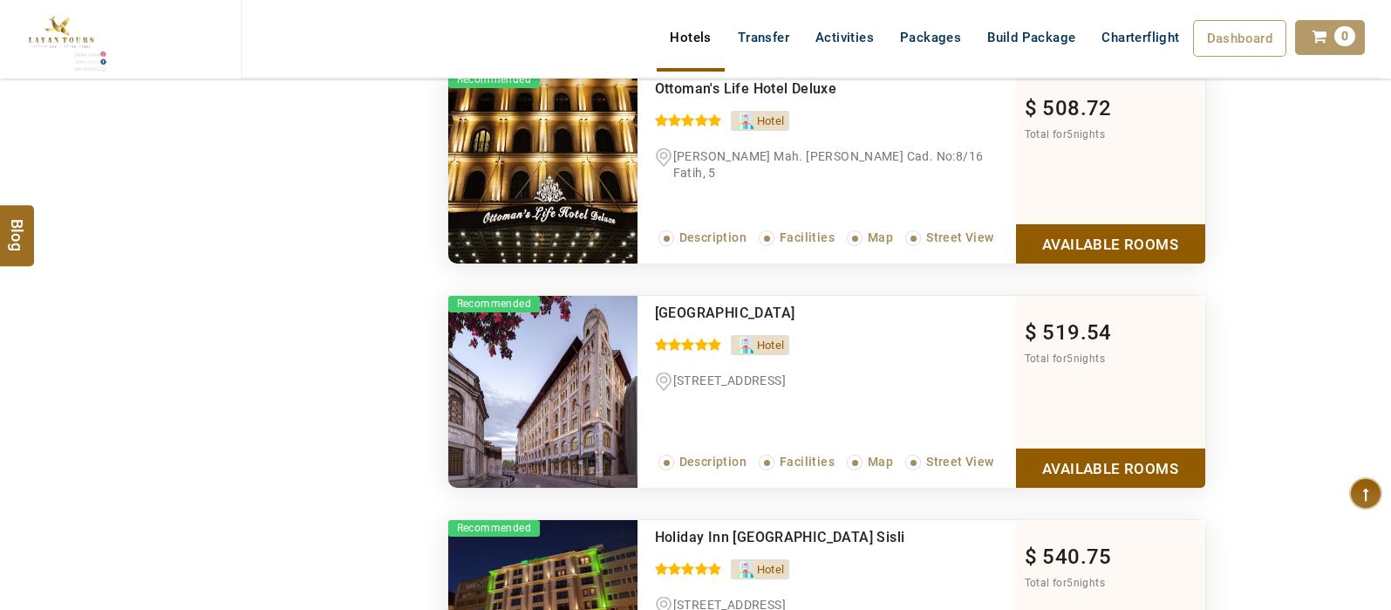
scroll to position [2313, 0]
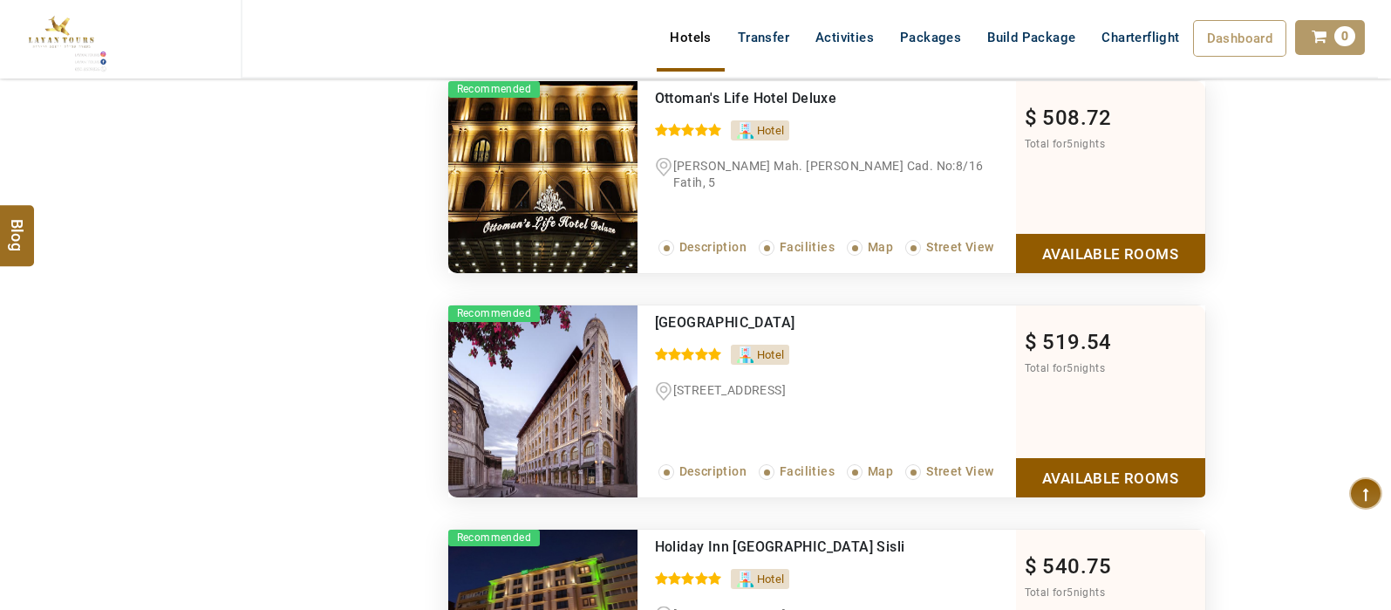
click at [1107, 249] on link "Available Rooms" at bounding box center [1110, 253] width 189 height 39
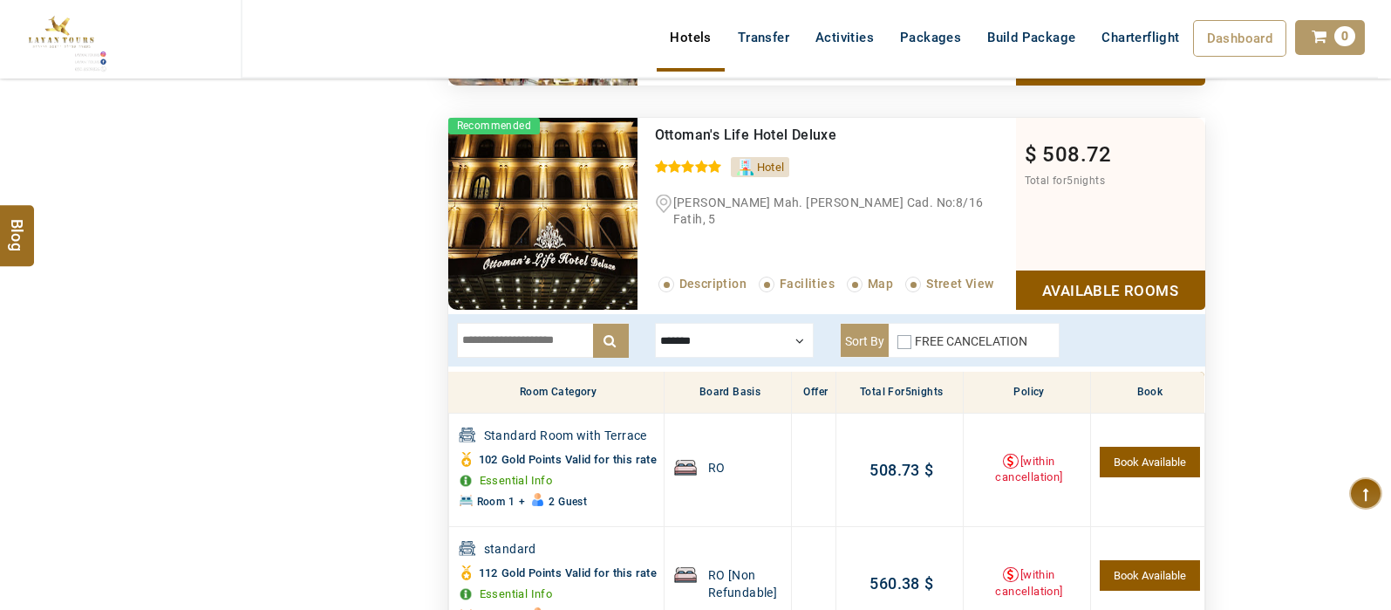
scroll to position [2296, 0]
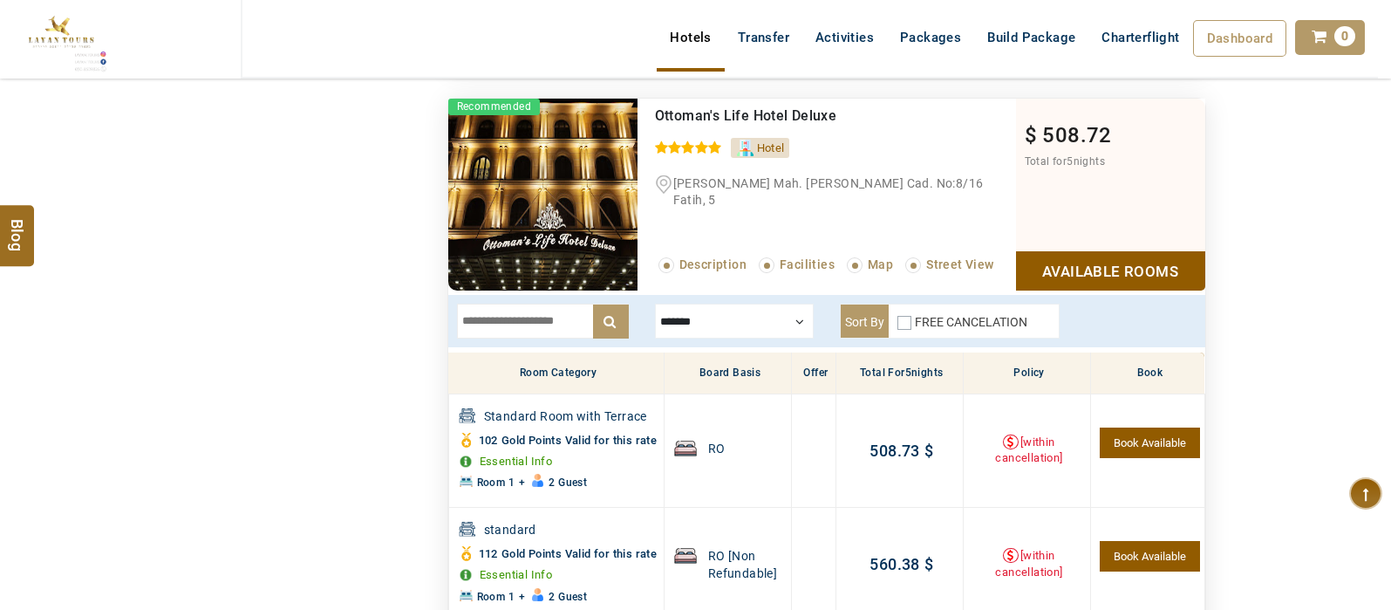
click at [548, 322] on input "text" at bounding box center [543, 321] width 172 height 35
click at [768, 324] on div at bounding box center [734, 321] width 159 height 35
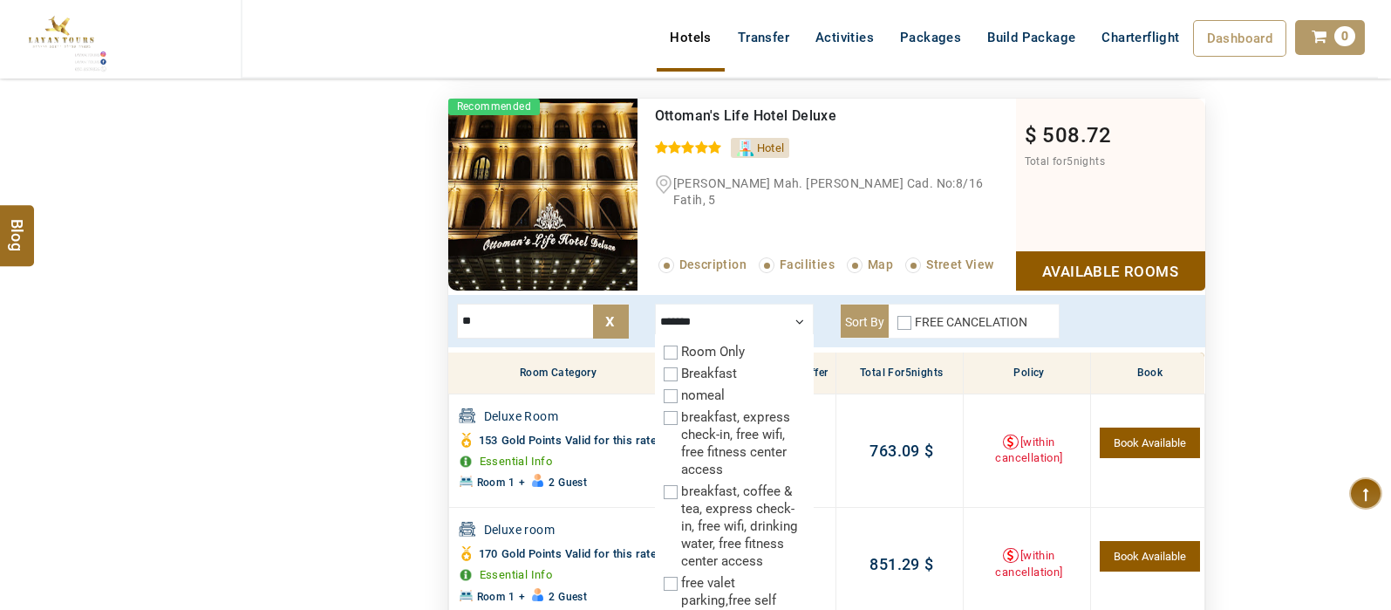
click at [908, 317] on div "FREE CANCELATION" at bounding box center [963, 325] width 130 height 24
click at [909, 317] on div "FREE CANCELATION" at bounding box center [963, 325] width 130 height 24
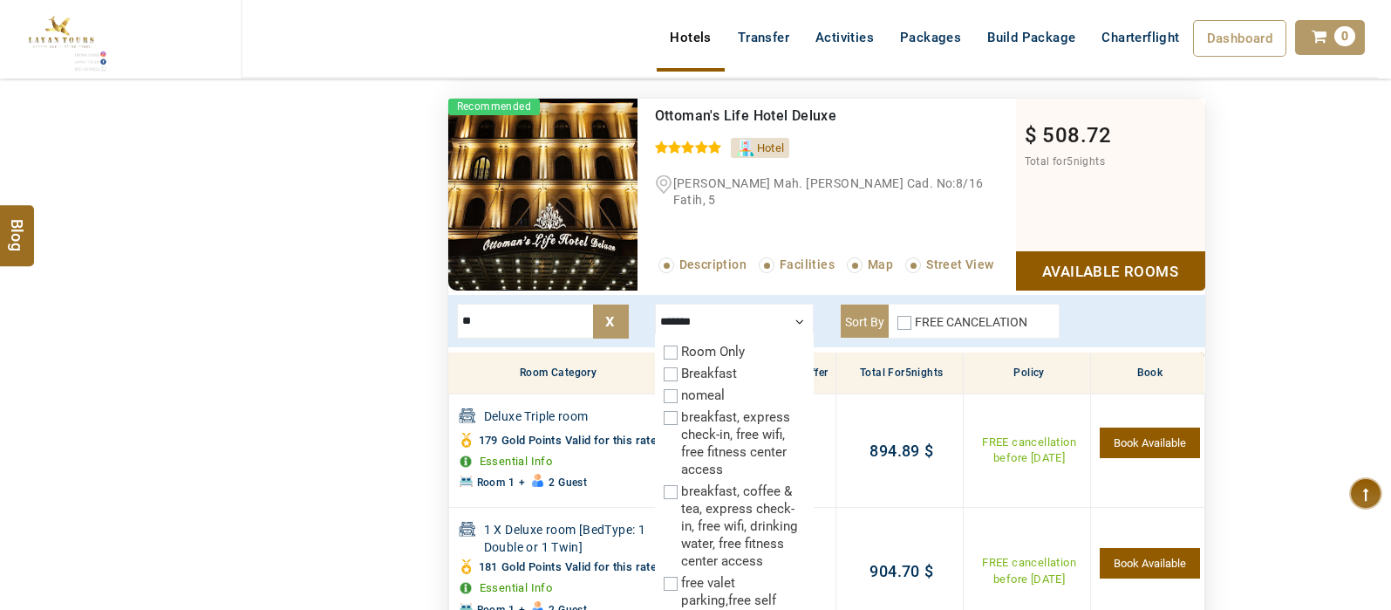
click at [502, 322] on input "**" at bounding box center [543, 321] width 172 height 35
type input "*"
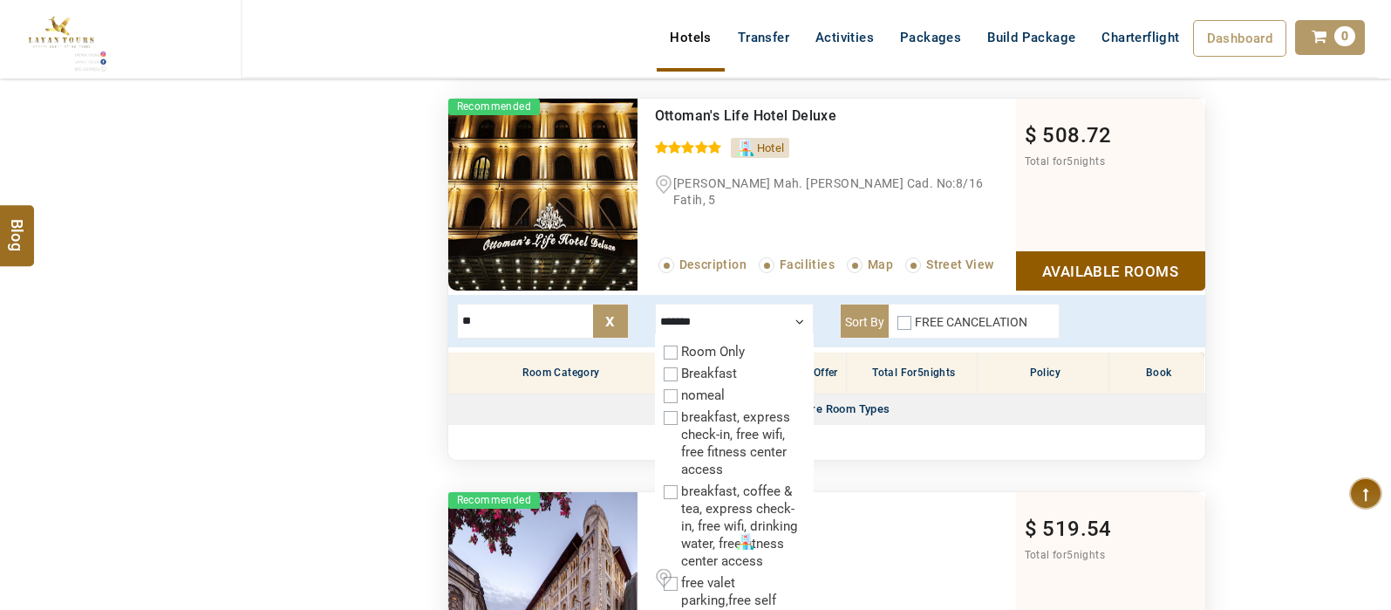
type input "*"
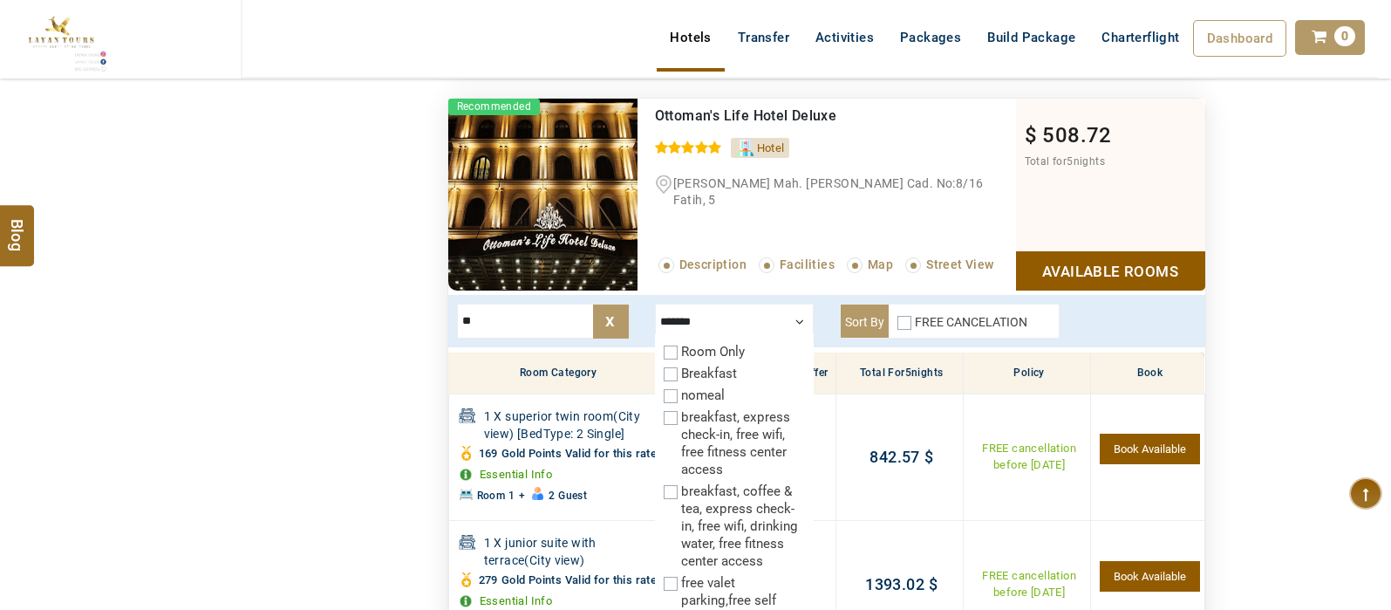
type input "*"
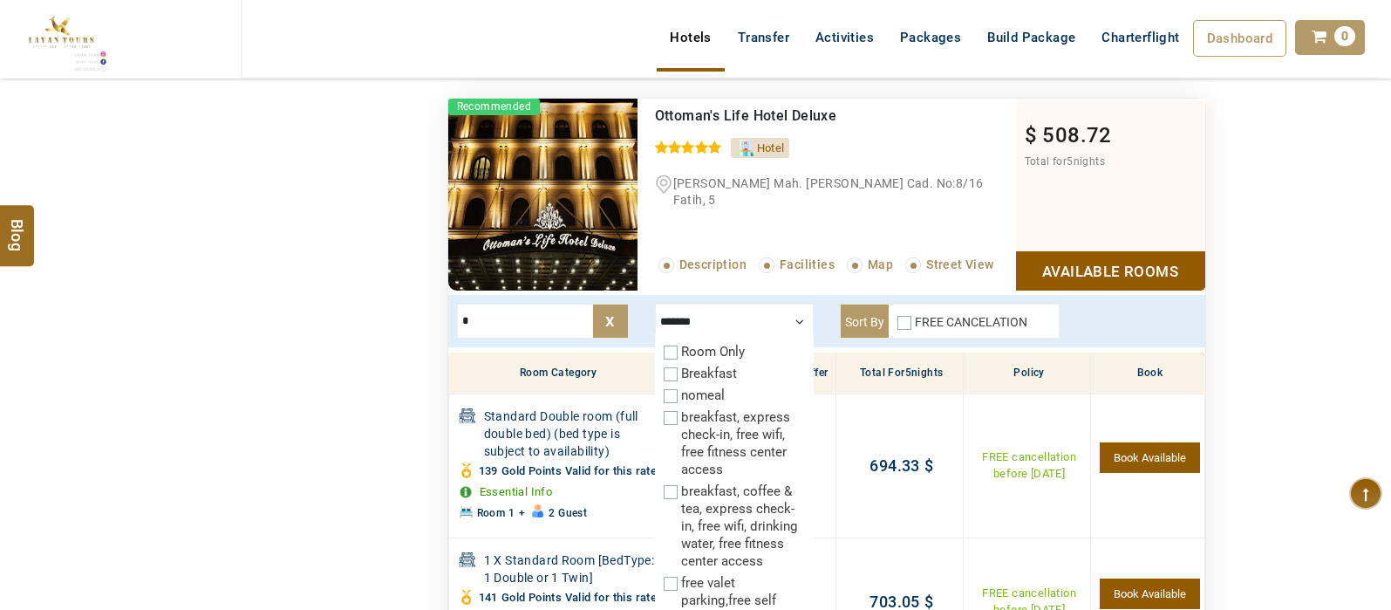
type input "**"
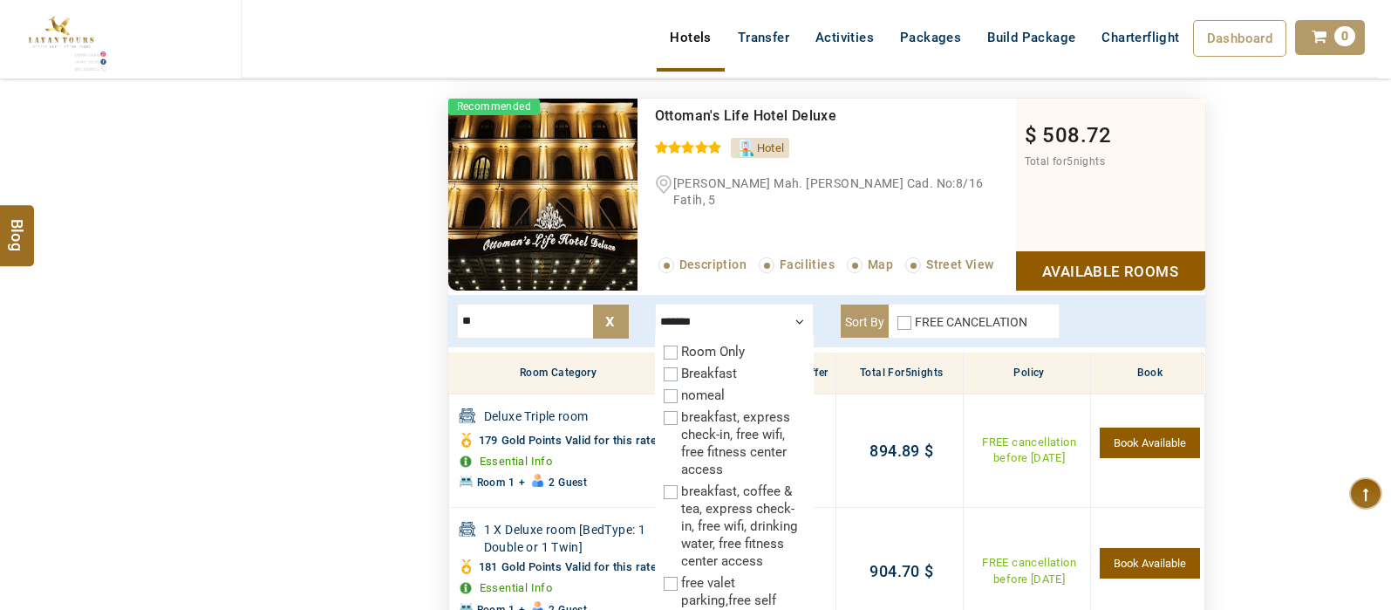
click at [802, 316] on div at bounding box center [734, 321] width 159 height 35
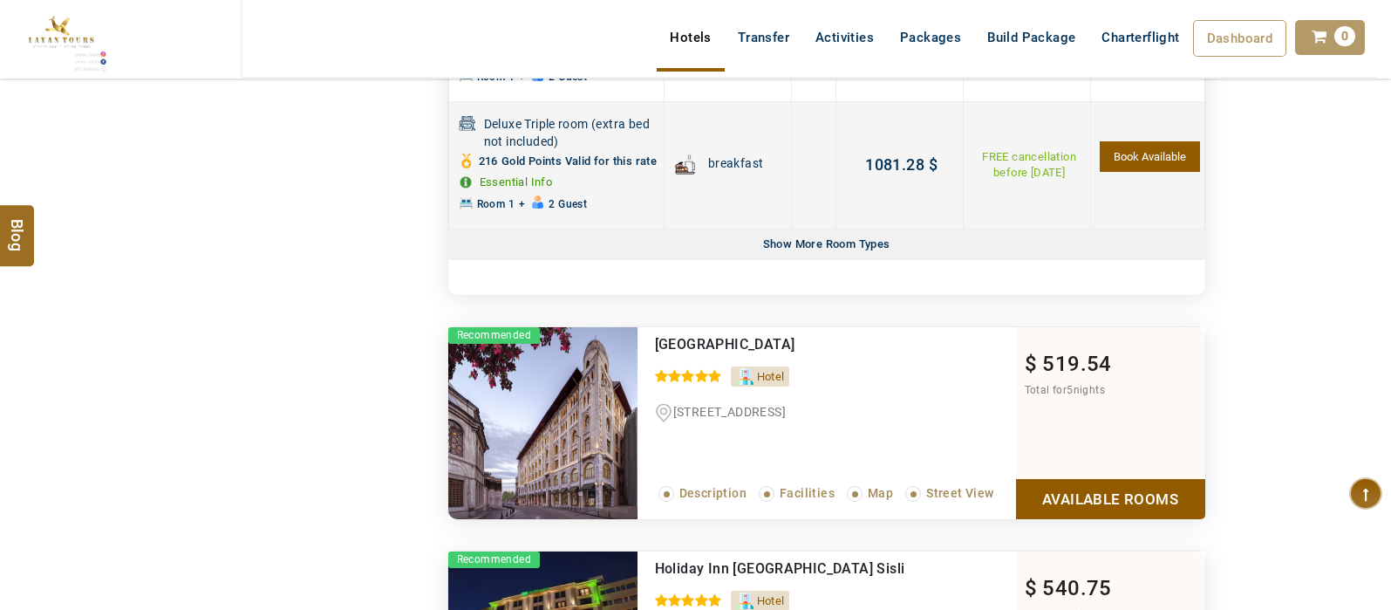
scroll to position [3021, 0]
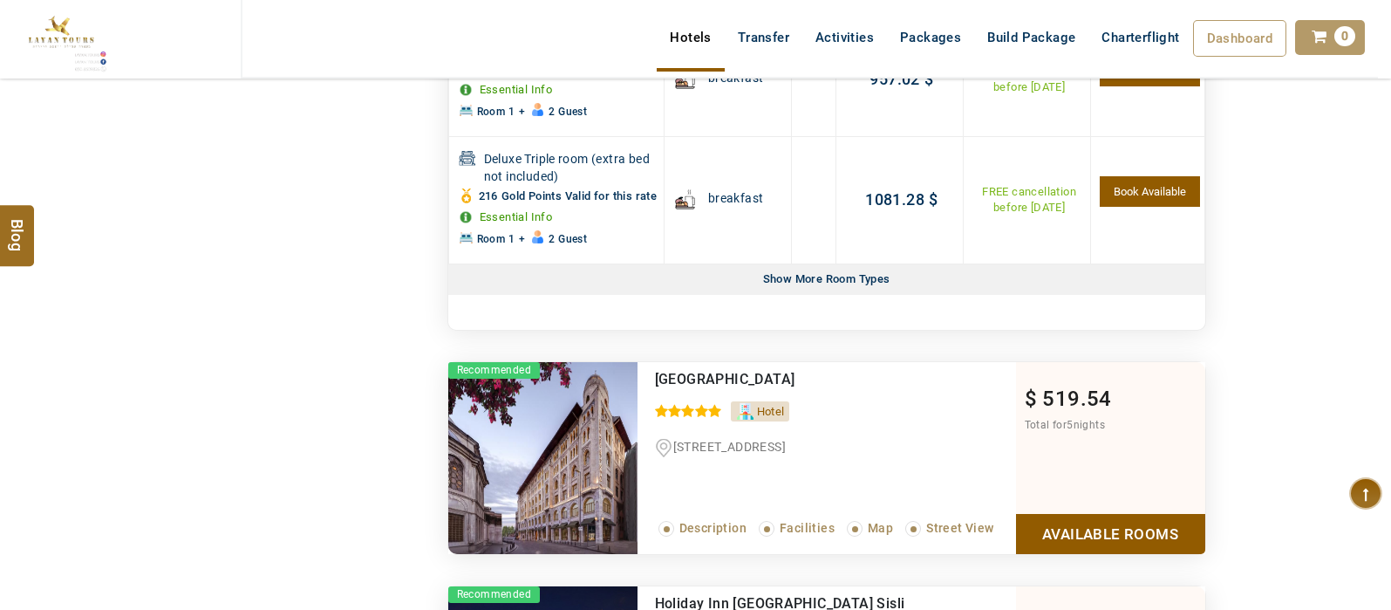
click at [820, 295] on div "Show More Room Types" at bounding box center [826, 279] width 141 height 31
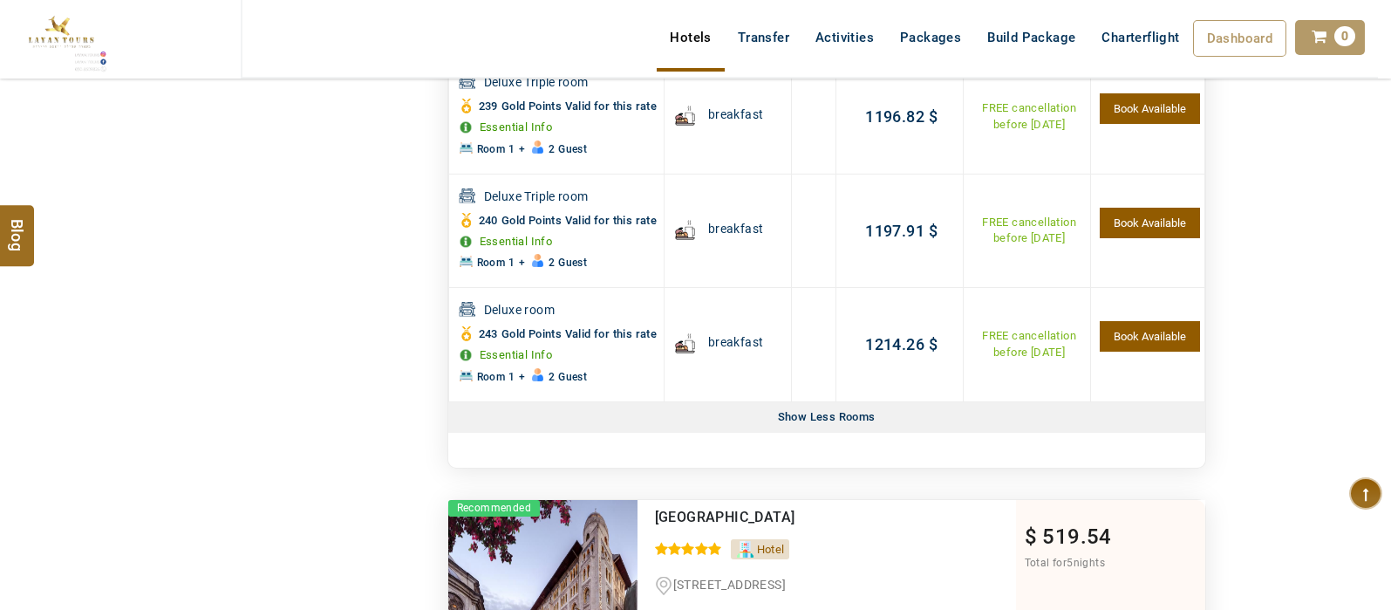
scroll to position [3353, 0]
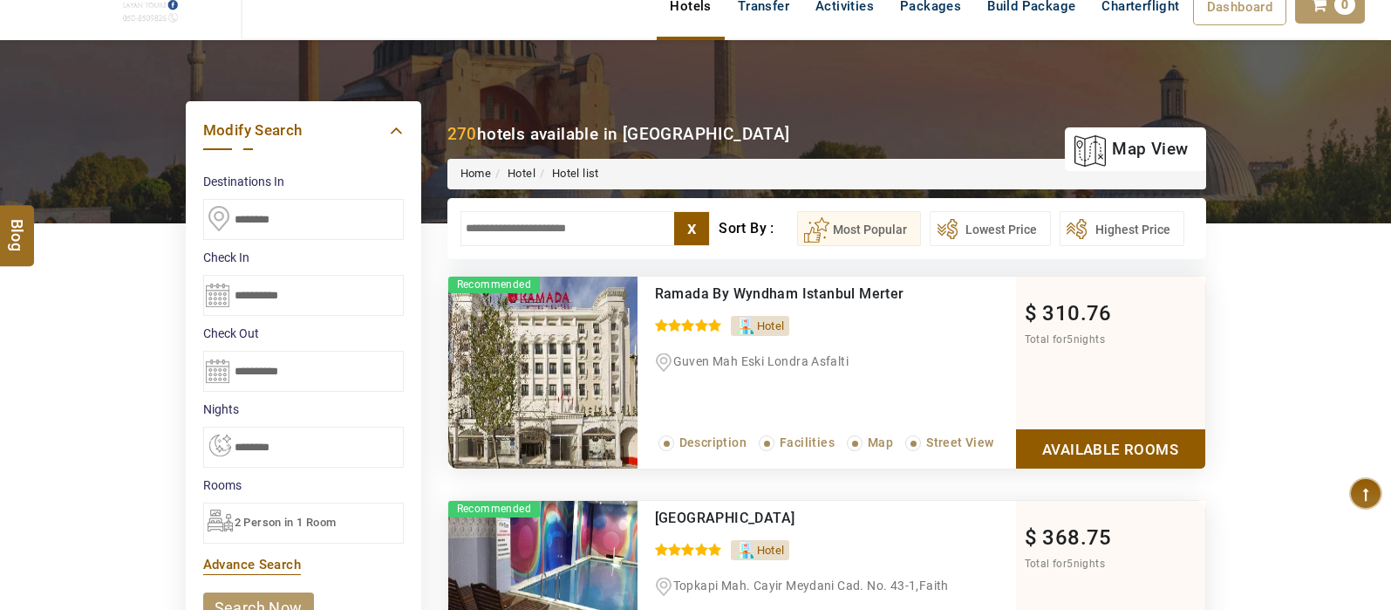
scroll to position [80, 0]
